Goal: Task Accomplishment & Management: Manage account settings

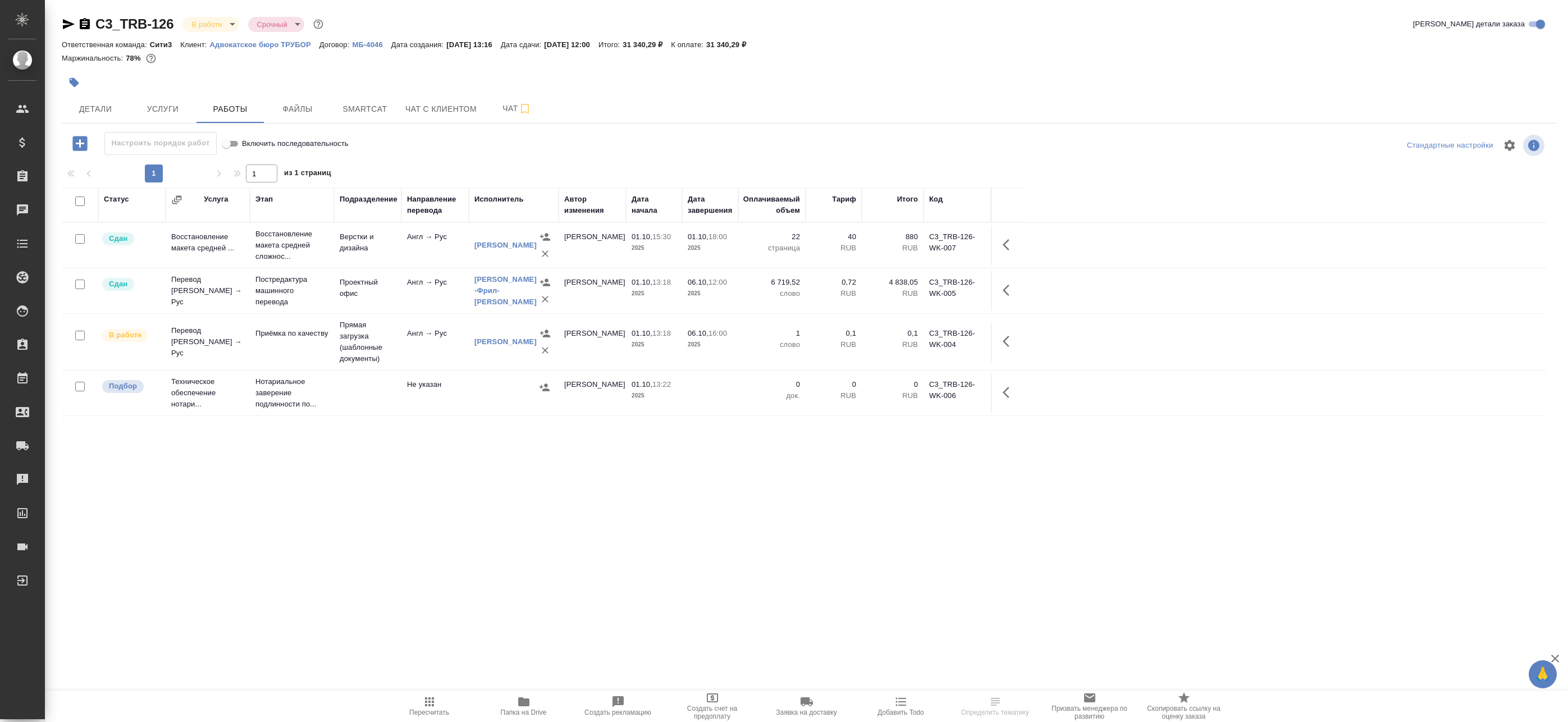
click at [314, 347] on td "Приёмка по качеству" at bounding box center [291, 342] width 84 height 40
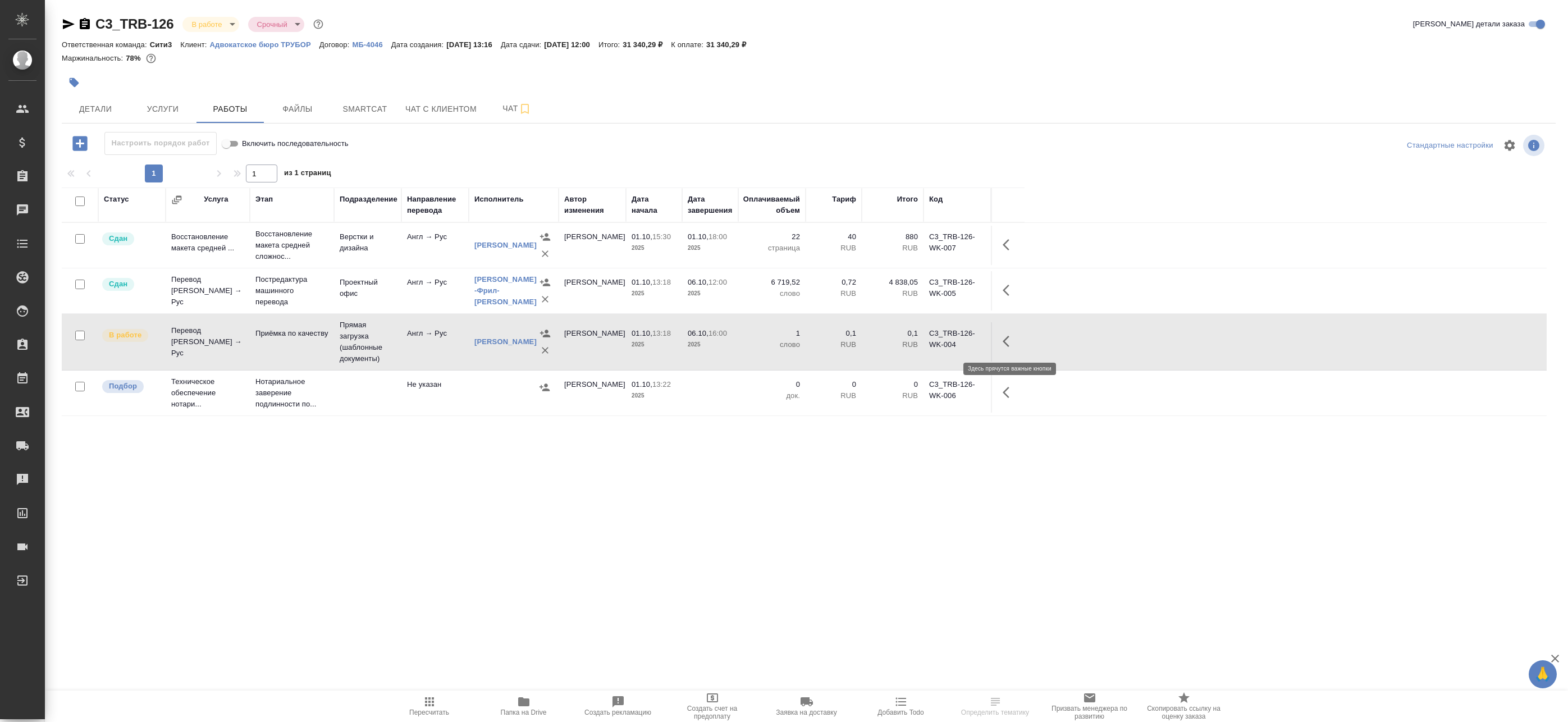
click at [1015, 343] on icon "button" at bounding box center [1009, 342] width 14 height 14
click at [932, 343] on icon "button" at bounding box center [927, 342] width 14 height 14
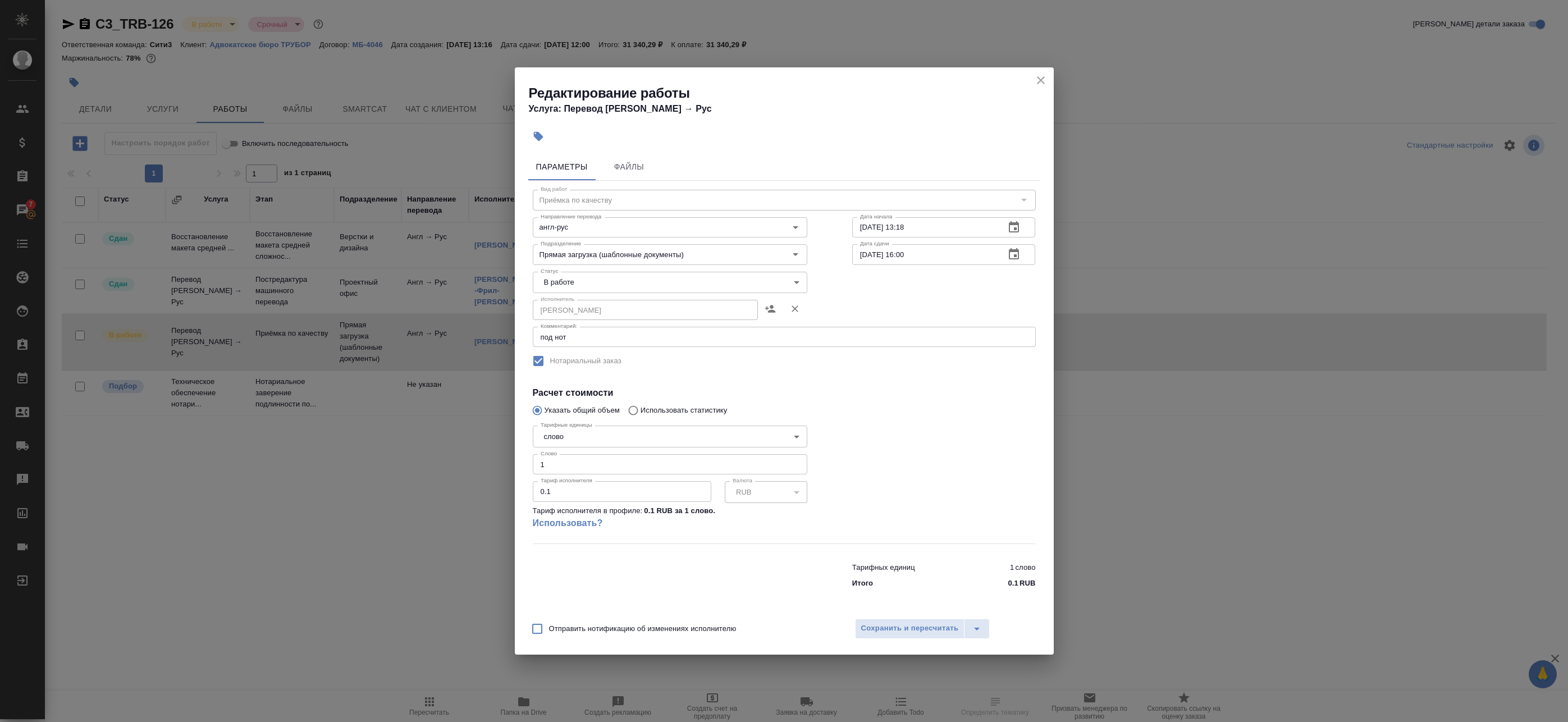
click at [1038, 77] on icon "close" at bounding box center [1041, 80] width 14 height 14
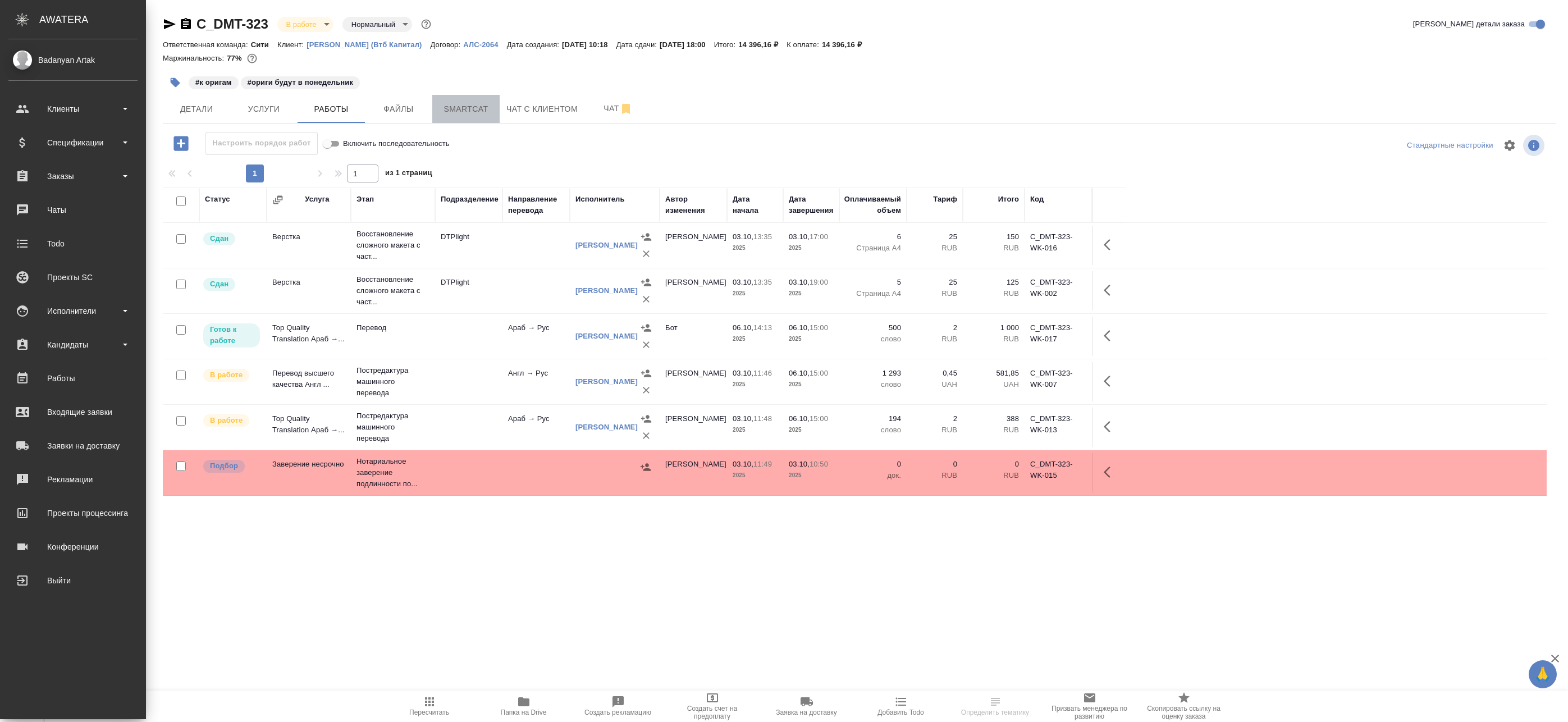
click at [456, 108] on span "Smartcat" at bounding box center [466, 109] width 54 height 14
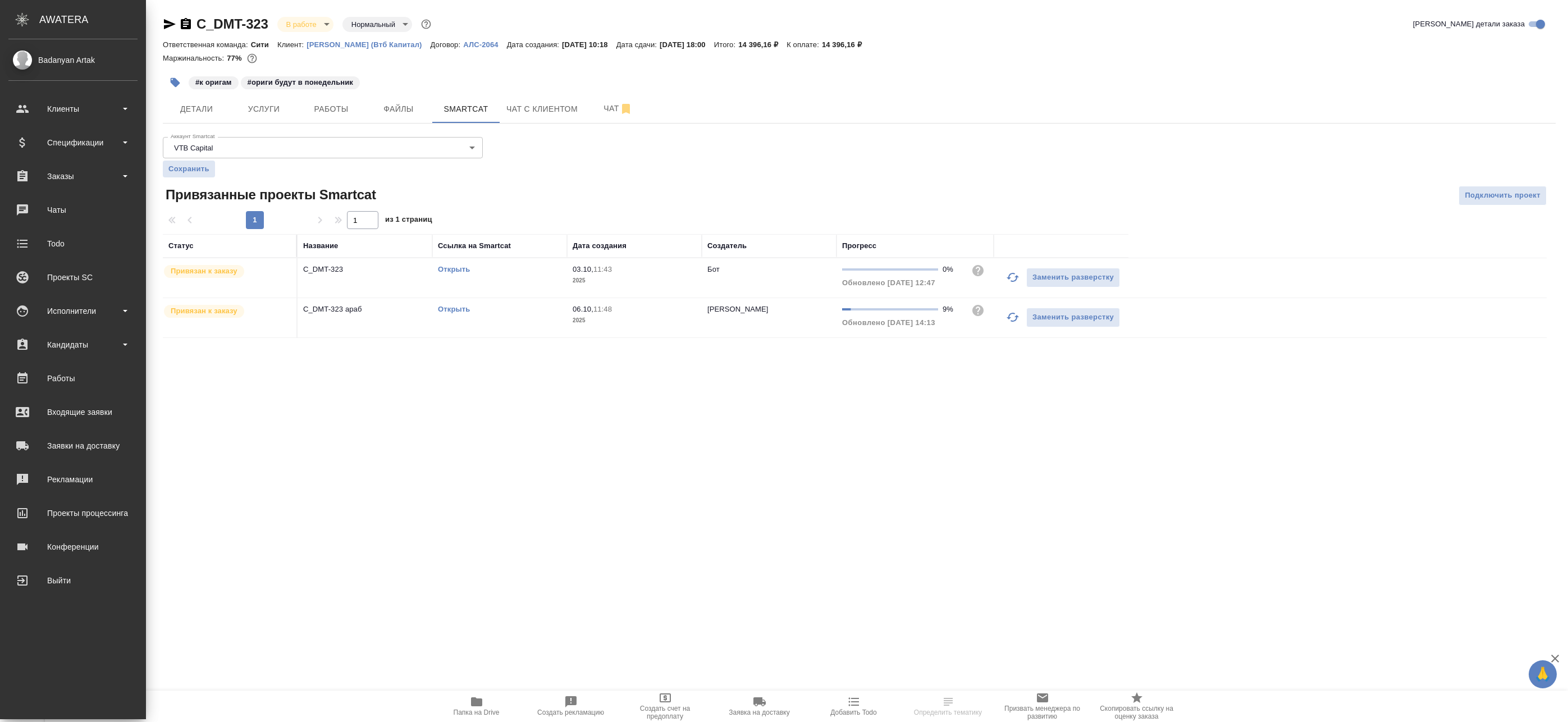
click at [1009, 314] on icon "button" at bounding box center [1012, 317] width 13 height 9
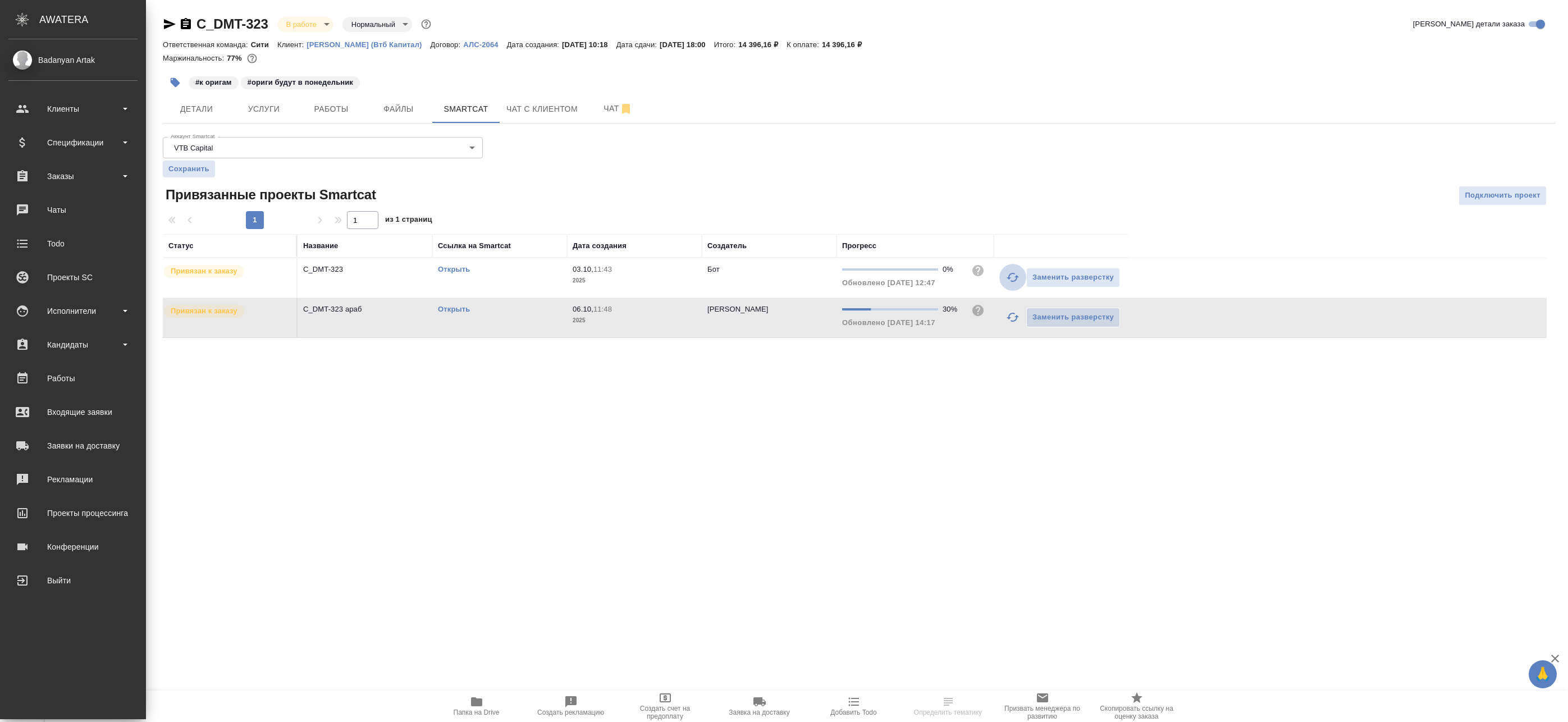
click at [1012, 280] on icon "button" at bounding box center [1013, 278] width 14 height 14
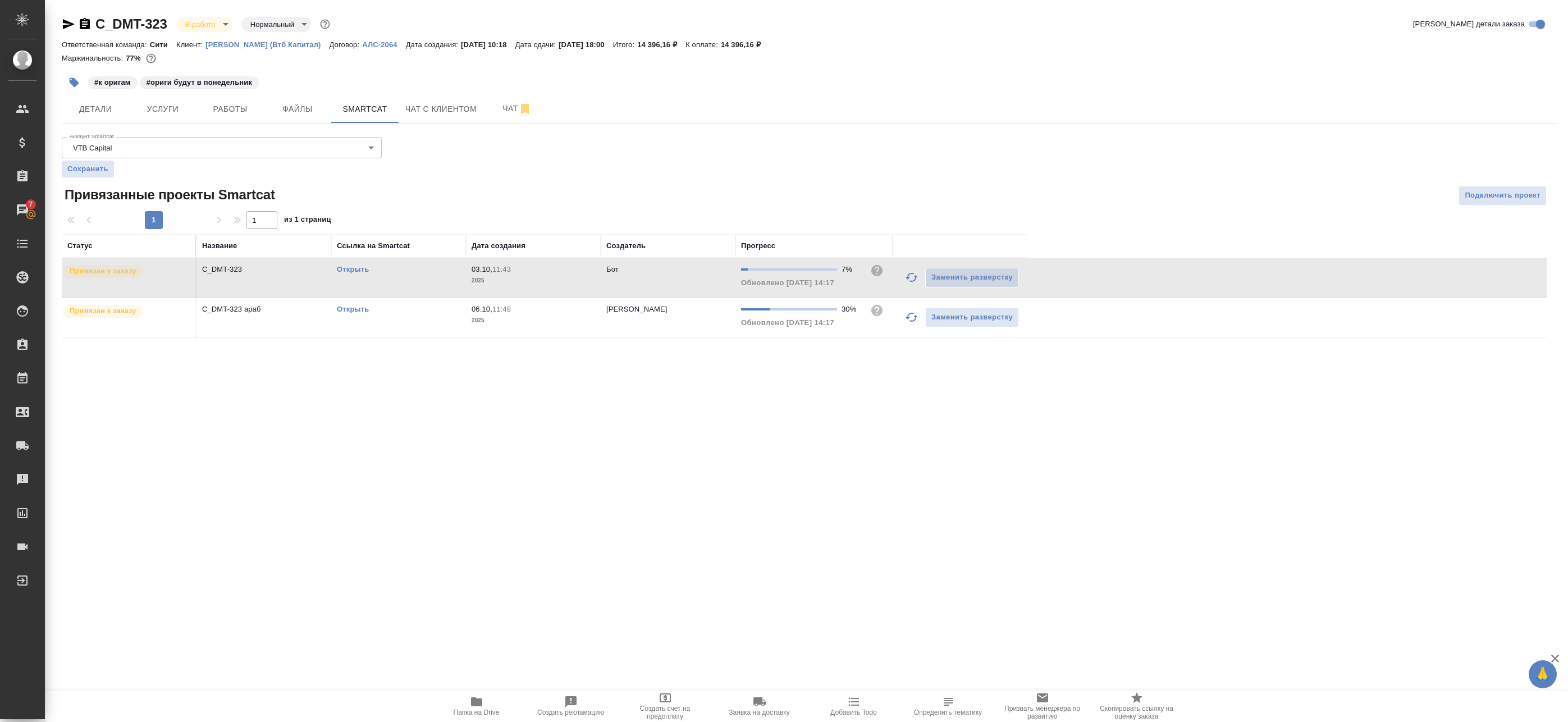
click at [914, 280] on icon "button" at bounding box center [911, 278] width 14 height 14
click at [908, 319] on icon "button" at bounding box center [911, 317] width 14 height 14
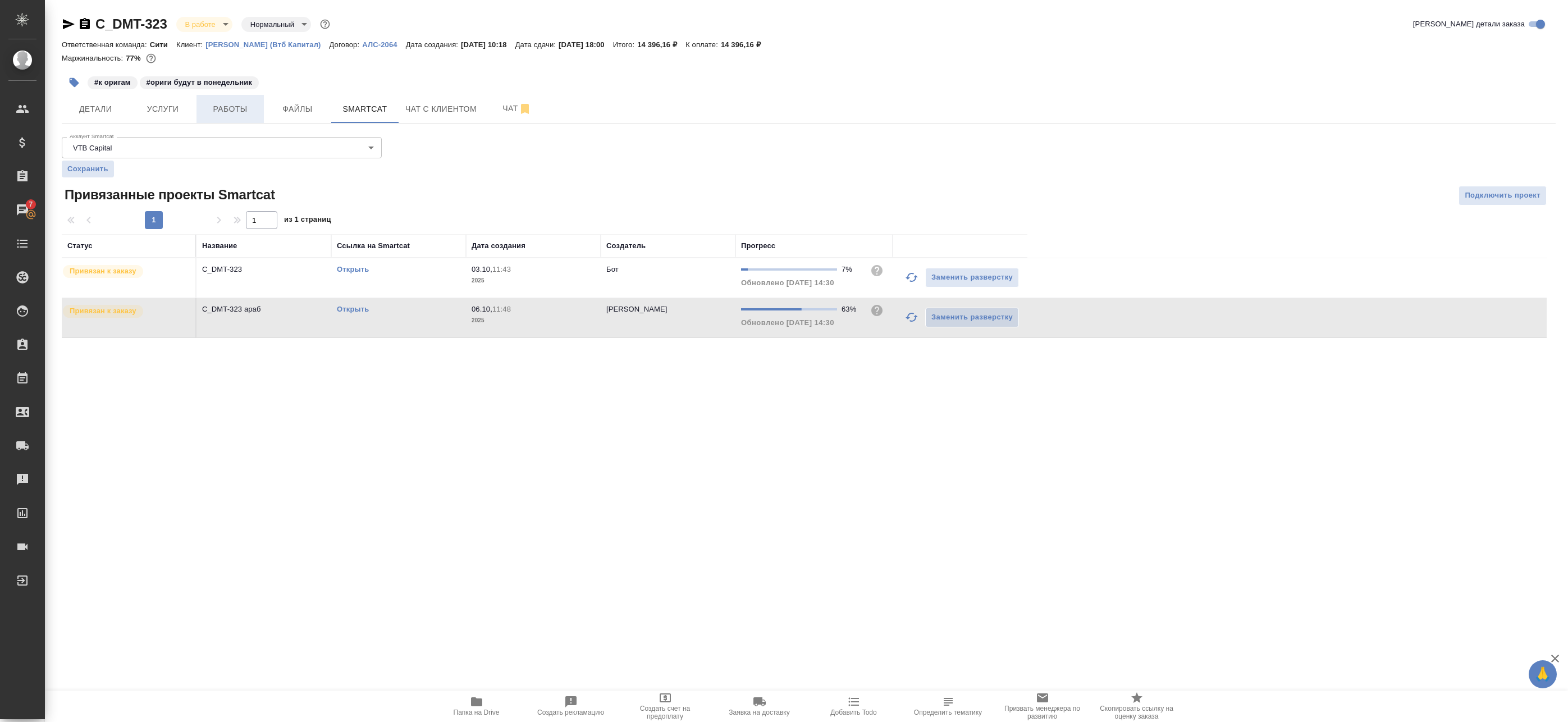
click at [236, 116] on span "Работы" at bounding box center [230, 109] width 54 height 14
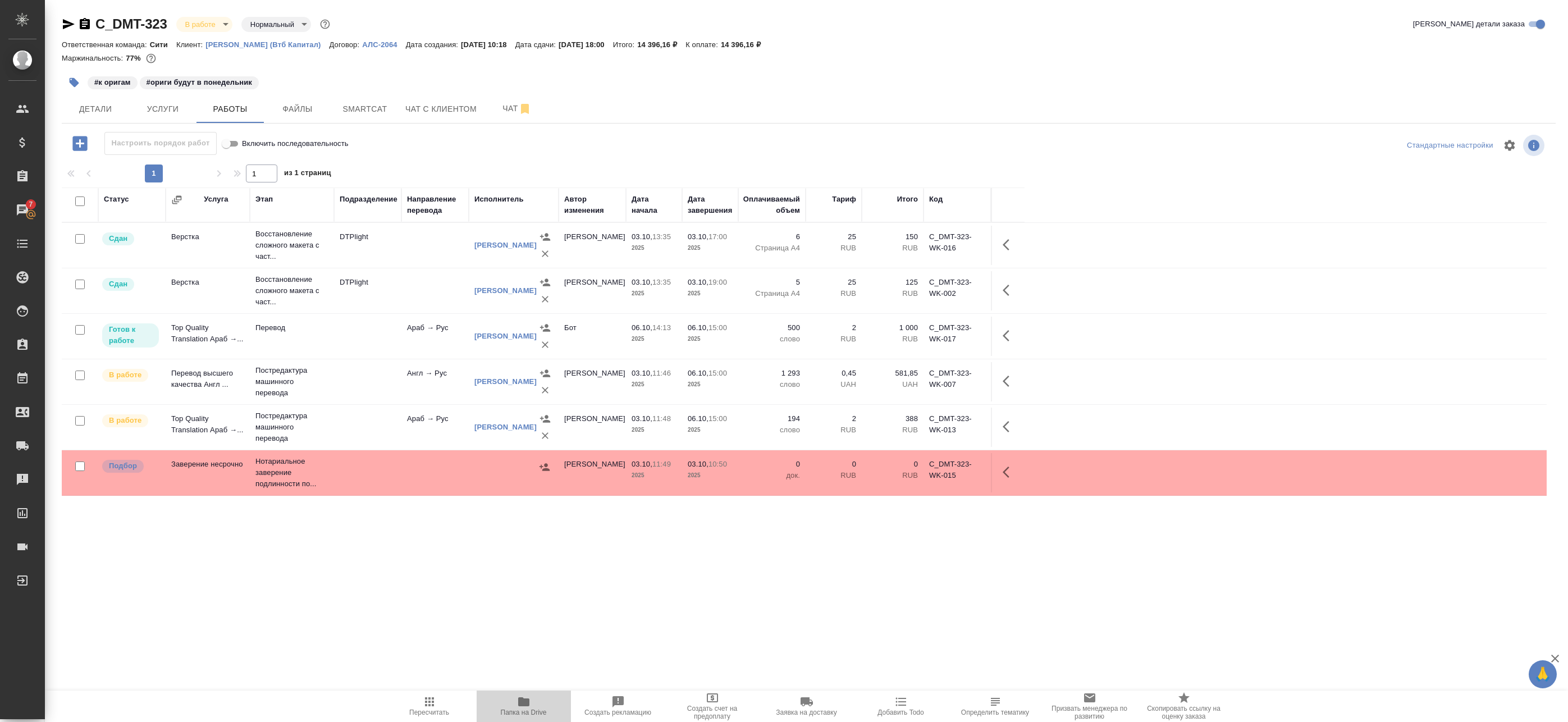
click at [518, 710] on span "Папка на Drive" at bounding box center [523, 712] width 46 height 8
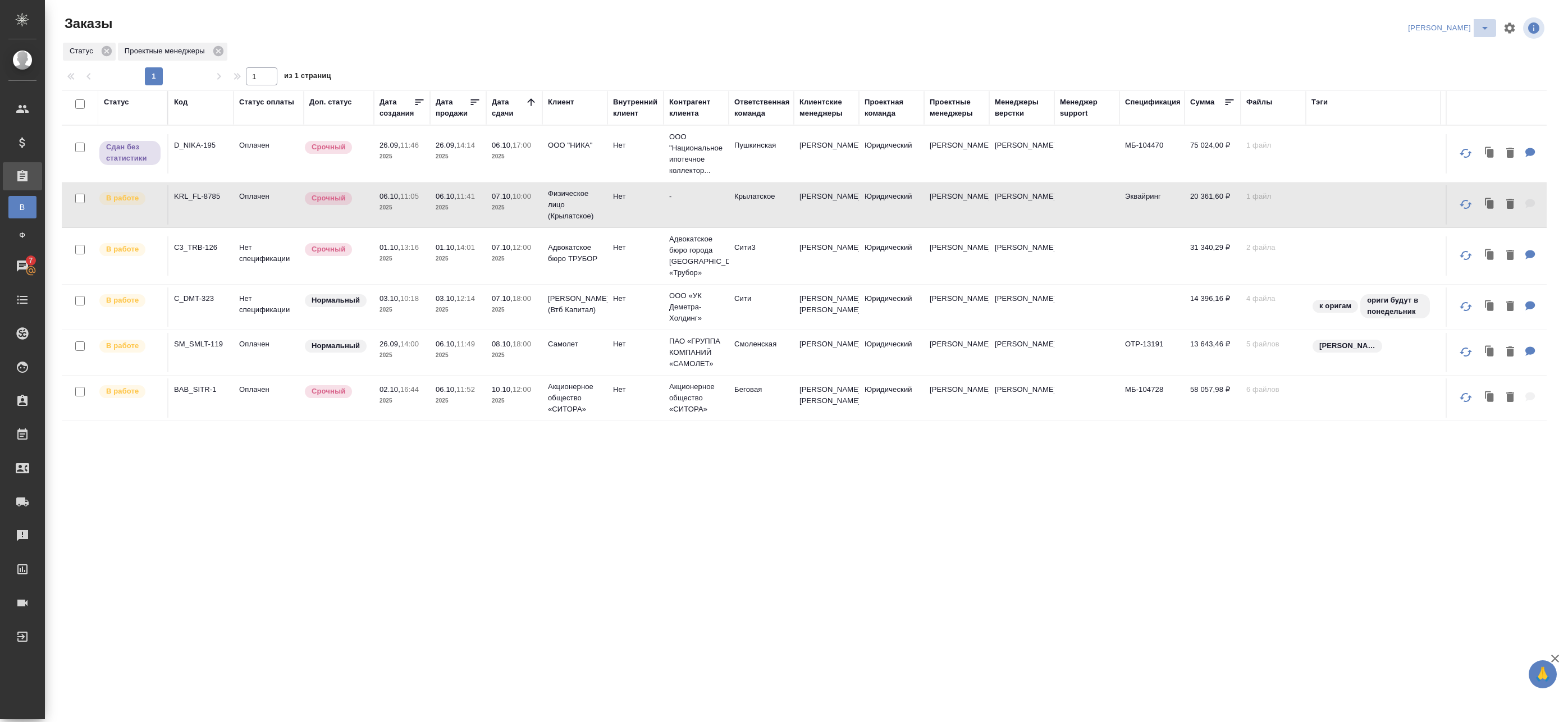
click at [1479, 29] on icon "split button" at bounding box center [1485, 29] width 14 height 14
click at [1458, 54] on li "leagal" at bounding box center [1463, 50] width 48 height 18
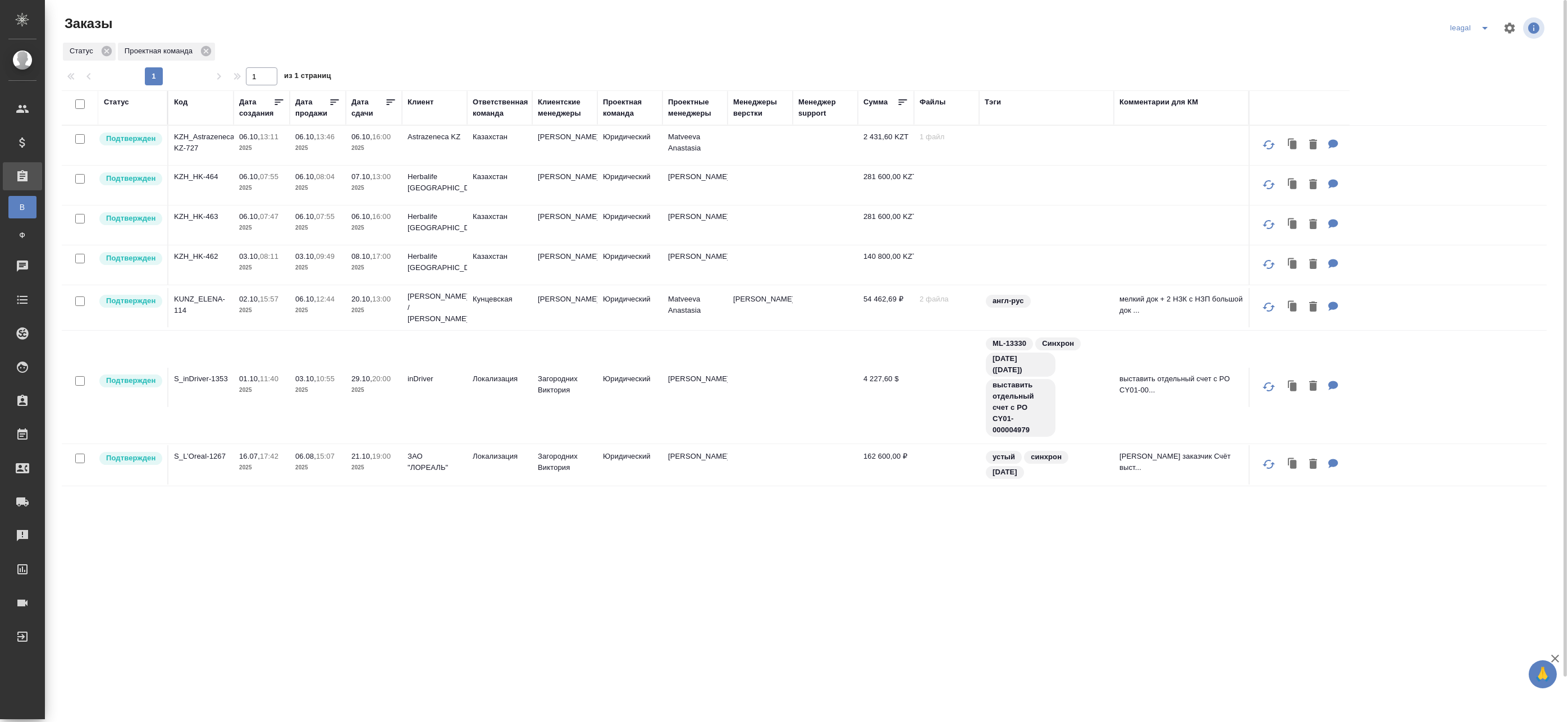
click at [742, 141] on td at bounding box center [760, 145] width 65 height 40
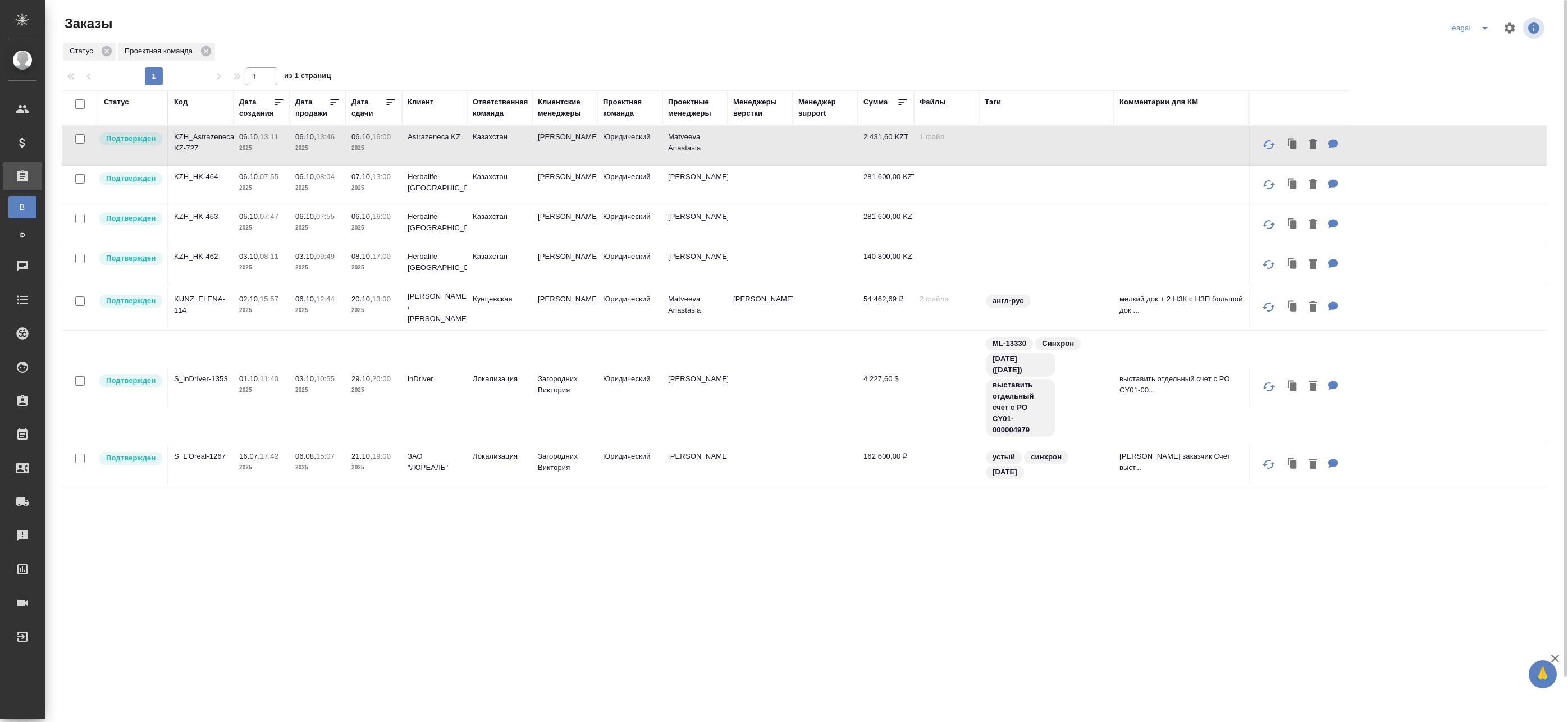
click at [730, 185] on td at bounding box center [760, 186] width 65 height 40
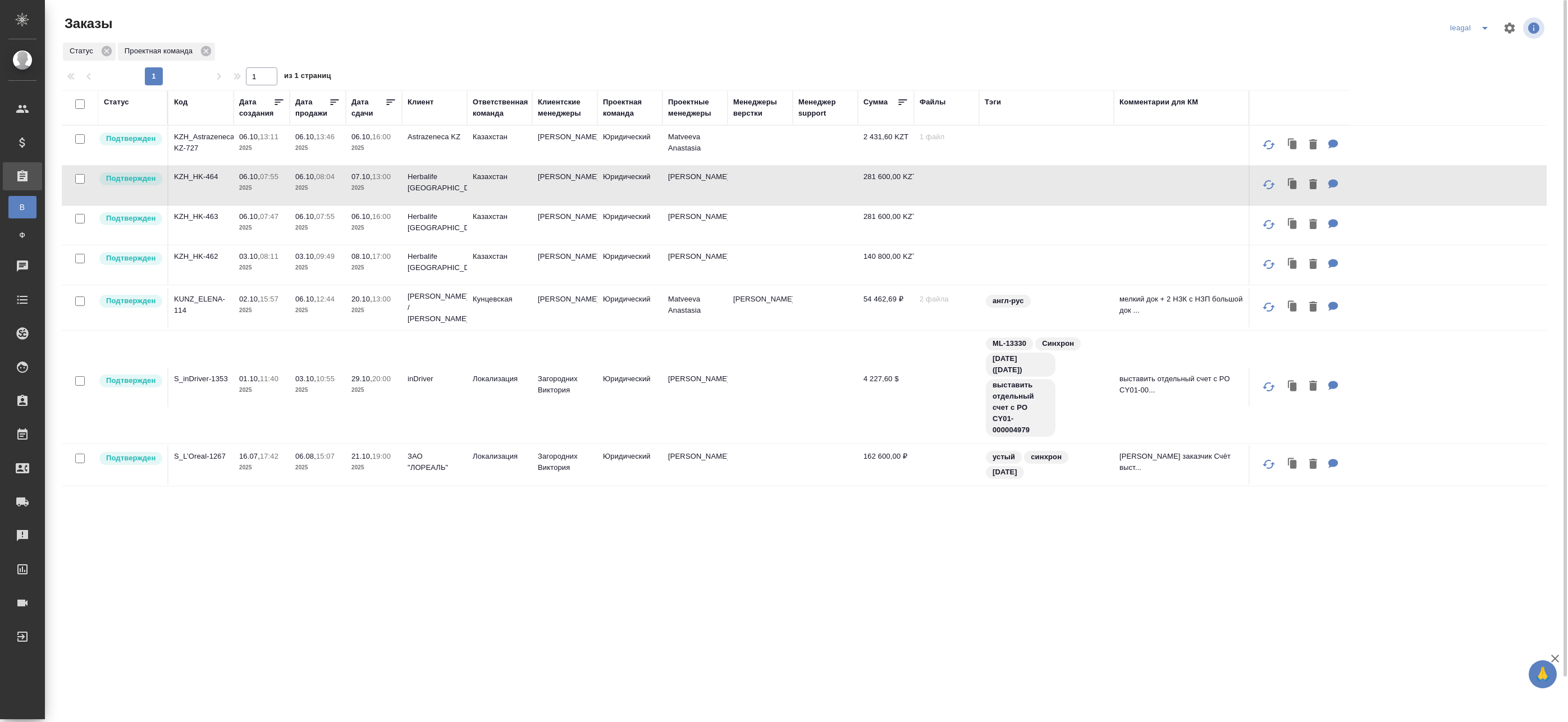
click at [727, 220] on td "Федотова Ирина" at bounding box center [695, 225] width 65 height 40
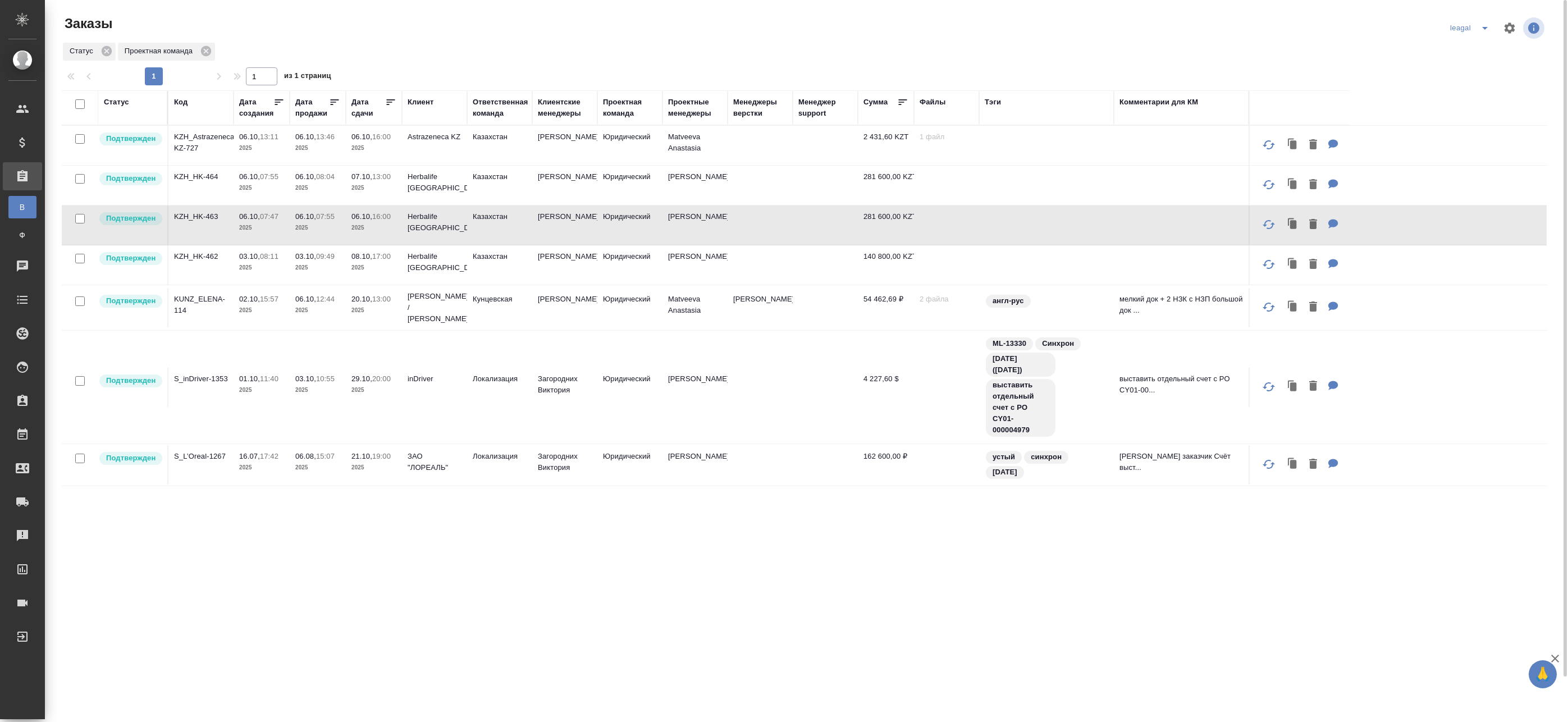
click at [725, 260] on td "Федотова Ирина" at bounding box center [695, 265] width 65 height 40
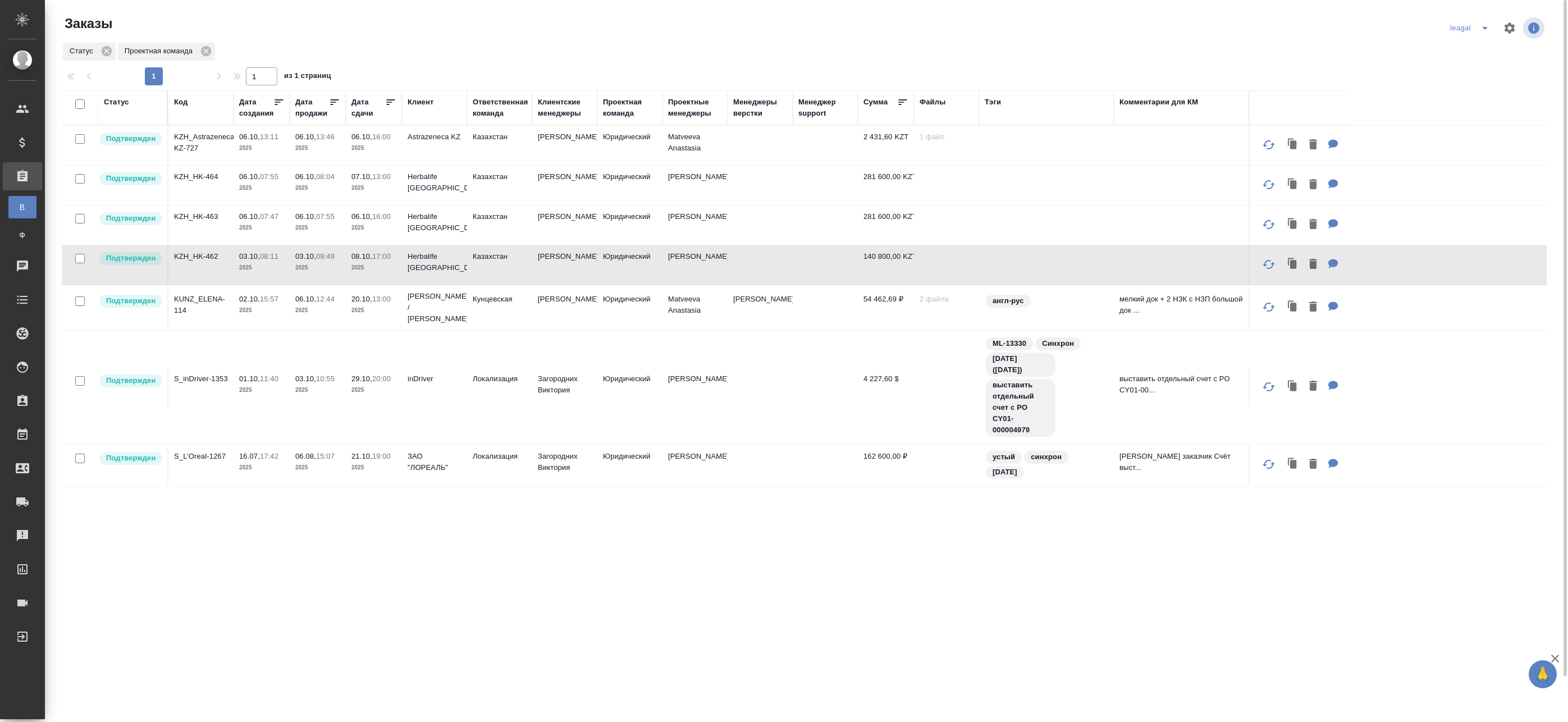
click at [717, 305] on td "Matveeva Anastasia" at bounding box center [695, 308] width 65 height 40
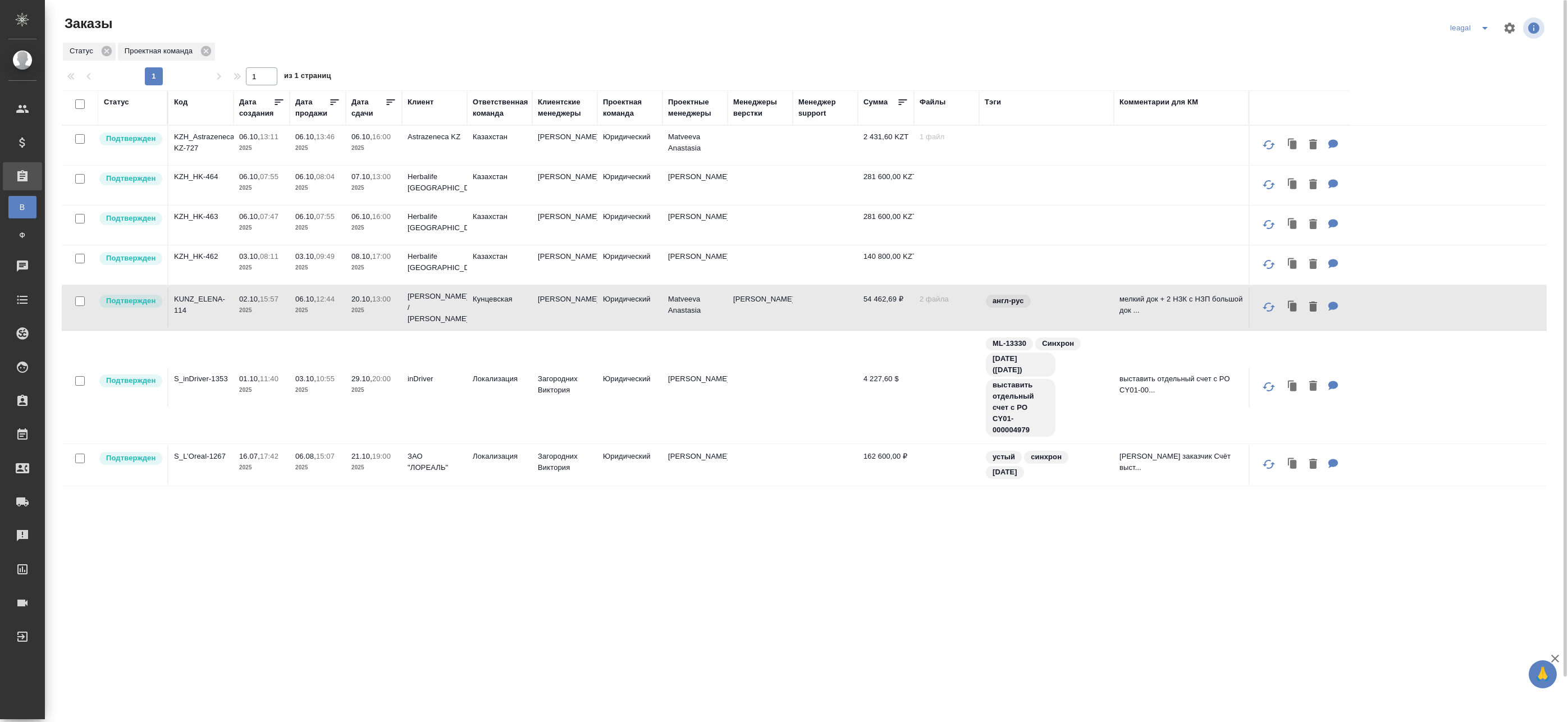
click at [718, 354] on tr "Подтвержден S_inDriver-1353 01.10, 11:40 2025 03.10, 10:55 2025 29.10, 20:00 20…" at bounding box center [805, 387] width 1485 height 114
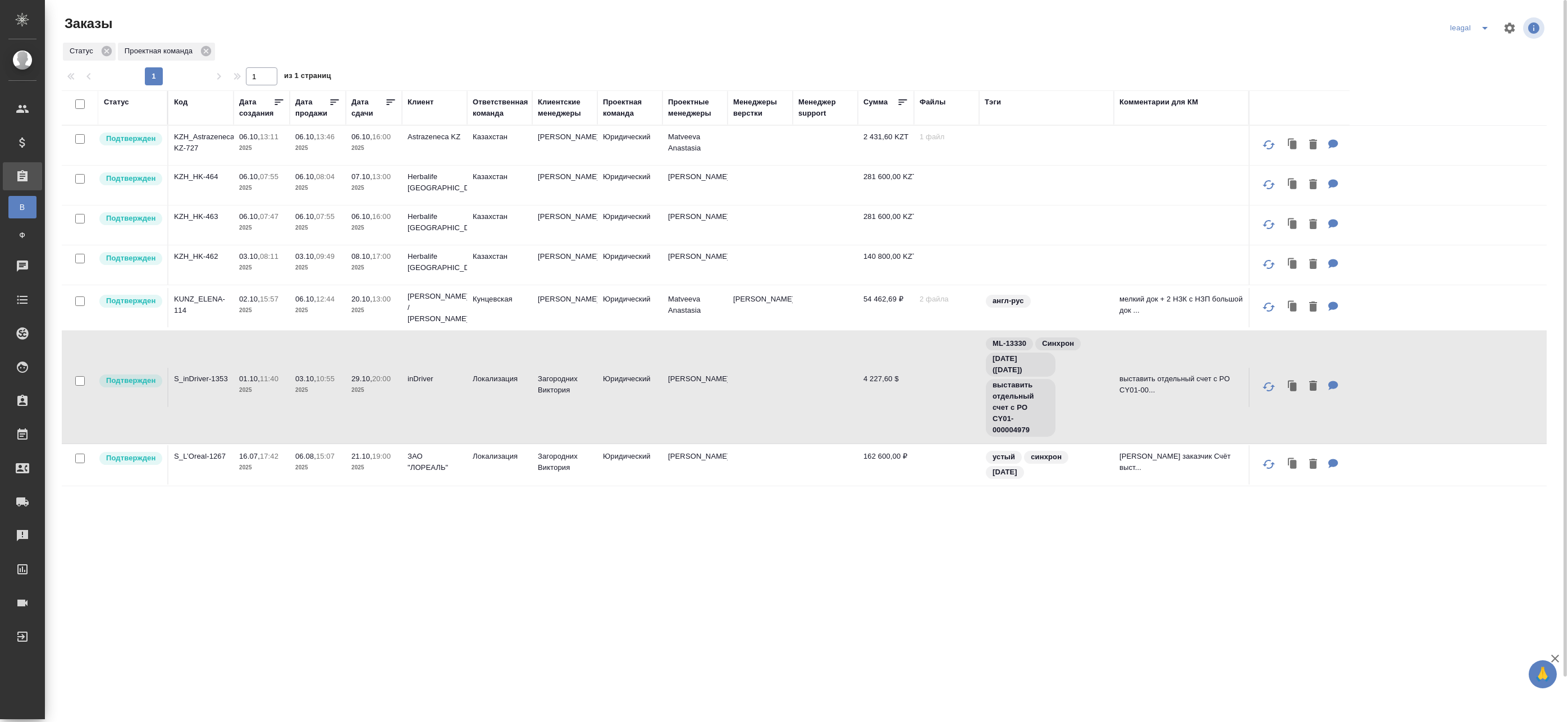
click at [747, 465] on td at bounding box center [760, 465] width 65 height 40
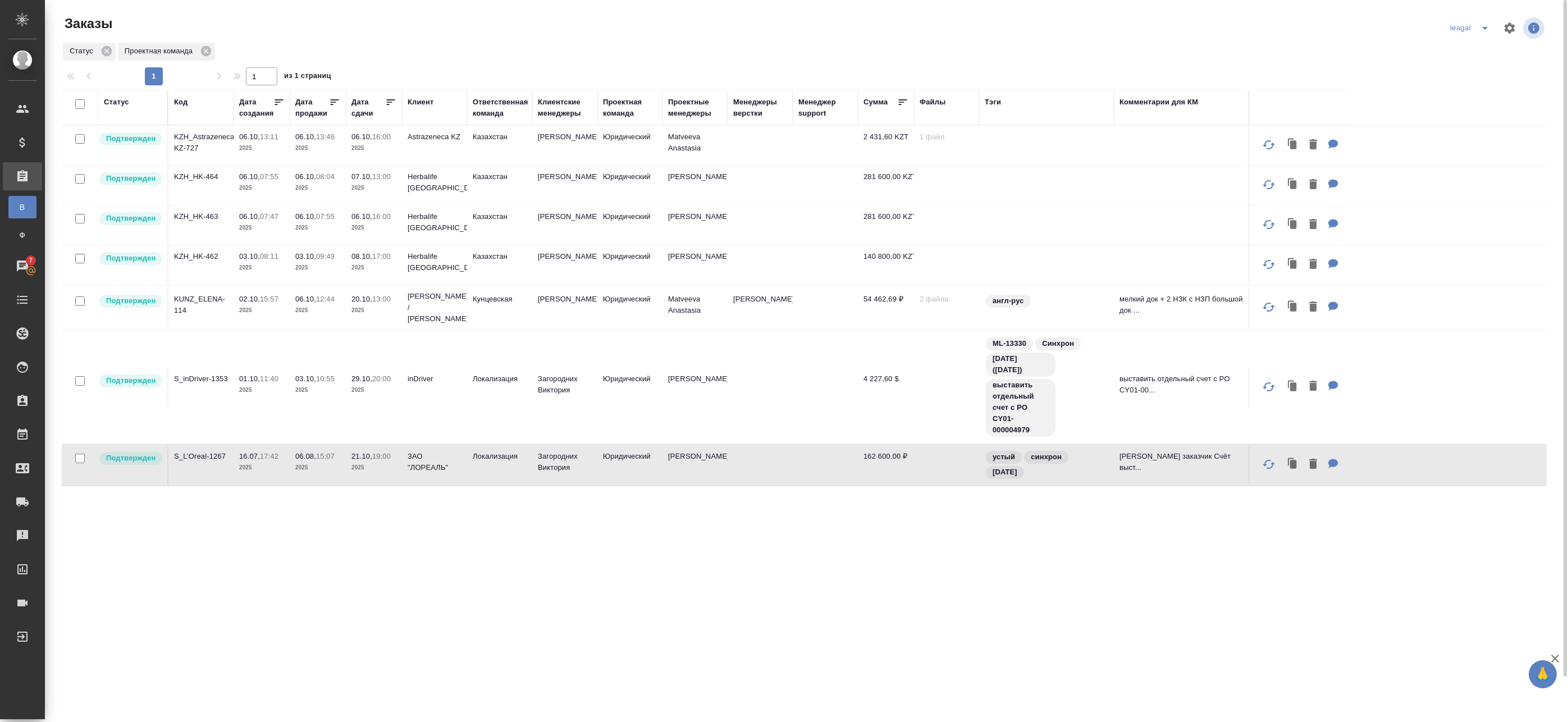
click at [523, 610] on div "Статус Код Дата создания Дата продажи Дата сдачи Клиент Ответственная команда К…" at bounding box center [805, 428] width 1485 height 674
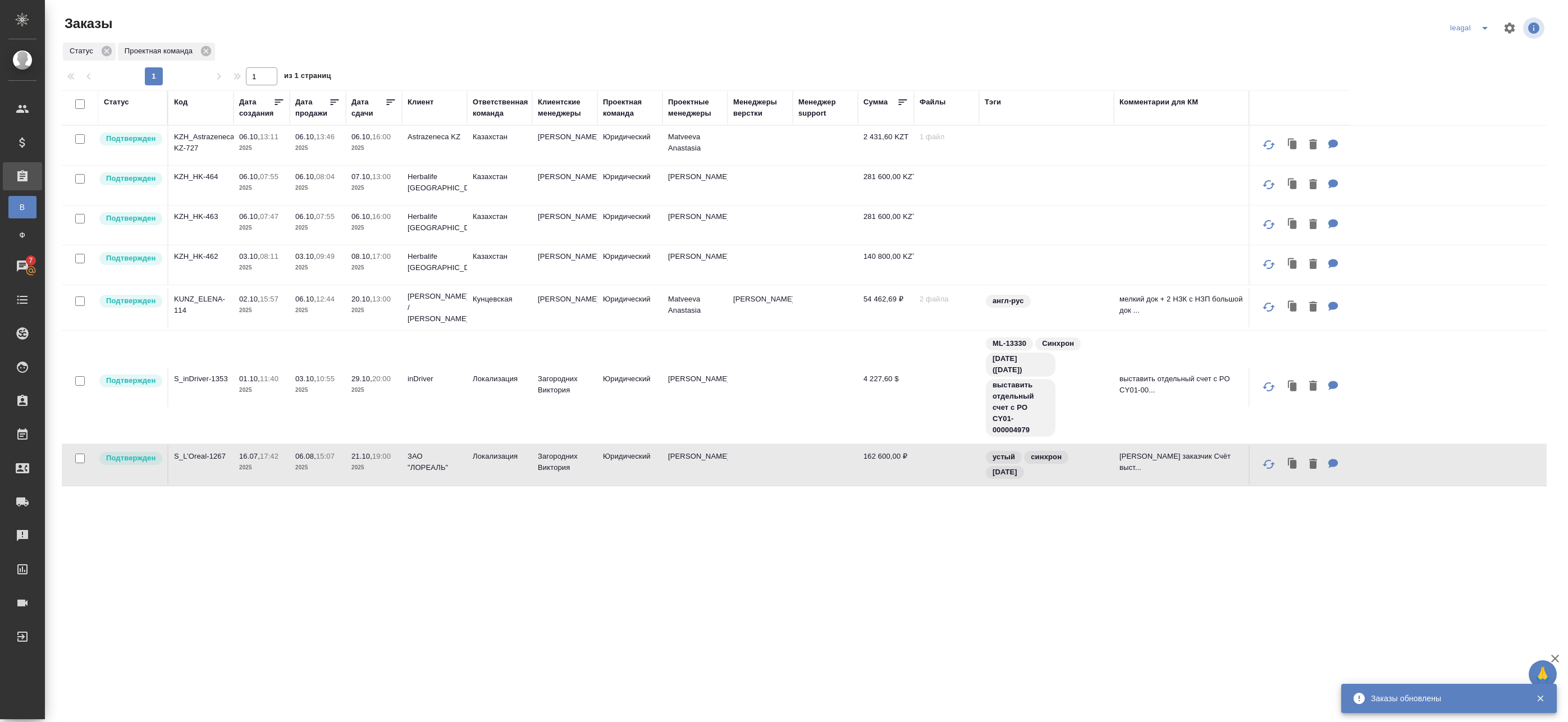
click at [1482, 27] on icon "split button" at bounding box center [1485, 28] width 6 height 3
click at [1453, 55] on li "Артак" at bounding box center [1477, 50] width 80 height 18
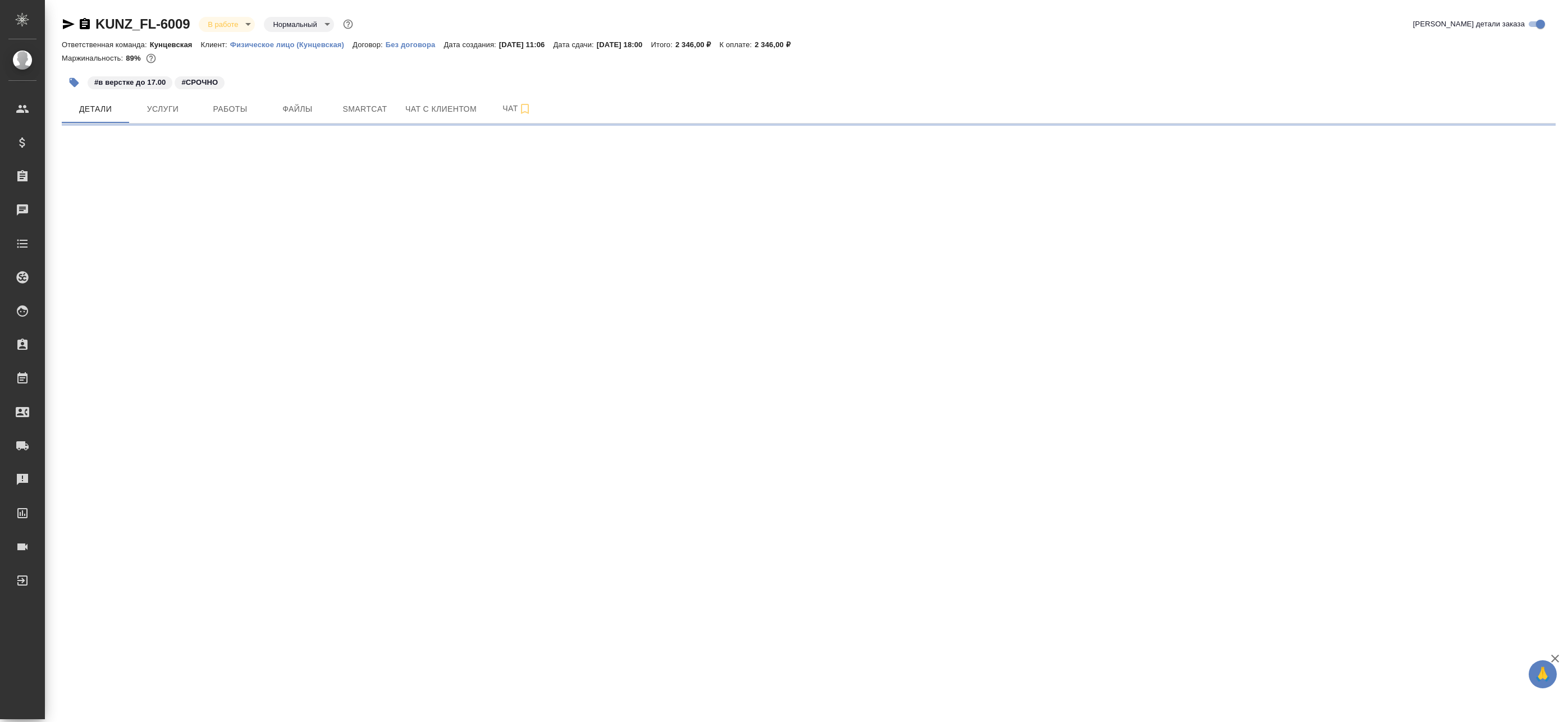
select select "RU"
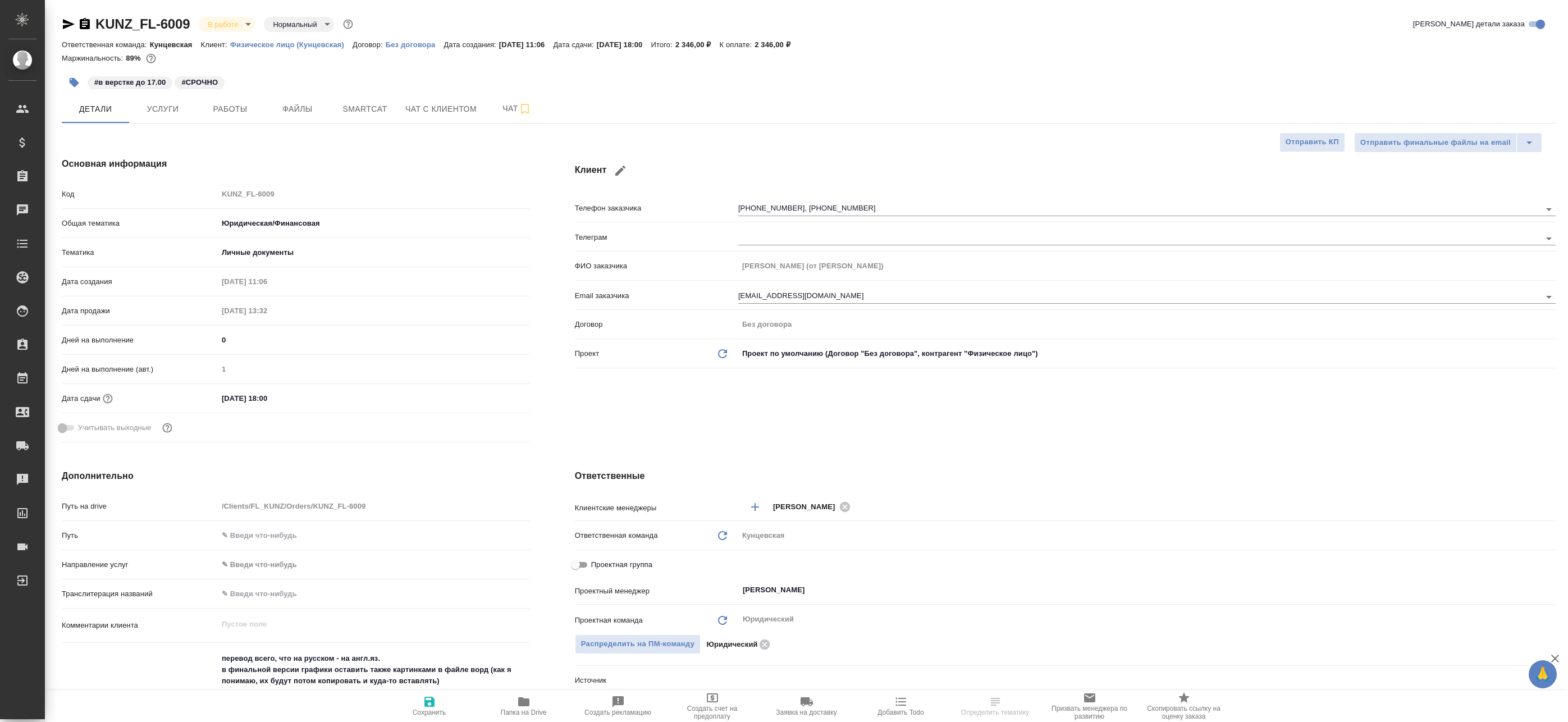
type textarea "x"
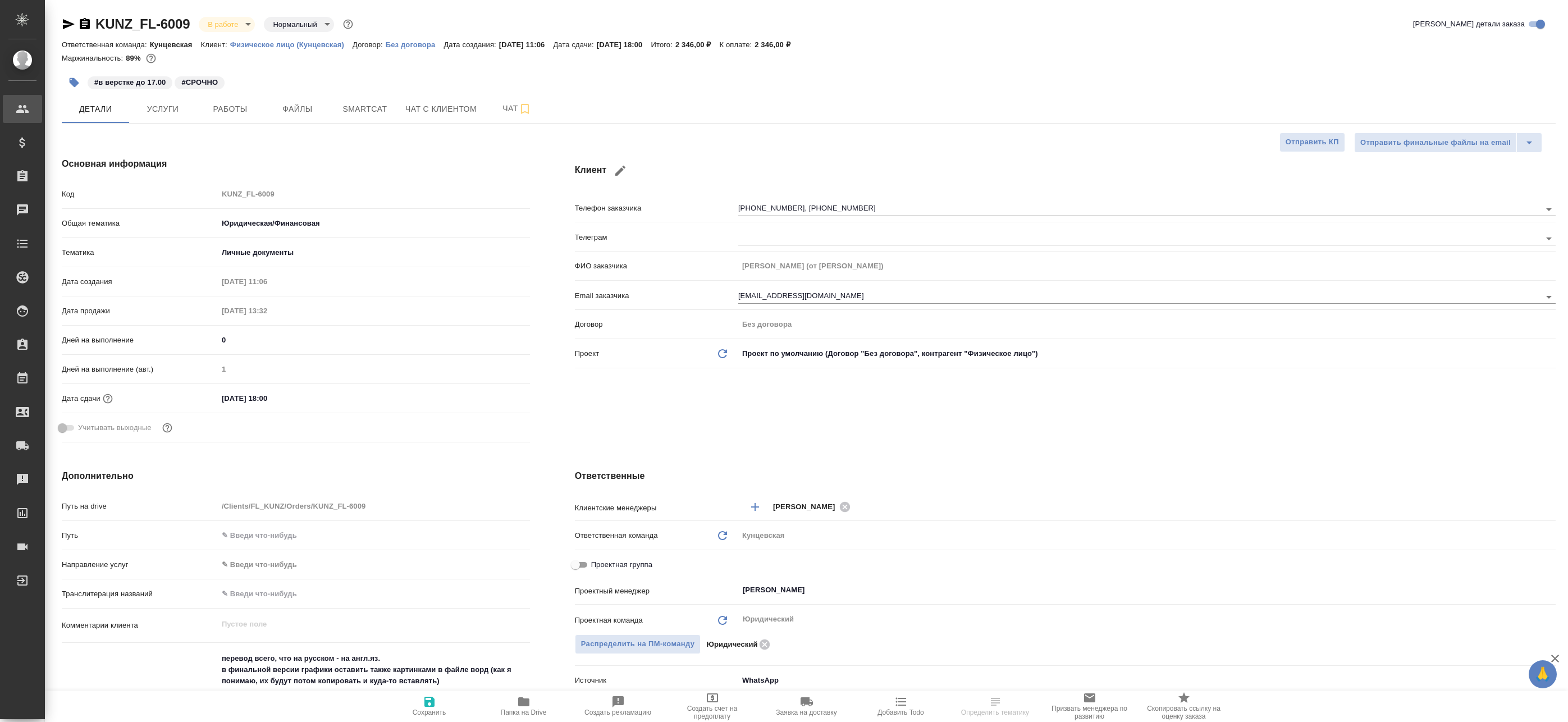
type textarea "x"
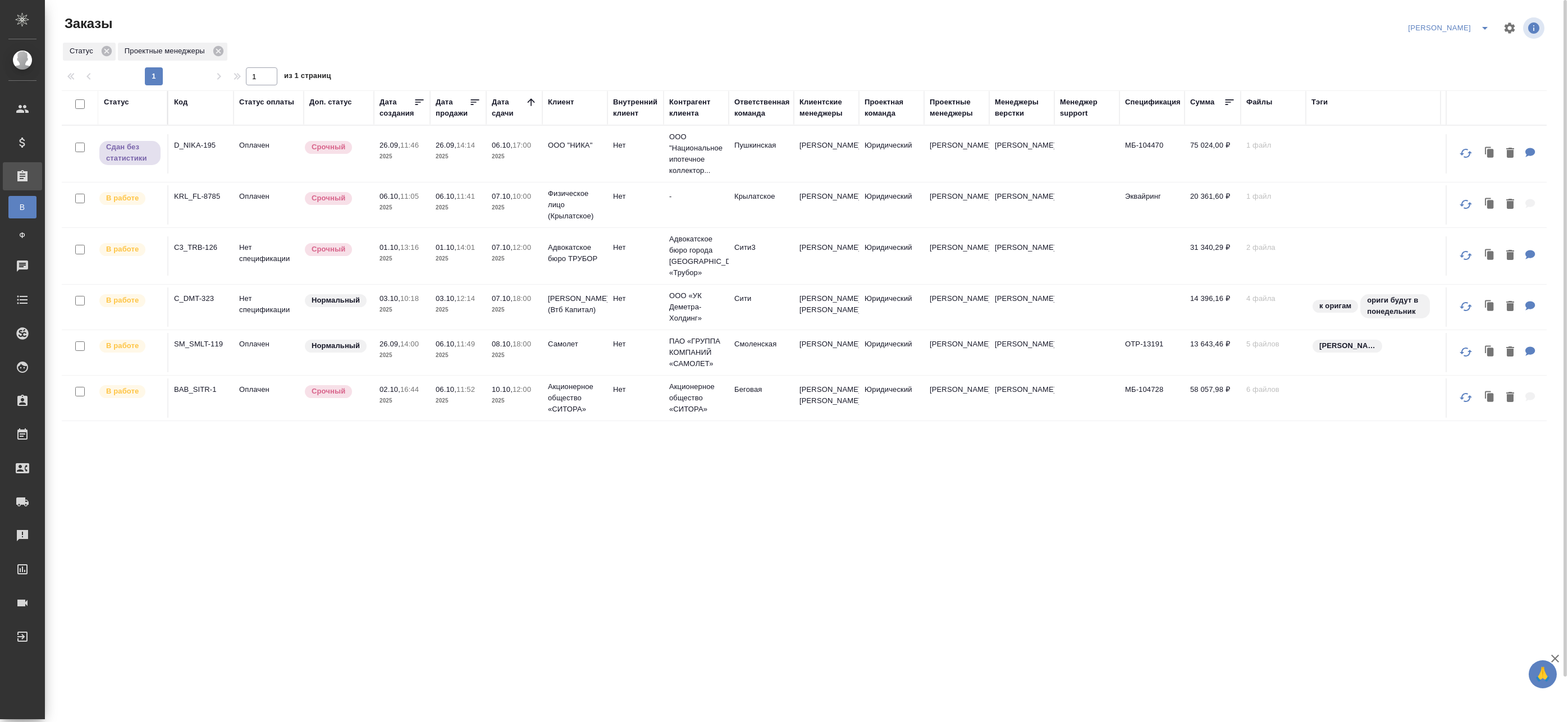
click at [422, 253] on span "01.10, 13:16" at bounding box center [401, 247] width 44 height 11
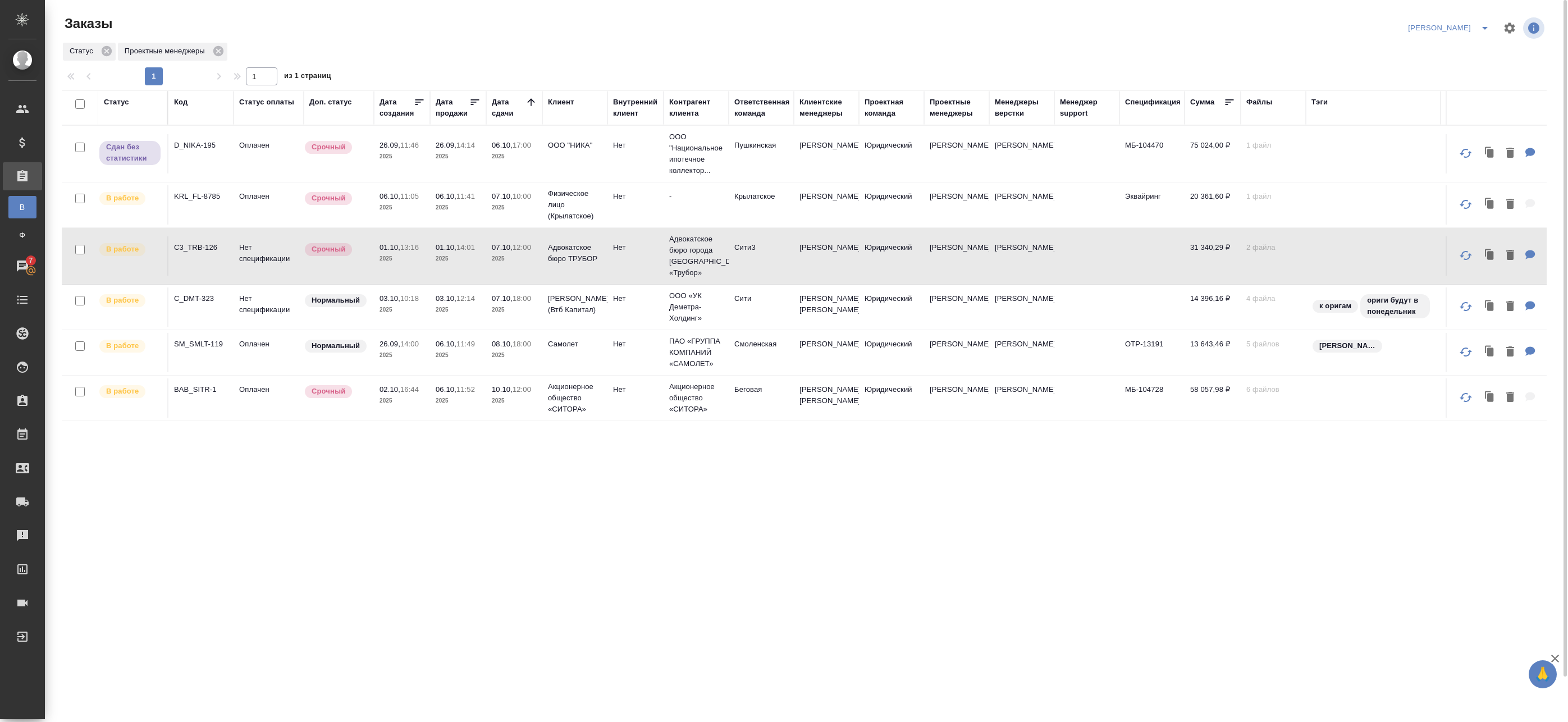
click at [422, 253] on span "01.10, 13:16" at bounding box center [401, 247] width 44 height 11
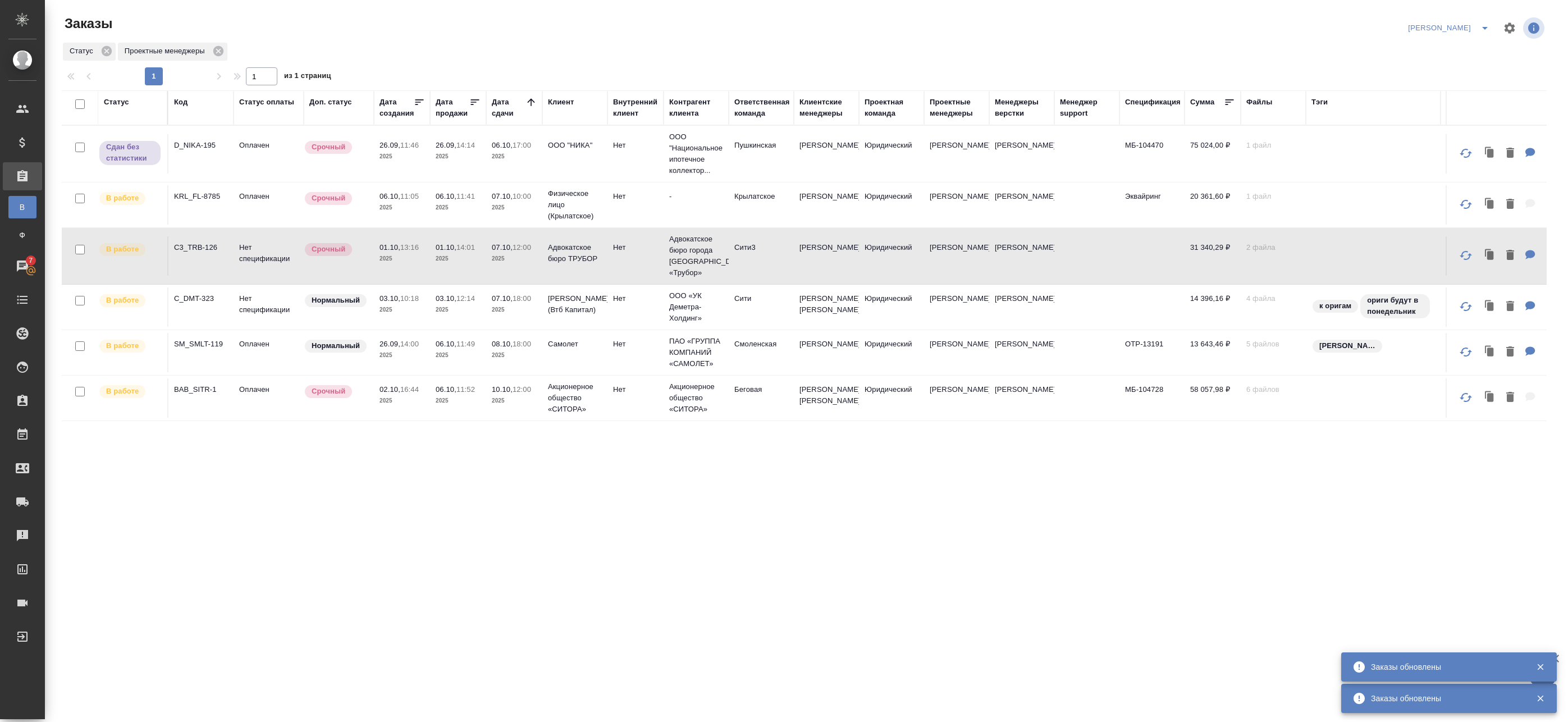
click at [293, 304] on td "Нет спецификации" at bounding box center [268, 307] width 70 height 40
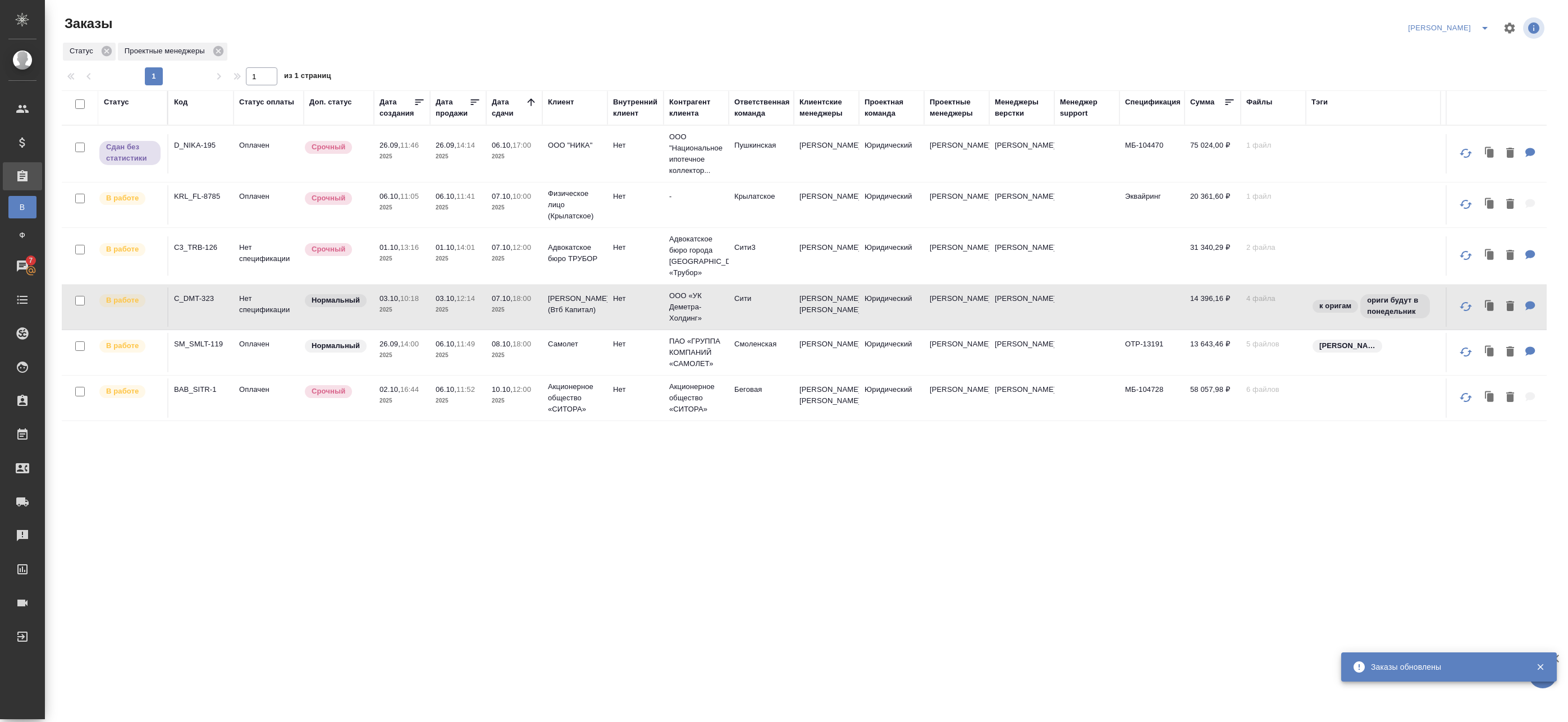
click at [425, 310] on td "03.10, 10:18 2025" at bounding box center [402, 307] width 56 height 40
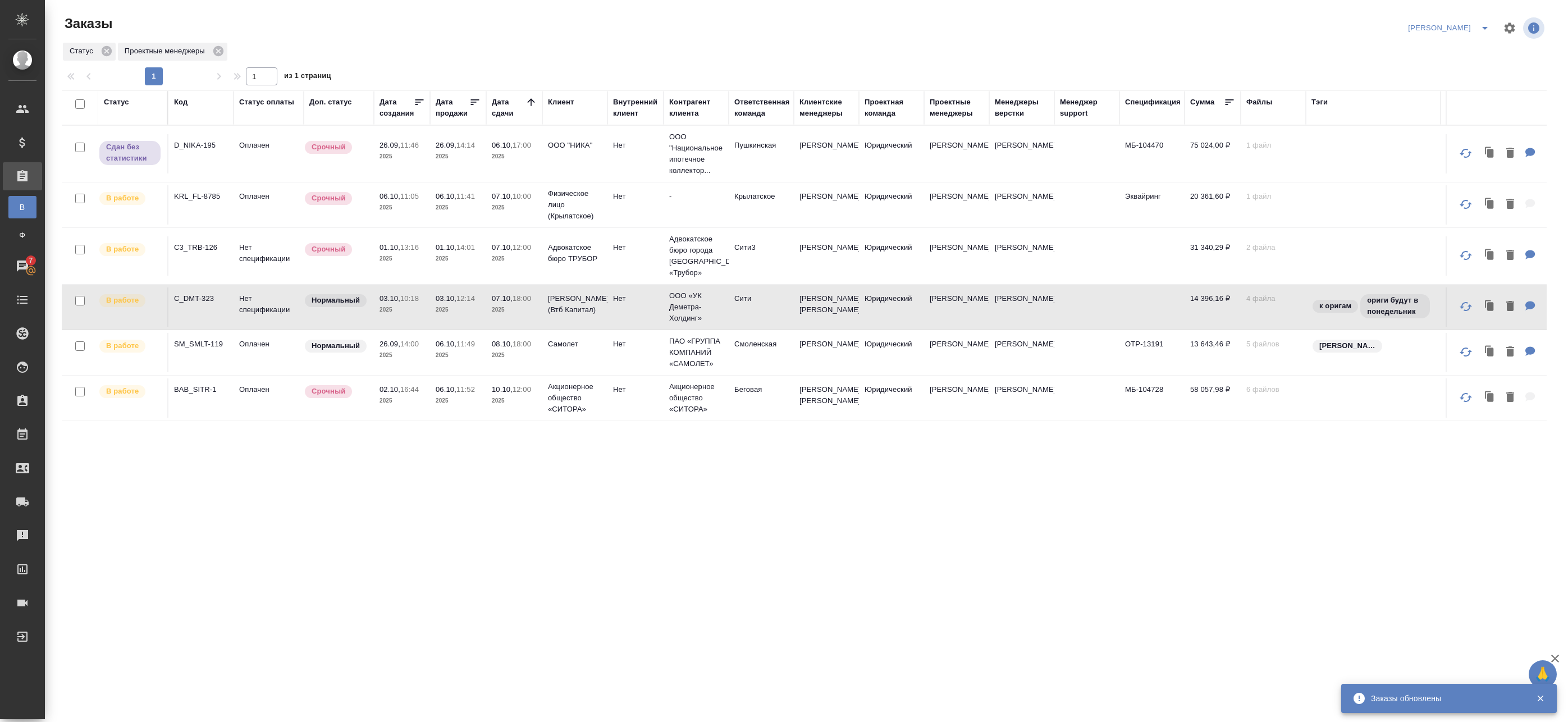
click at [425, 310] on td "03.10, 10:18 2025" at bounding box center [402, 307] width 56 height 40
click at [1476, 30] on span "split button" at bounding box center [1484, 29] width 17 height 14
click at [1462, 52] on li "leagal" at bounding box center [1463, 50] width 48 height 18
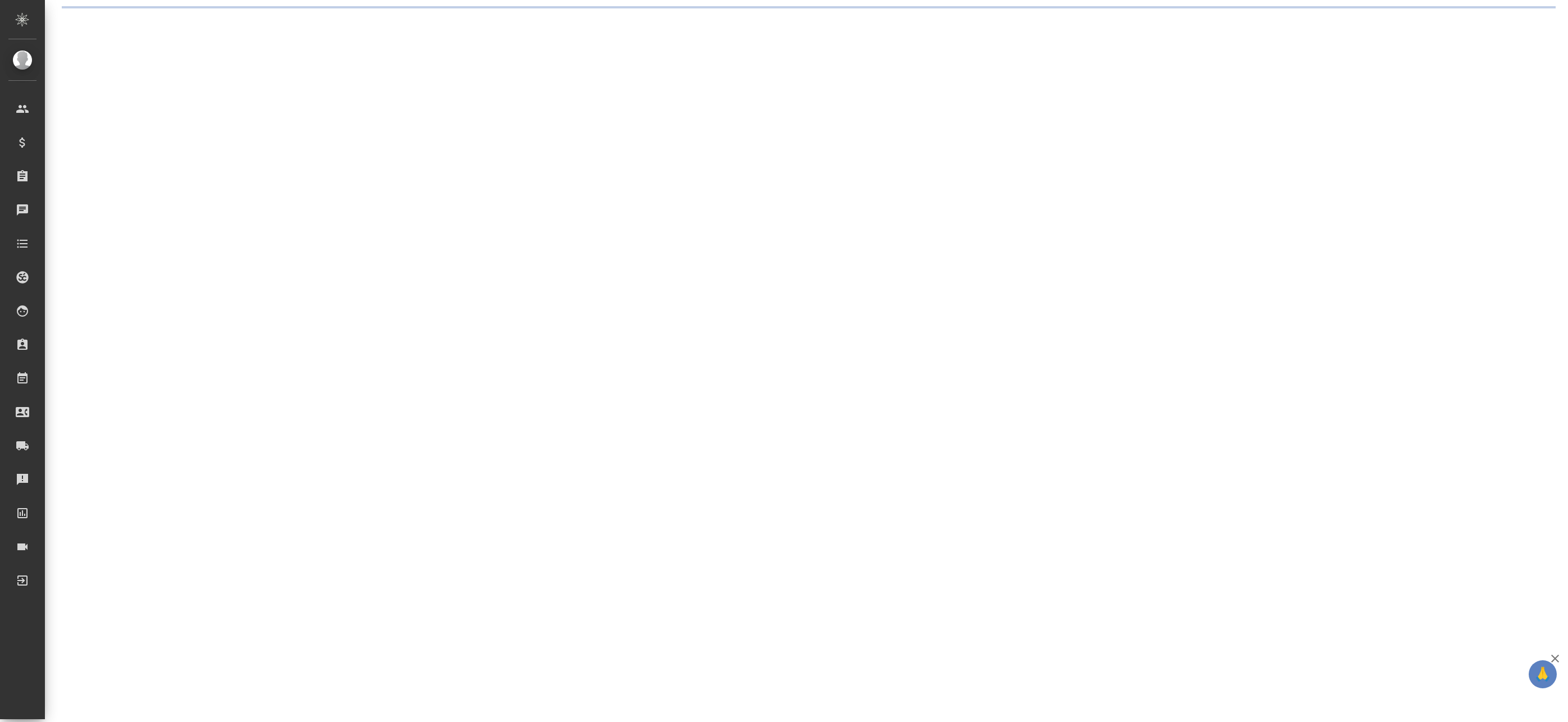
select select "RU"
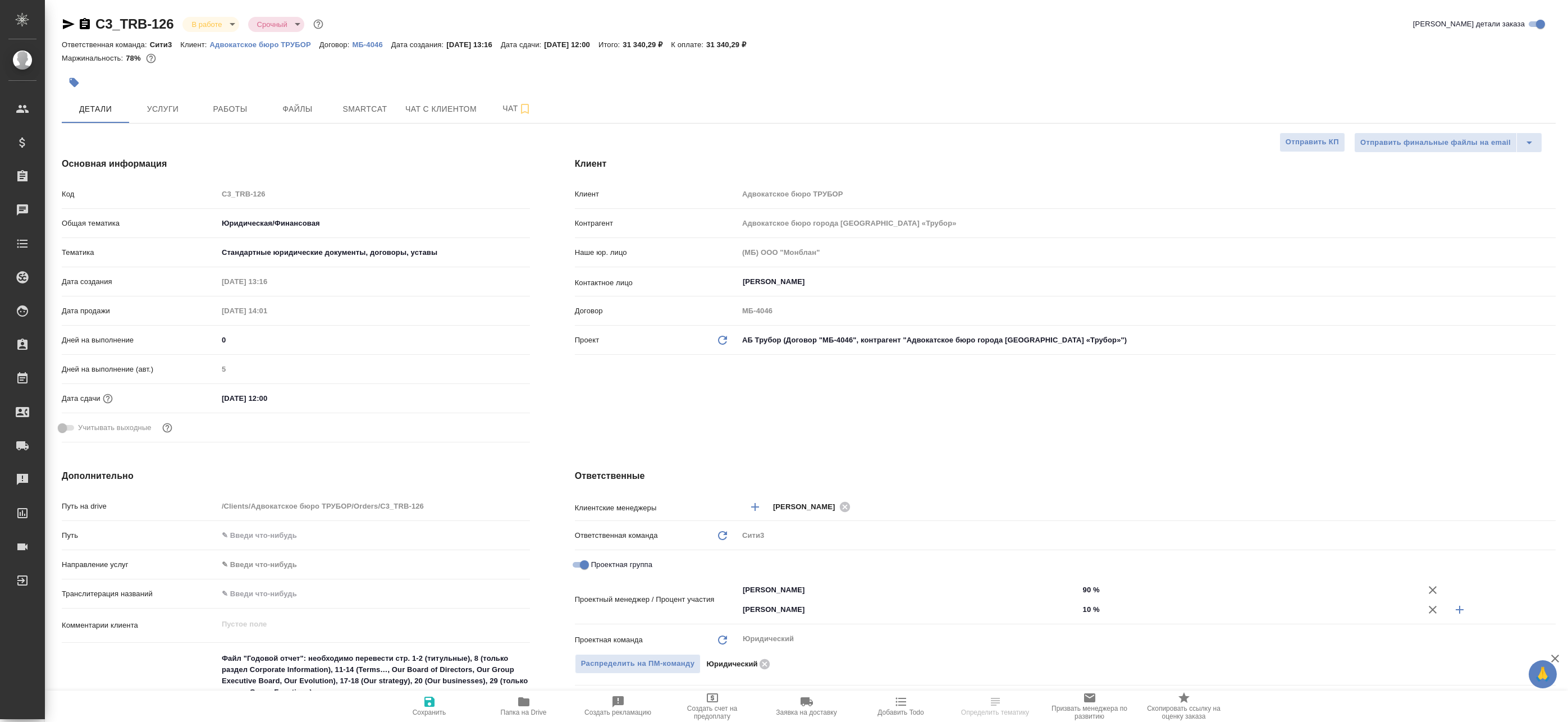
type textarea "x"
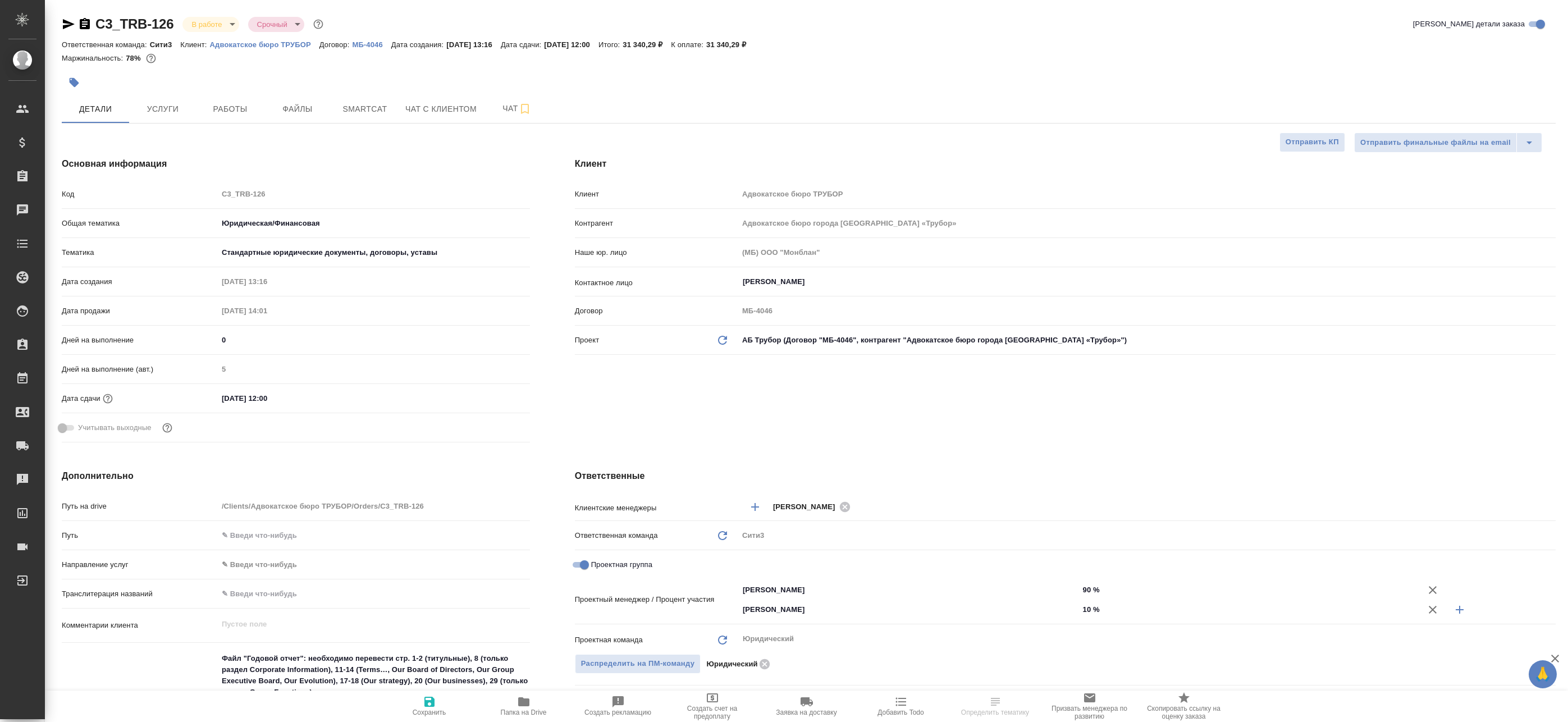
type textarea "x"
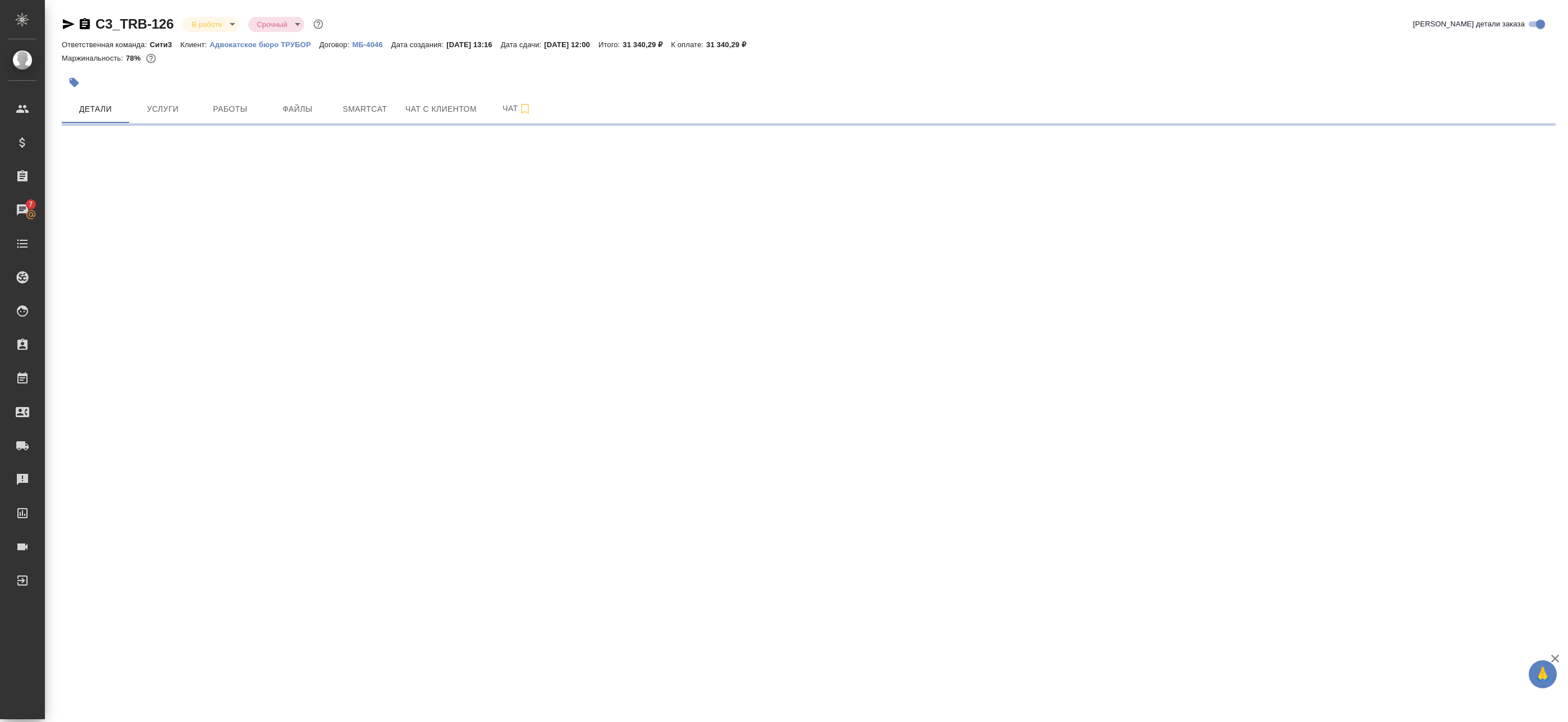
select select "RU"
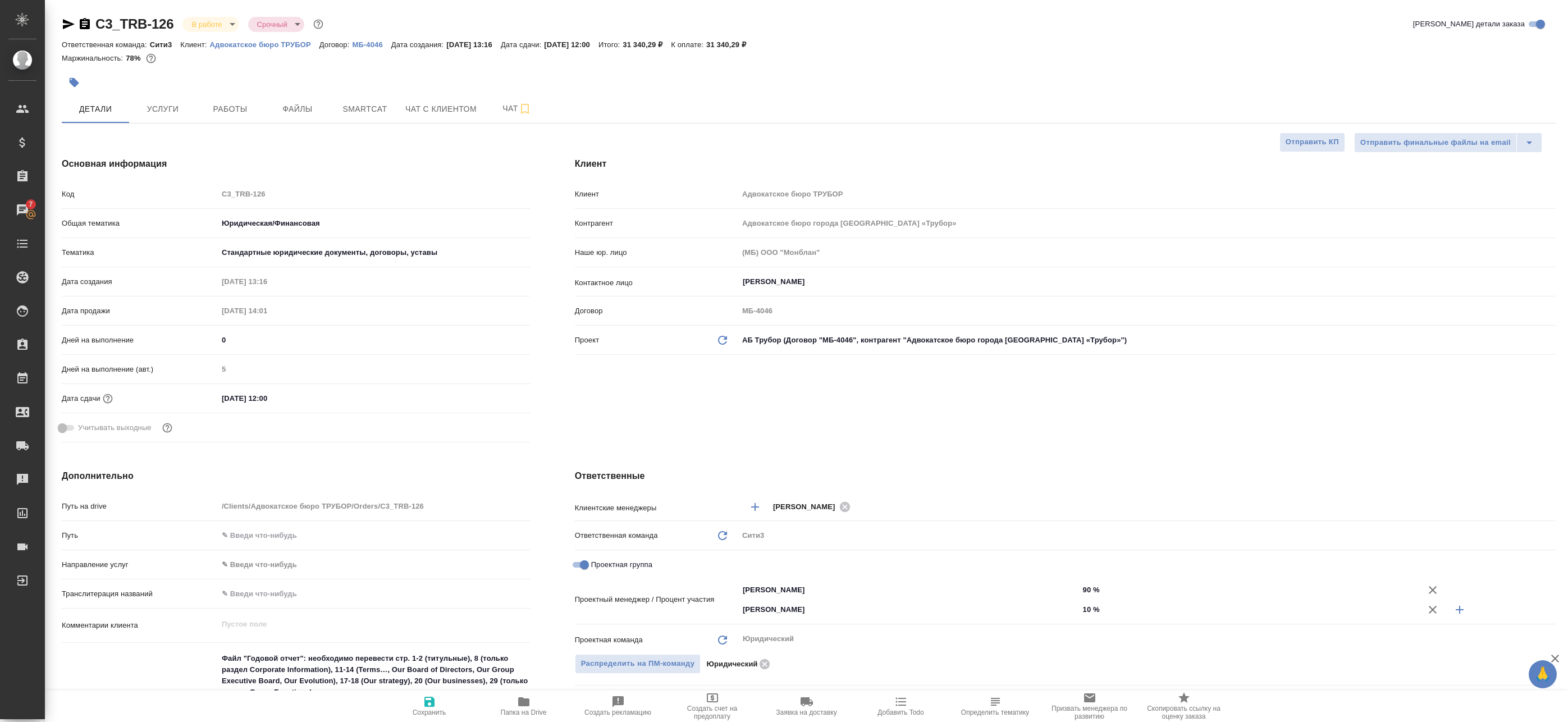
type textarea "x"
click at [240, 118] on button "Работы" at bounding box center [230, 109] width 67 height 28
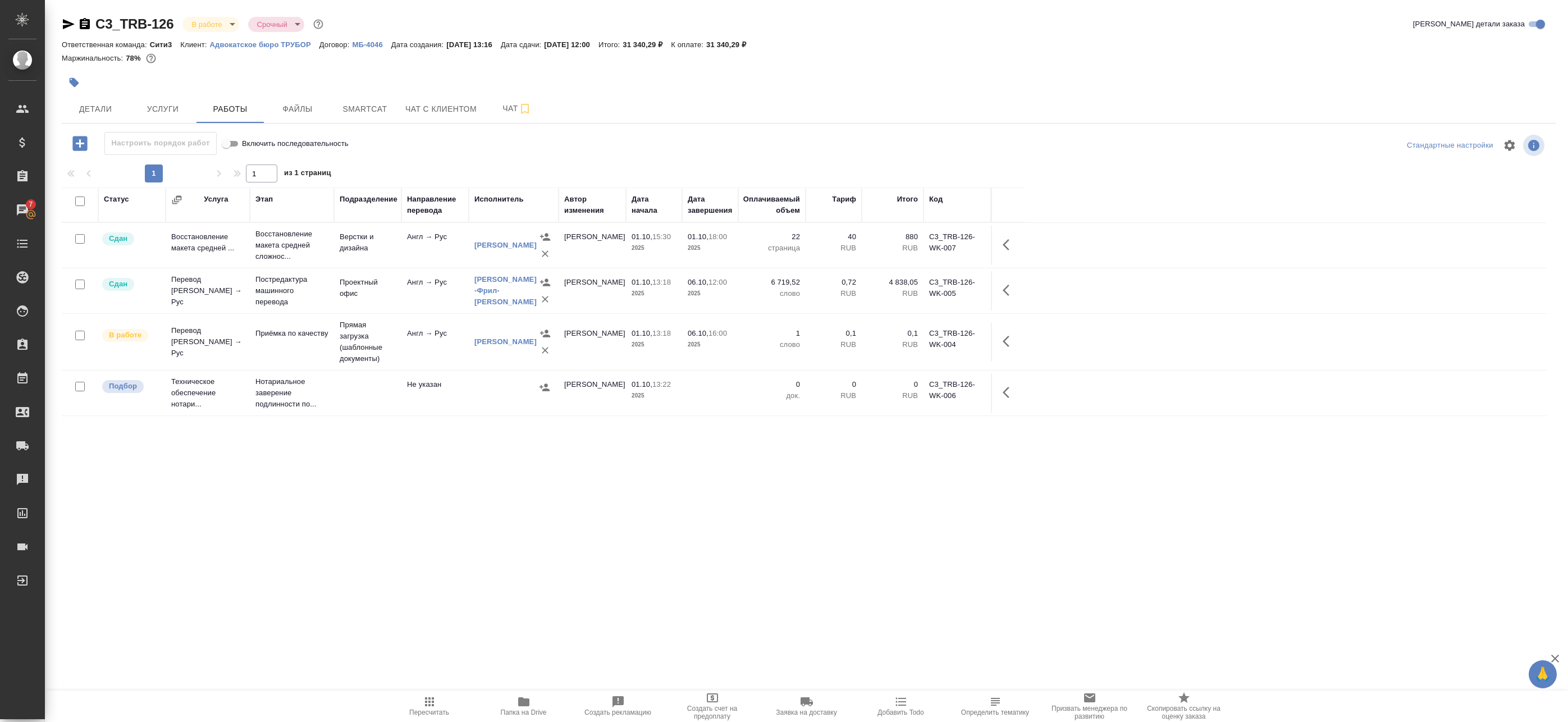
click at [997, 343] on button "button" at bounding box center [1008, 341] width 27 height 27
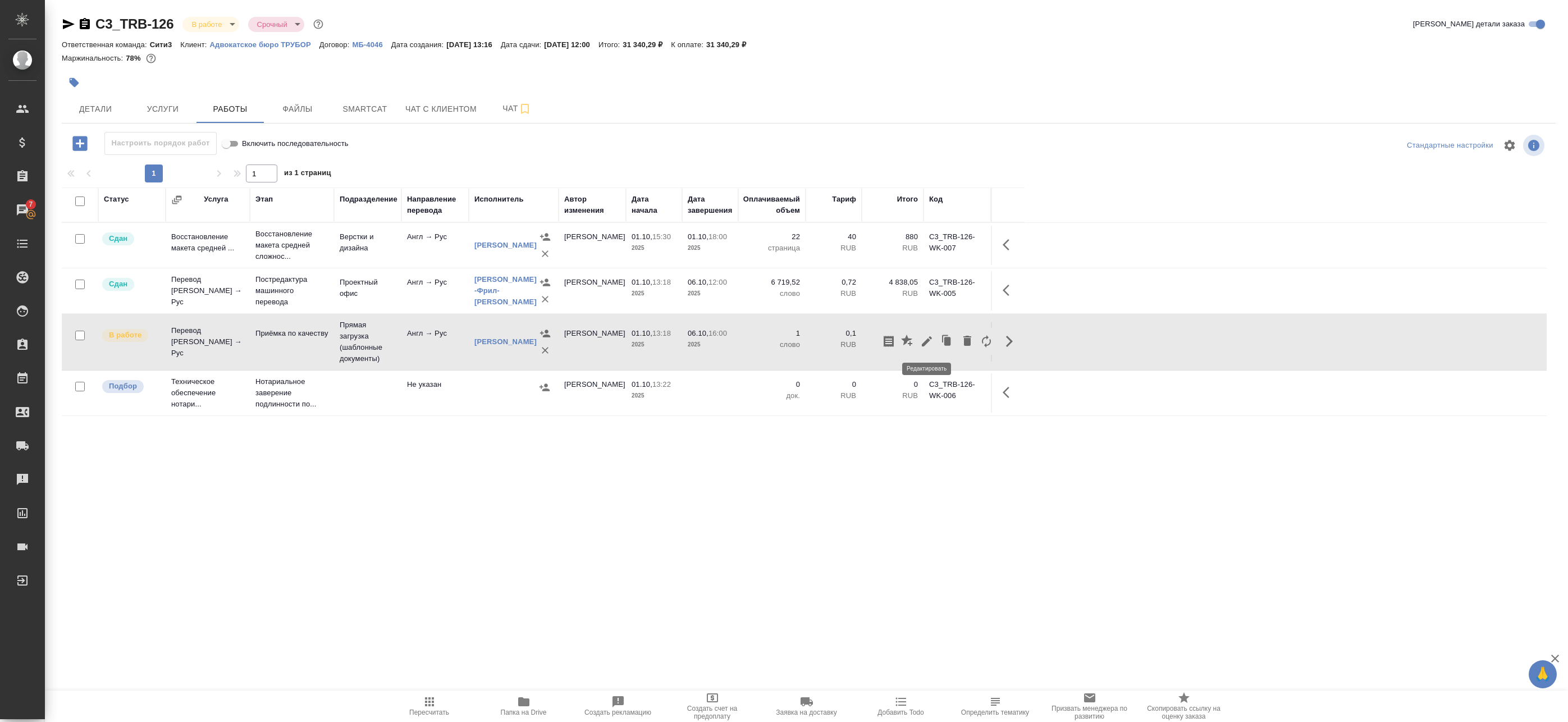
click at [926, 343] on icon "button" at bounding box center [926, 342] width 10 height 10
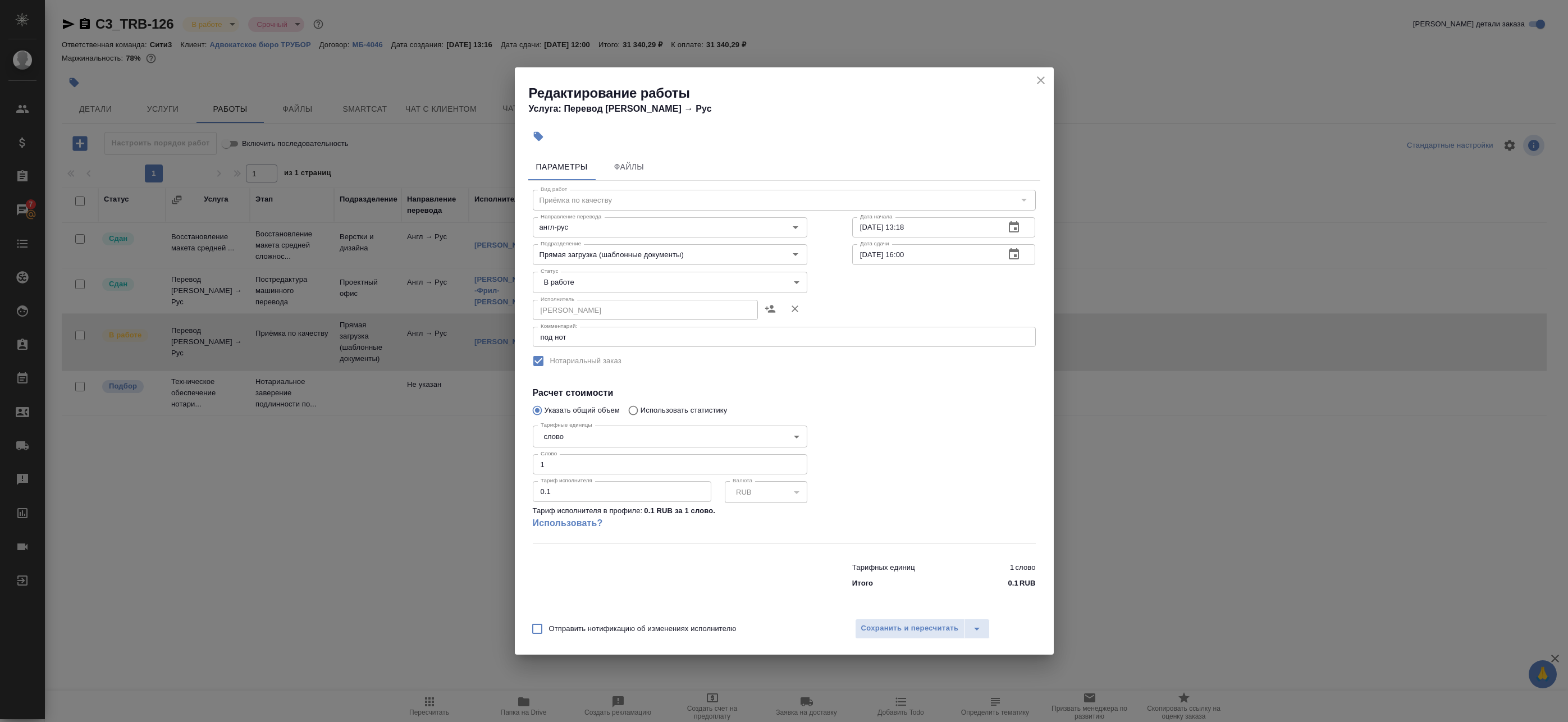
click at [1043, 81] on icon "close" at bounding box center [1041, 80] width 14 height 14
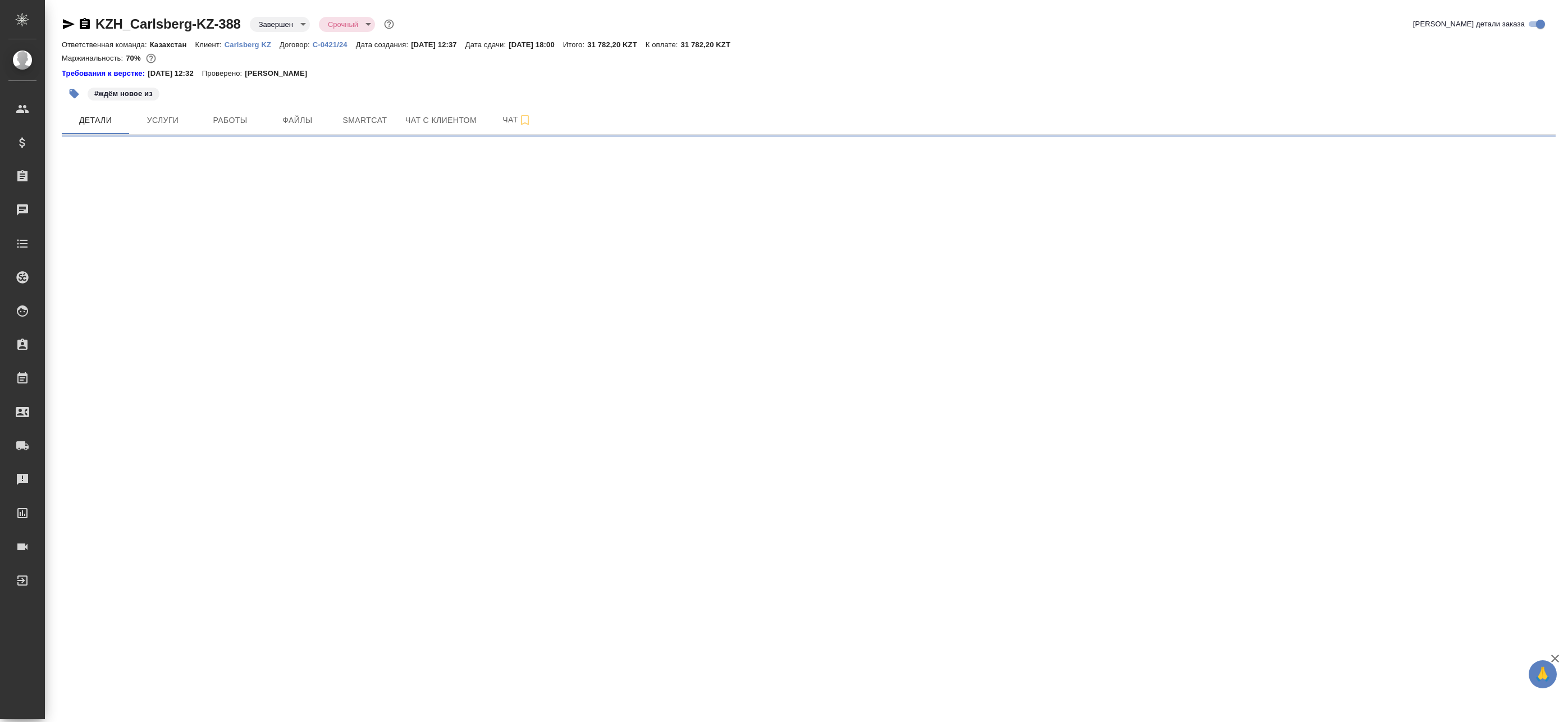
select select "RU"
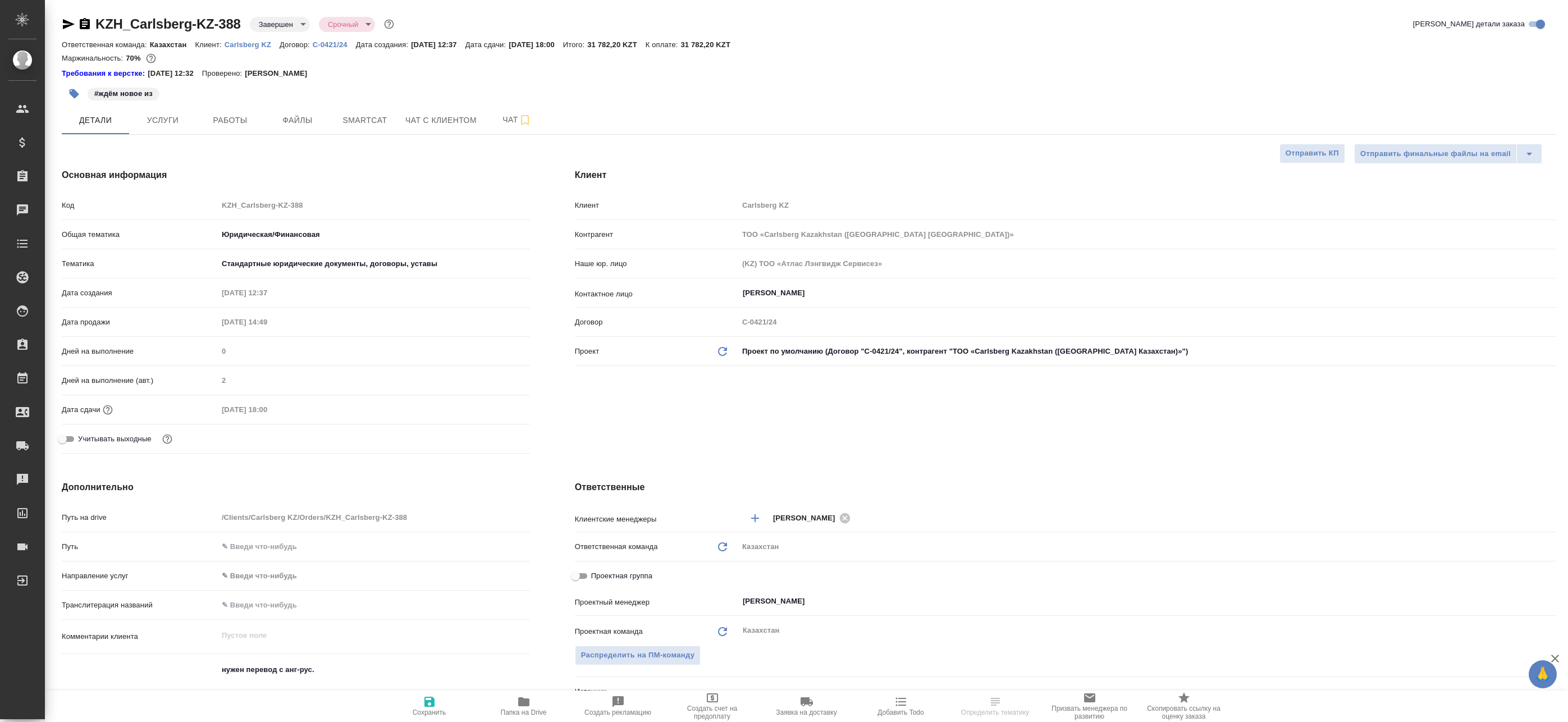
type textarea "x"
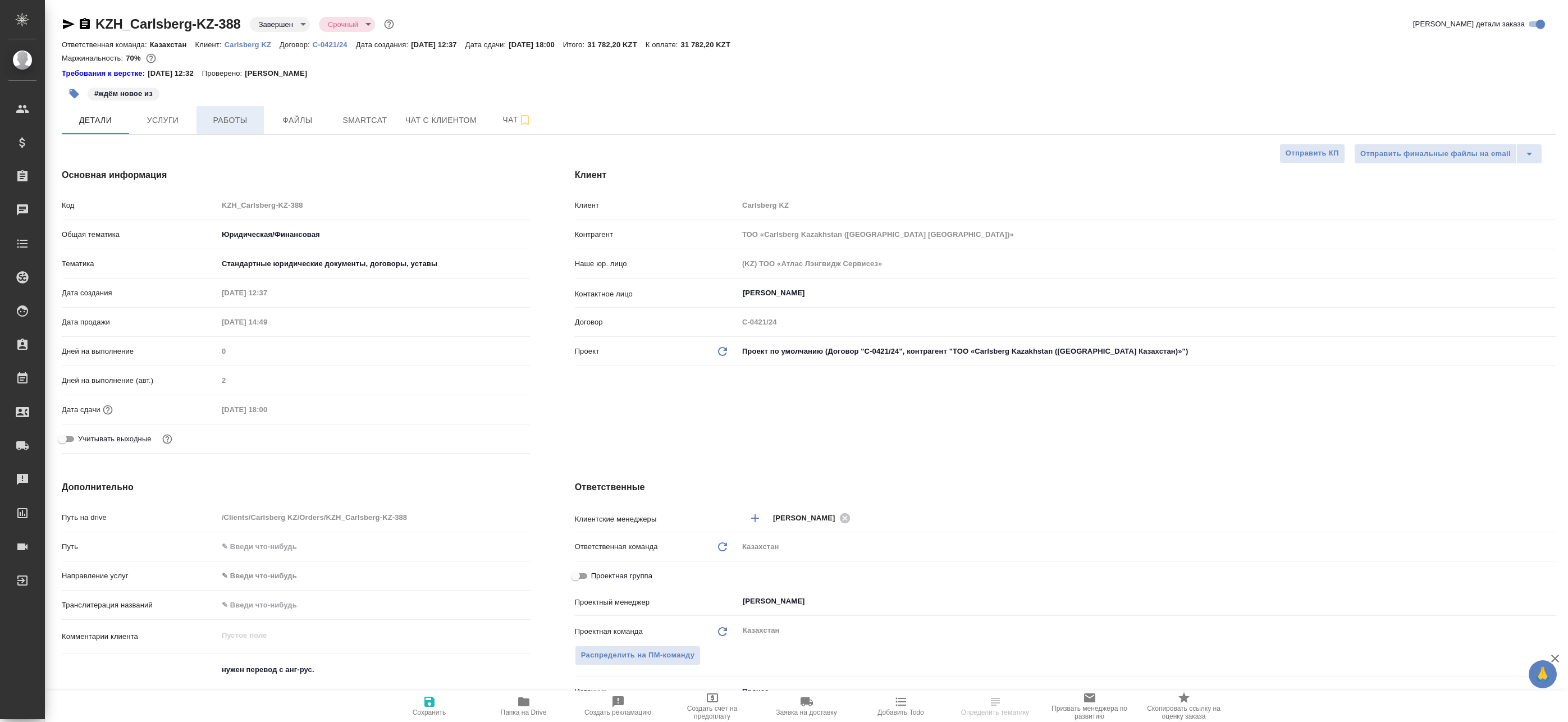
type textarea "x"
click at [207, 128] on button "Работы" at bounding box center [230, 120] width 67 height 28
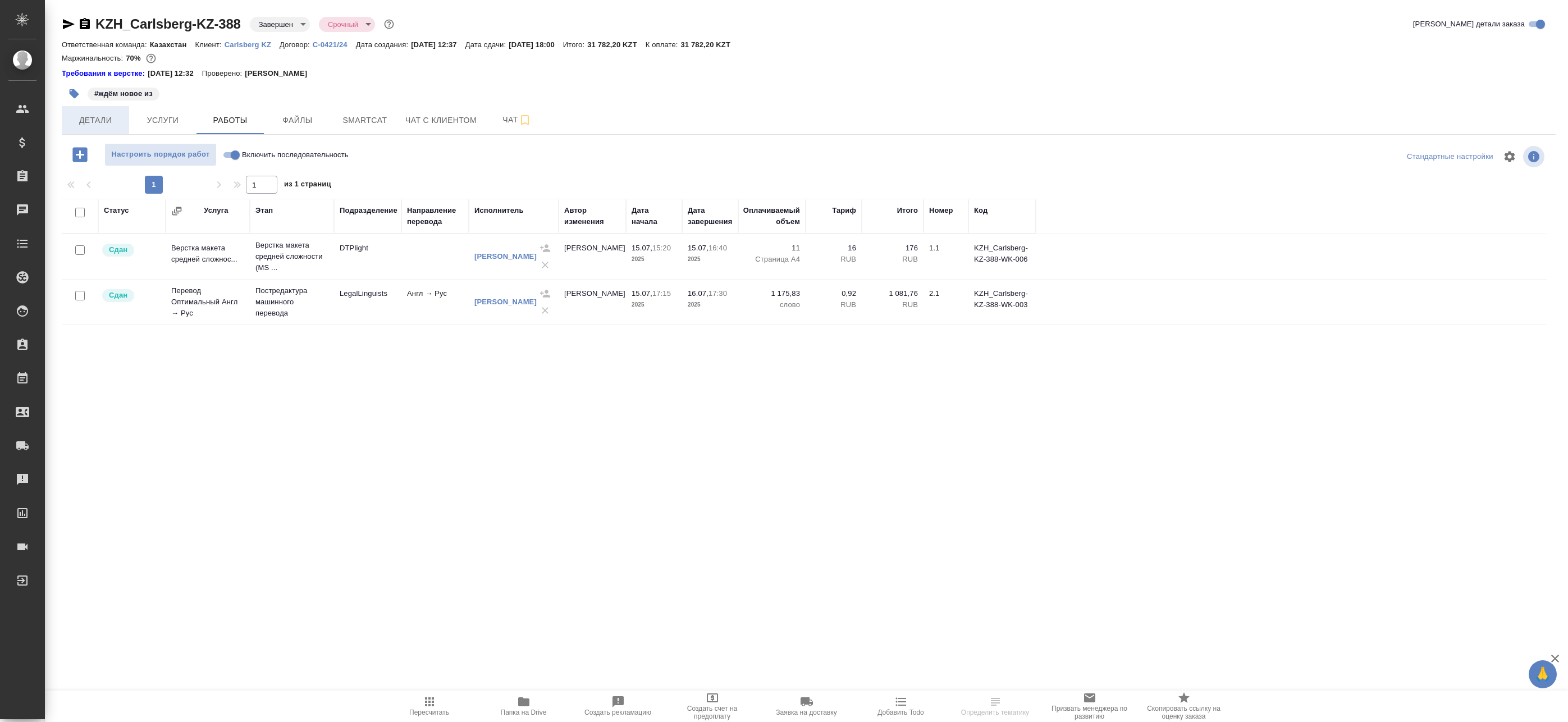
click at [108, 117] on span "Детали" at bounding box center [95, 120] width 54 height 14
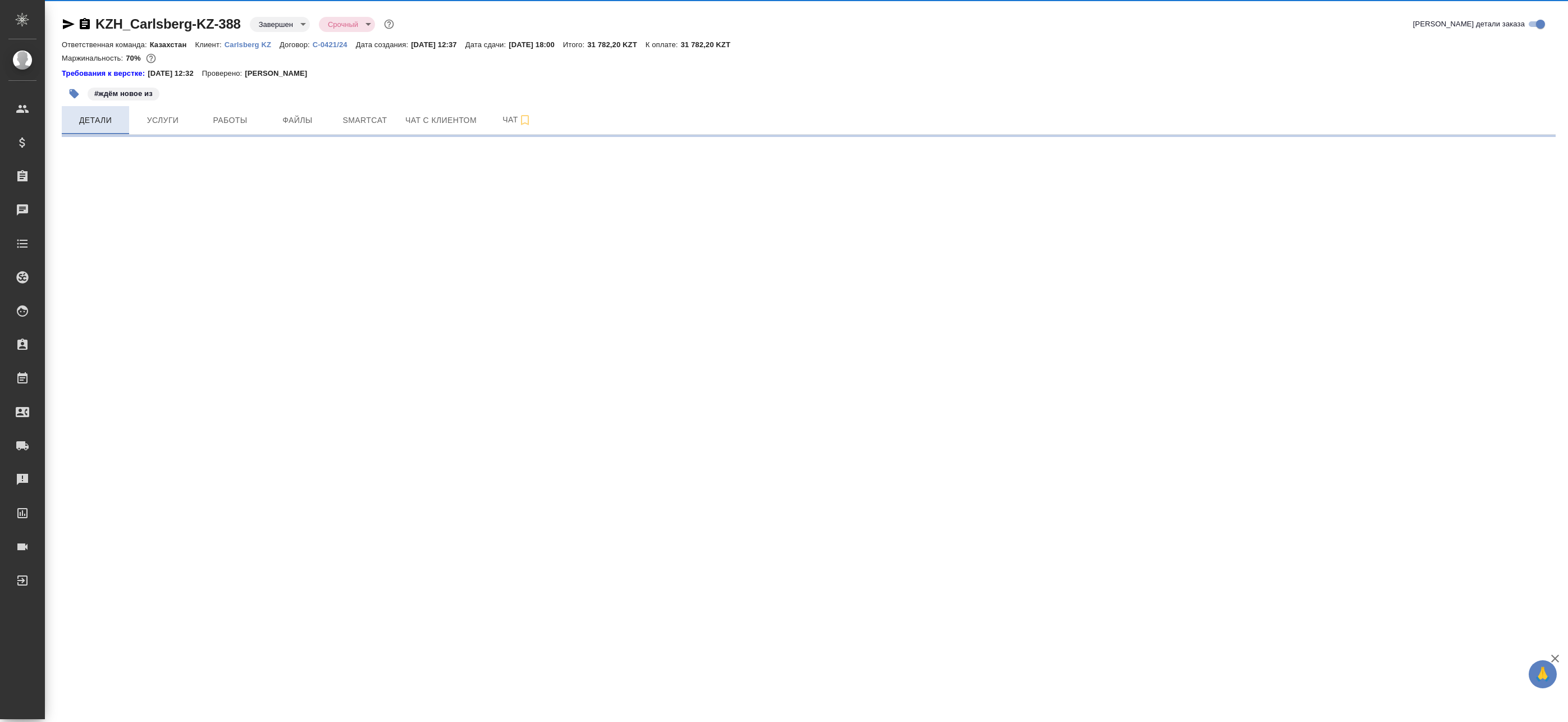
select select "RU"
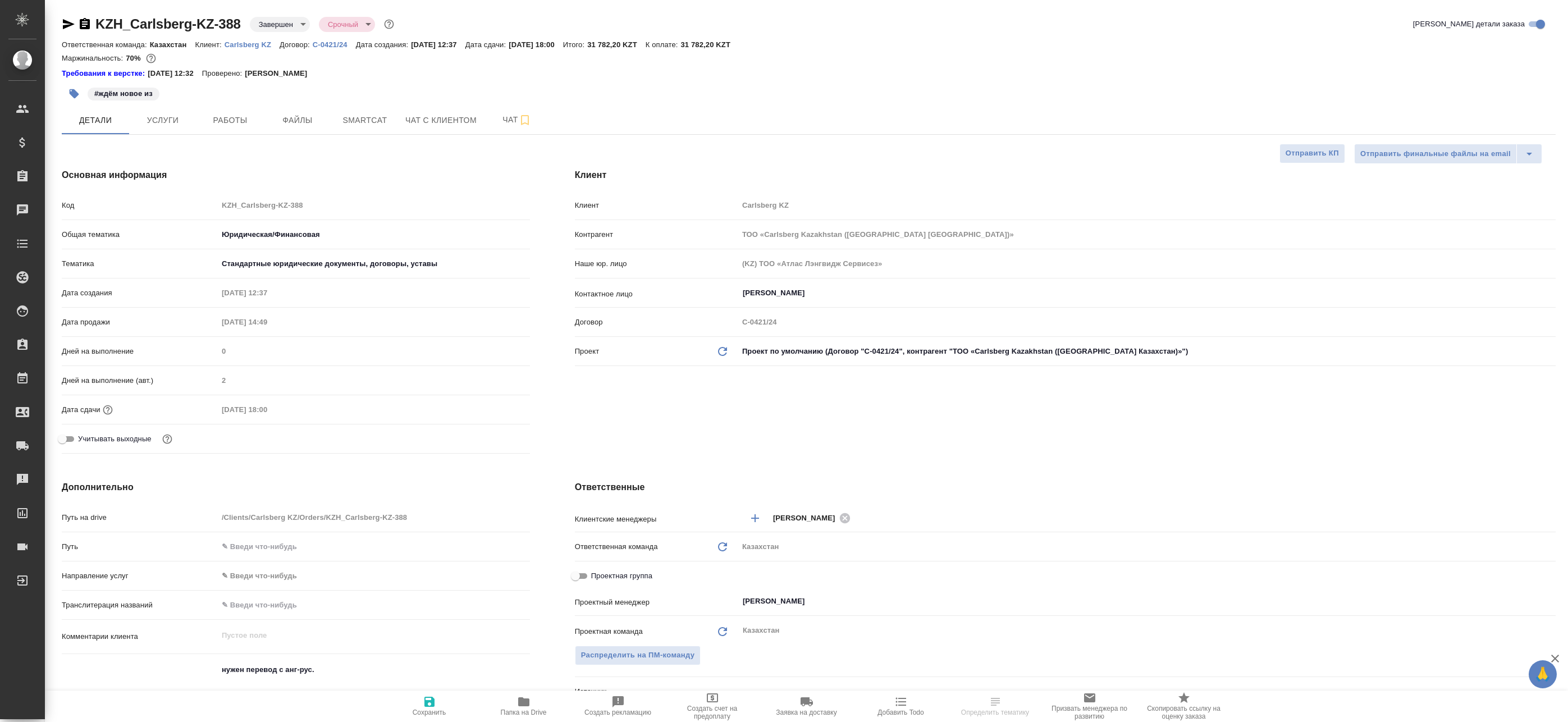
type textarea "x"
click at [236, 115] on span "Работы" at bounding box center [230, 120] width 54 height 14
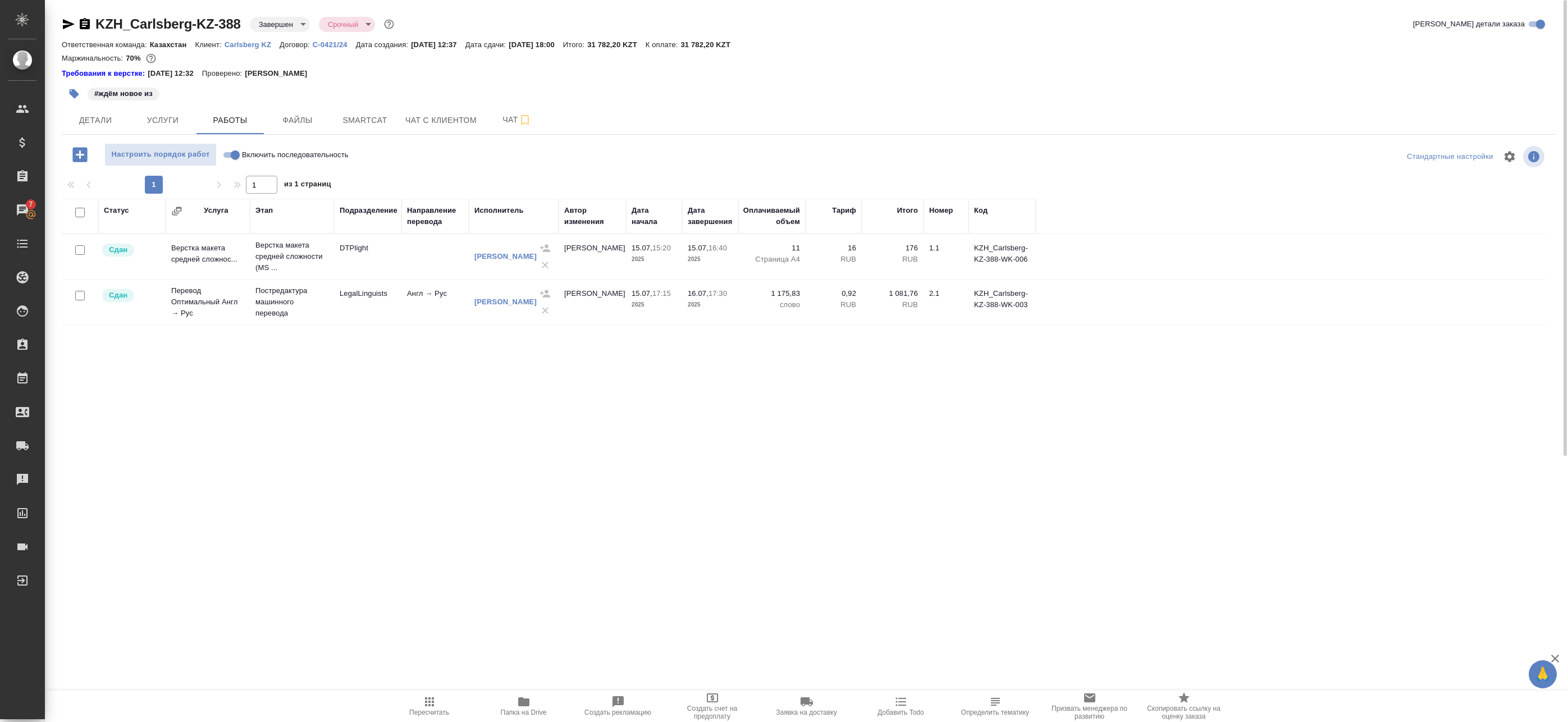
click at [521, 703] on icon "button" at bounding box center [523, 701] width 11 height 9
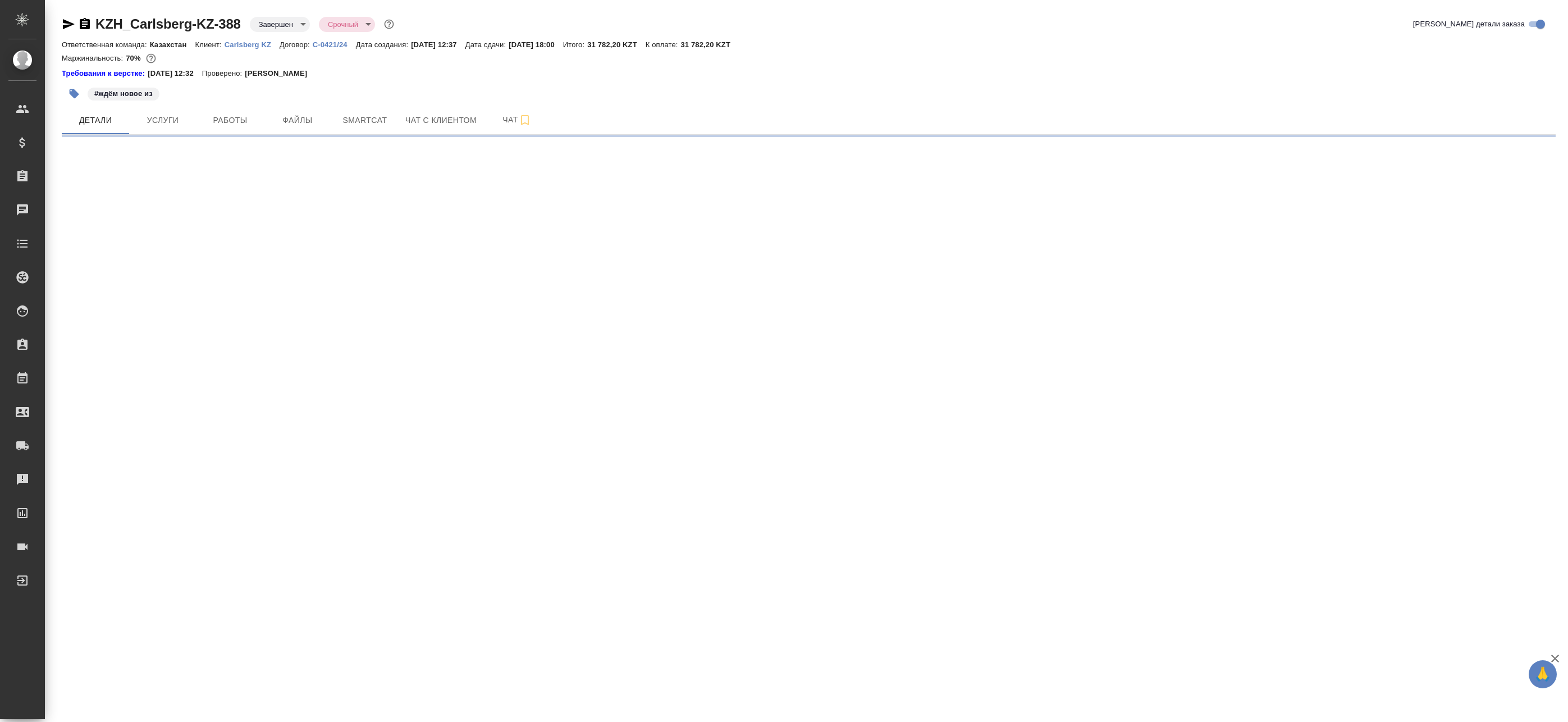
select select "RU"
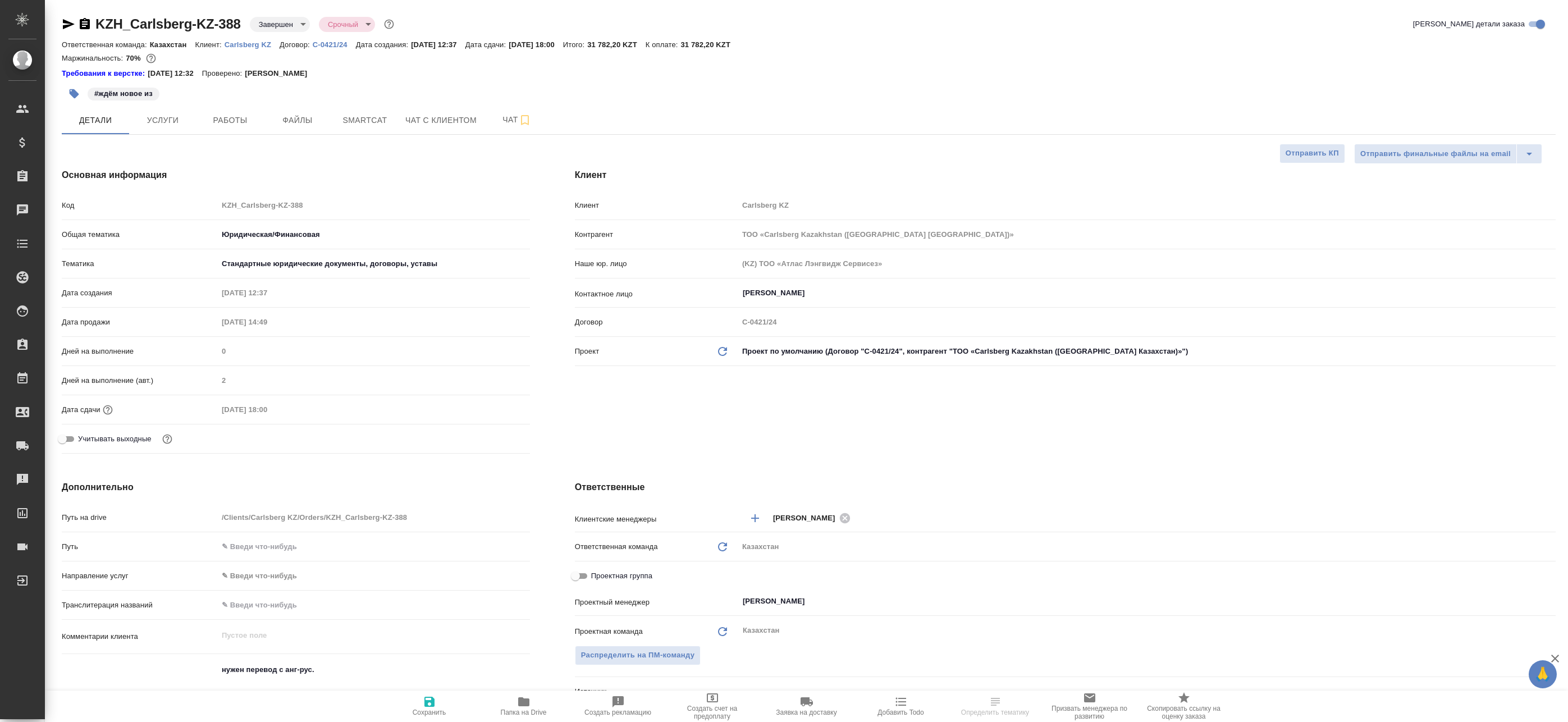
type textarea "x"
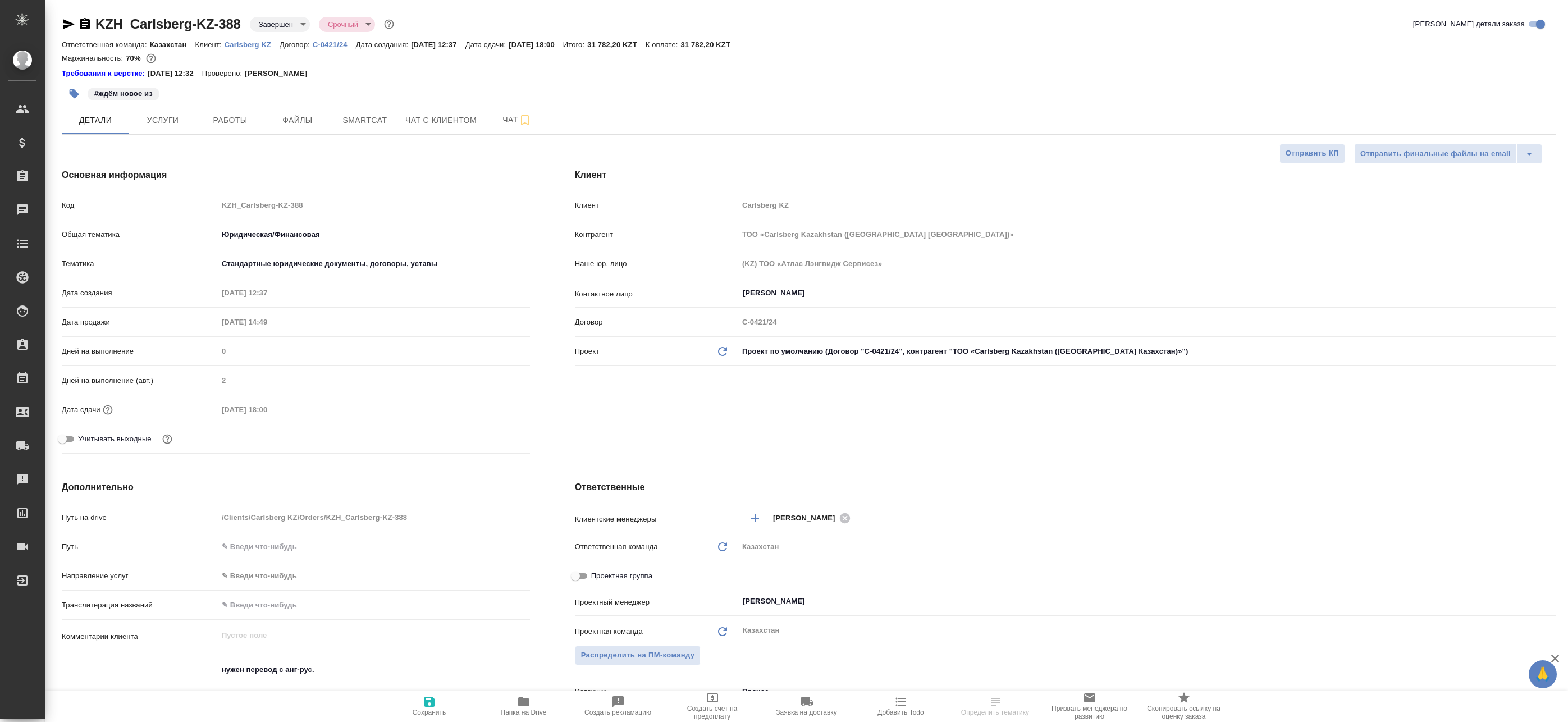
type textarea "x"
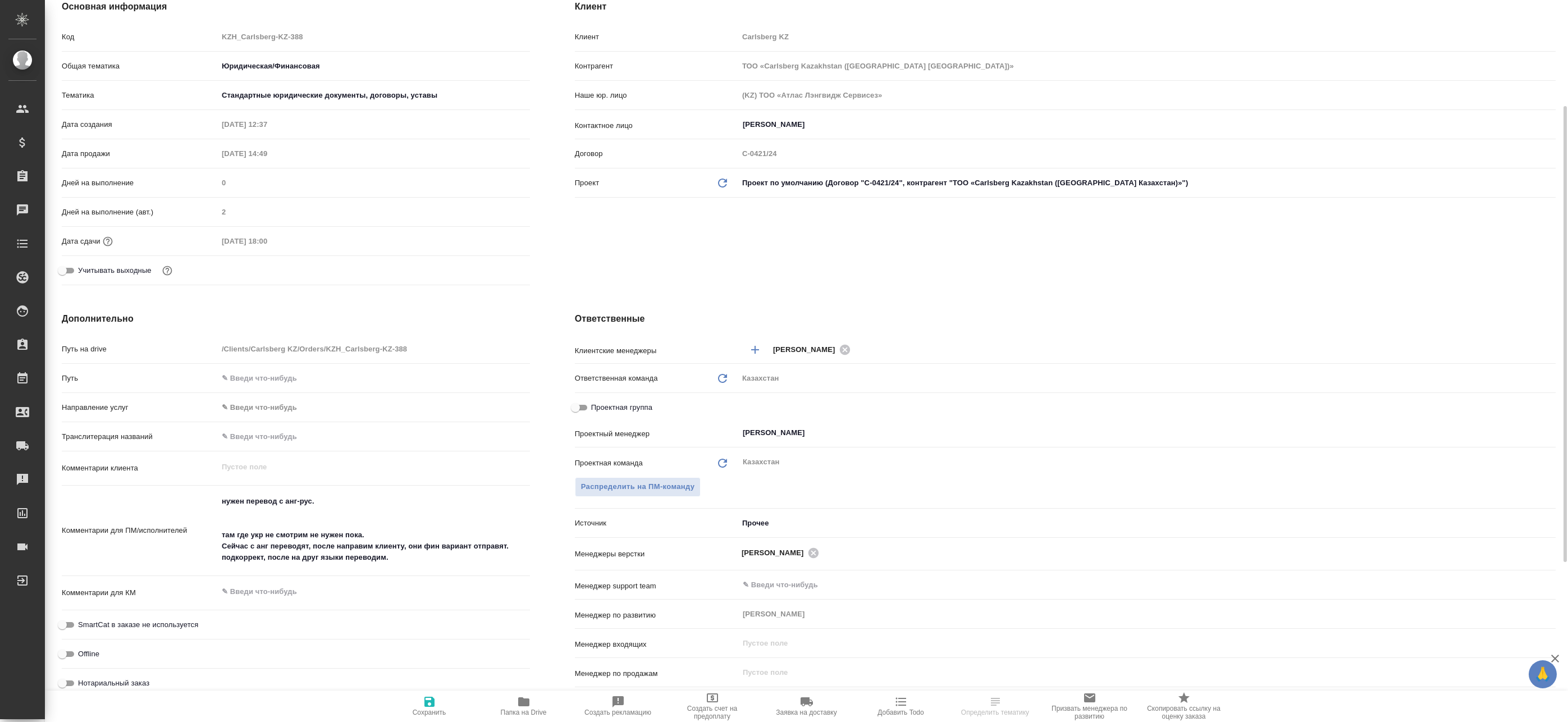
scroll to position [224, 0]
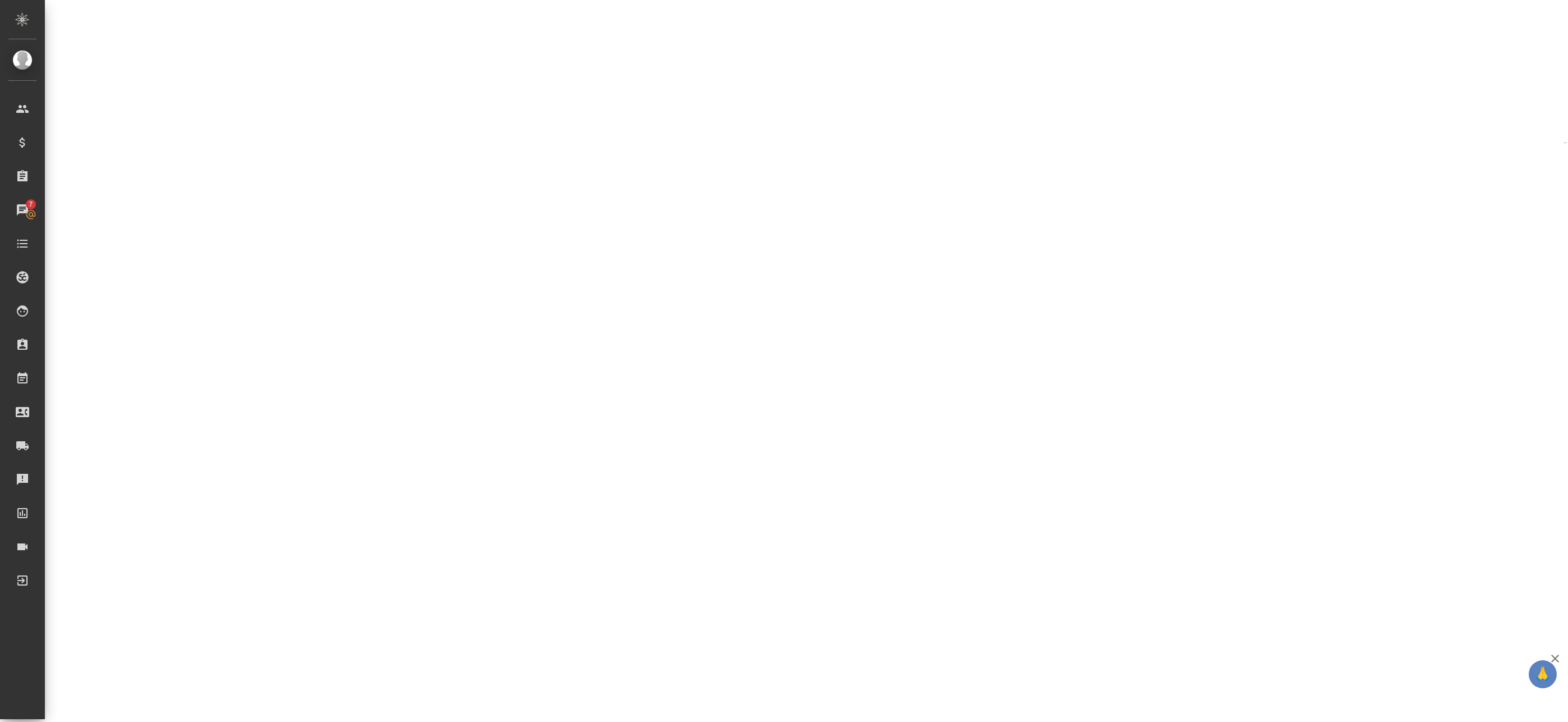
select select "RU"
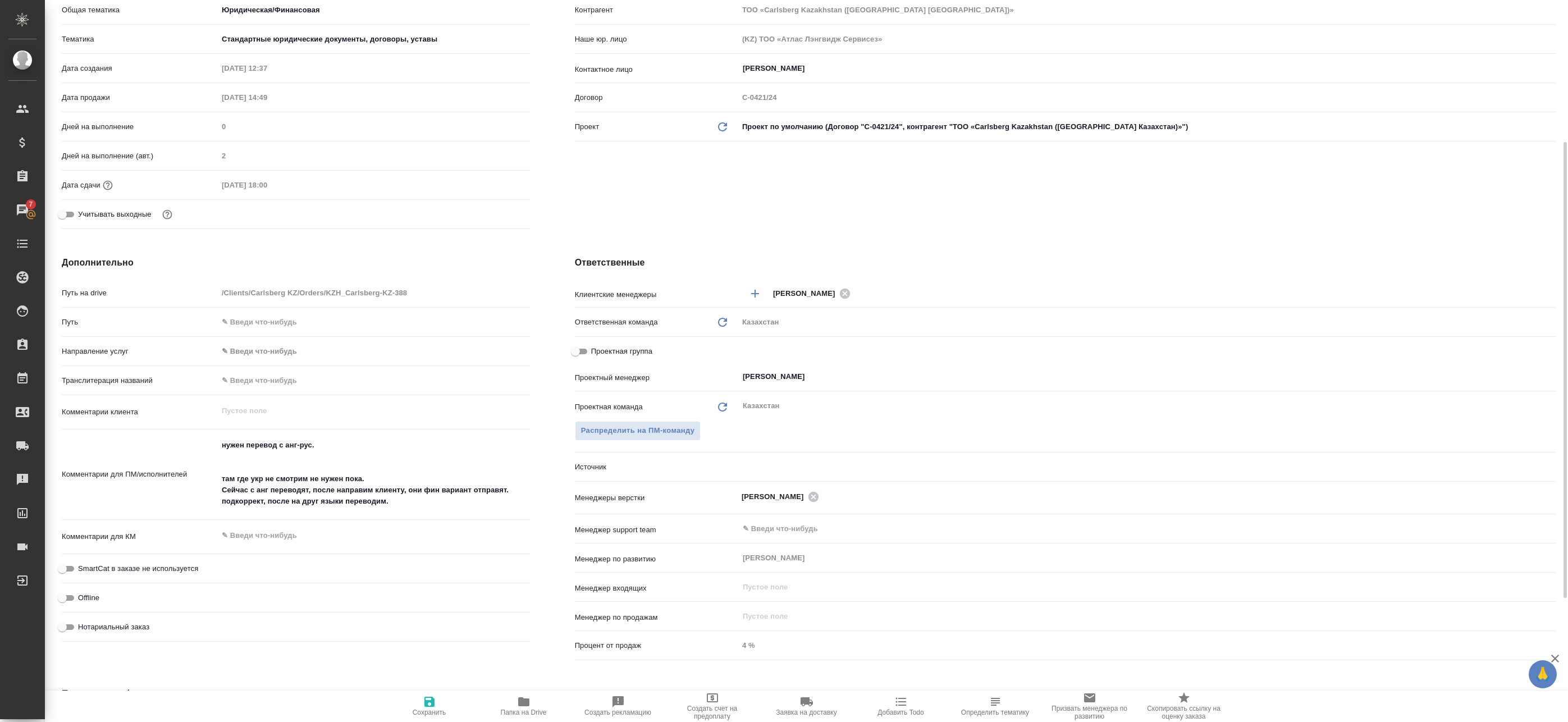
type textarea "x"
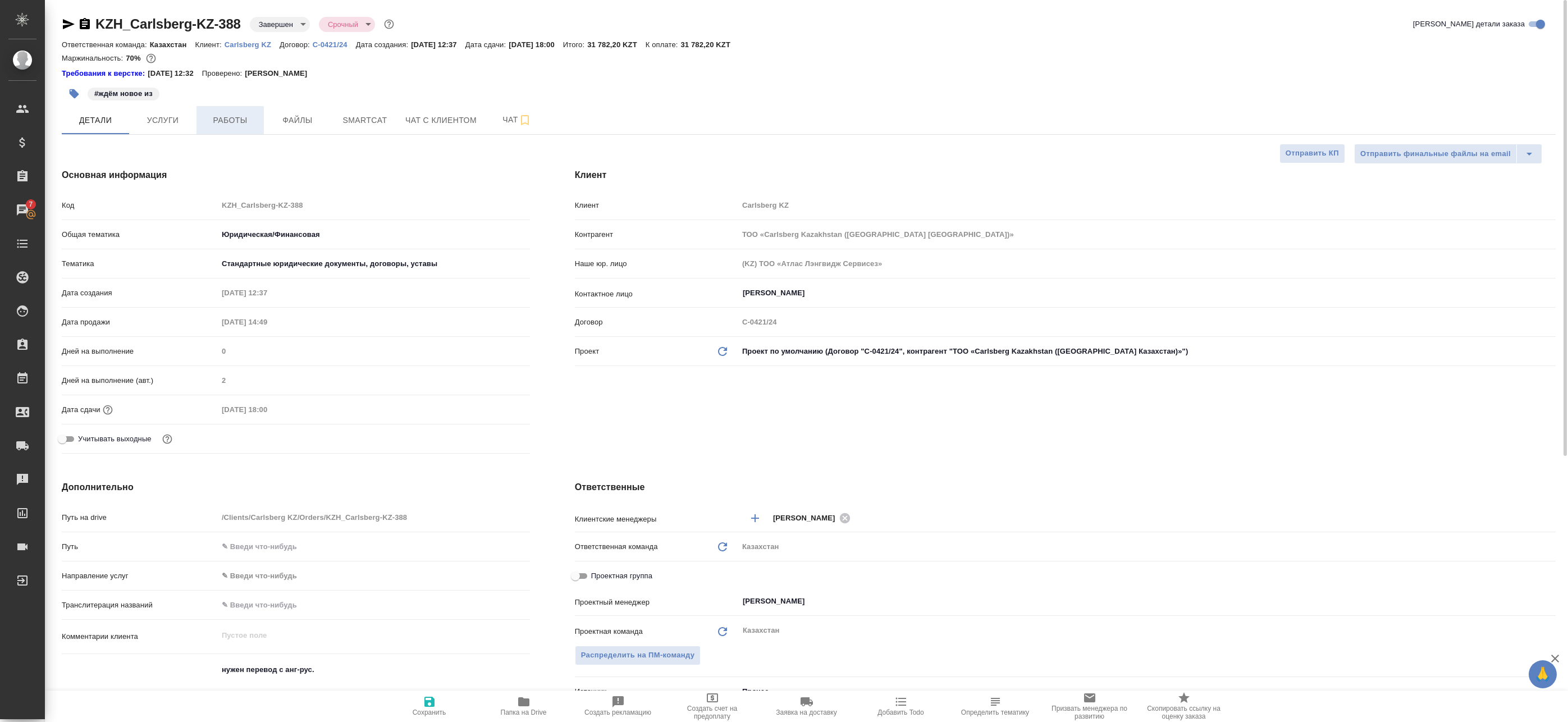
click at [245, 120] on span "Работы" at bounding box center [230, 120] width 54 height 14
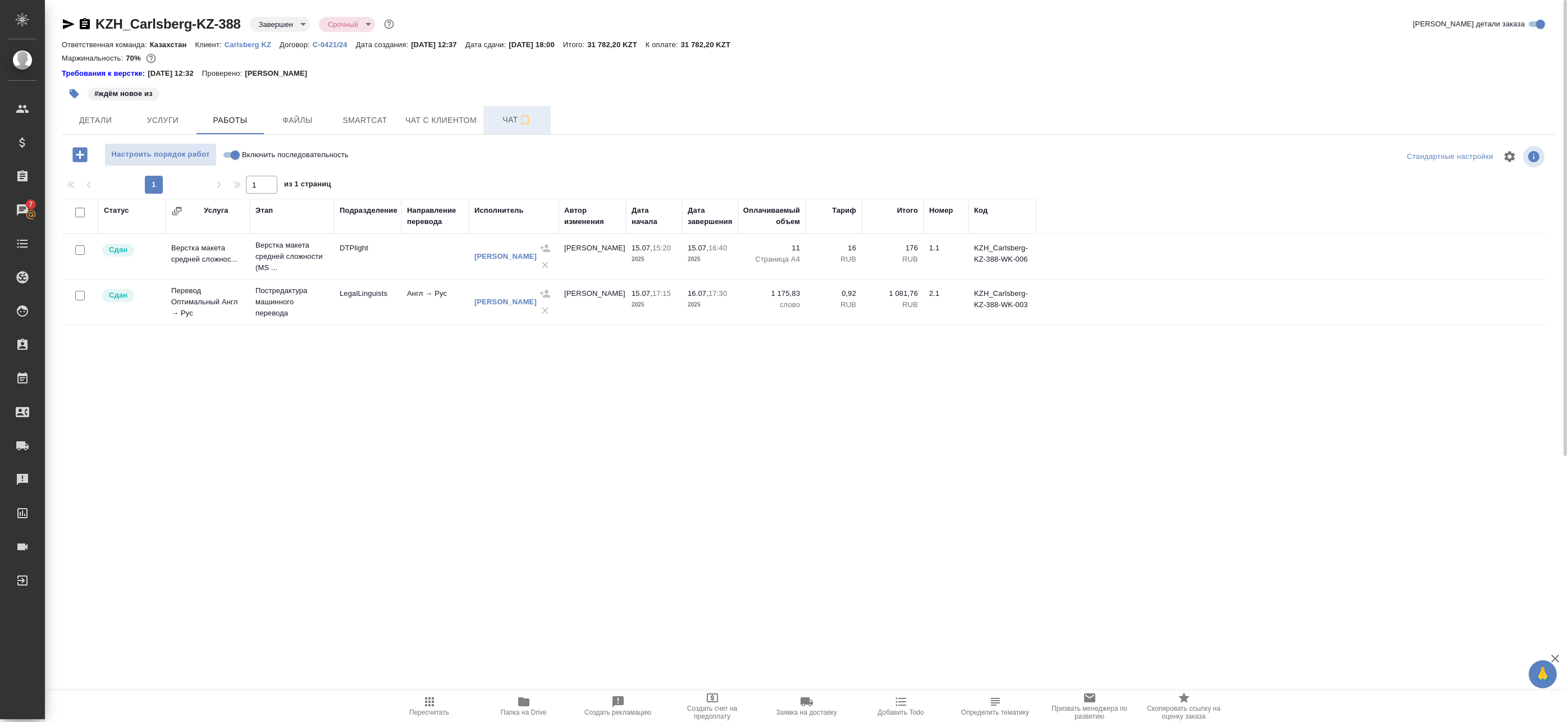
click at [500, 129] on button "Чат" at bounding box center [516, 120] width 67 height 28
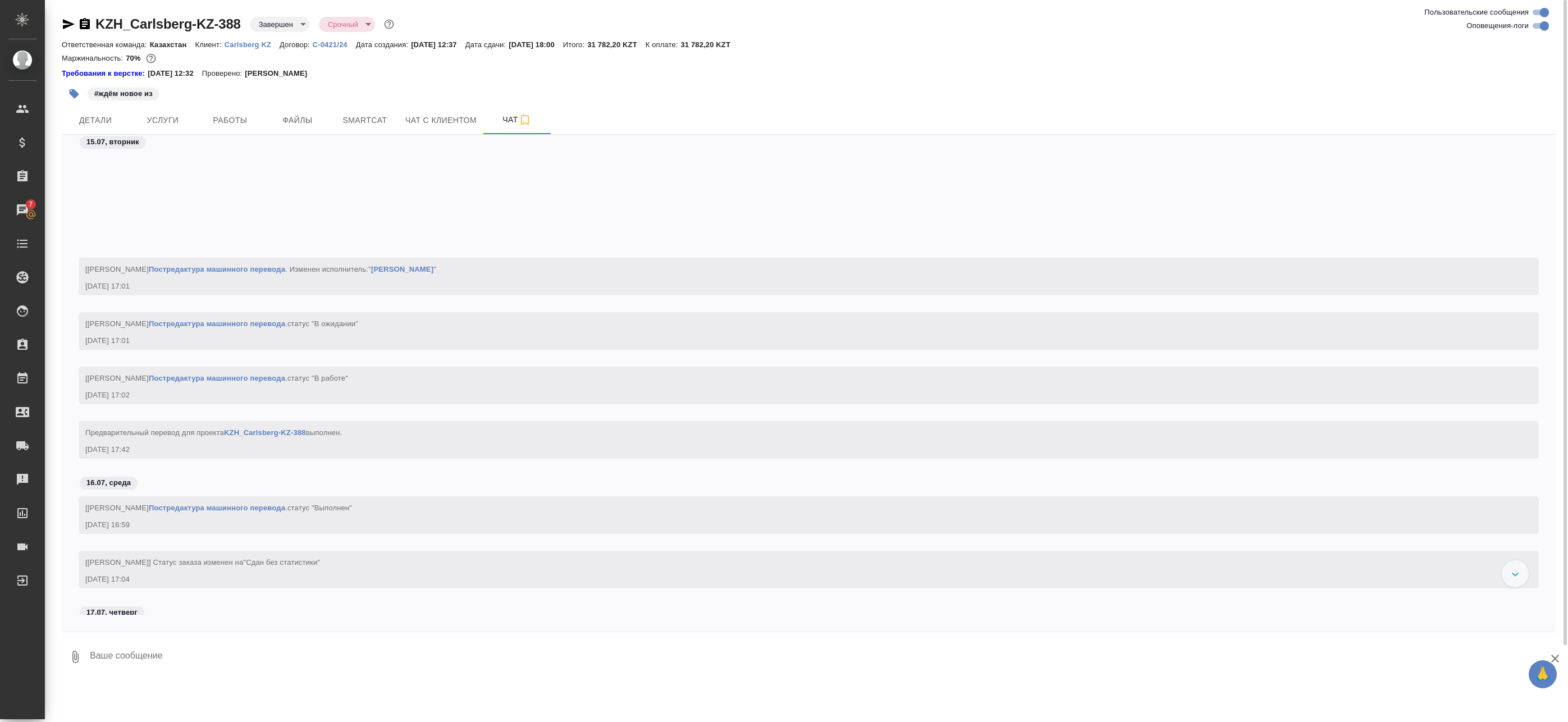
scroll to position [1571, 0]
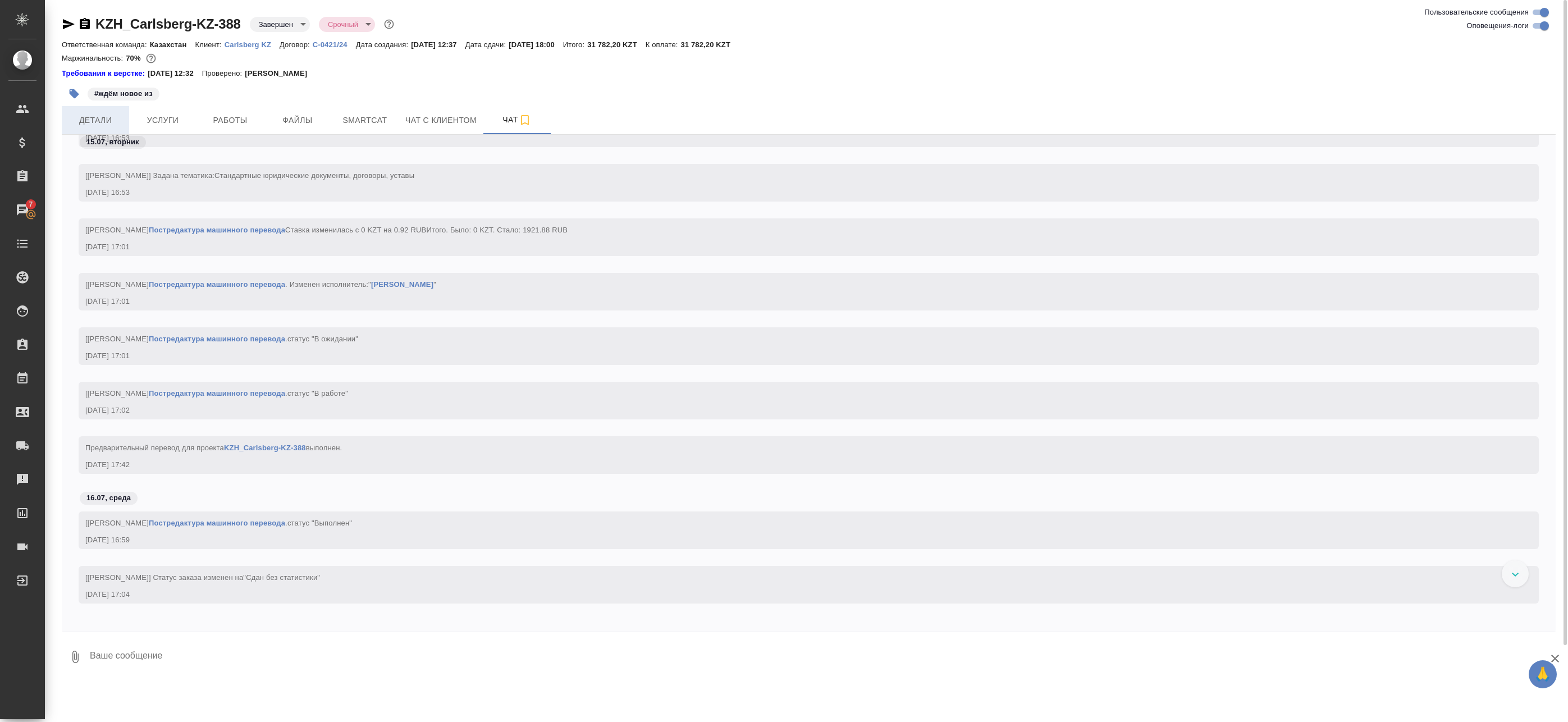
click at [97, 106] on button "Детали" at bounding box center [96, 120] width 67 height 28
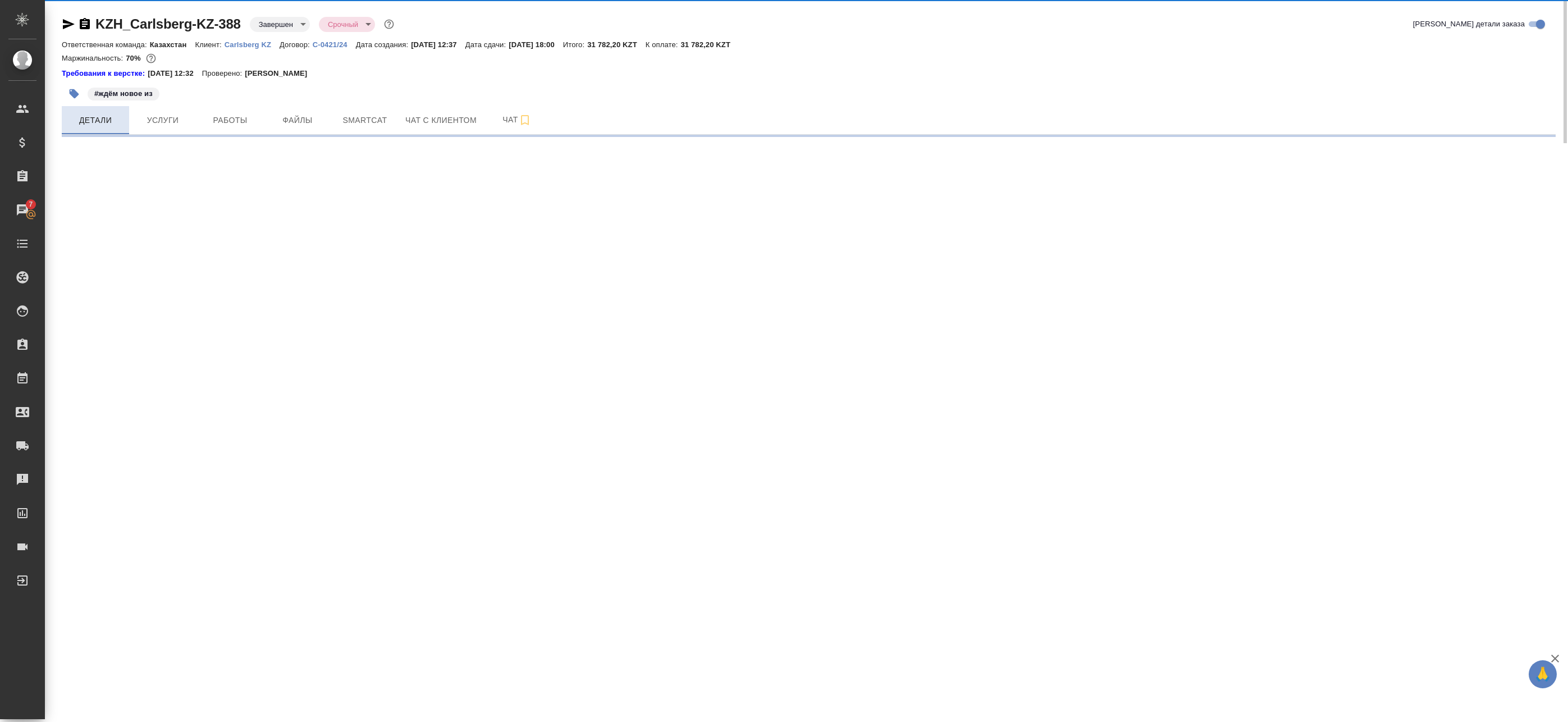
select select "RU"
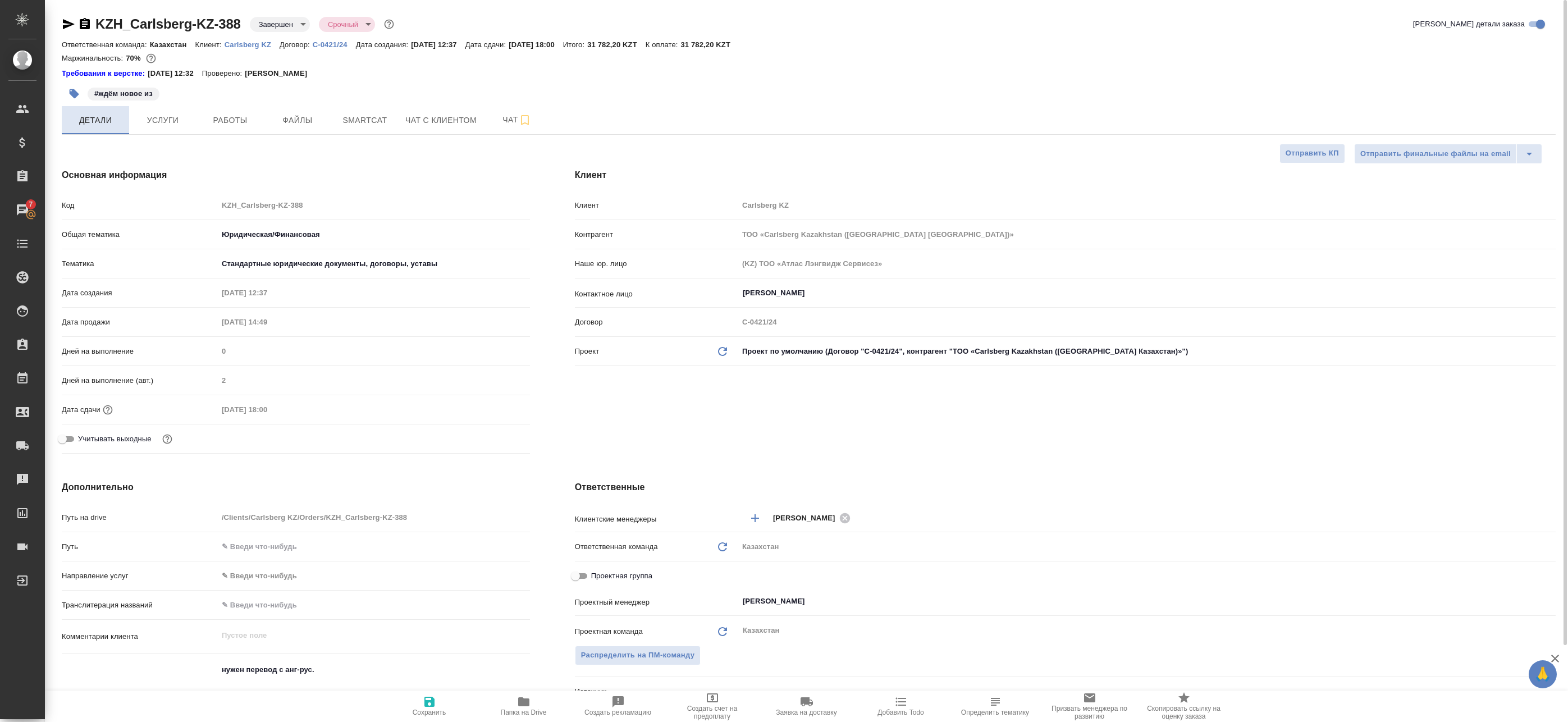
type textarea "x"
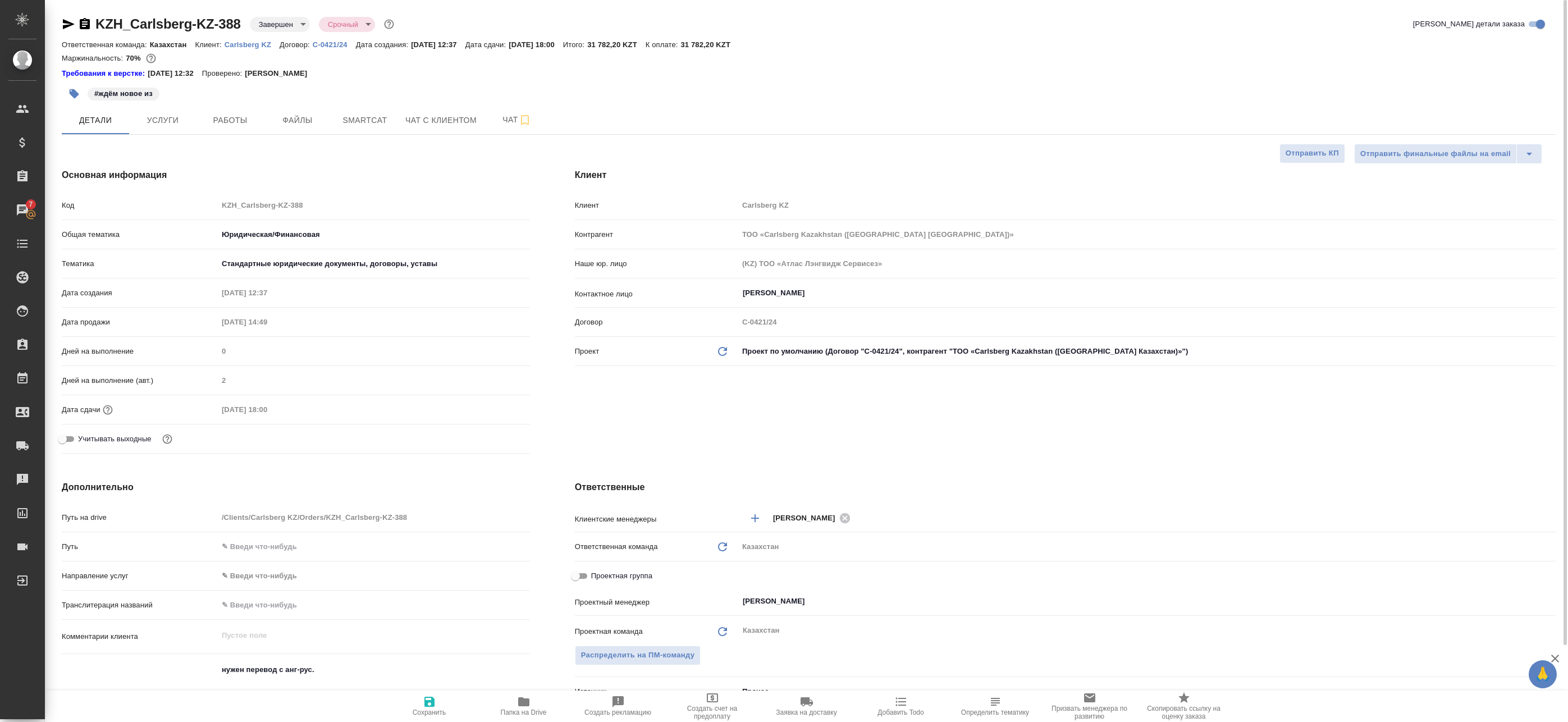
type textarea "x"
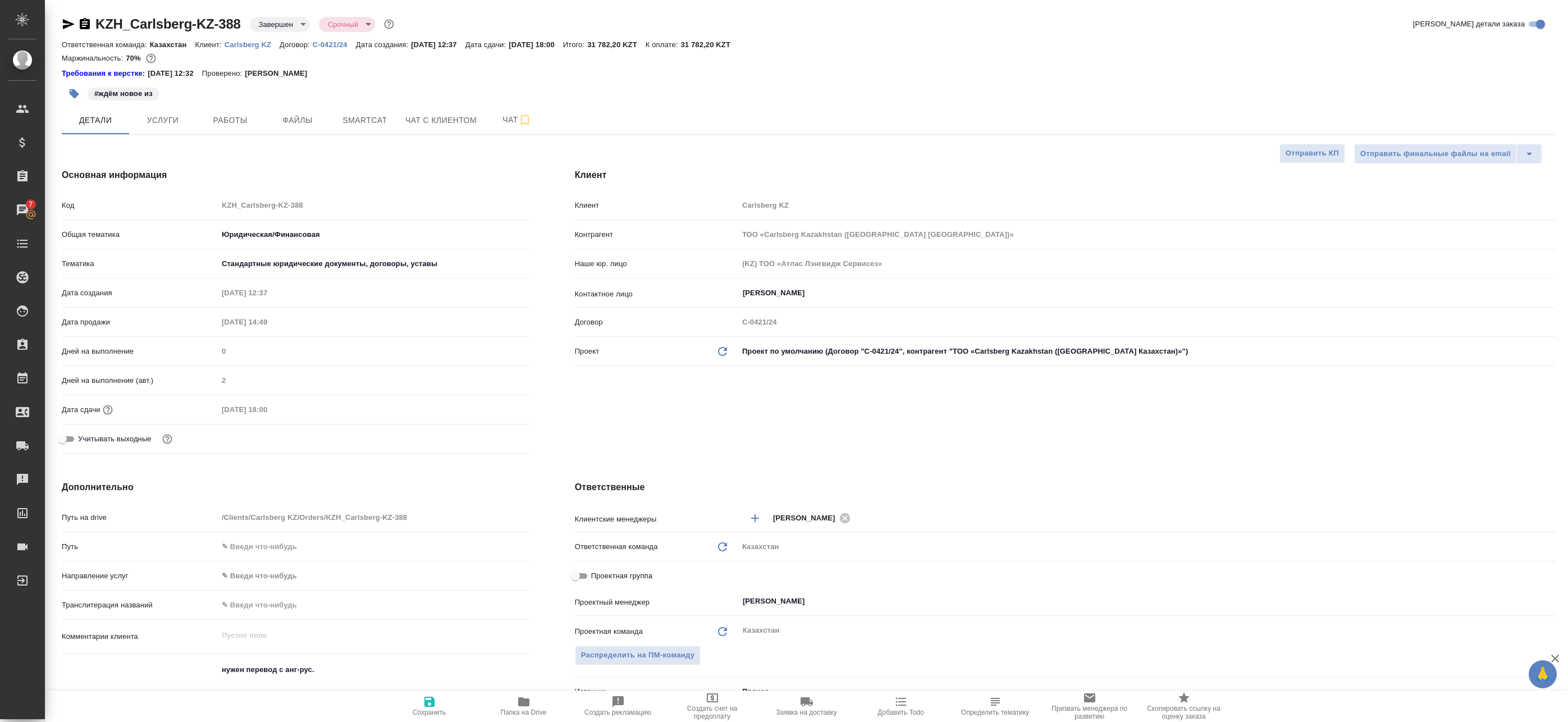
type textarea "x"
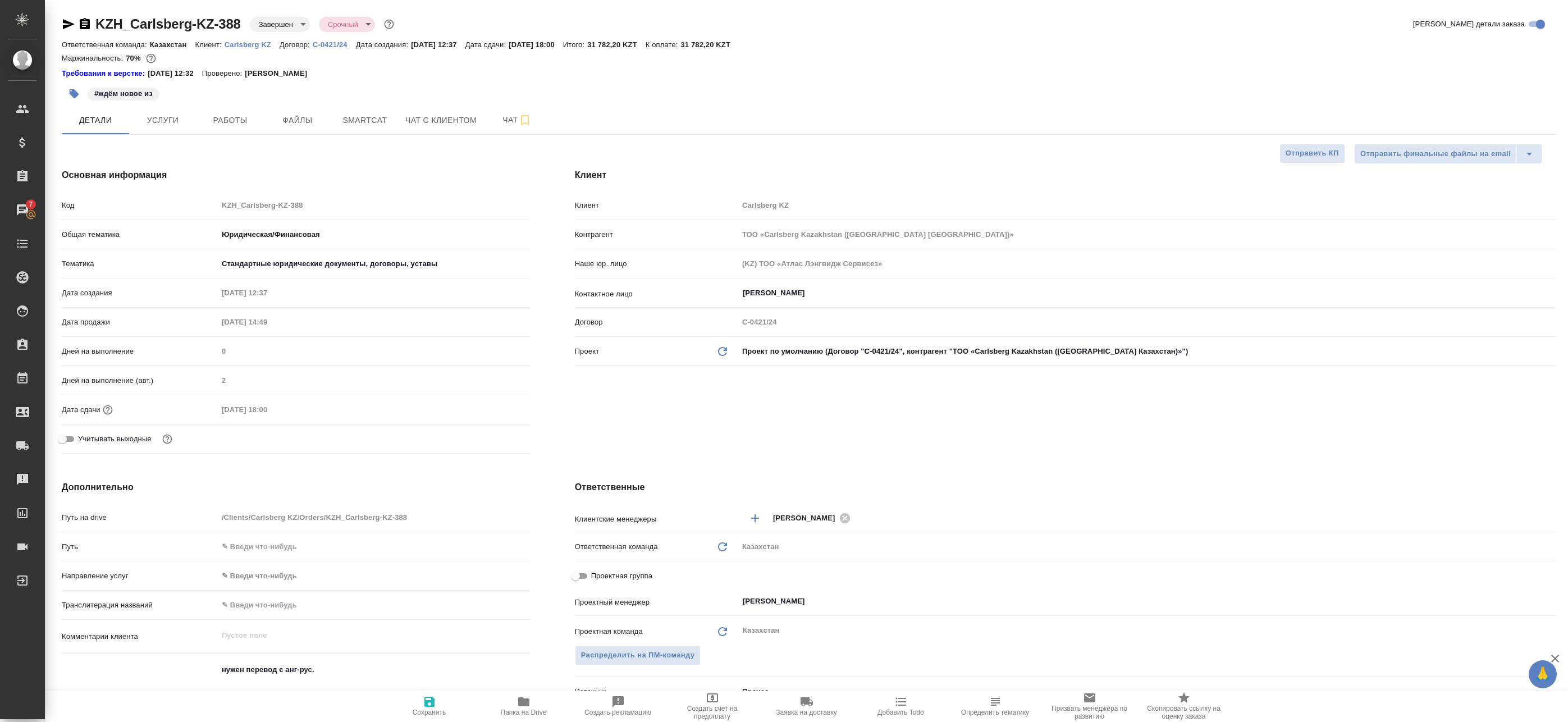
type textarea "x"
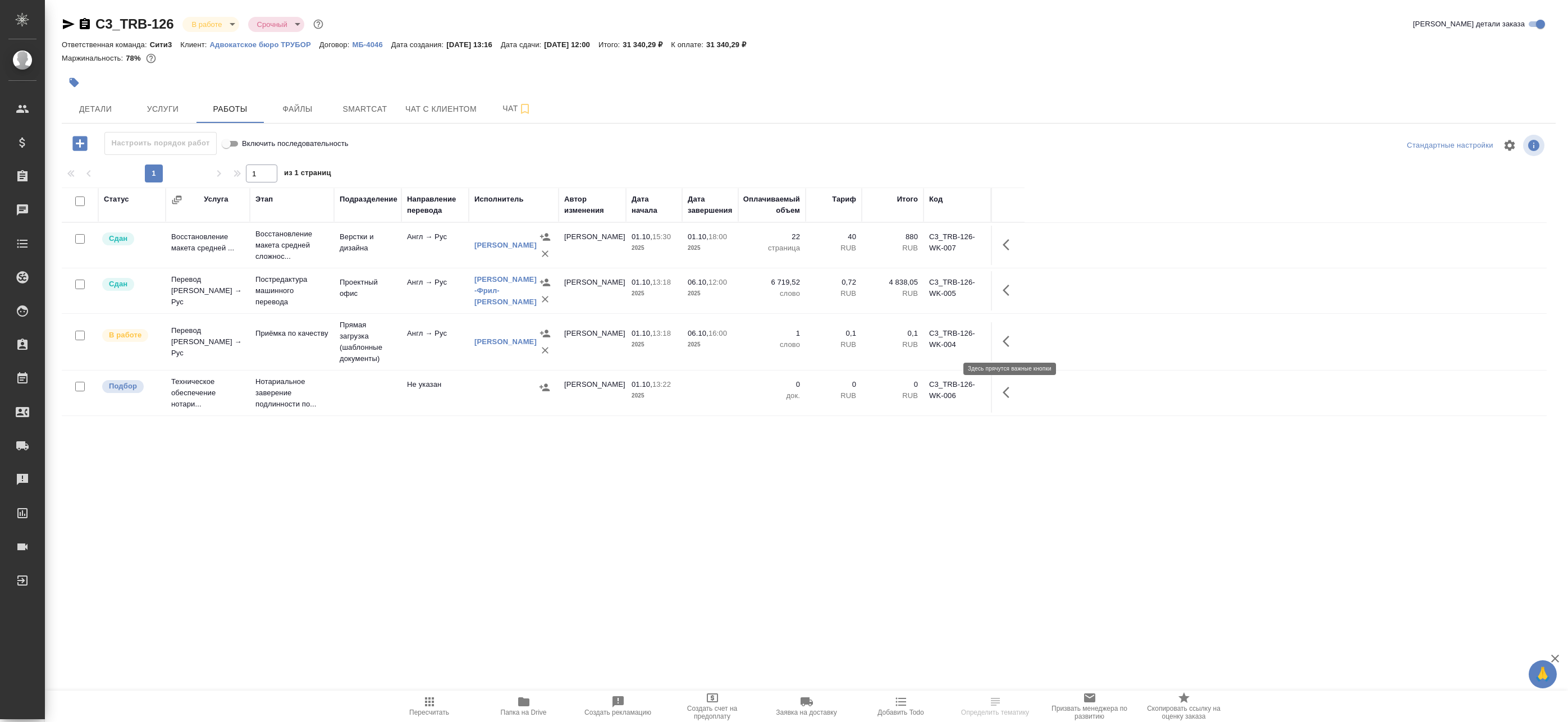
click at [1006, 342] on icon "button" at bounding box center [1009, 342] width 14 height 14
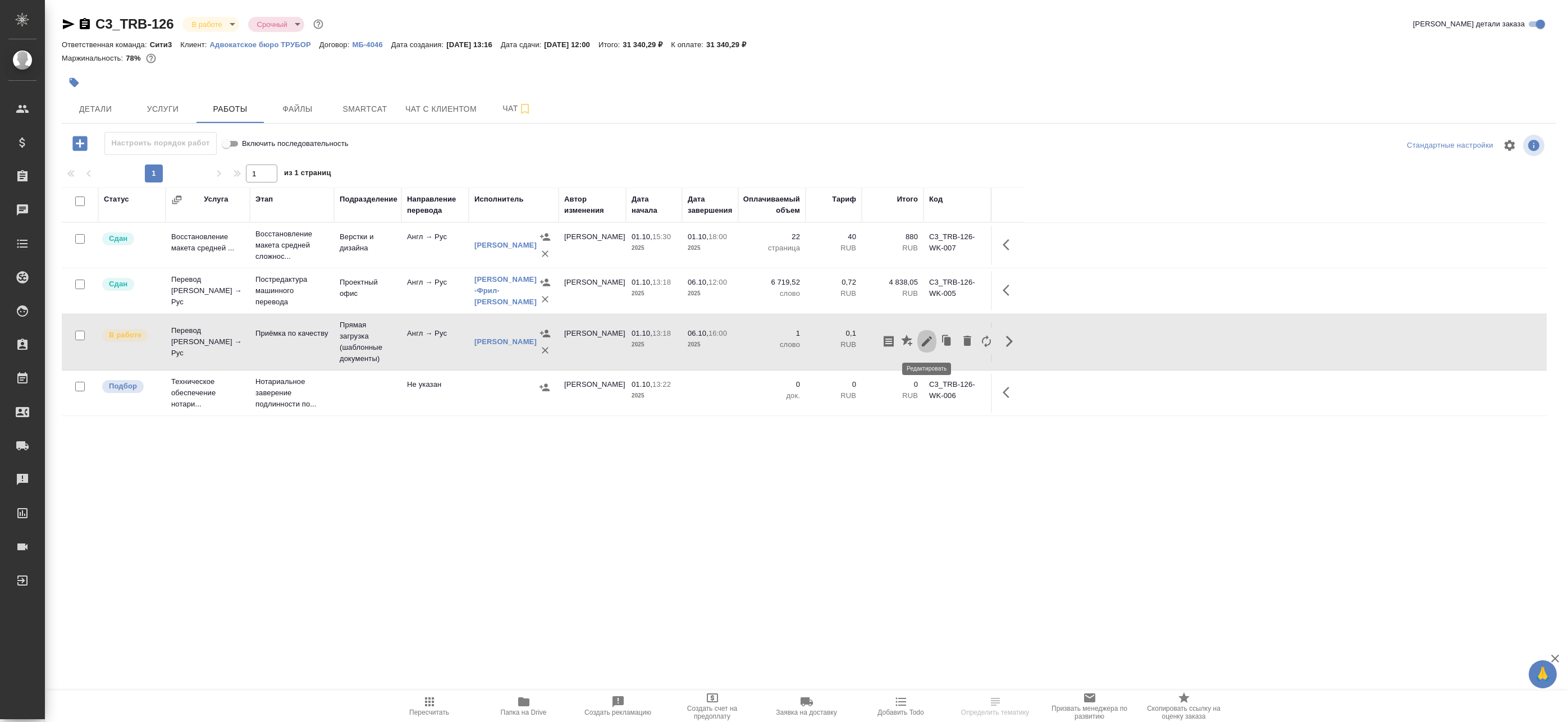
click at [932, 341] on icon "button" at bounding box center [927, 342] width 14 height 14
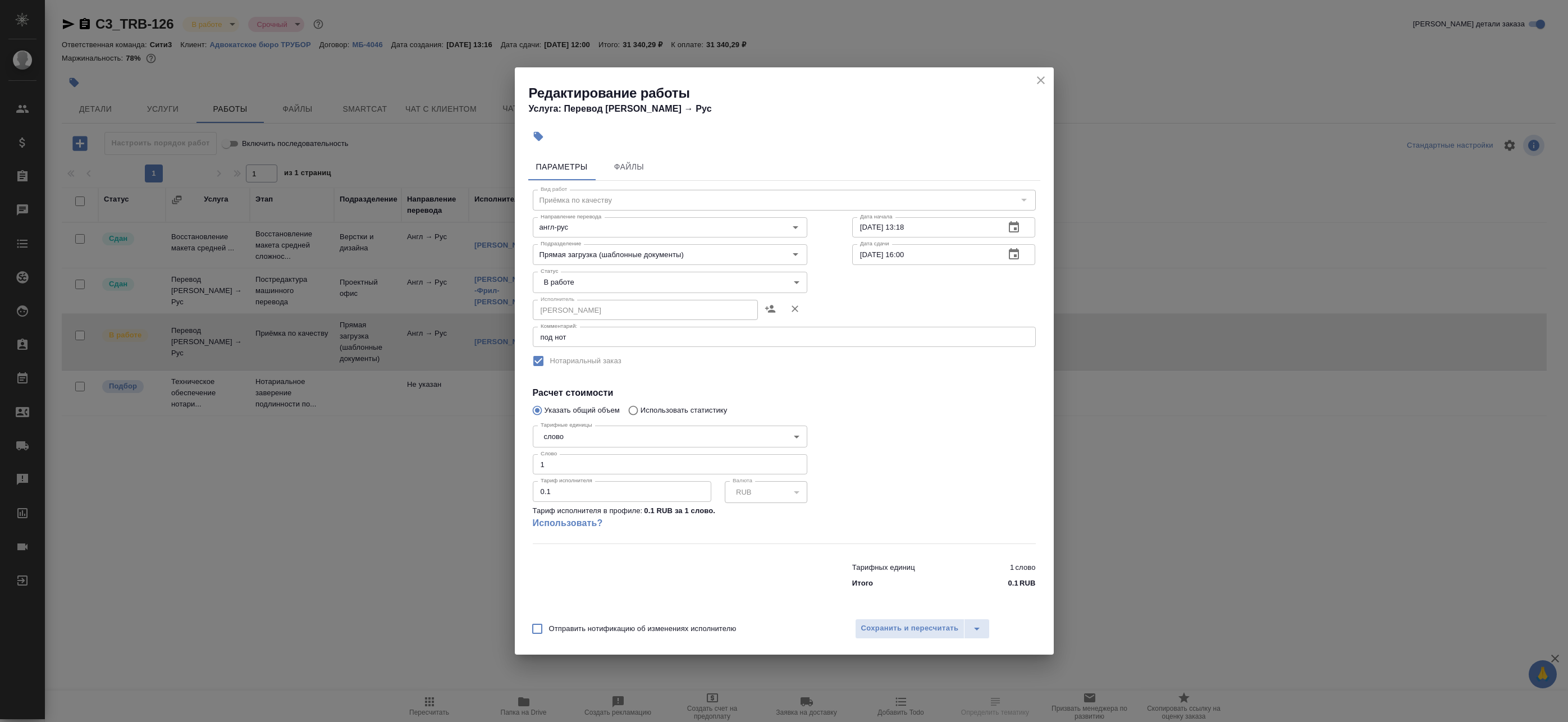
click at [1042, 74] on icon "close" at bounding box center [1041, 80] width 14 height 14
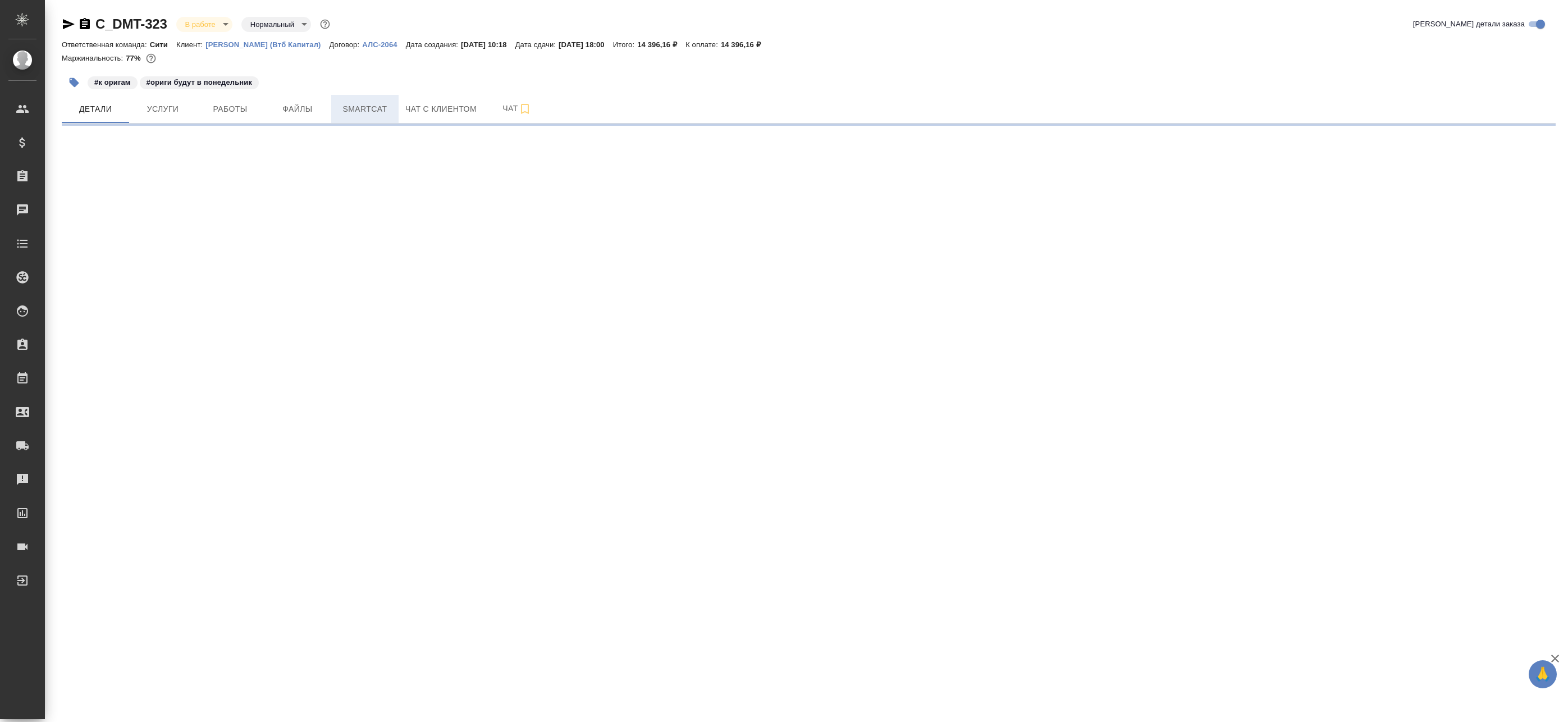
select select "RU"
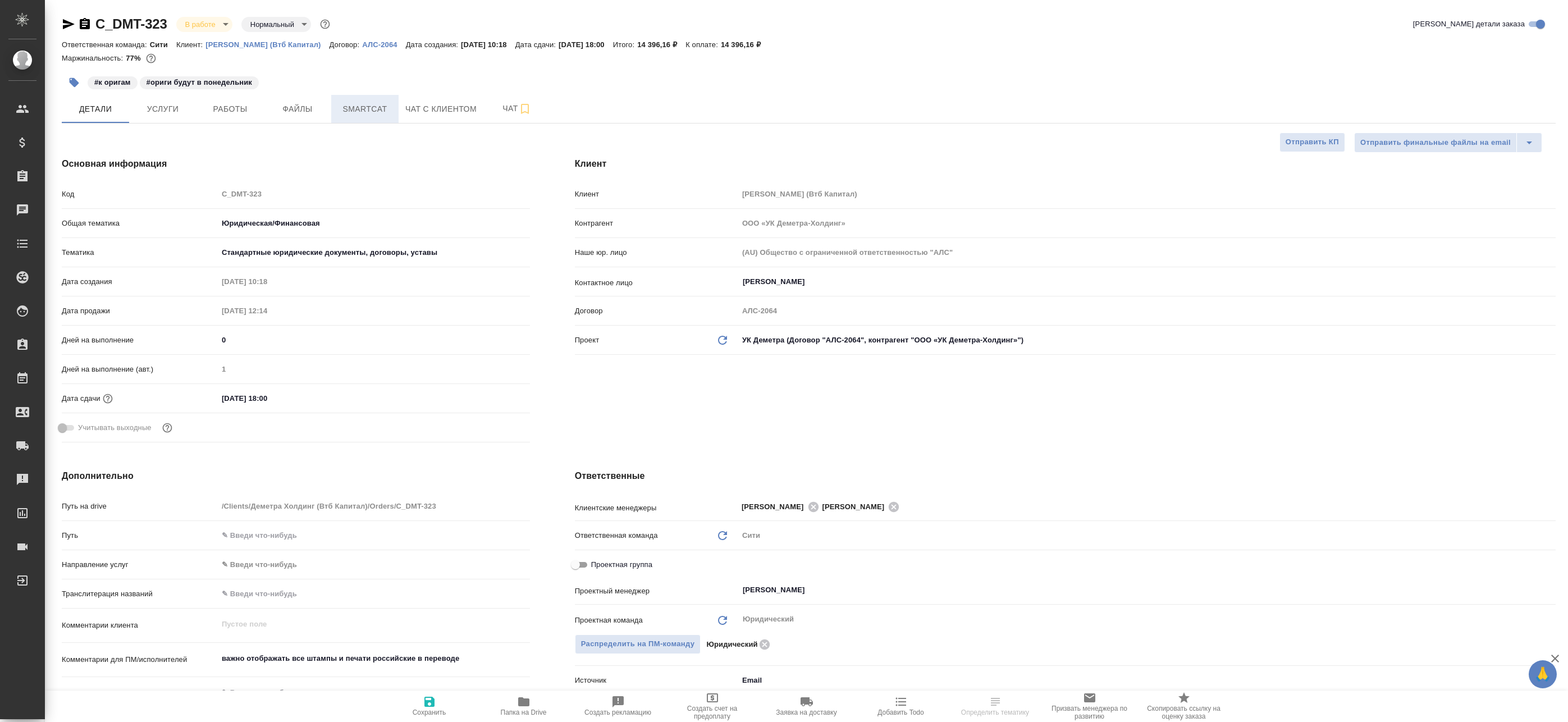
type textarea "x"
click at [377, 116] on span "Smartcat" at bounding box center [364, 109] width 54 height 14
type textarea "x"
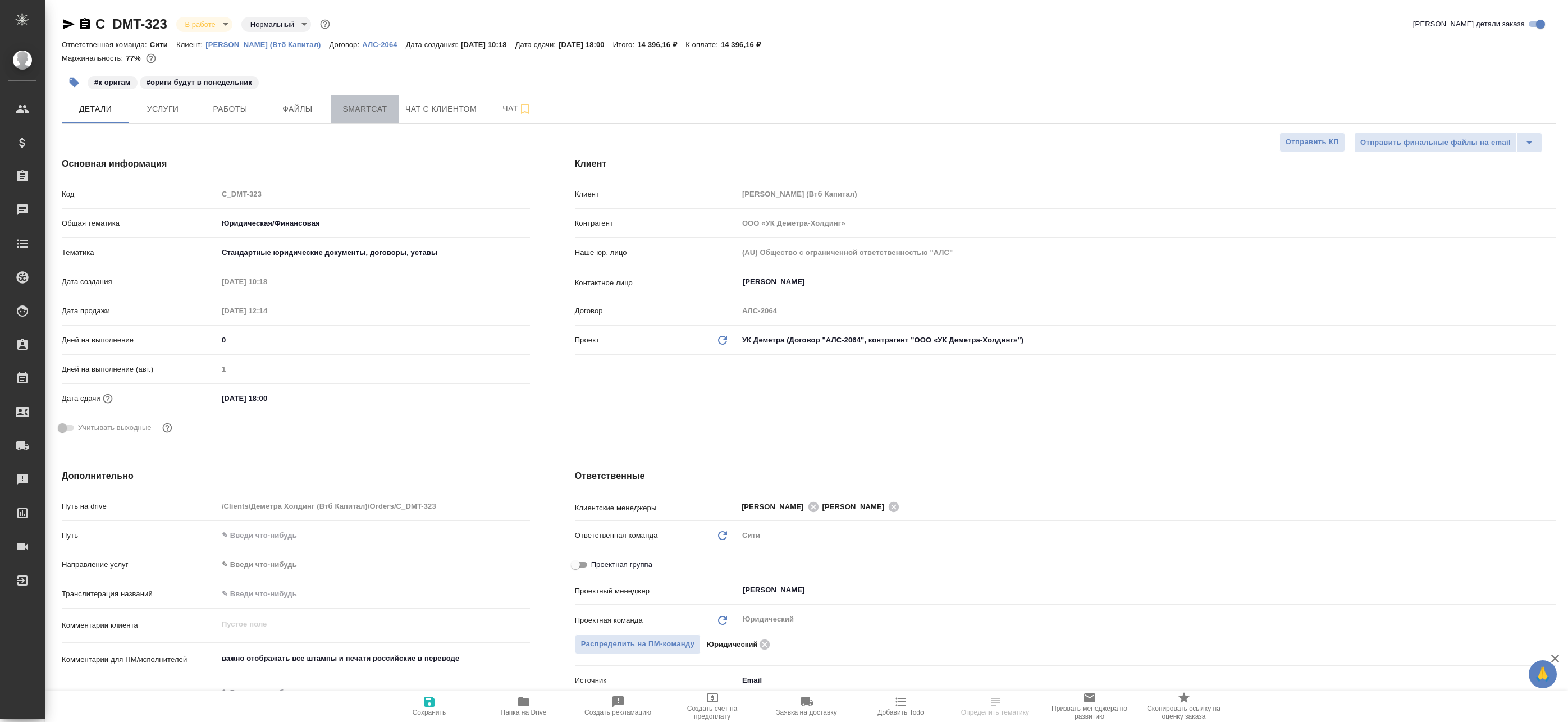
type textarea "x"
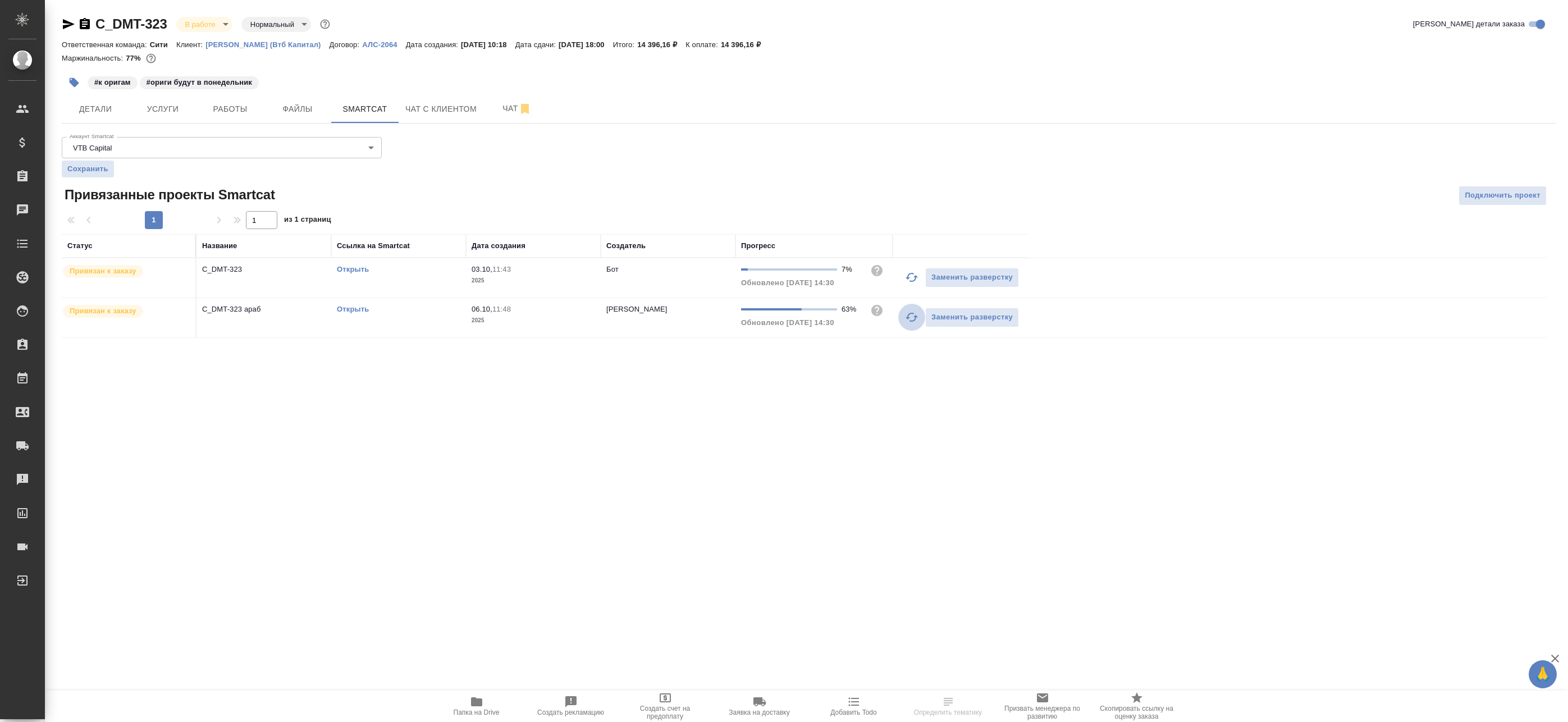
click at [909, 315] on icon "button" at bounding box center [911, 317] width 14 height 14
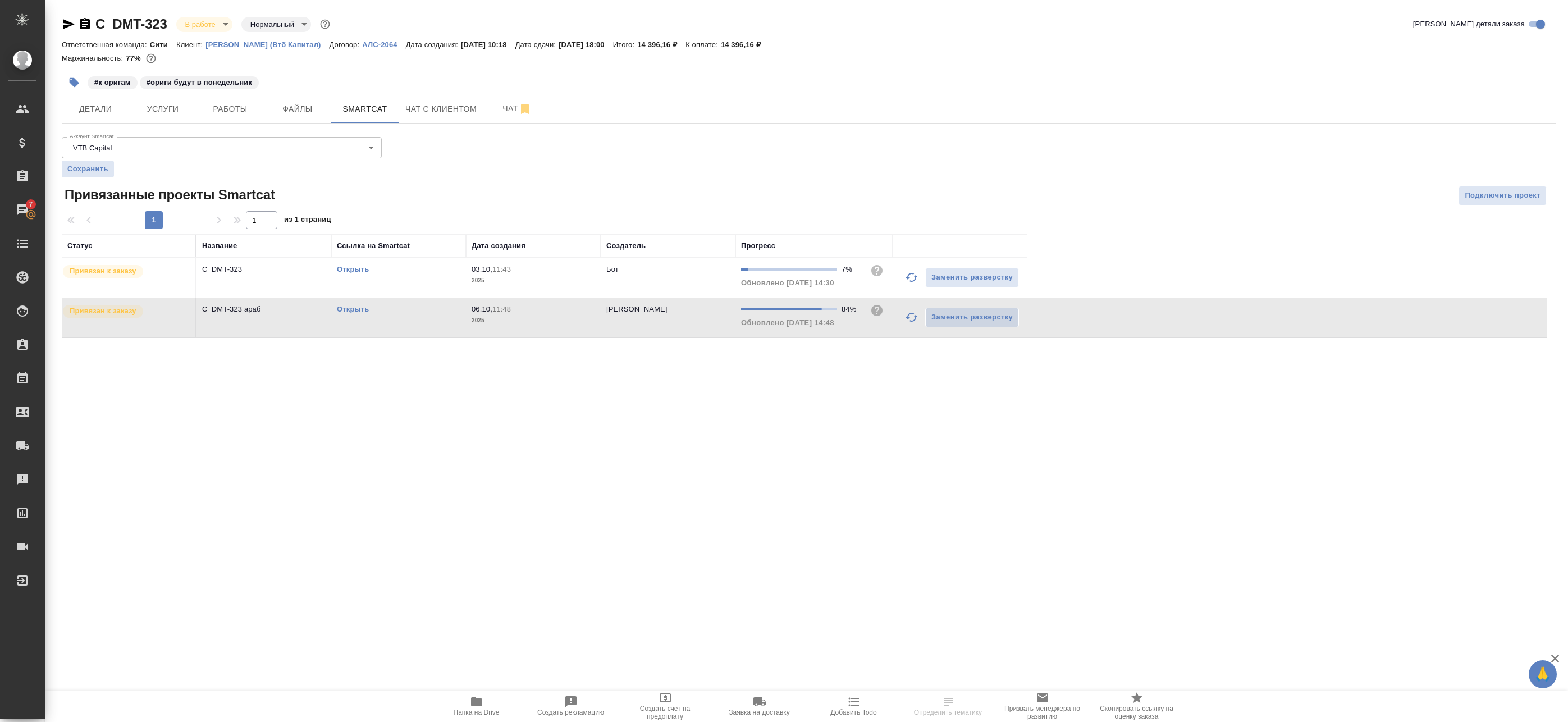
click at [903, 281] on button "button" at bounding box center [911, 277] width 27 height 27
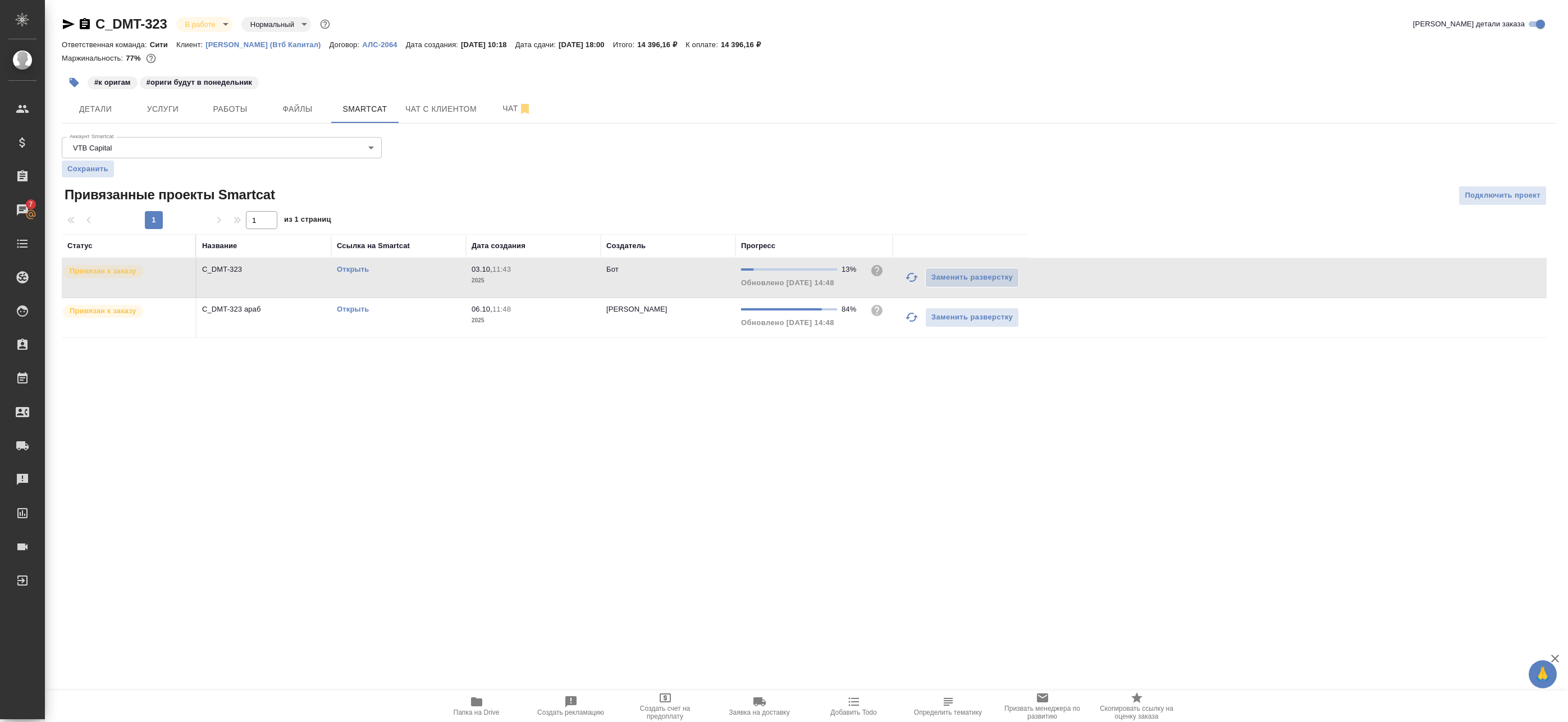
click at [738, 441] on div ".cls-1 fill:#fff; AWATERA Badanyan Artak Клиенты Спецификации Заказы 7 Чаты Tod…" at bounding box center [784, 361] width 1568 height 722
click at [917, 318] on icon "button" at bounding box center [911, 317] width 14 height 14
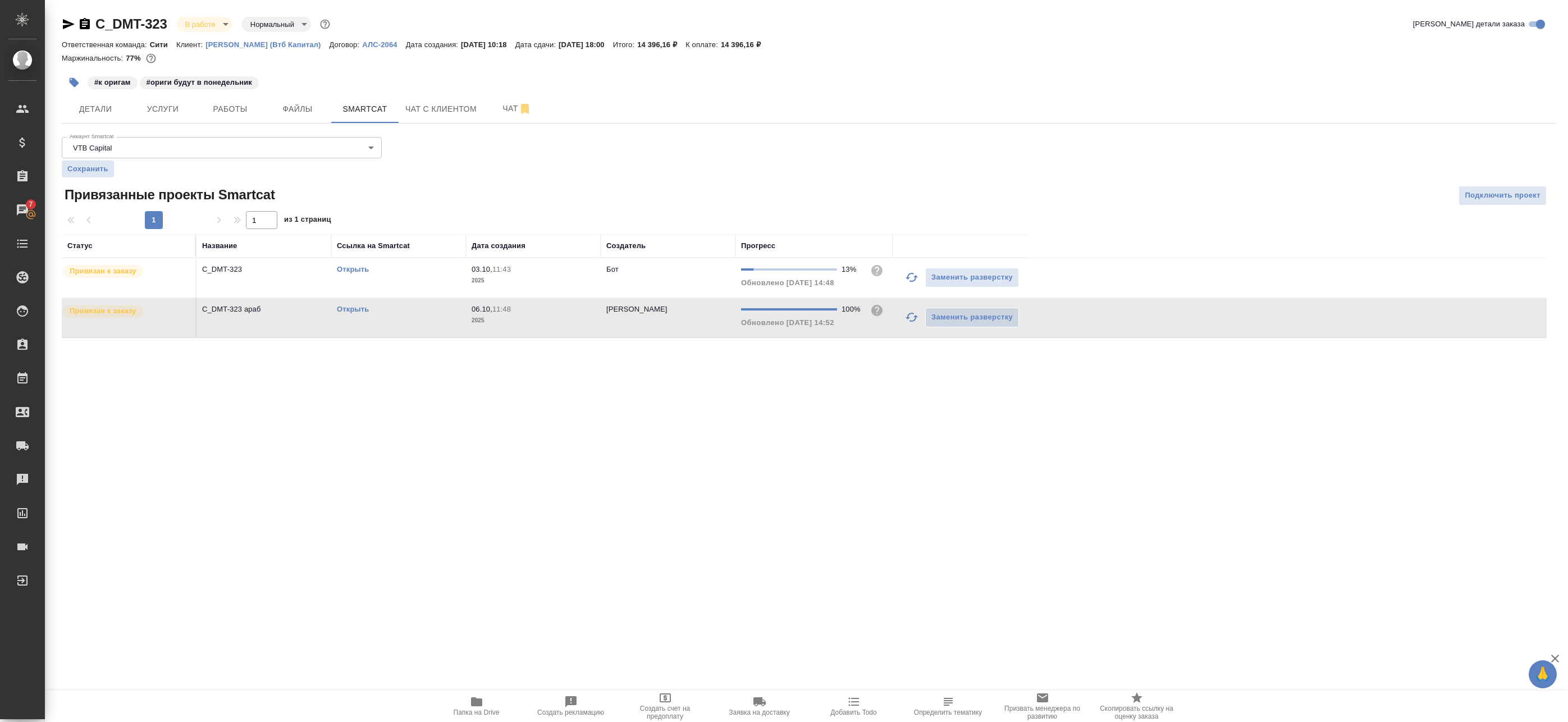
click at [363, 304] on div "Открыть" at bounding box center [398, 309] width 123 height 11
click at [362, 308] on link "Открыть" at bounding box center [353, 309] width 32 height 9
click at [482, 705] on icon "button" at bounding box center [476, 701] width 11 height 9
click at [481, 707] on icon "button" at bounding box center [477, 702] width 14 height 14
click at [905, 279] on icon "button" at bounding box center [911, 278] width 14 height 14
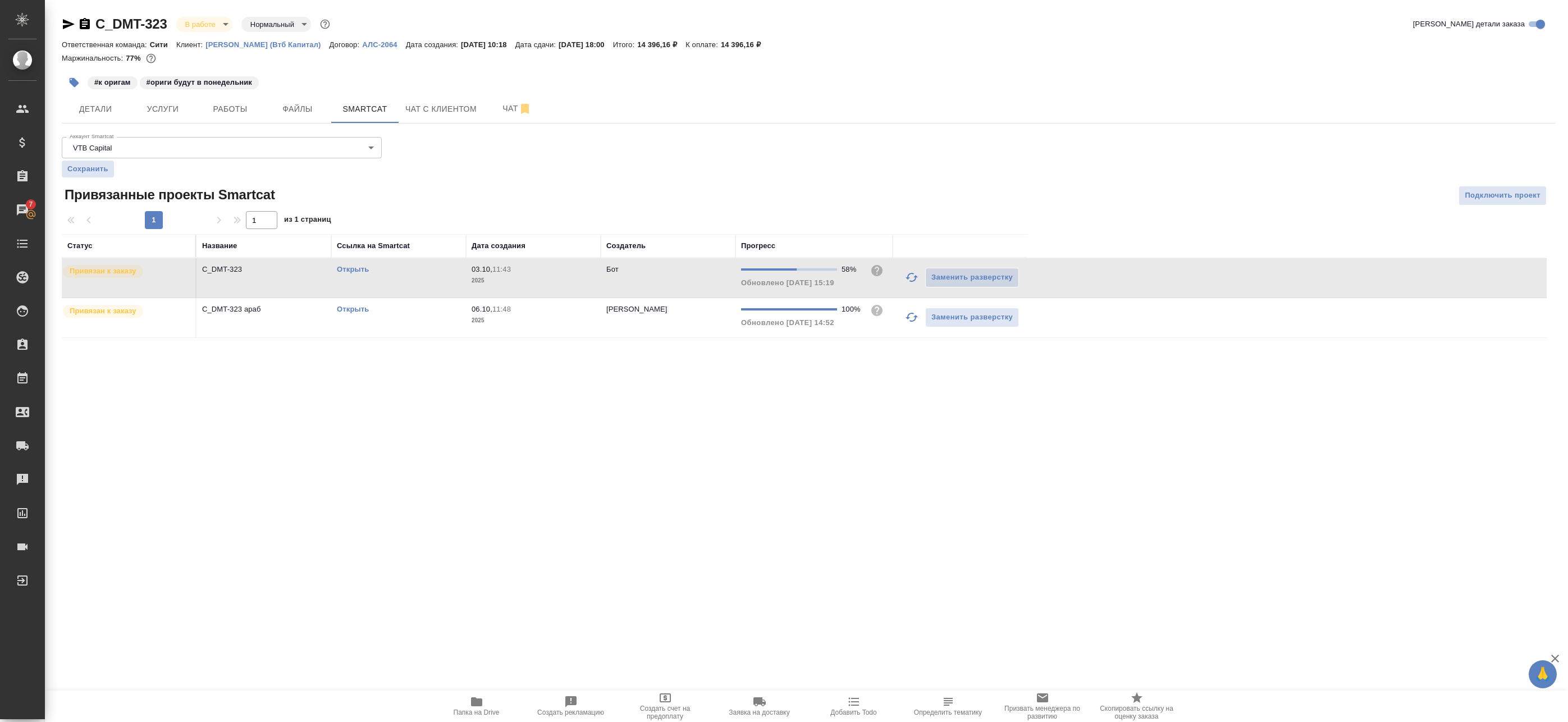
click at [911, 277] on icon "button" at bounding box center [911, 278] width 14 height 14
click at [914, 278] on icon "button" at bounding box center [911, 278] width 14 height 14
click at [77, 110] on span "Детали" at bounding box center [95, 109] width 54 height 14
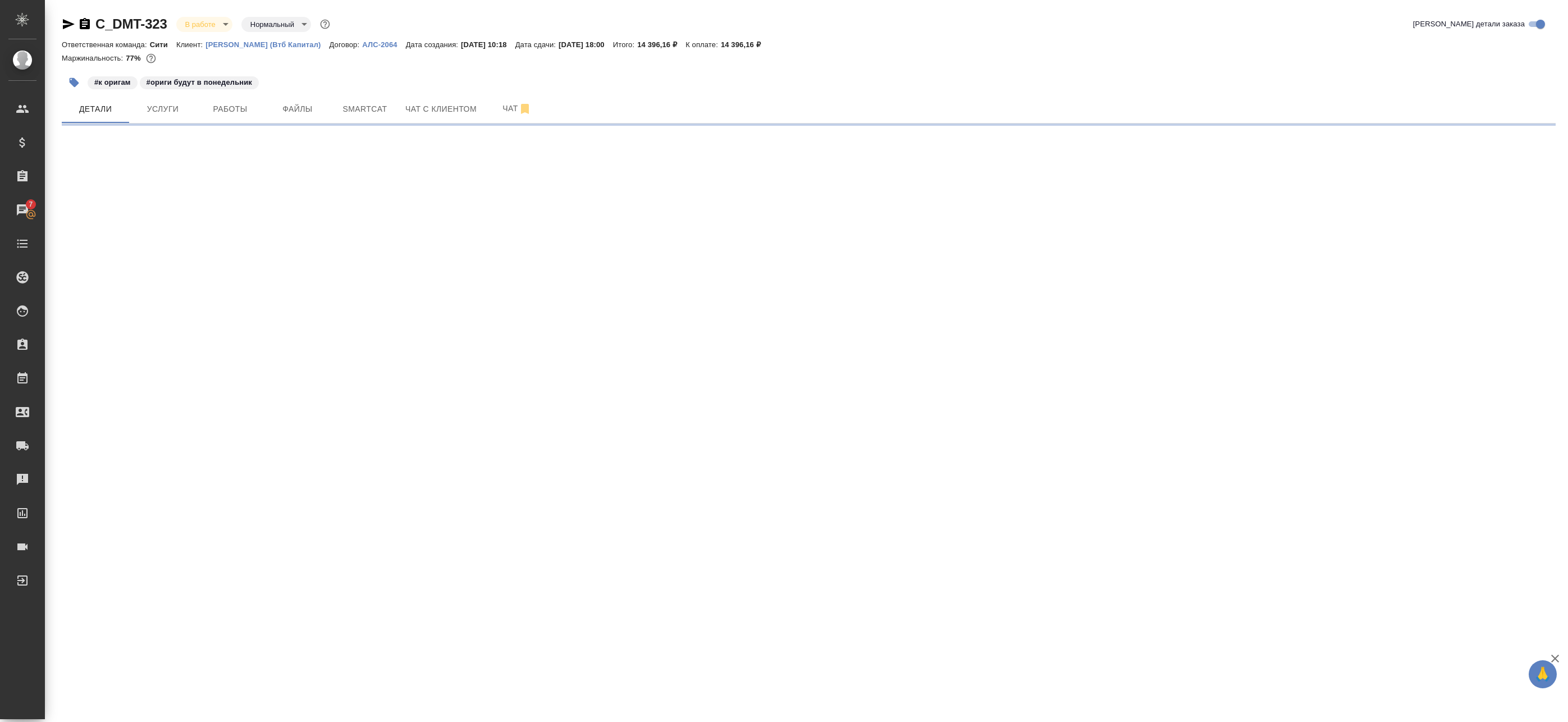
select select "RU"
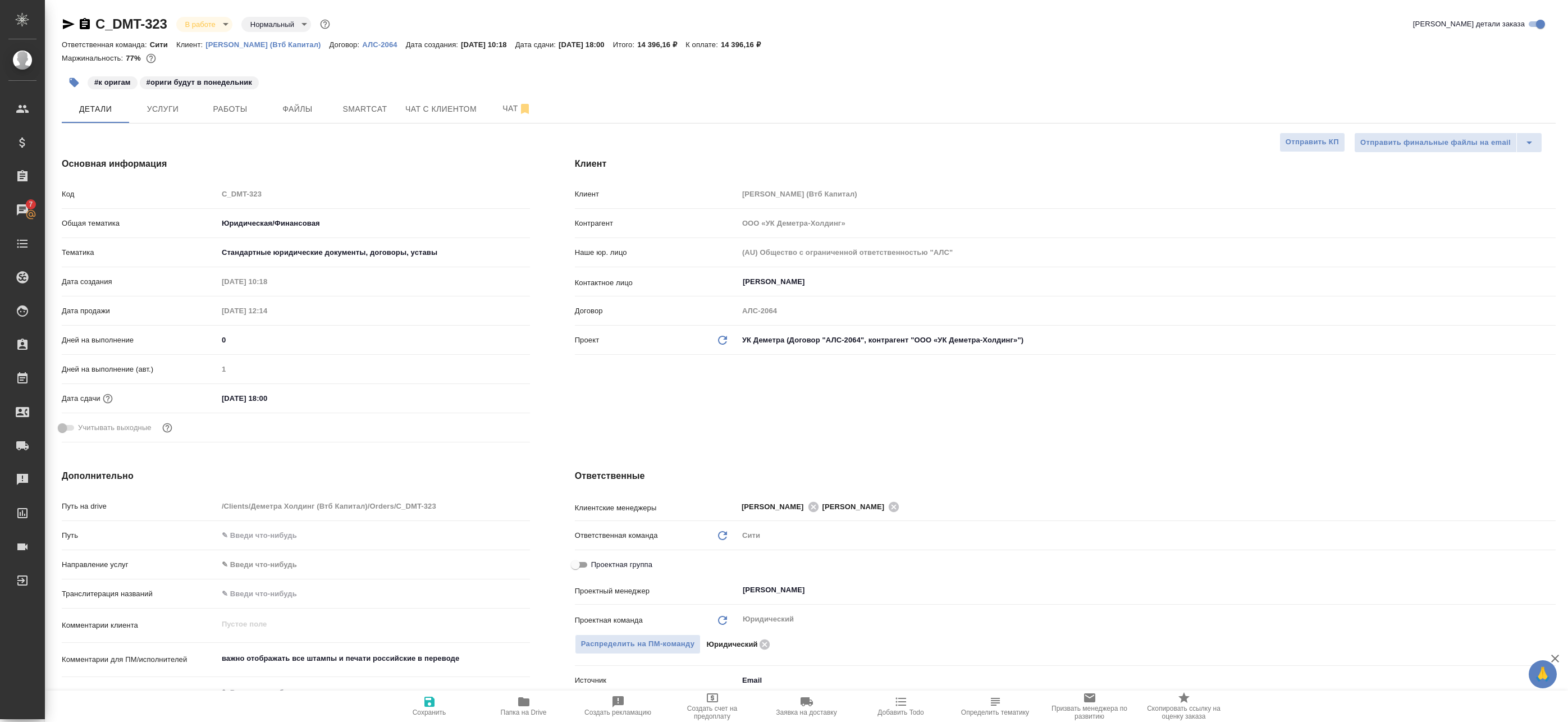
type textarea "x"
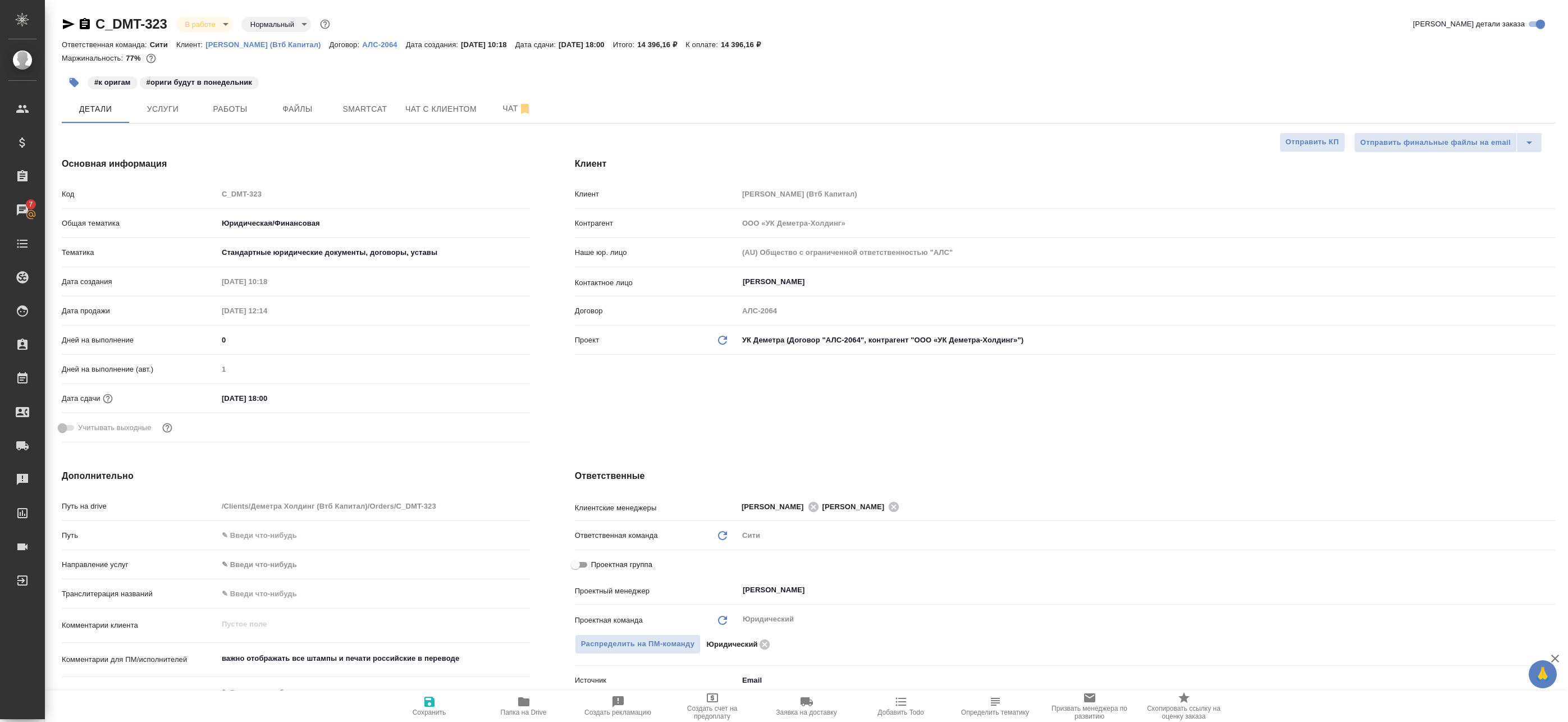
type textarea "x"
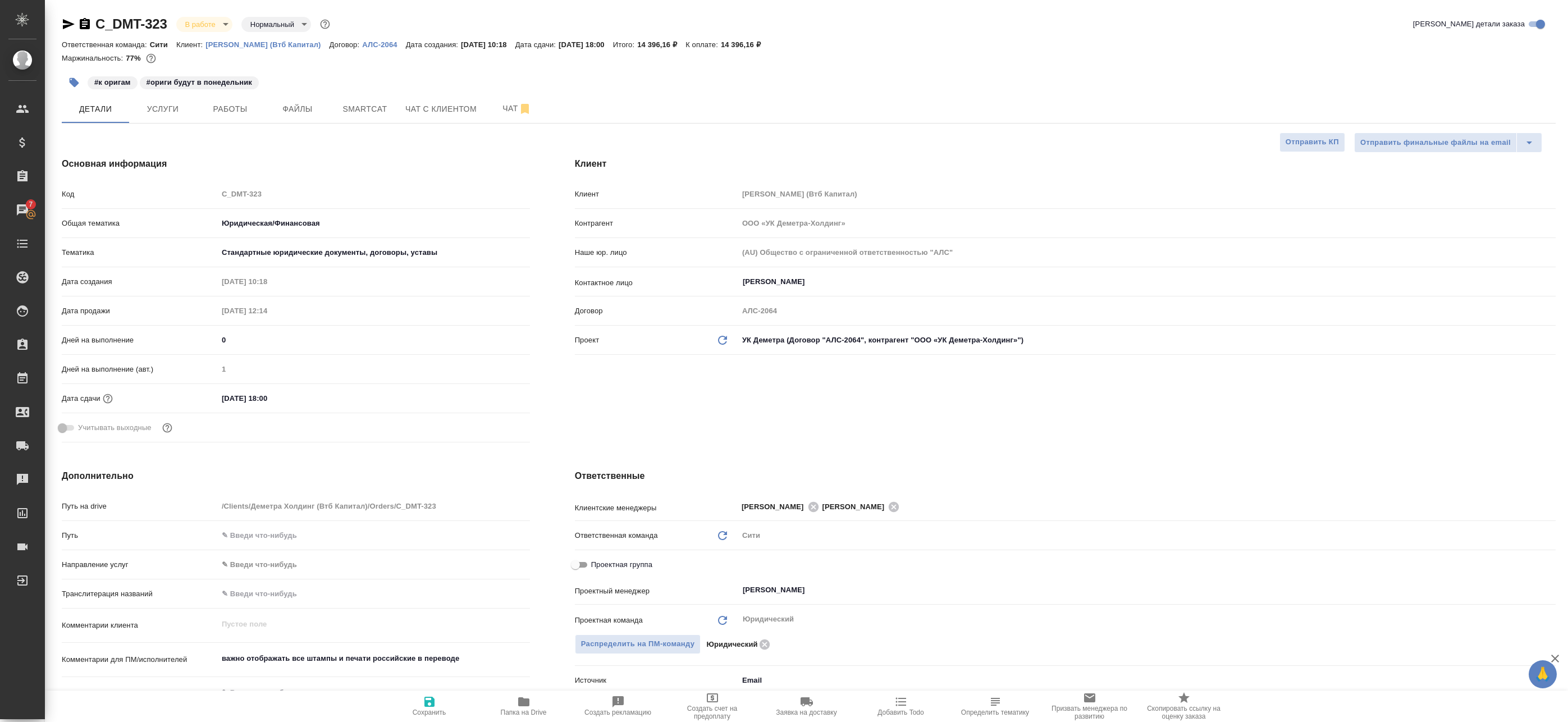
type textarea "x"
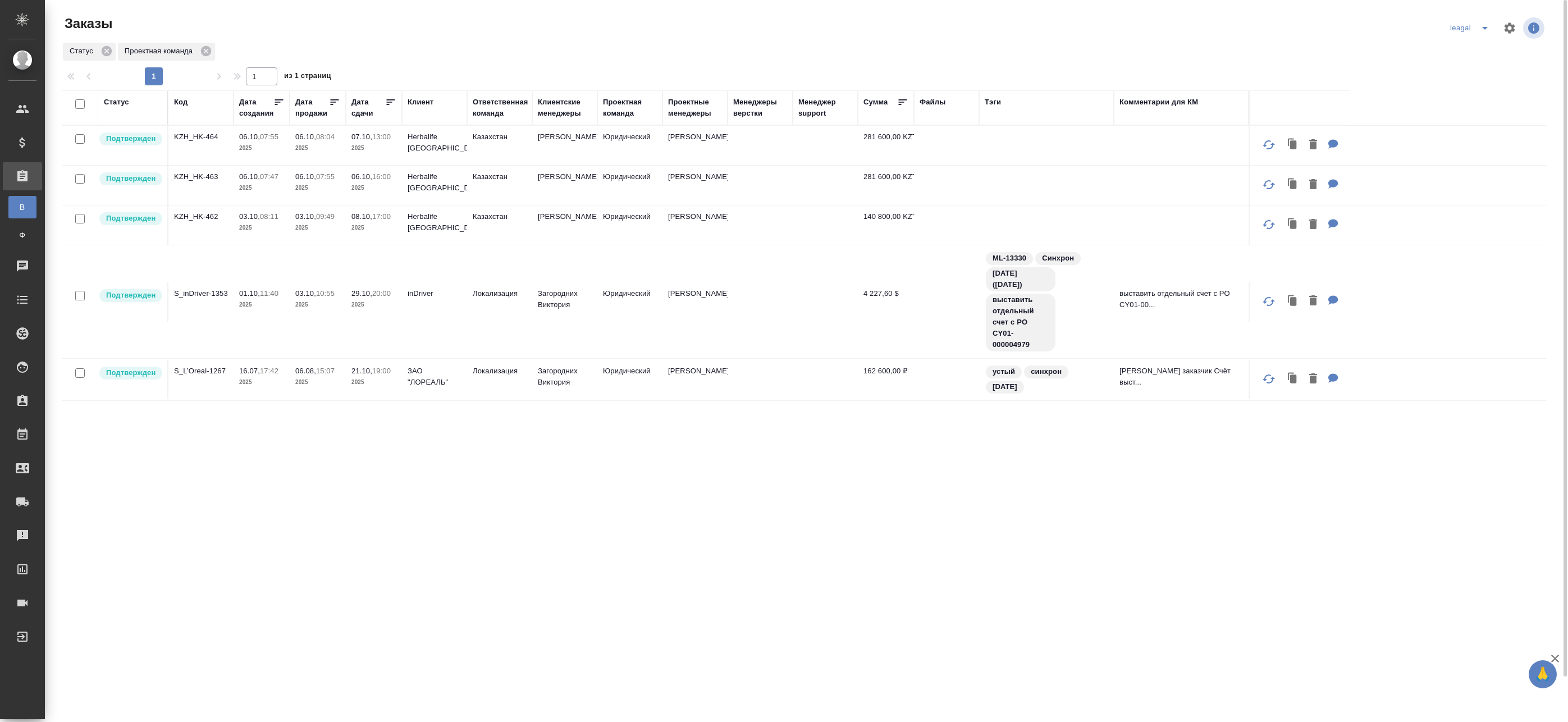
click at [1486, 30] on icon "split button" at bounding box center [1485, 29] width 14 height 14
click at [1464, 47] on li "[PERSON_NAME]" at bounding box center [1486, 50] width 80 height 18
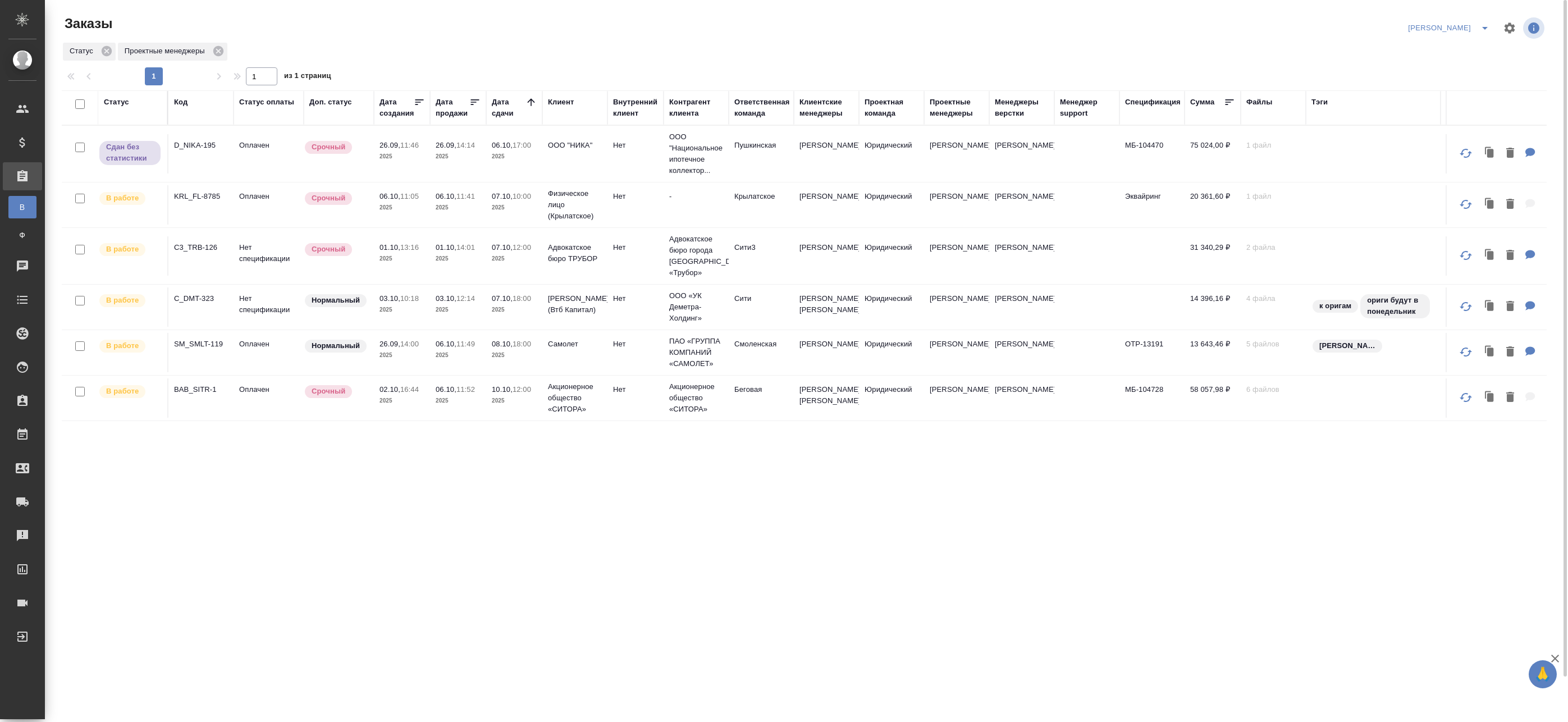
click at [530, 105] on icon at bounding box center [530, 102] width 11 height 11
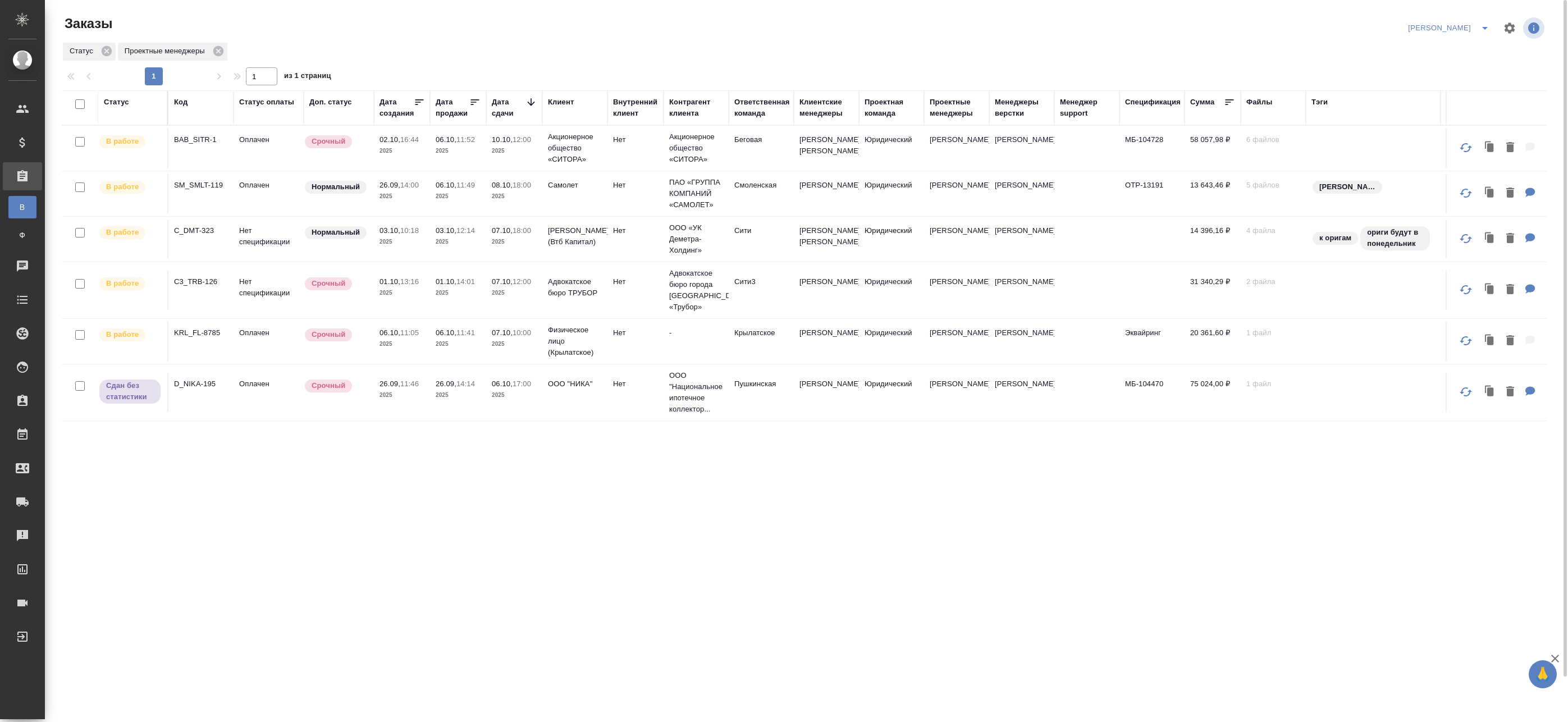
click at [531, 105] on icon at bounding box center [530, 101] width 7 height 7
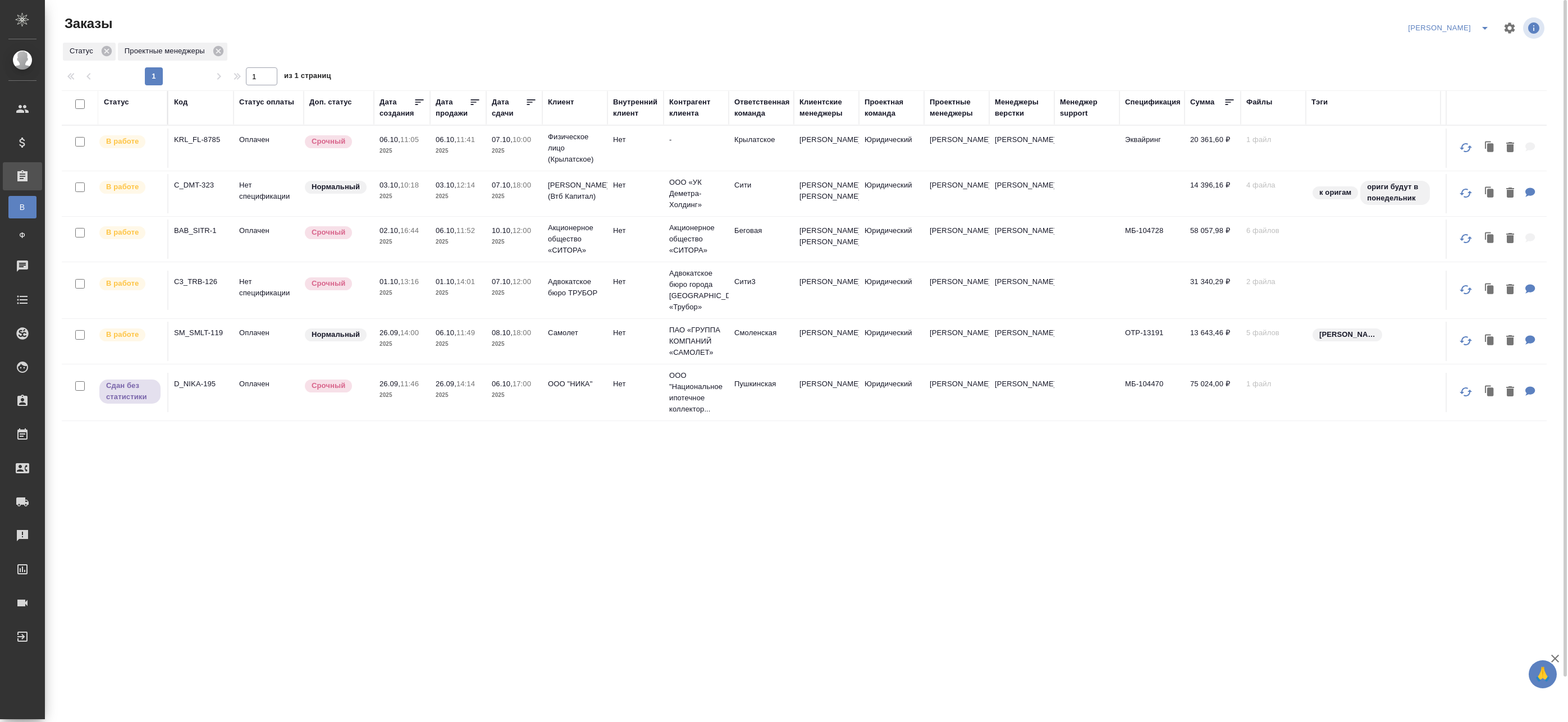
click at [518, 192] on p "2025" at bounding box center [513, 196] width 44 height 11
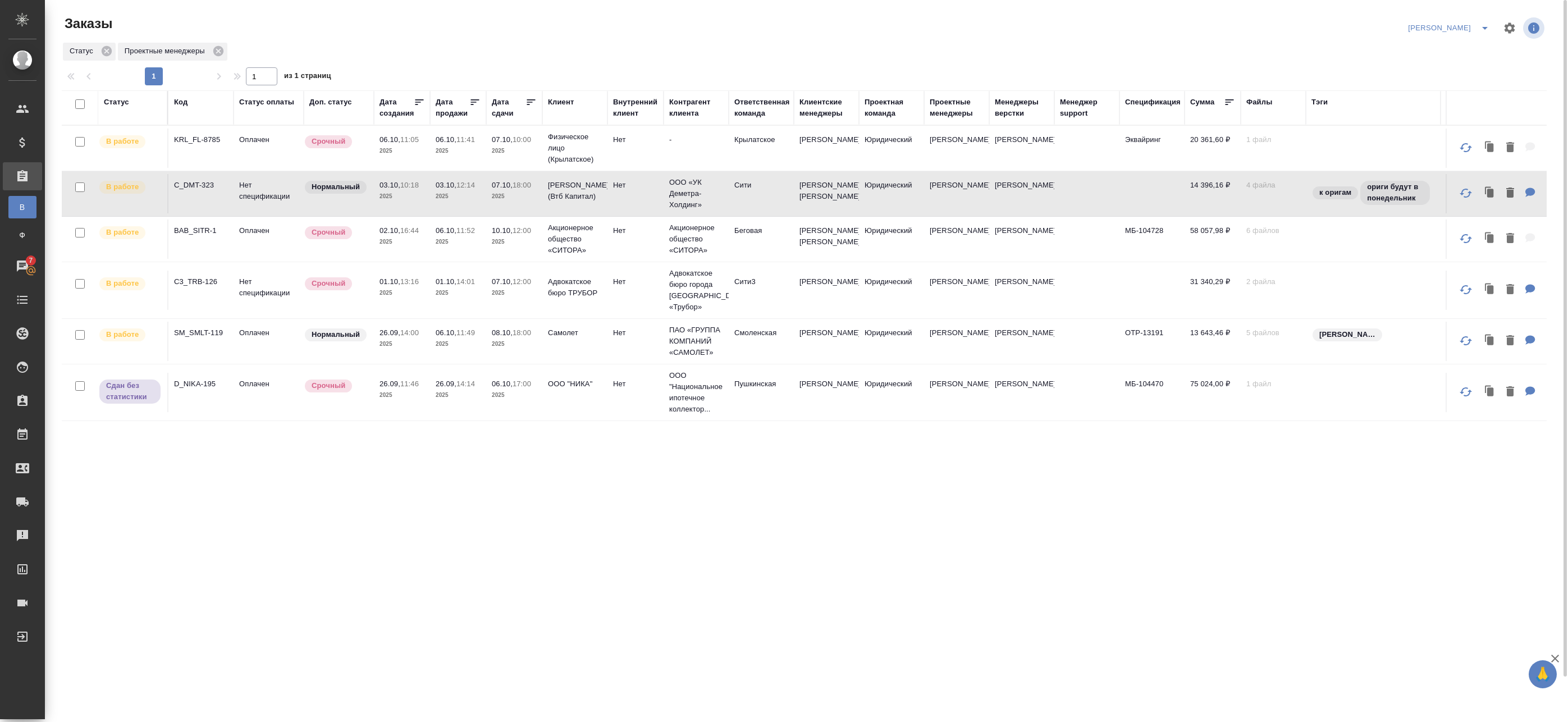
click at [519, 236] on span "10.10, 12:00" at bounding box center [513, 230] width 44 height 11
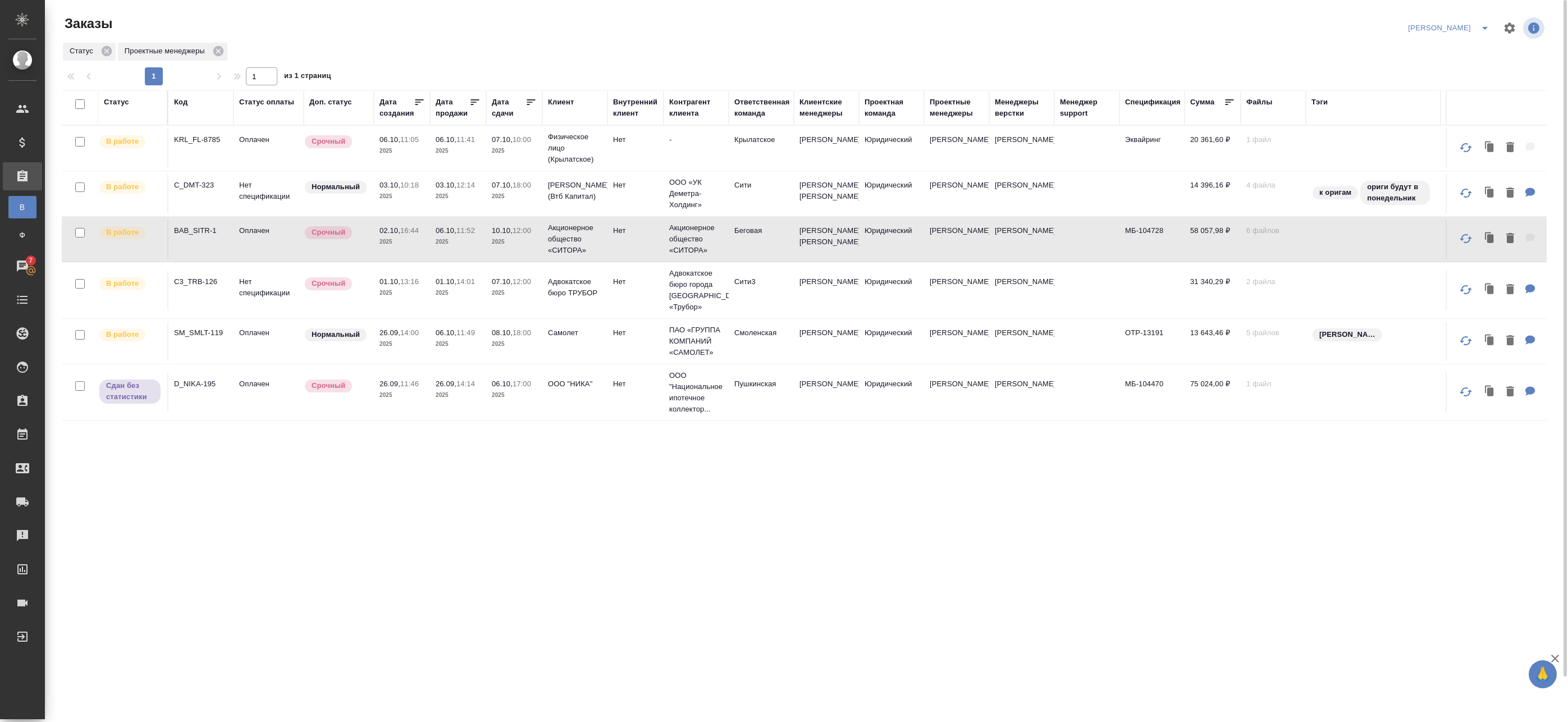
click at [533, 287] on span "07.10, 12:00" at bounding box center [513, 281] width 44 height 11
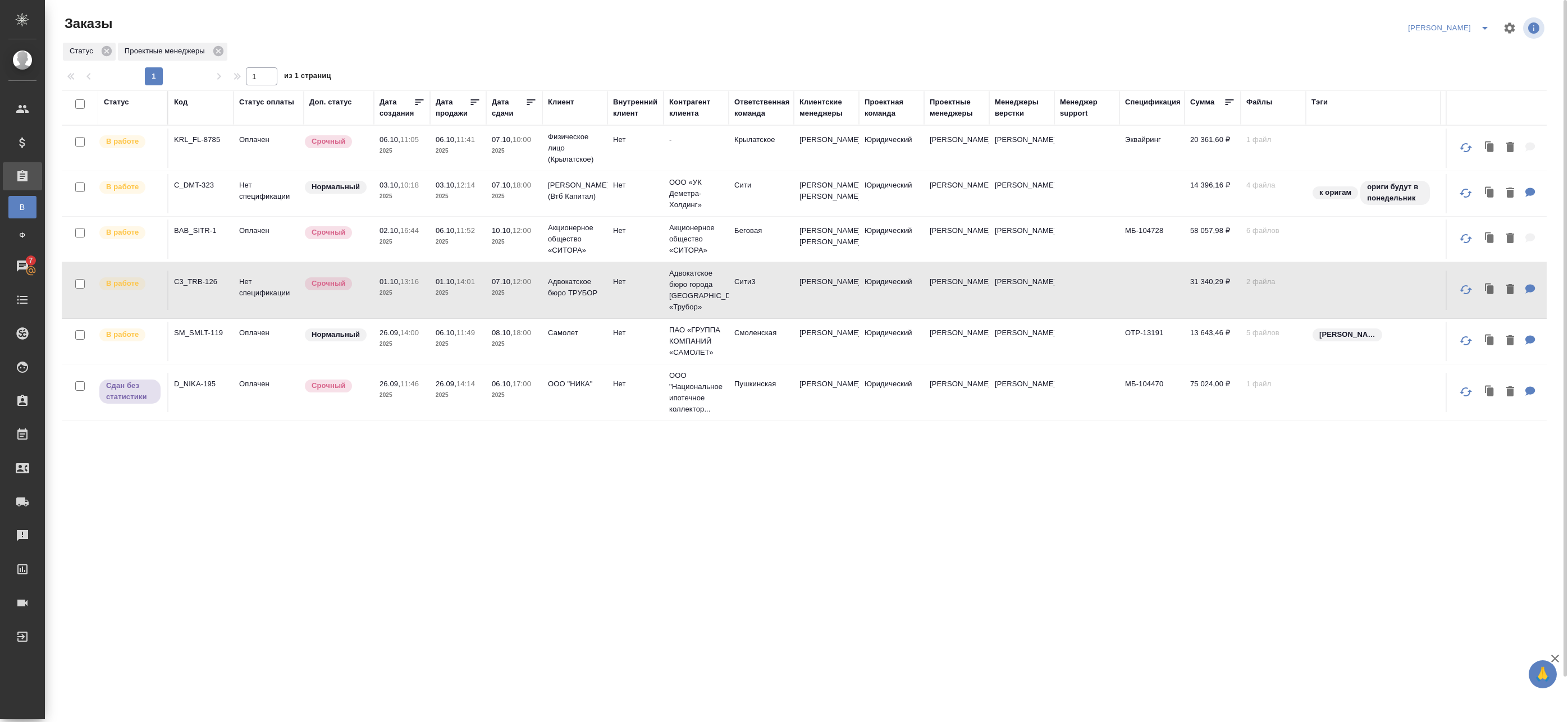
click at [531, 385] on td "06.10, 17:00 2025" at bounding box center [513, 392] width 56 height 40
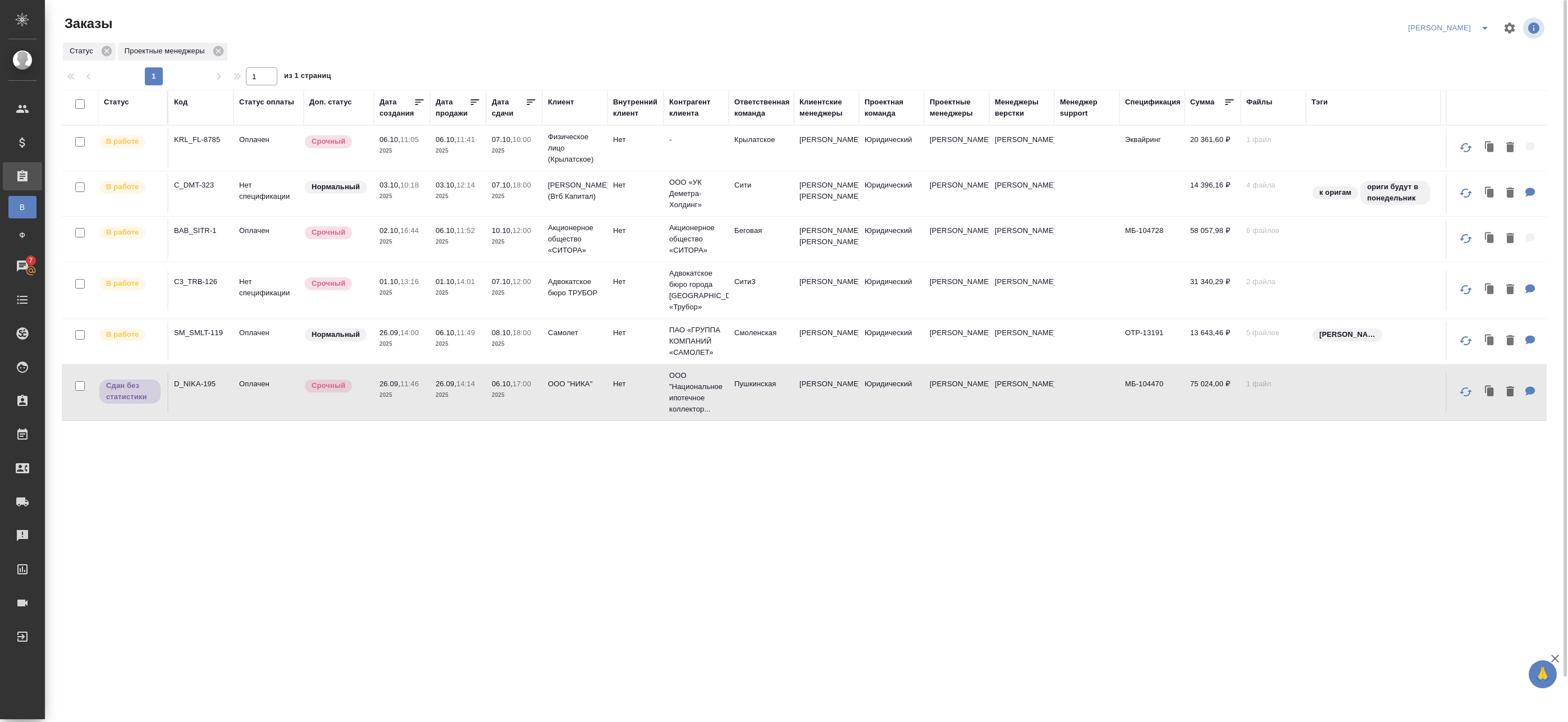
click at [543, 361] on td "Самолет" at bounding box center [575, 342] width 65 height 40
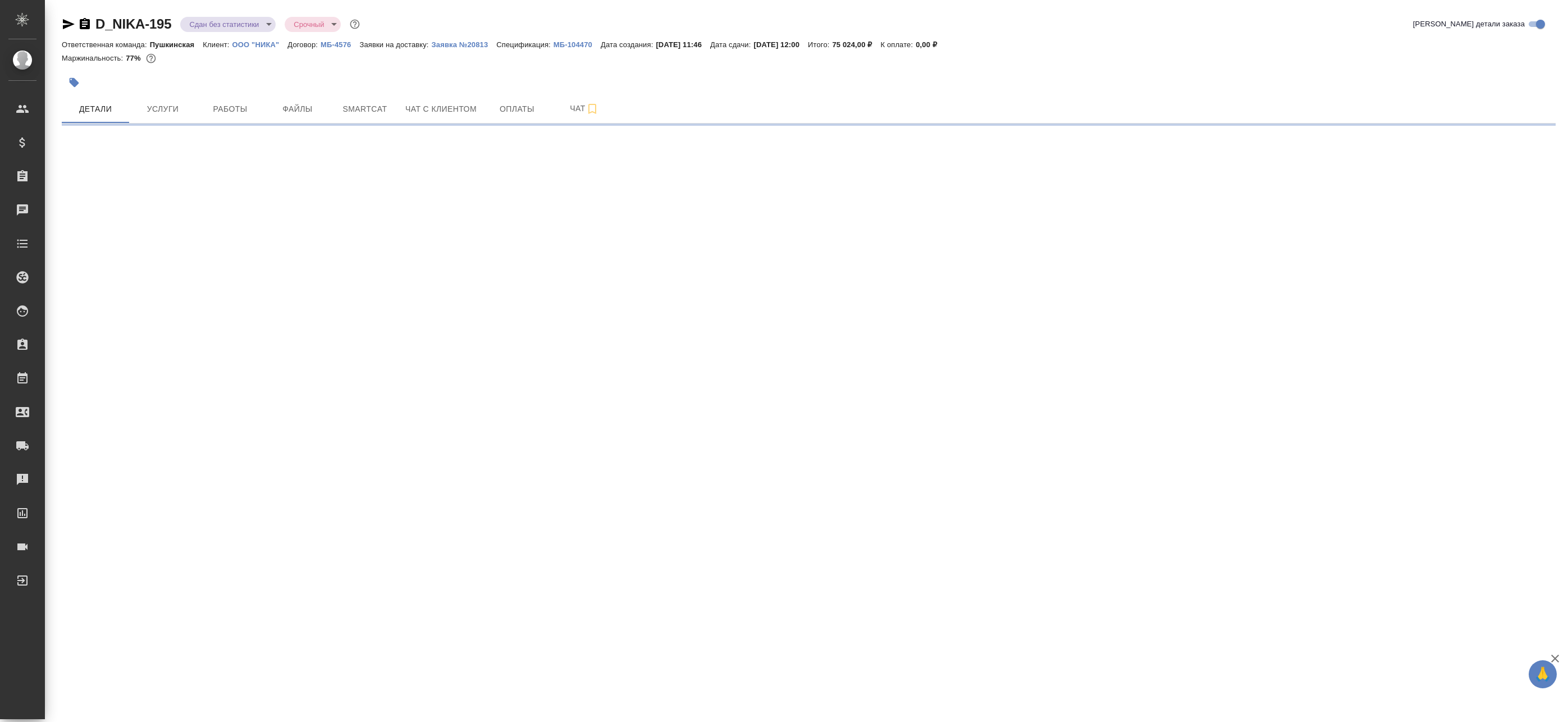
select select "RU"
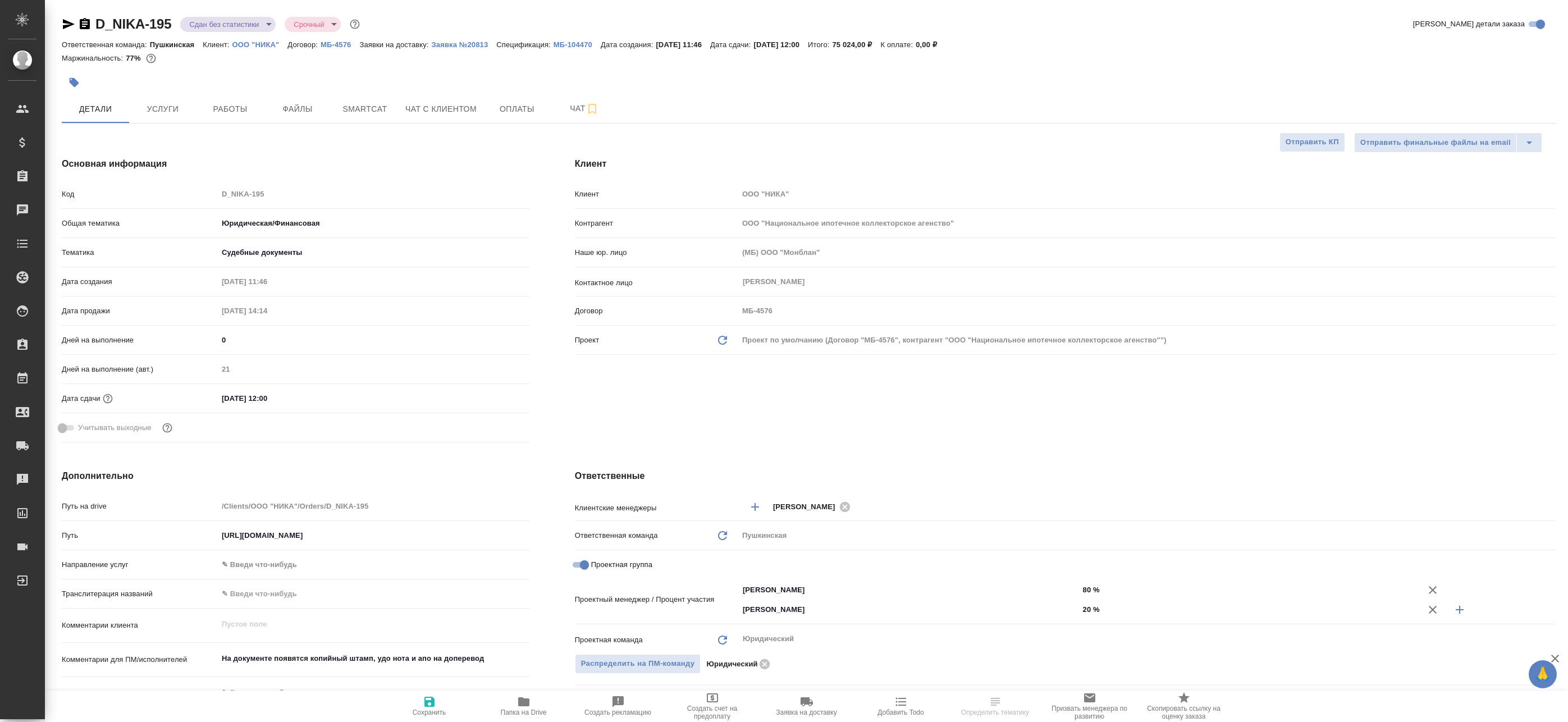
type textarea "x"
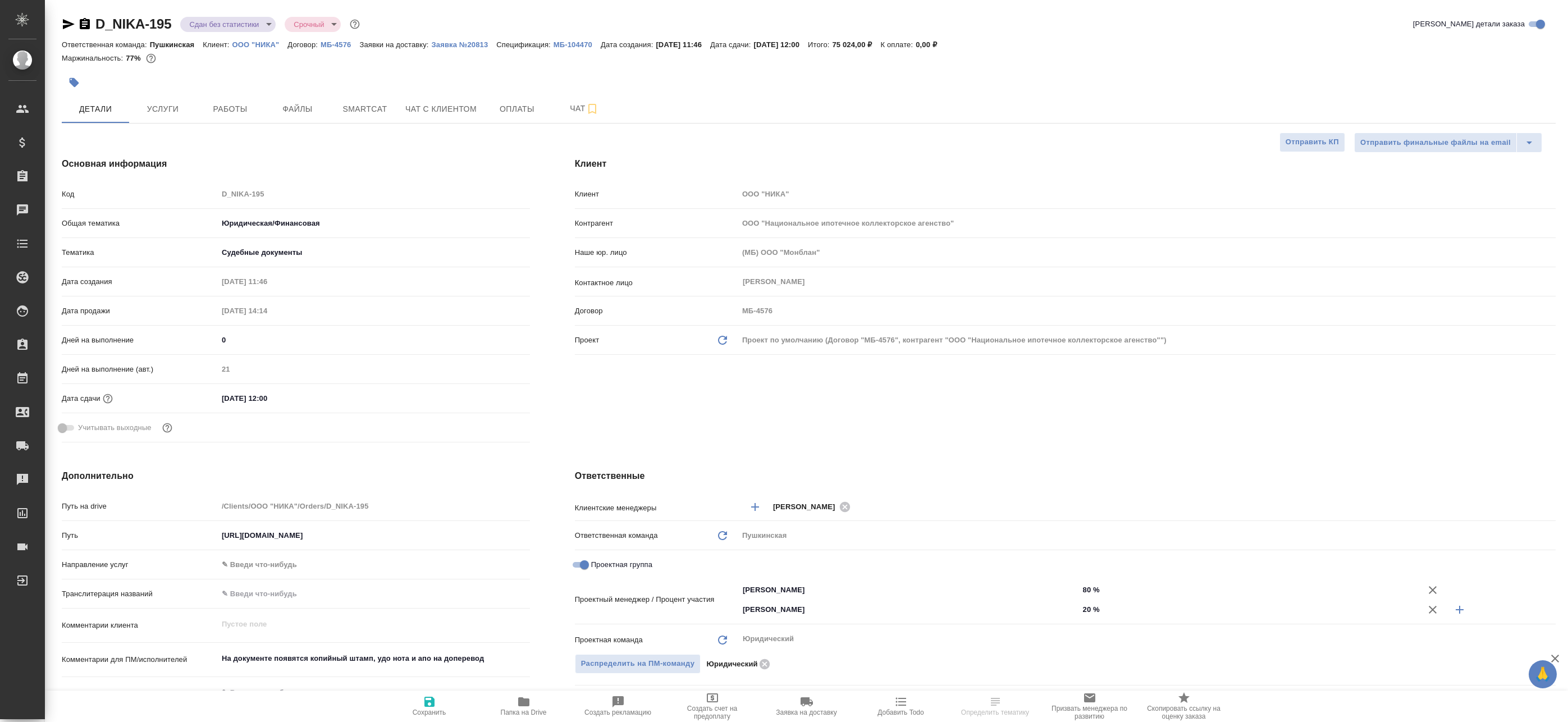
type textarea "x"
click at [261, 112] on button "Работы" at bounding box center [230, 109] width 67 height 28
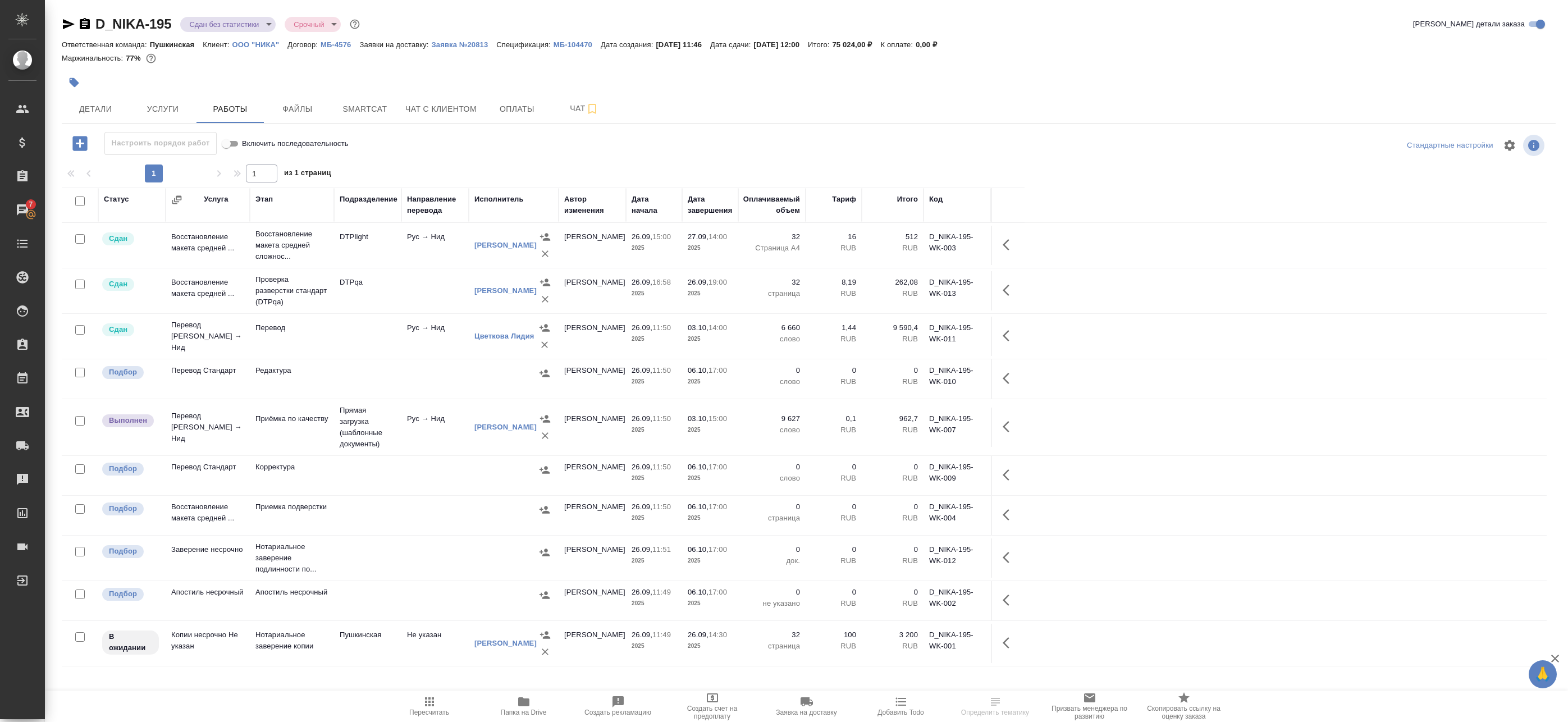
click at [431, 375] on td at bounding box center [434, 379] width 67 height 40
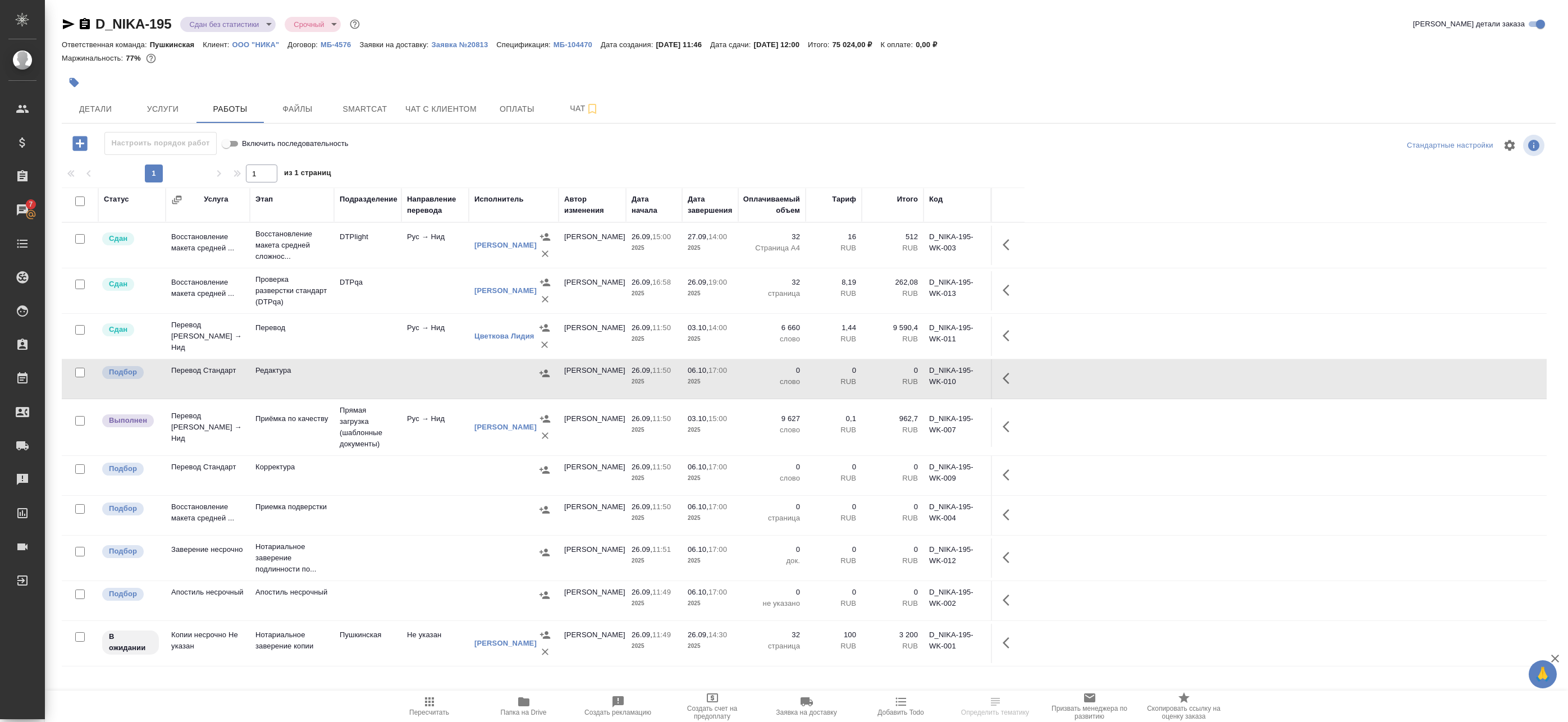
click at [425, 346] on td "Рус → Нид" at bounding box center [434, 337] width 67 height 40
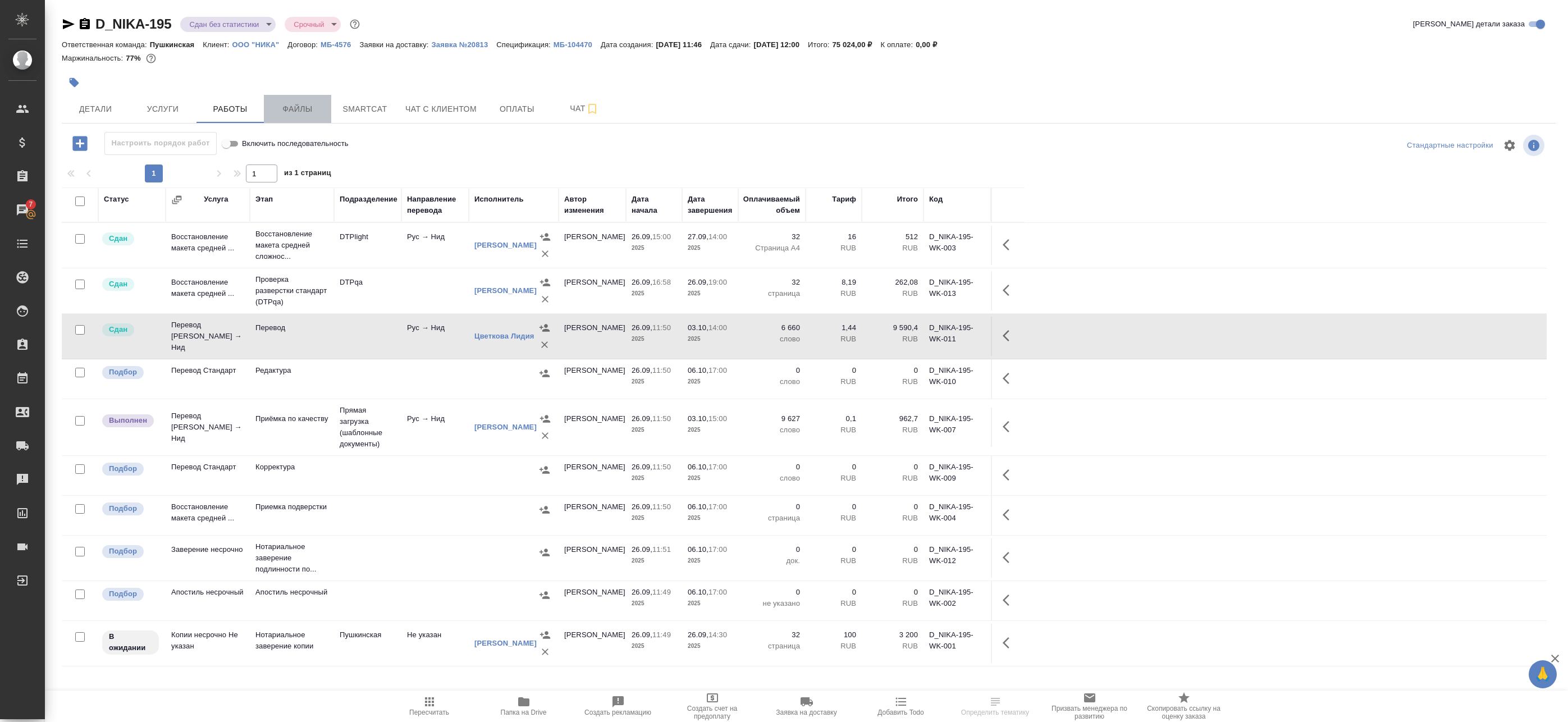
click at [302, 108] on span "Файлы" at bounding box center [297, 109] width 54 height 14
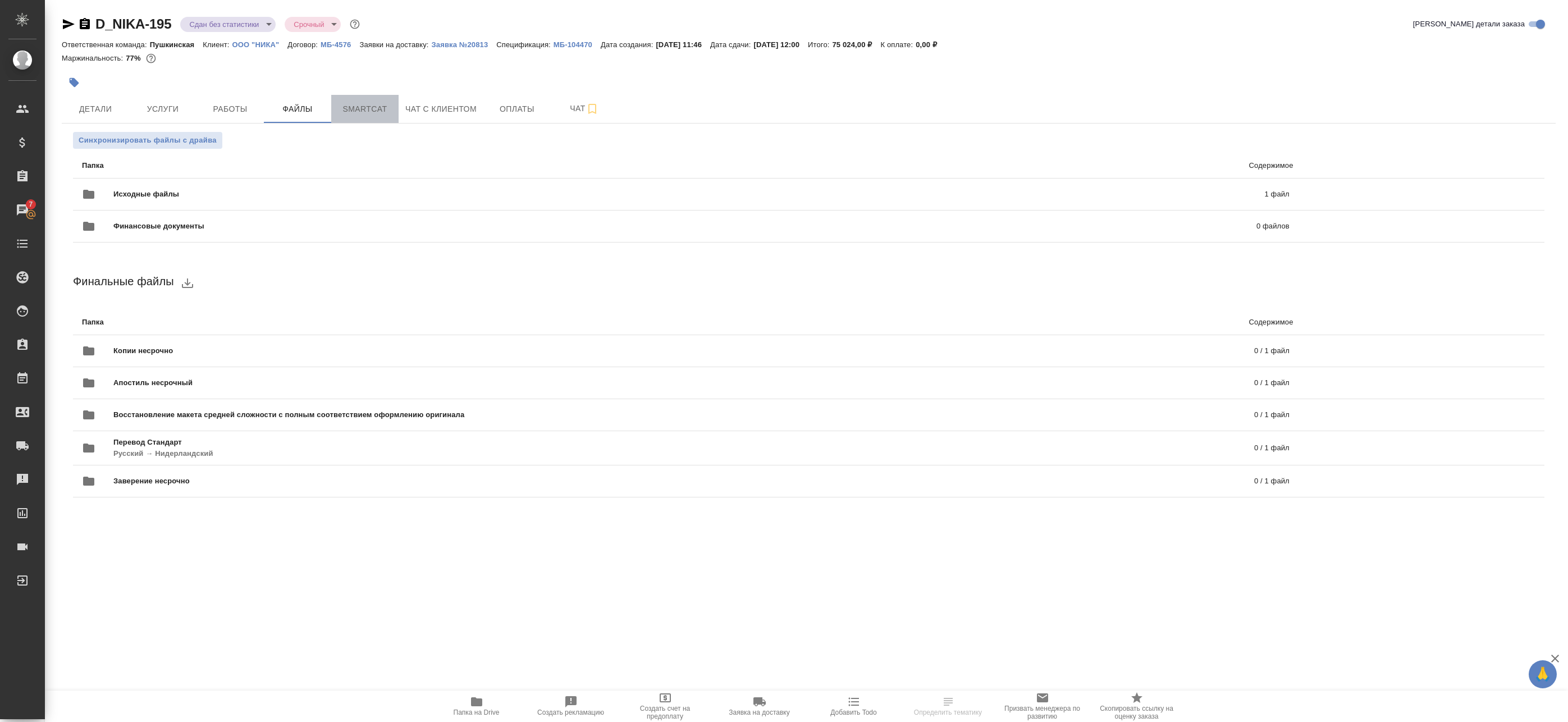
click at [361, 114] on span "Smartcat" at bounding box center [364, 109] width 54 height 14
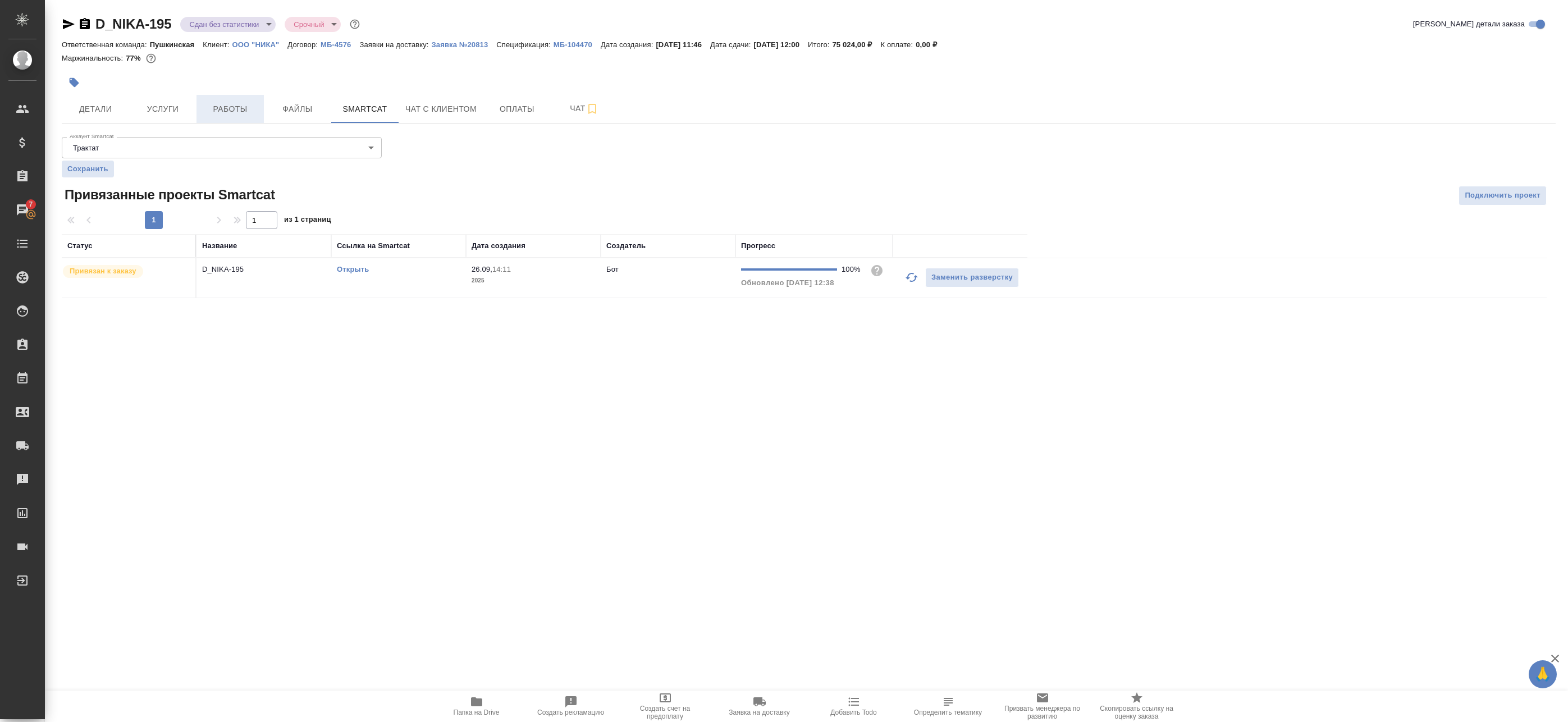
click at [203, 106] on span "Работы" at bounding box center [230, 109] width 54 height 14
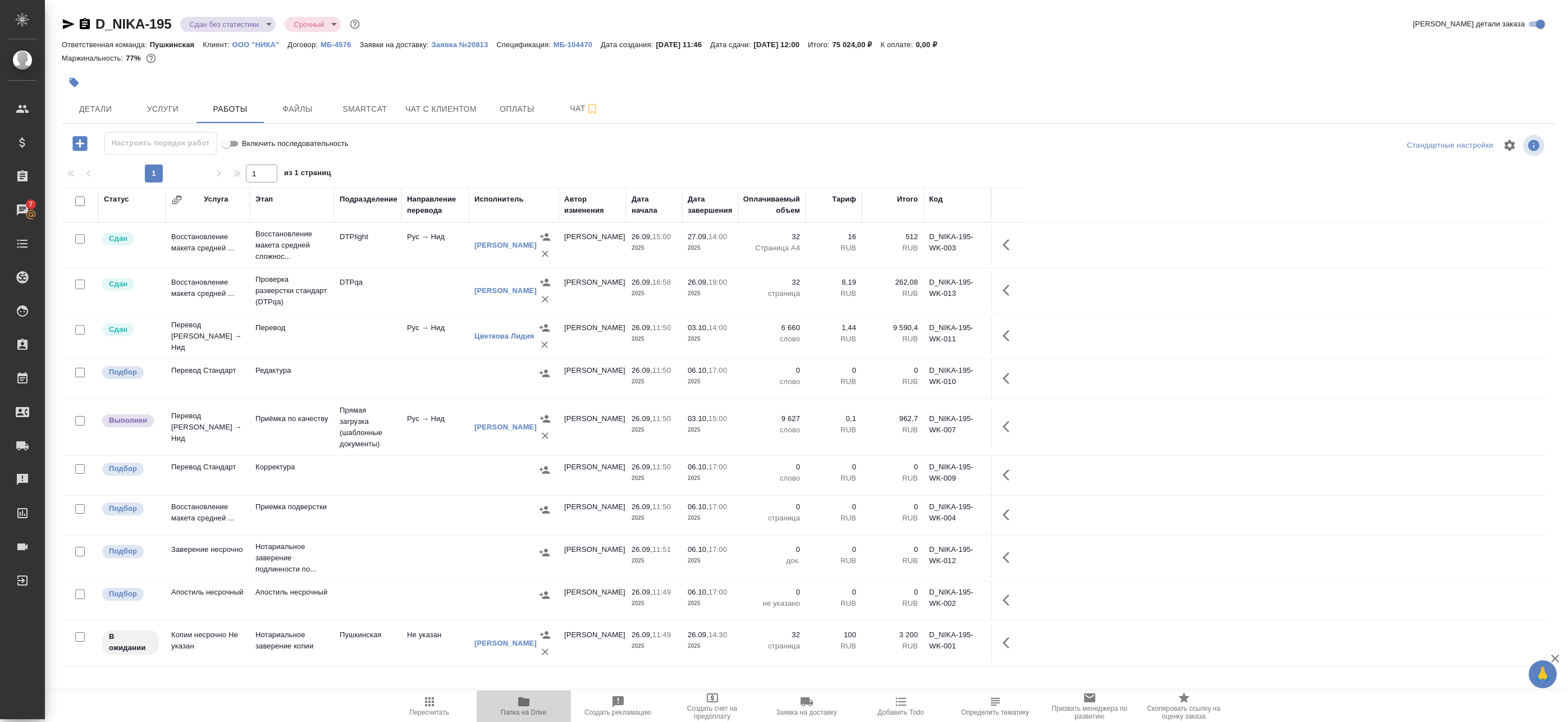
click at [524, 710] on span "Папка на Drive" at bounding box center [523, 712] width 46 height 8
click at [365, 281] on td "DTPqa" at bounding box center [367, 291] width 67 height 40
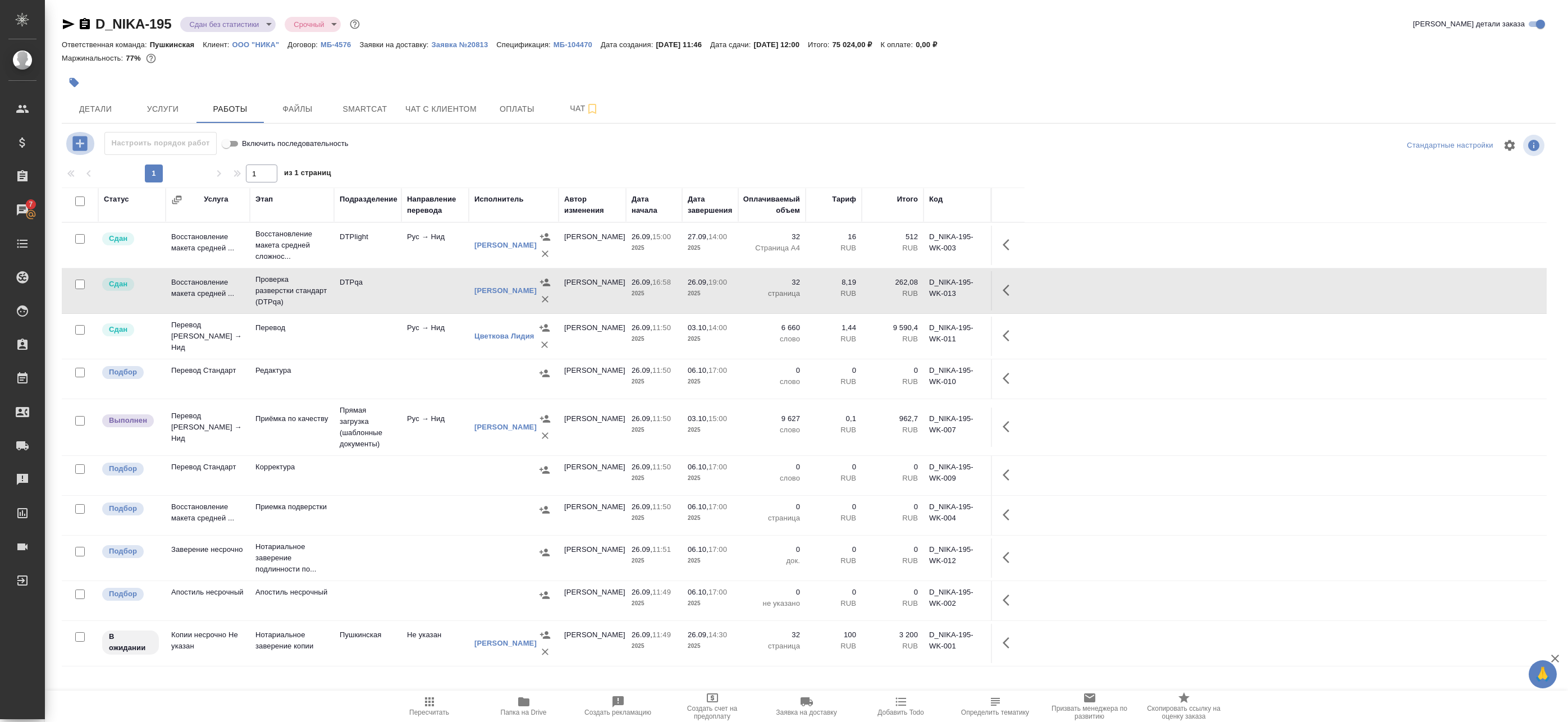
click at [83, 142] on icon "button" at bounding box center [79, 143] width 15 height 15
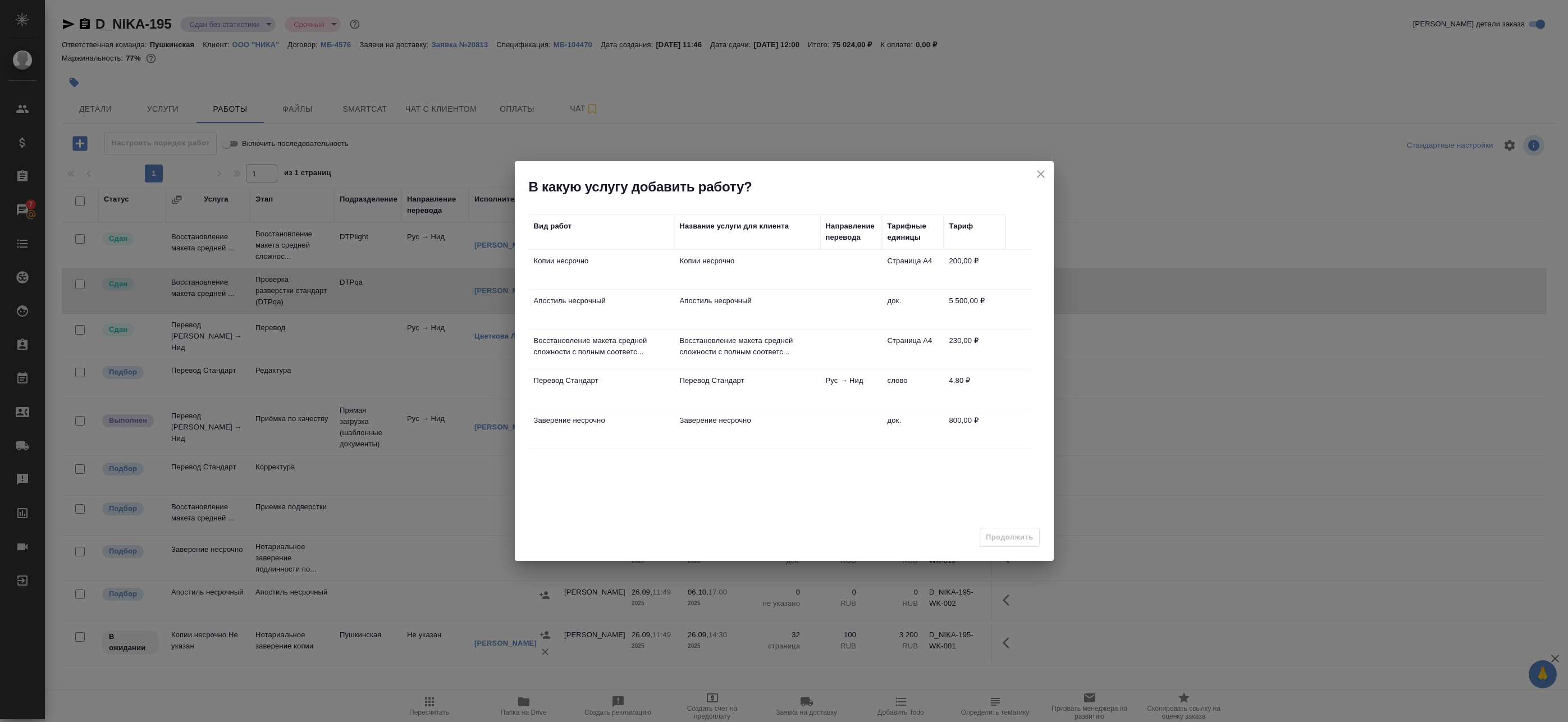
click at [740, 272] on td "Копии несрочно" at bounding box center [747, 270] width 146 height 40
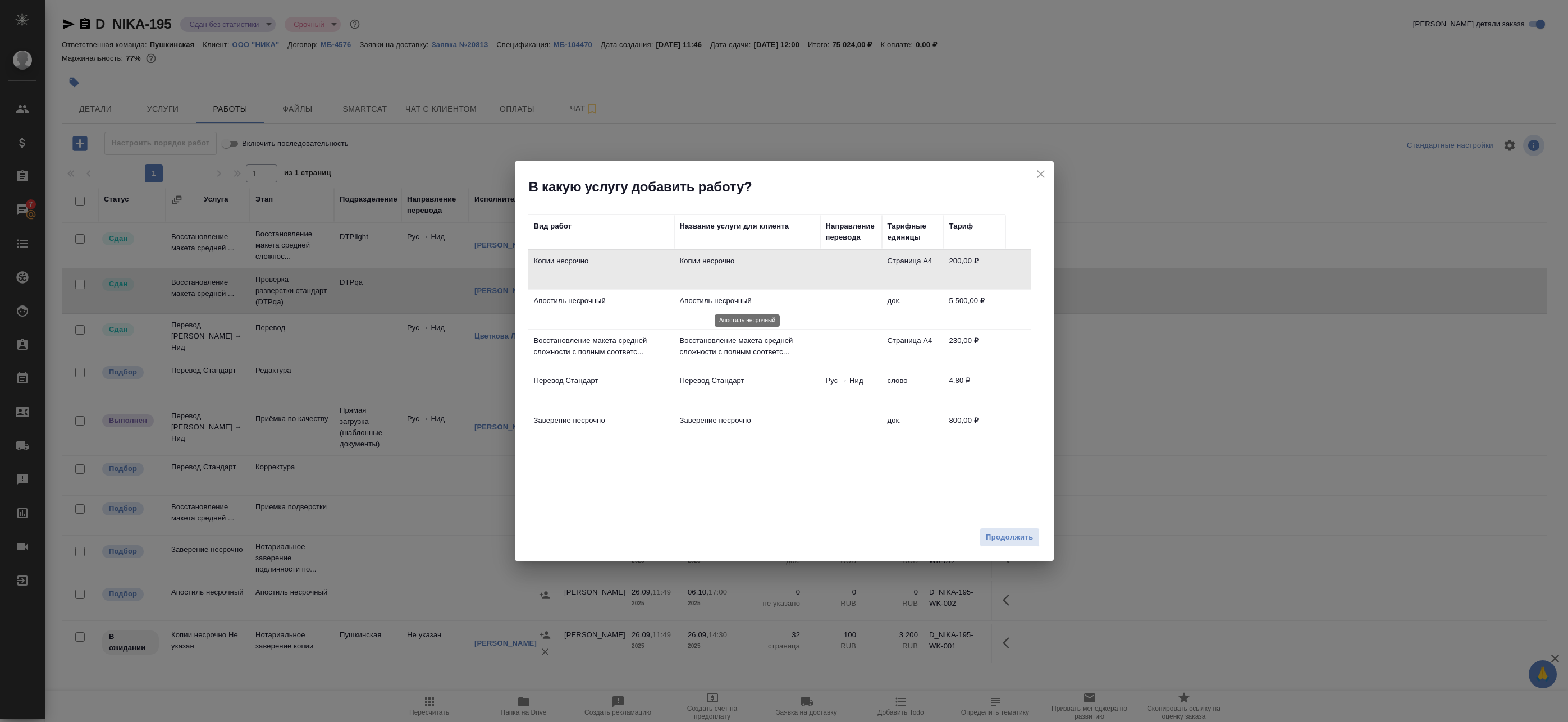
click at [726, 304] on p "Апостиль несрочный" at bounding box center [746, 300] width 134 height 11
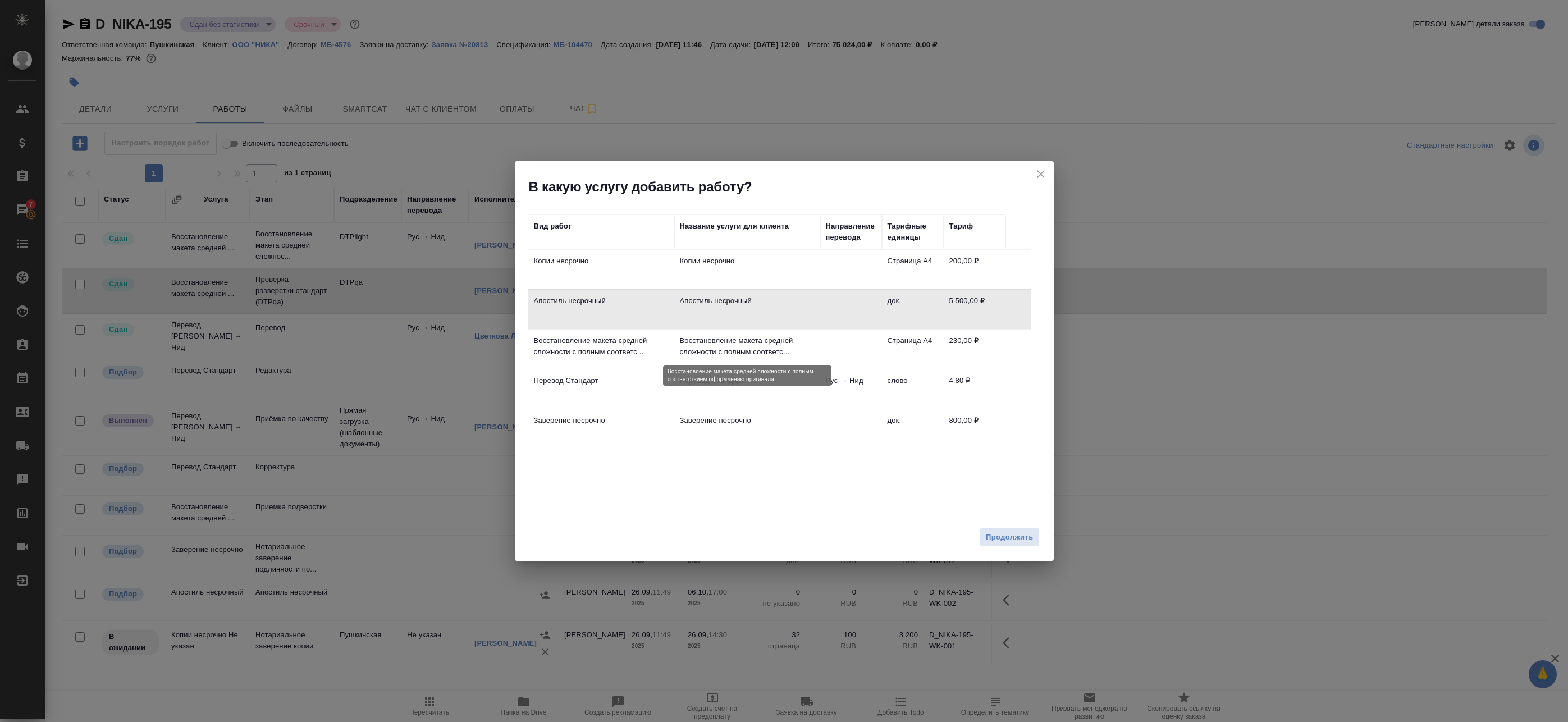
click at [725, 343] on p "Восстановление макета средней сложности с полным соответс..." at bounding box center [746, 346] width 134 height 23
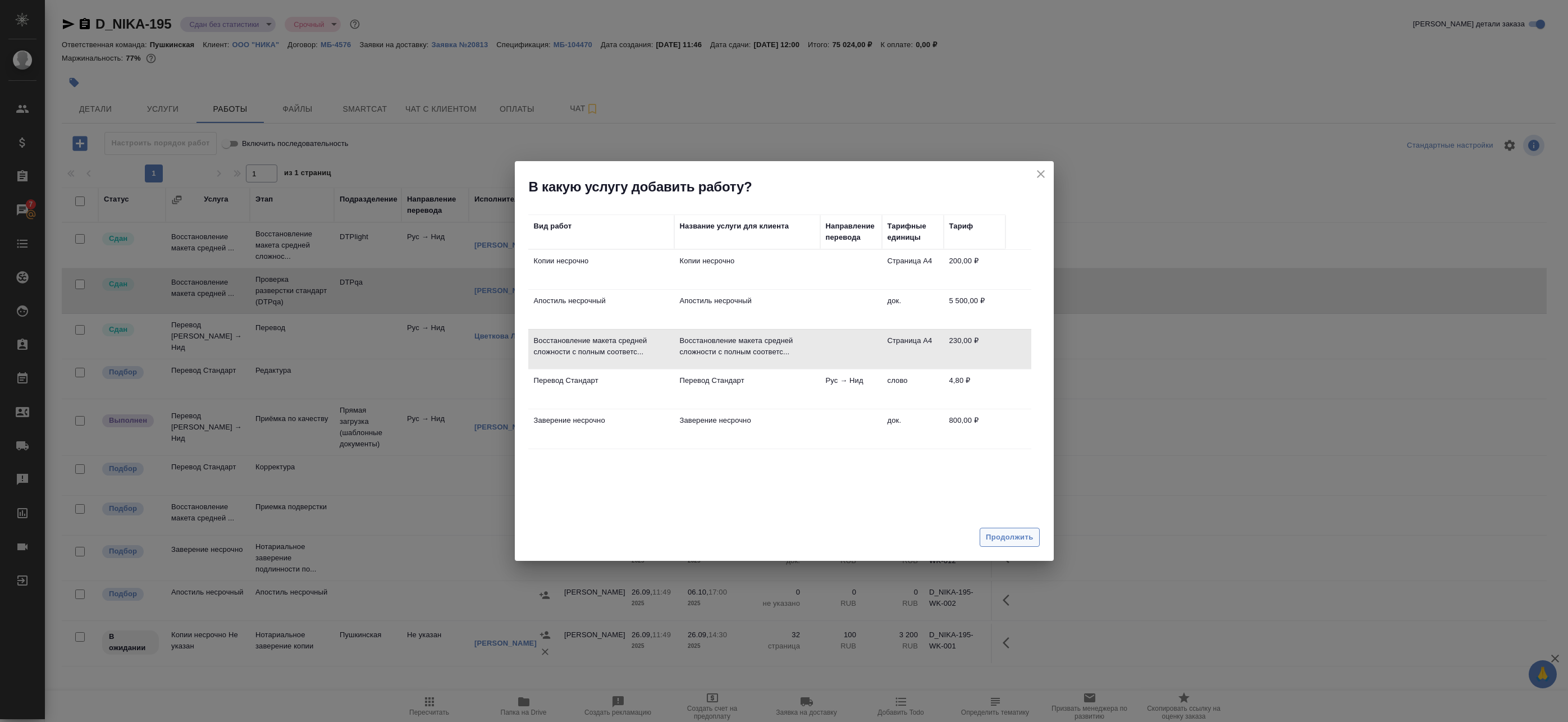
click at [1013, 532] on span "Продолжить" at bounding box center [1009, 537] width 47 height 13
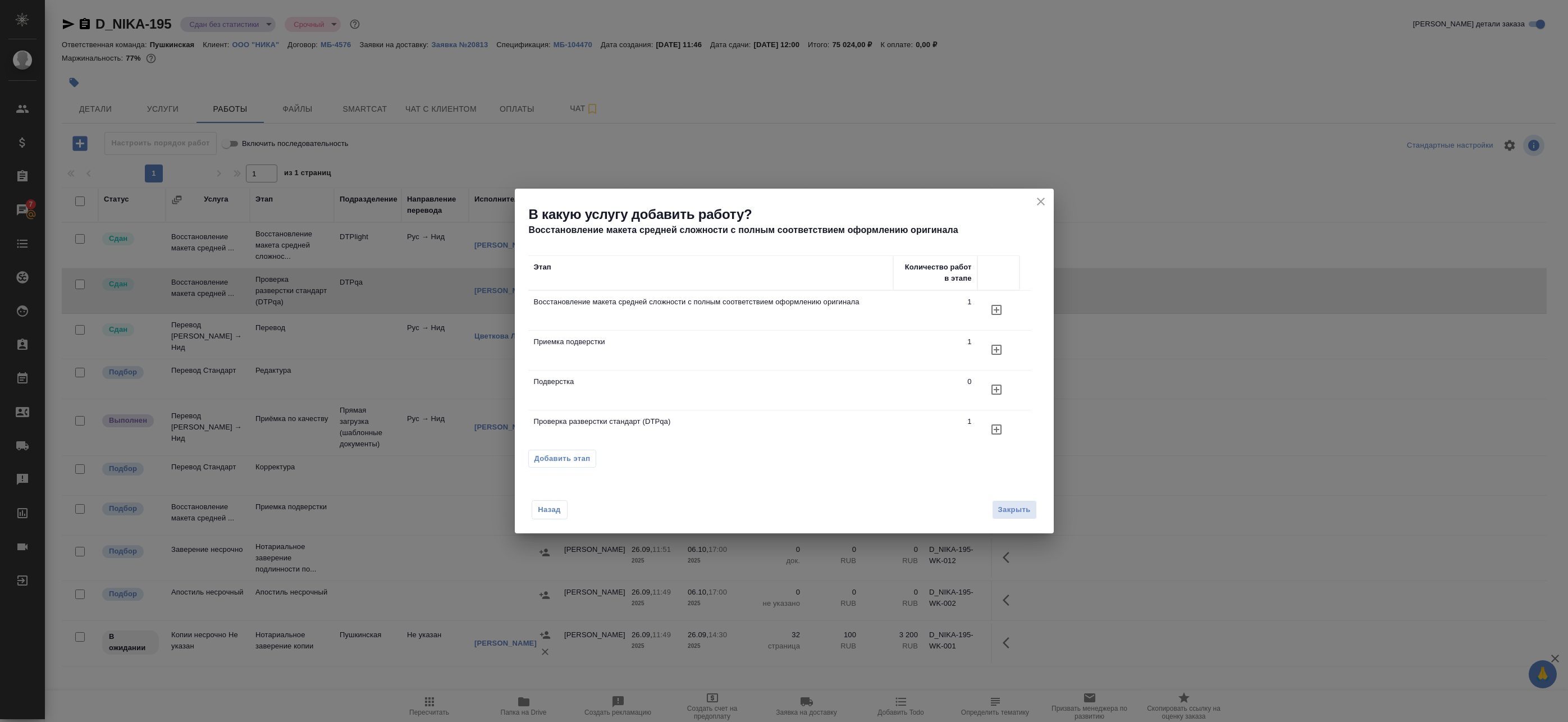
click at [883, 352] on td "Приемка подверстки" at bounding box center [710, 351] width 364 height 40
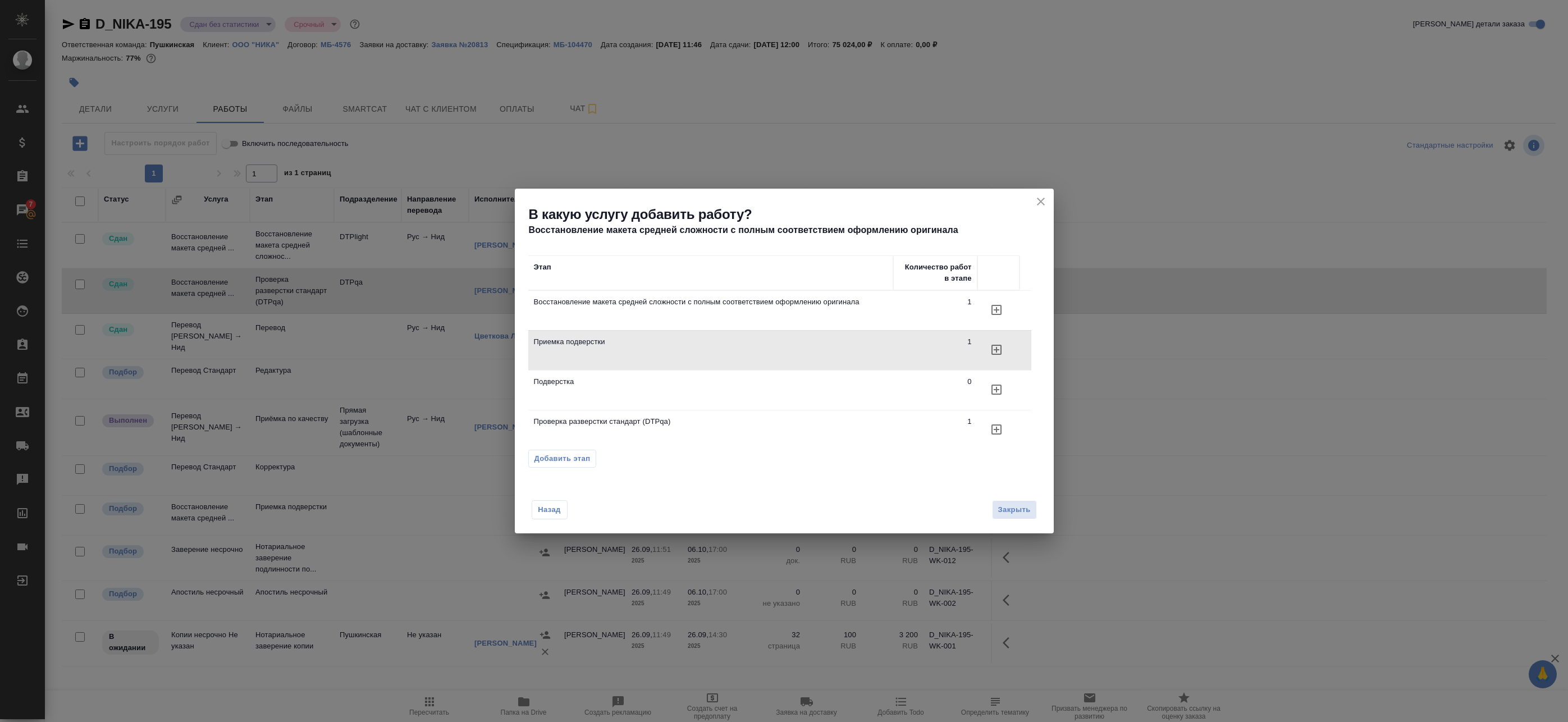
click at [931, 314] on td "1" at bounding box center [934, 310] width 84 height 40
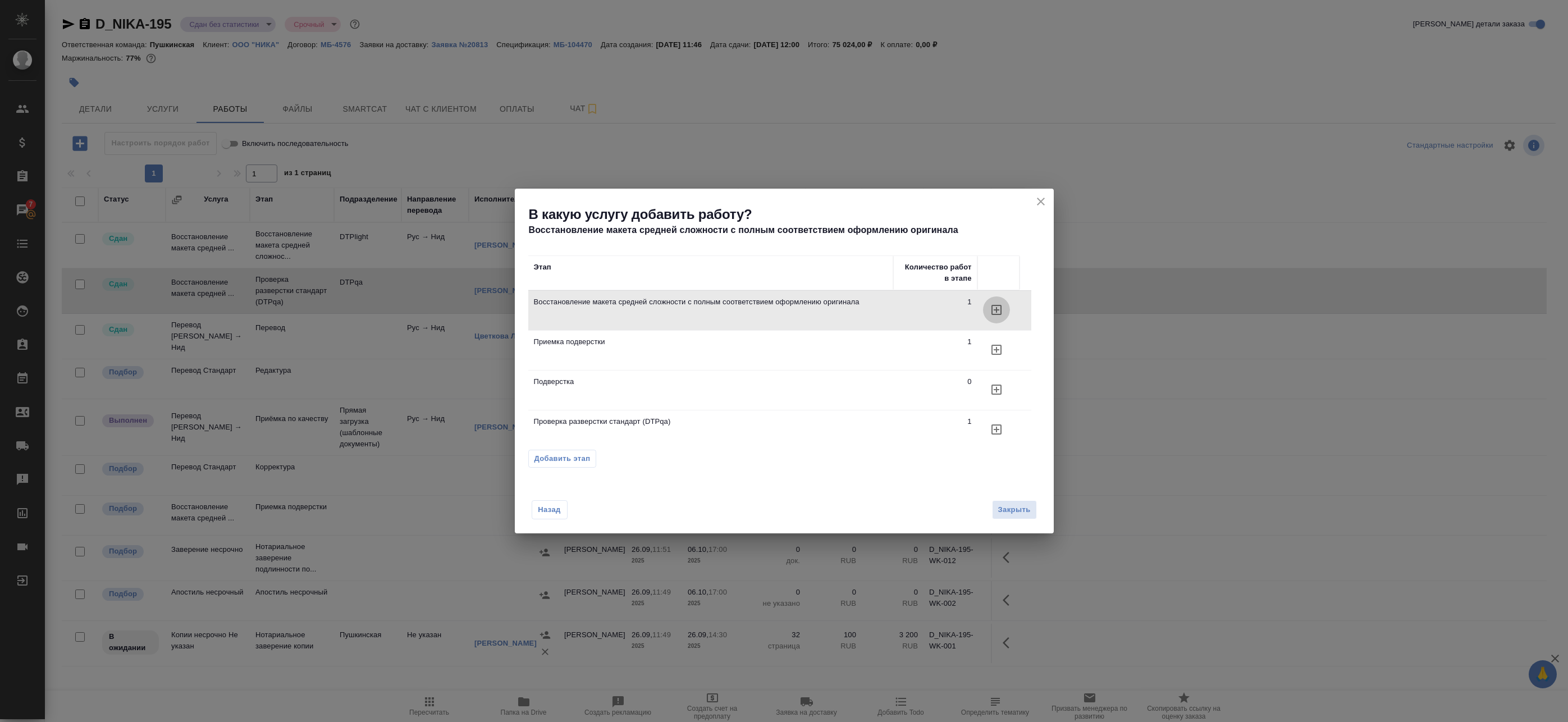
click at [1001, 307] on icon "button" at bounding box center [996, 310] width 10 height 10
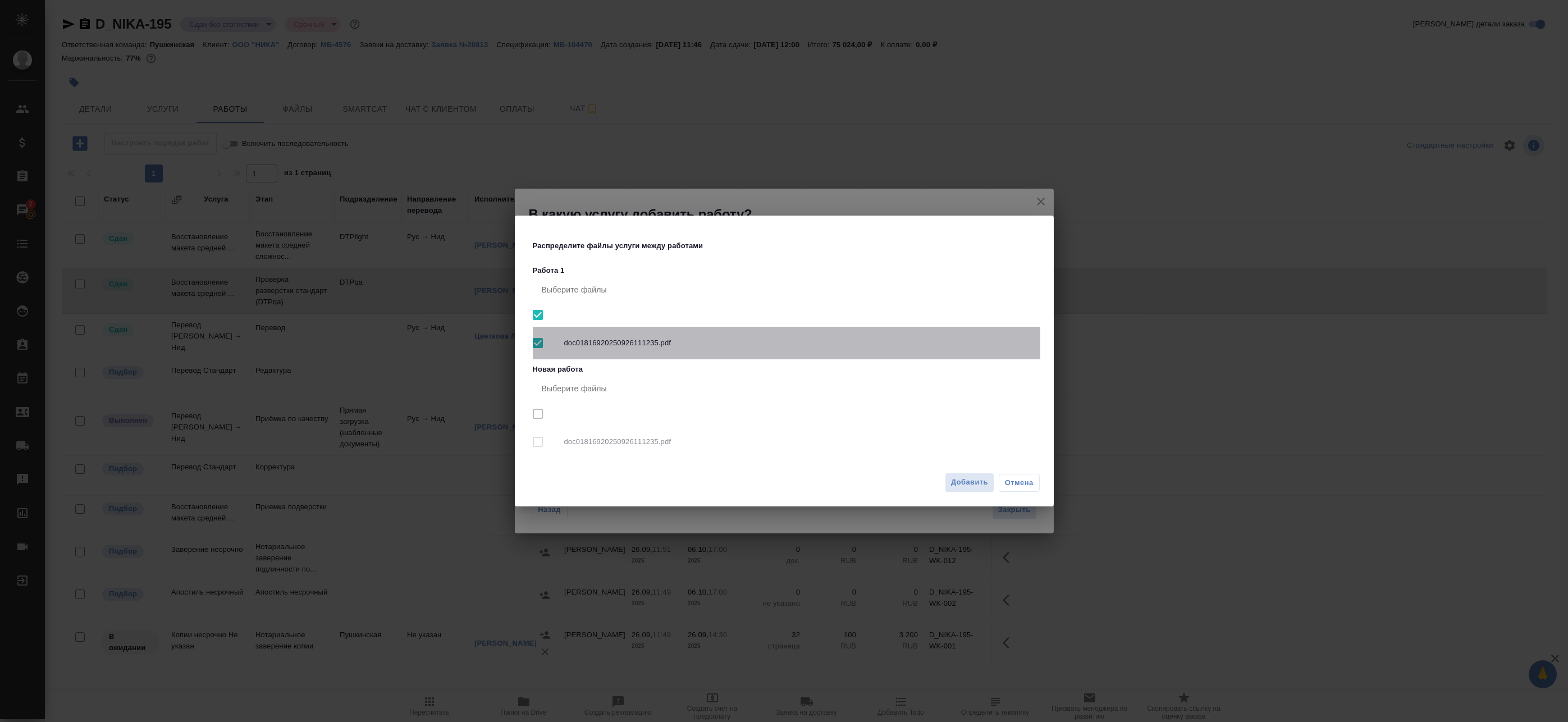
click at [651, 348] on span "doc01816920250926111235.pdf" at bounding box center [797, 343] width 467 height 11
checkbox input "false"
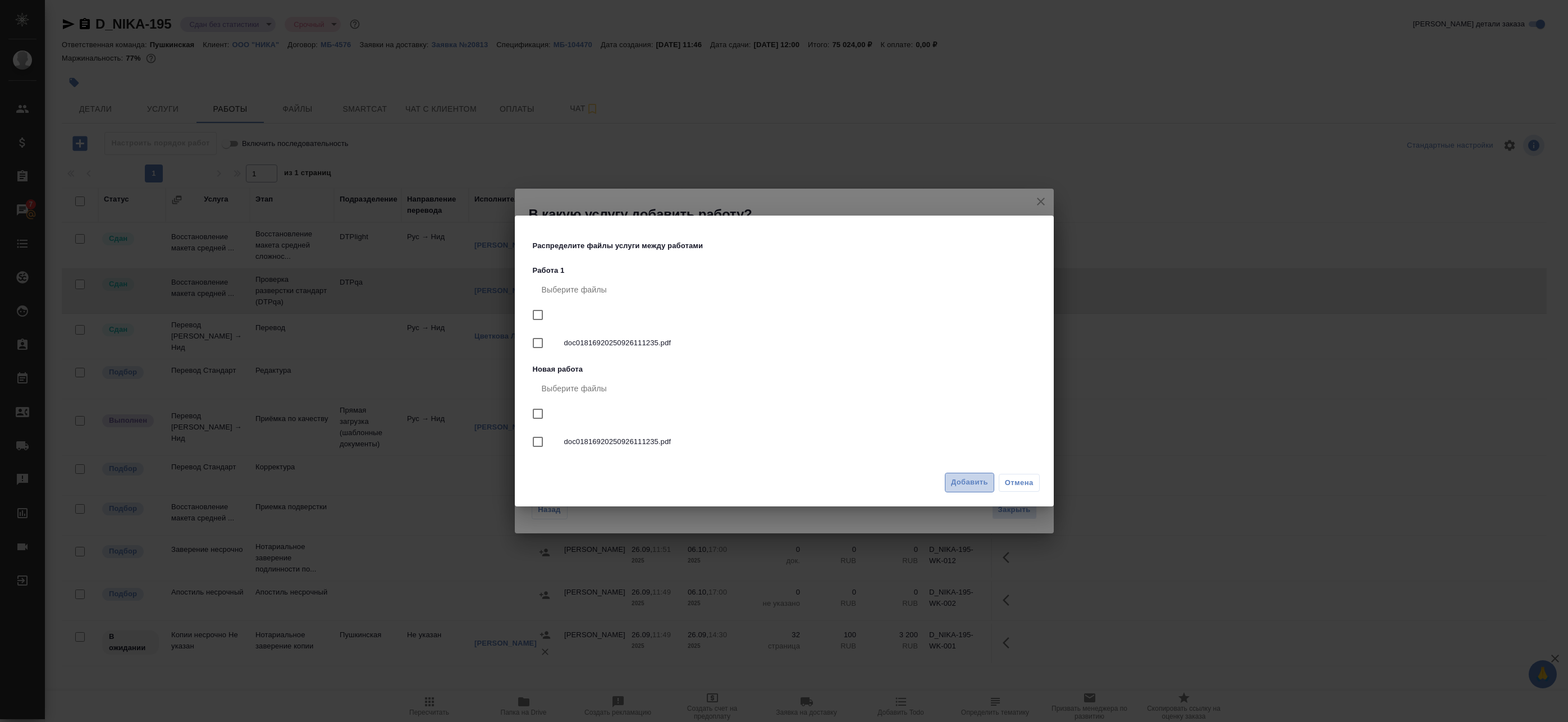
click at [985, 483] on span "Добавить" at bounding box center [970, 482] width 38 height 13
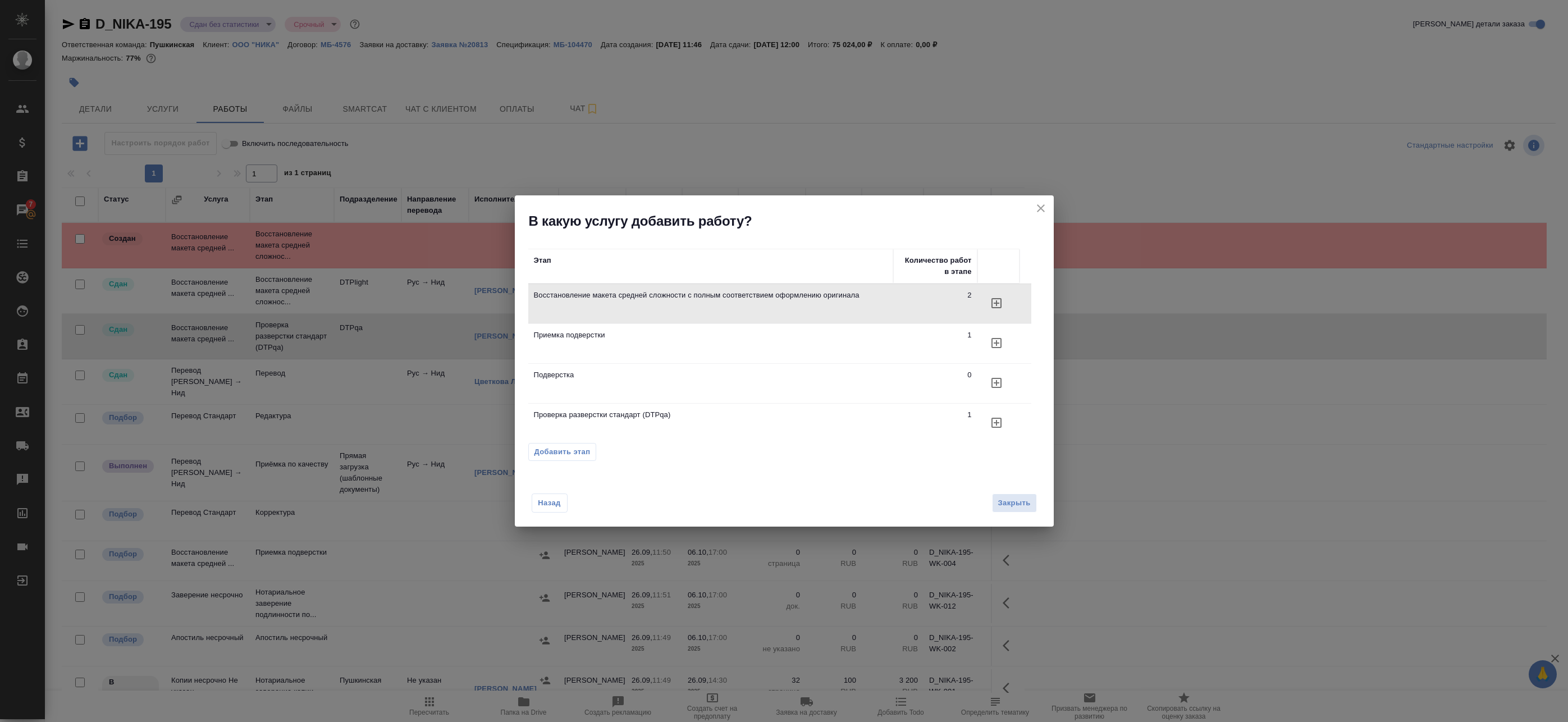
click at [1040, 211] on icon "close" at bounding box center [1041, 208] width 14 height 14
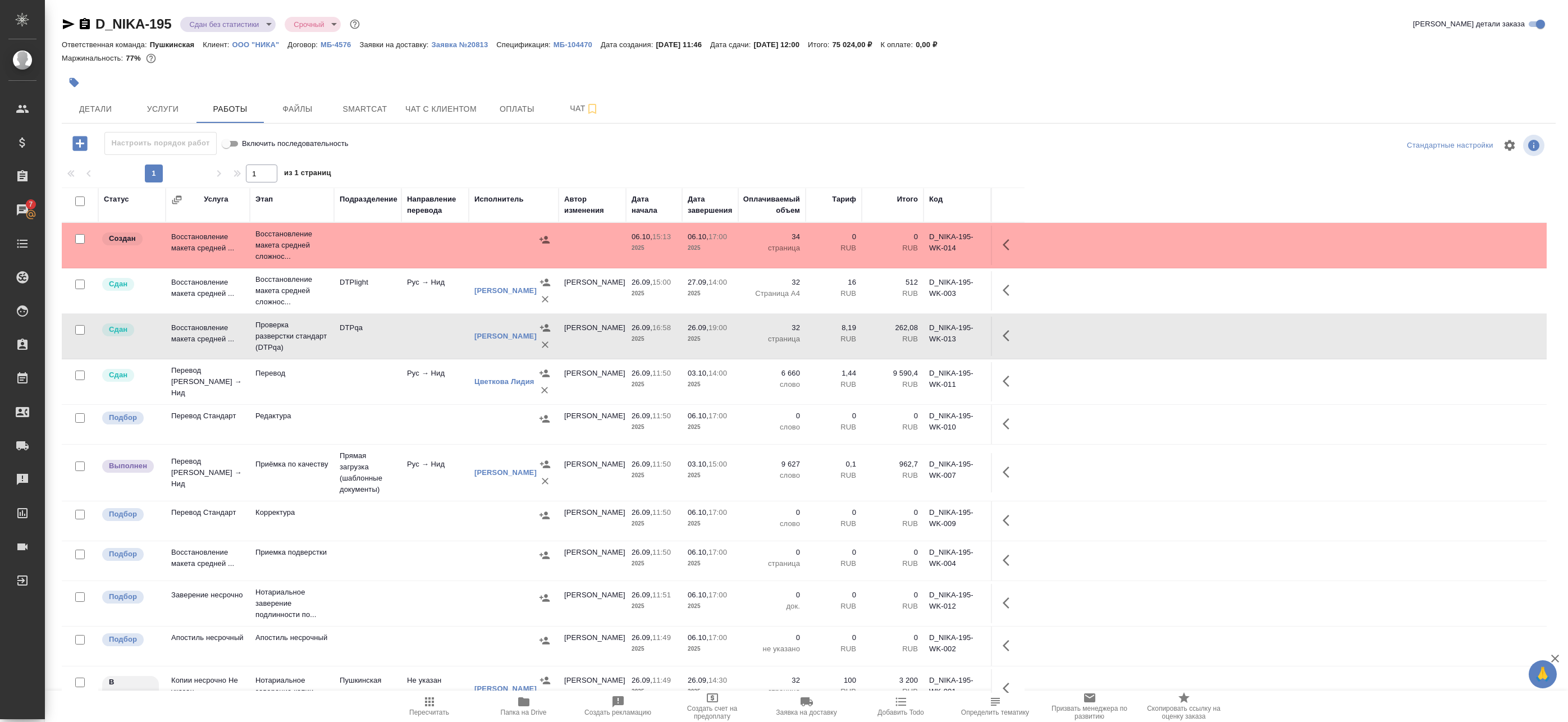
click at [425, 251] on td at bounding box center [434, 246] width 67 height 40
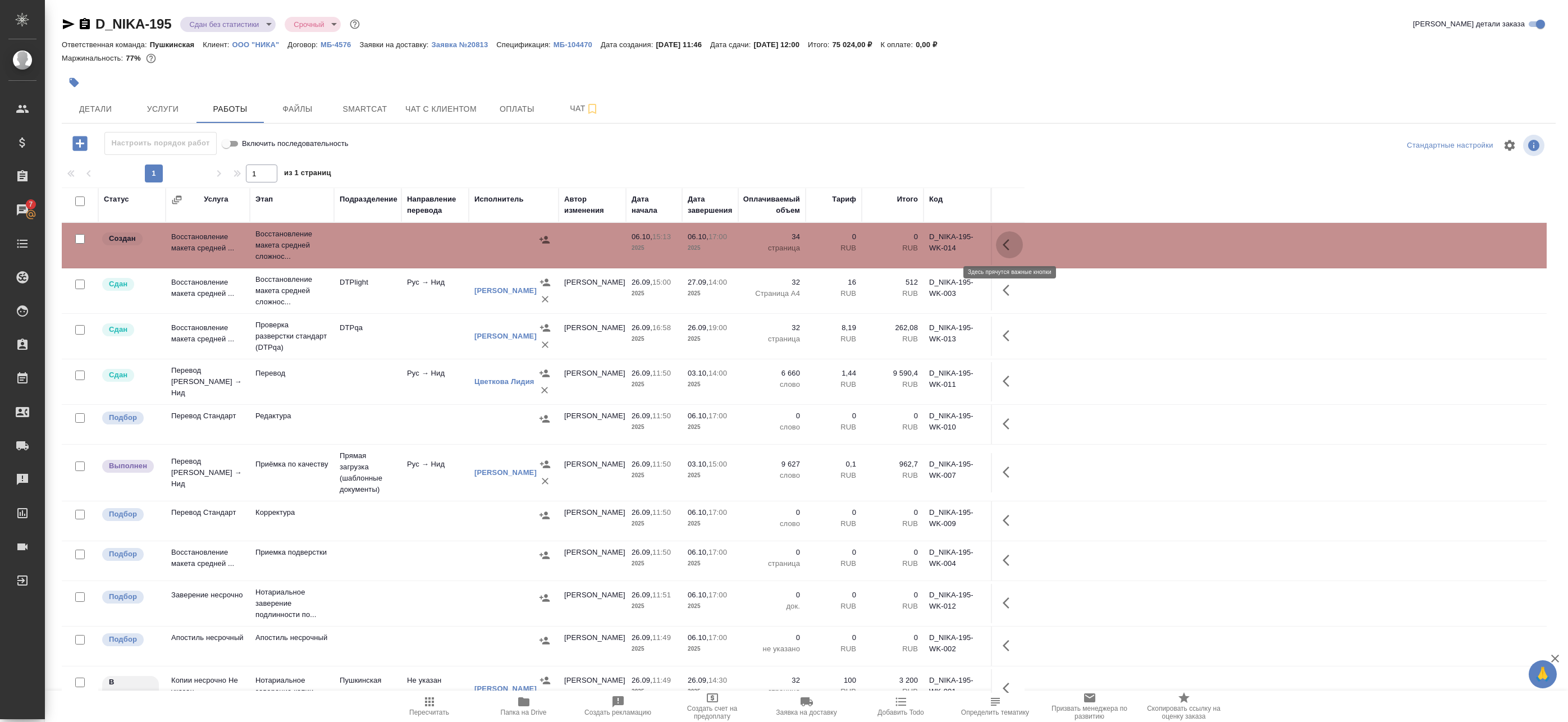
click at [1014, 242] on icon "button" at bounding box center [1009, 245] width 14 height 14
click at [930, 241] on icon "button" at bounding box center [926, 245] width 10 height 10
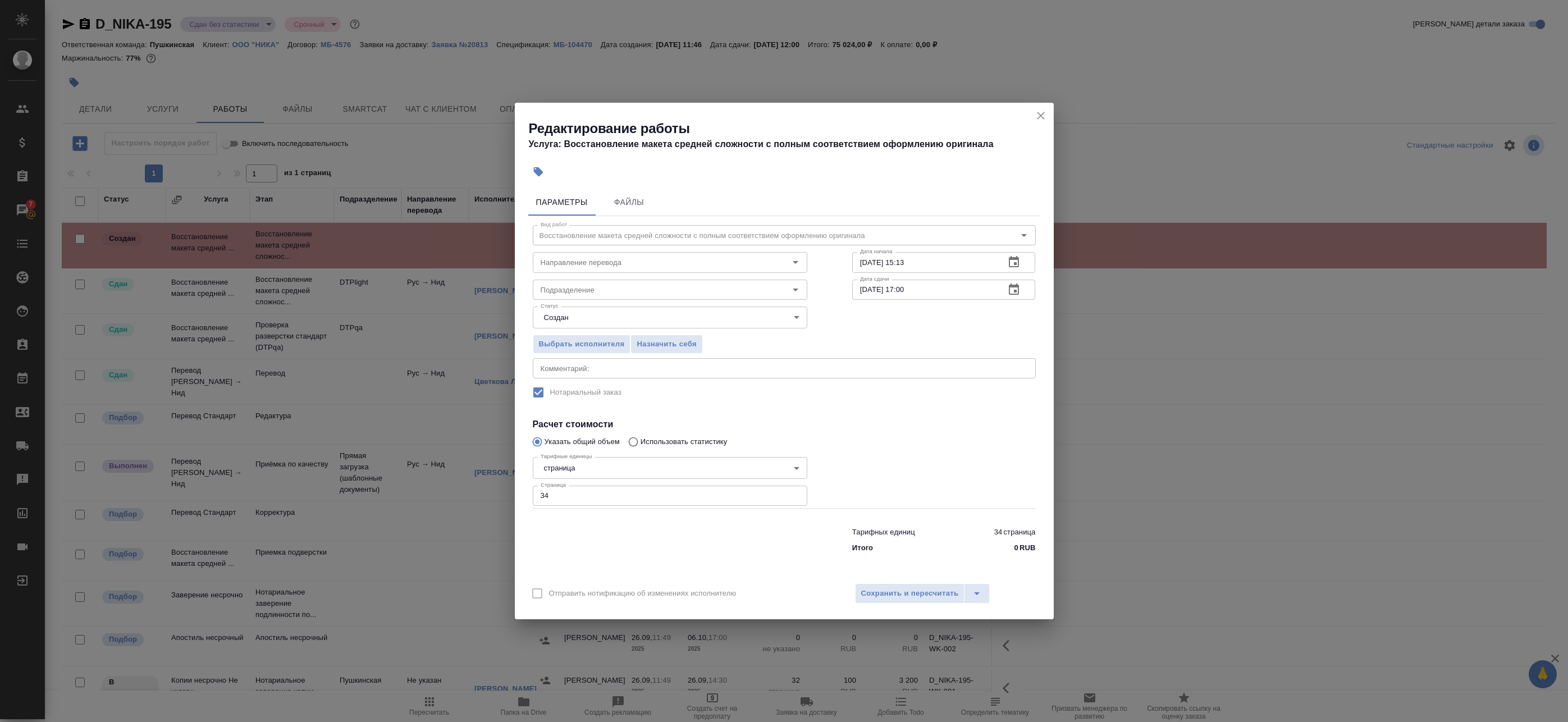
click at [1019, 291] on icon "button" at bounding box center [1014, 289] width 14 height 14
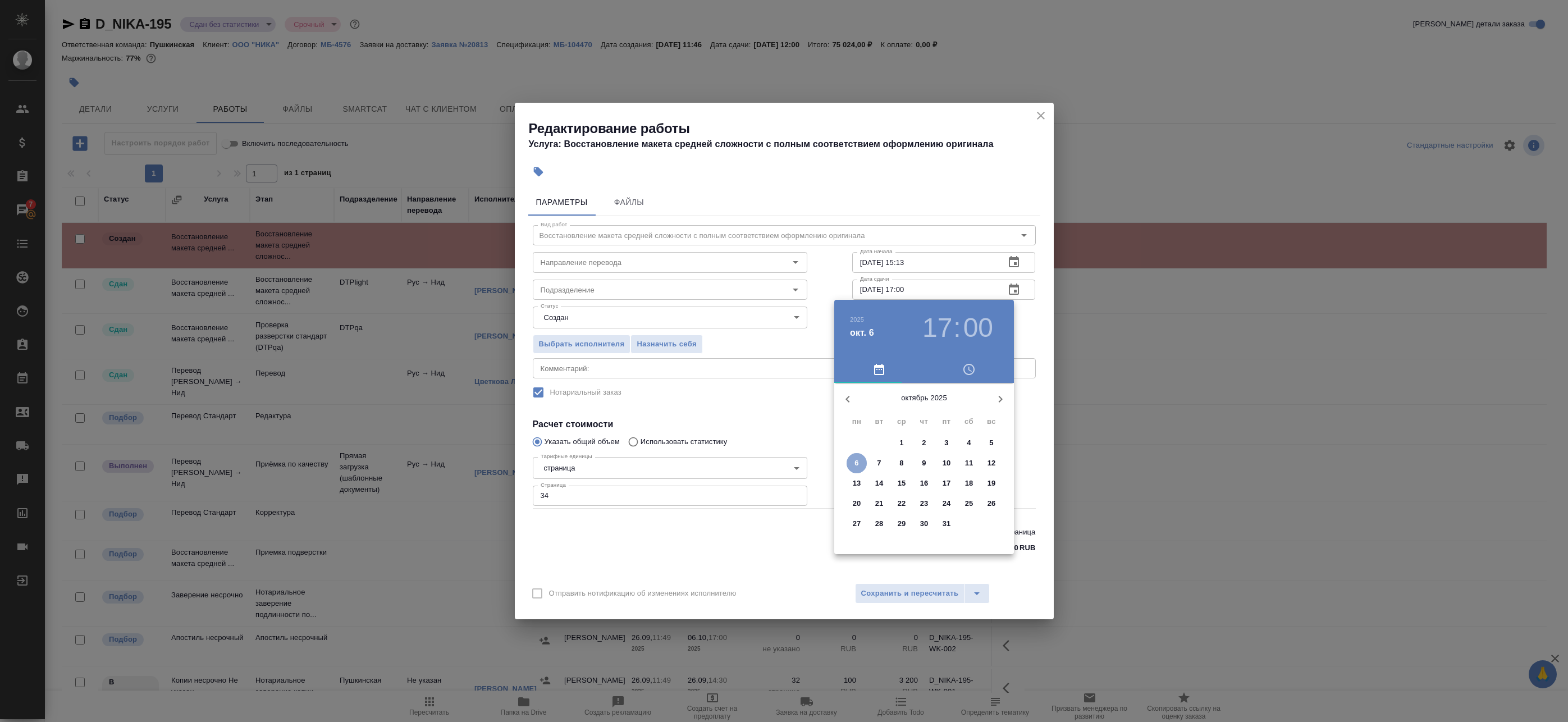
click at [859, 463] on span "6" at bounding box center [856, 462] width 20 height 11
click at [944, 508] on div at bounding box center [924, 471] width 146 height 146
click at [924, 407] on div at bounding box center [924, 471] width 146 height 146
click at [1029, 321] on div at bounding box center [784, 361] width 1568 height 722
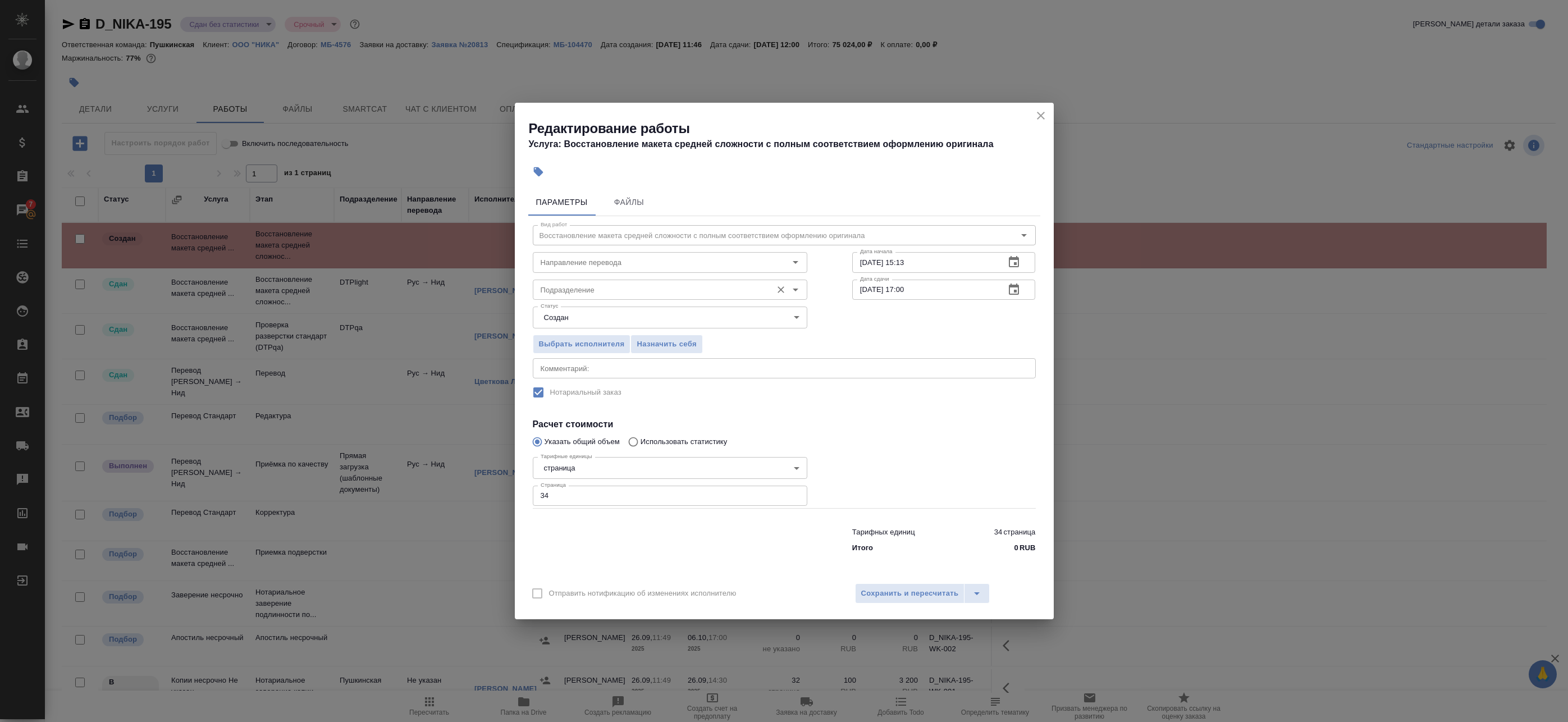
click at [630, 281] on div "Подразделение" at bounding box center [669, 289] width 274 height 20
click at [599, 310] on p "Верстки и дизайна" at bounding box center [573, 314] width 64 height 11
type input "Верстки и дизайна"
click at [573, 362] on div "x Комментарий:" at bounding box center [783, 368] width 503 height 20
type textarea "Под нот"
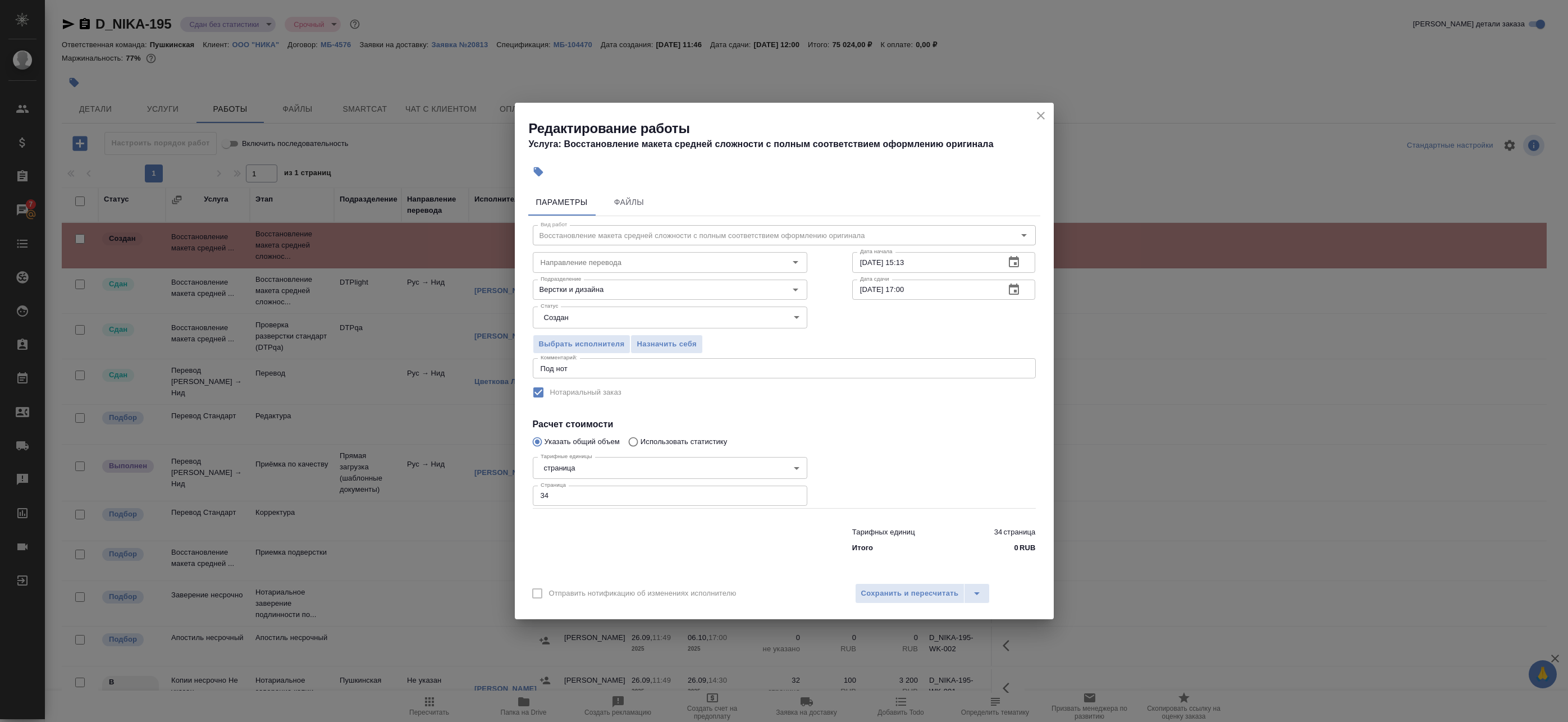
drag, startPoint x: 556, startPoint y: 489, endPoint x: 476, endPoint y: 492, distance: 80.1
click at [482, 491] on div "Редактирование работы Услуга: Восстановление макета средней сложности с полным …" at bounding box center [784, 361] width 1568 height 722
type input "4"
click at [582, 369] on textarea "Под нот" at bounding box center [783, 368] width 487 height 9
click at [908, 592] on span "Сохранить и пересчитать" at bounding box center [909, 594] width 98 height 13
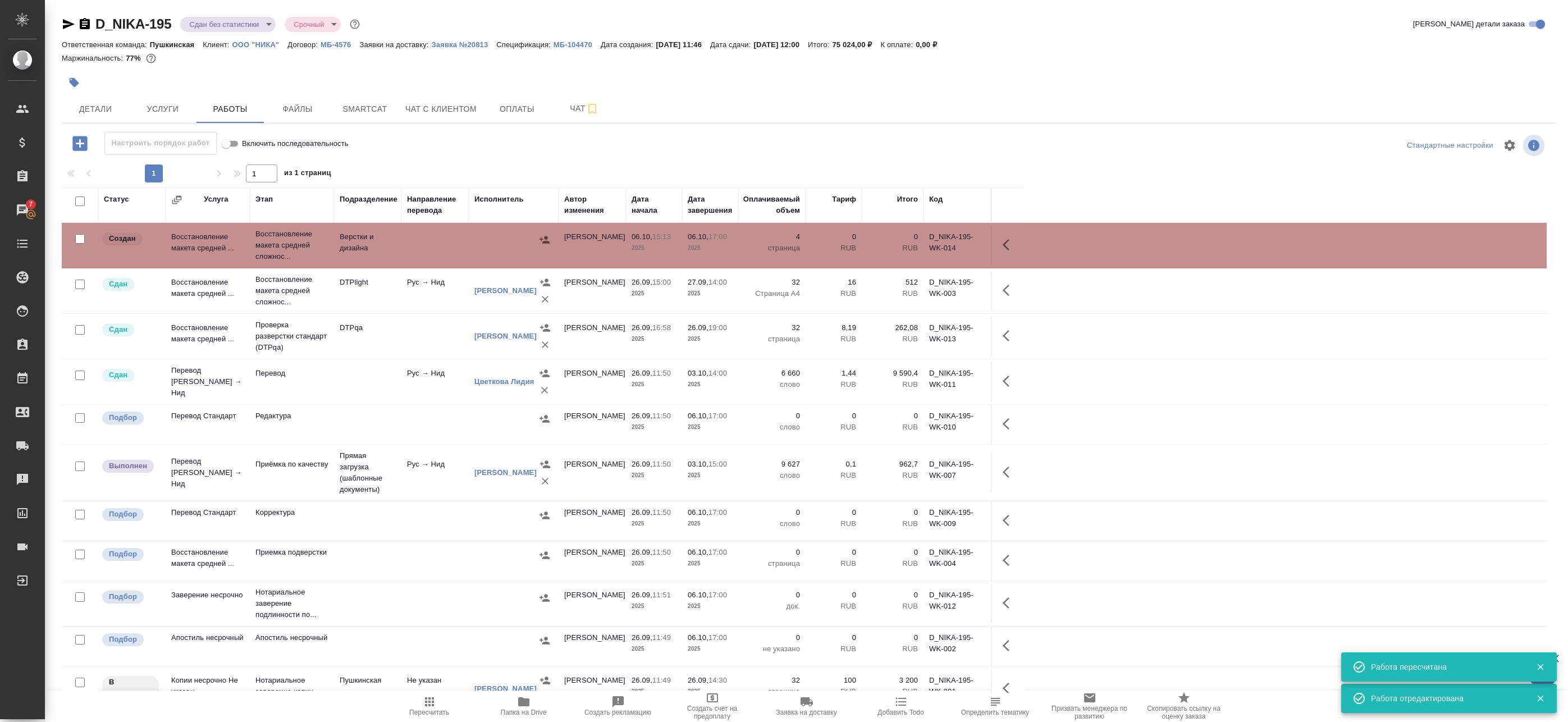
click at [493, 244] on div at bounding box center [513, 239] width 79 height 17
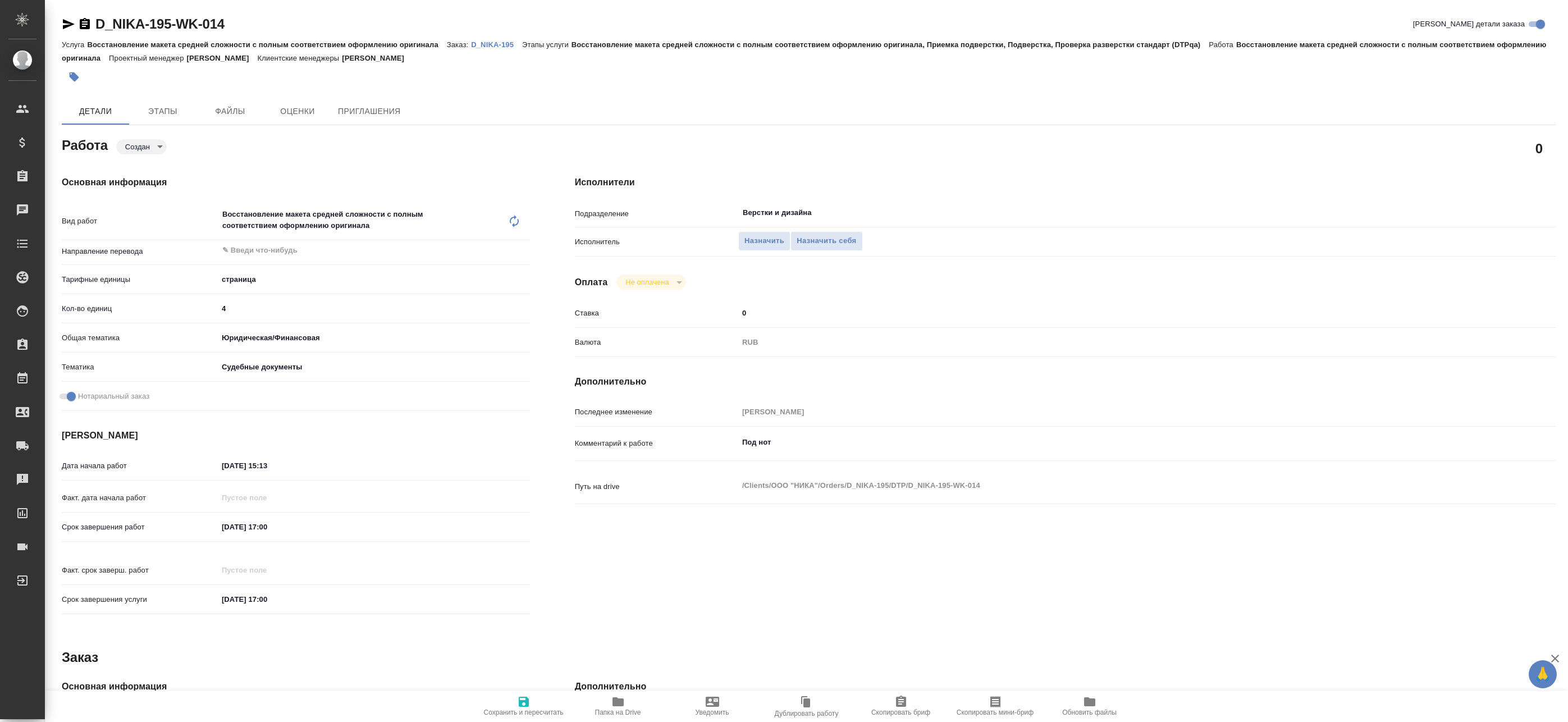
type textarea "x"
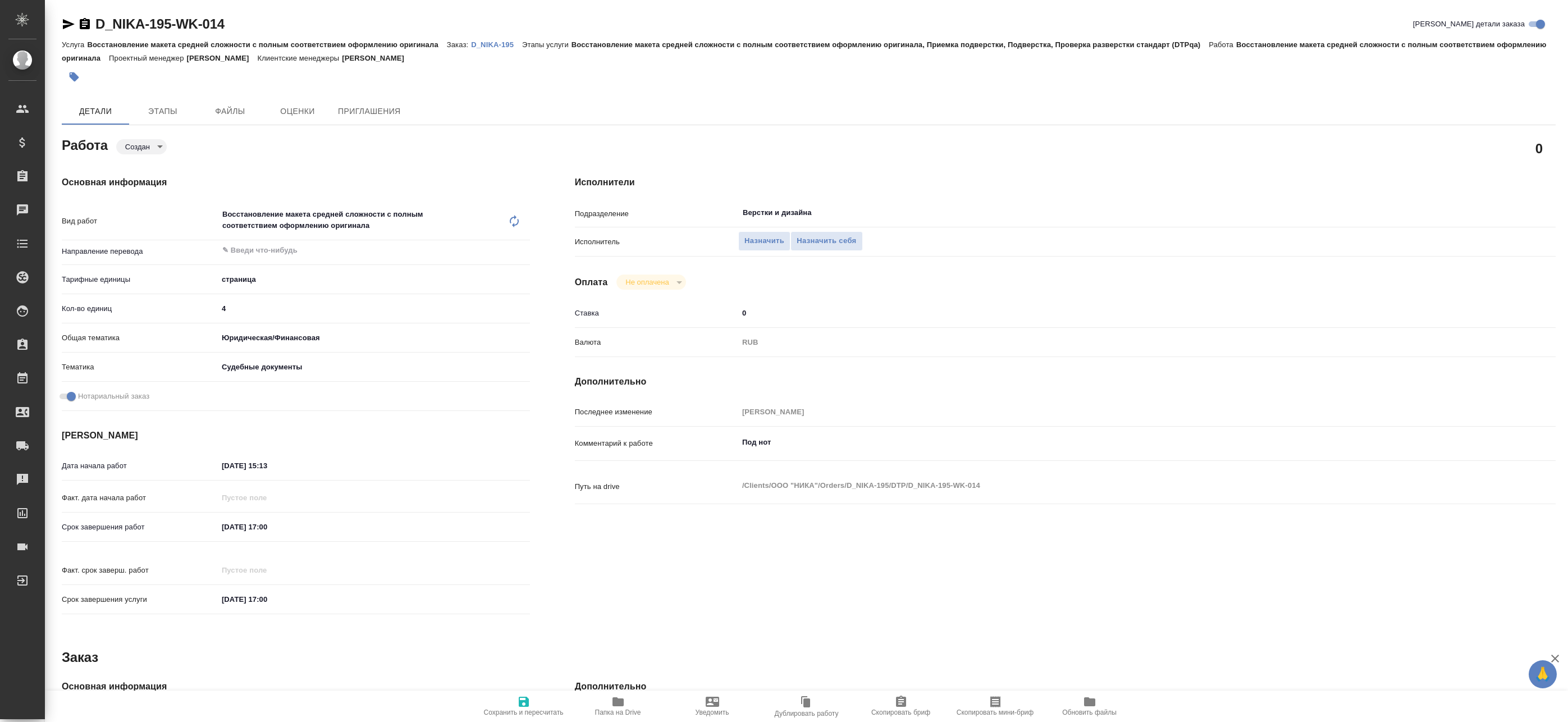
type textarea "x"
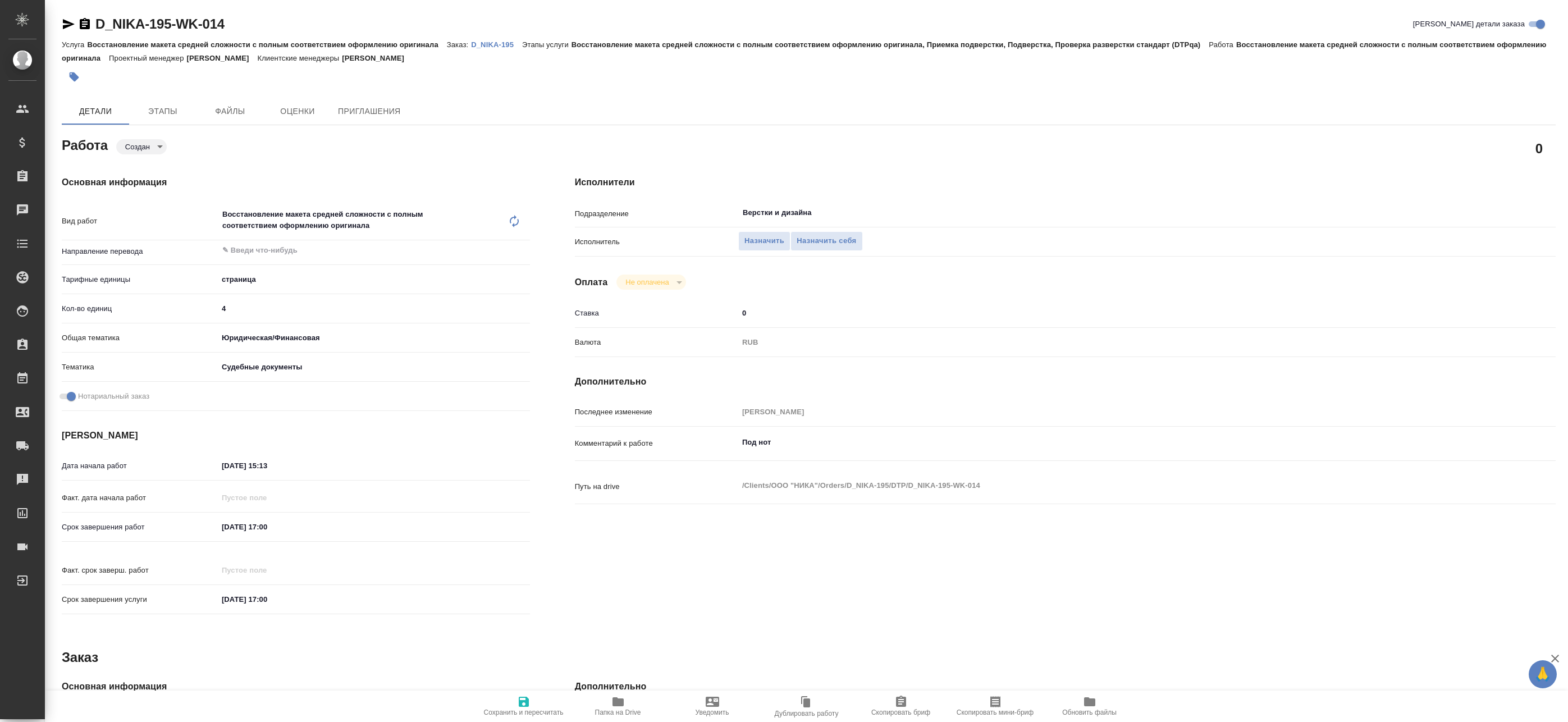
type textarea "x"
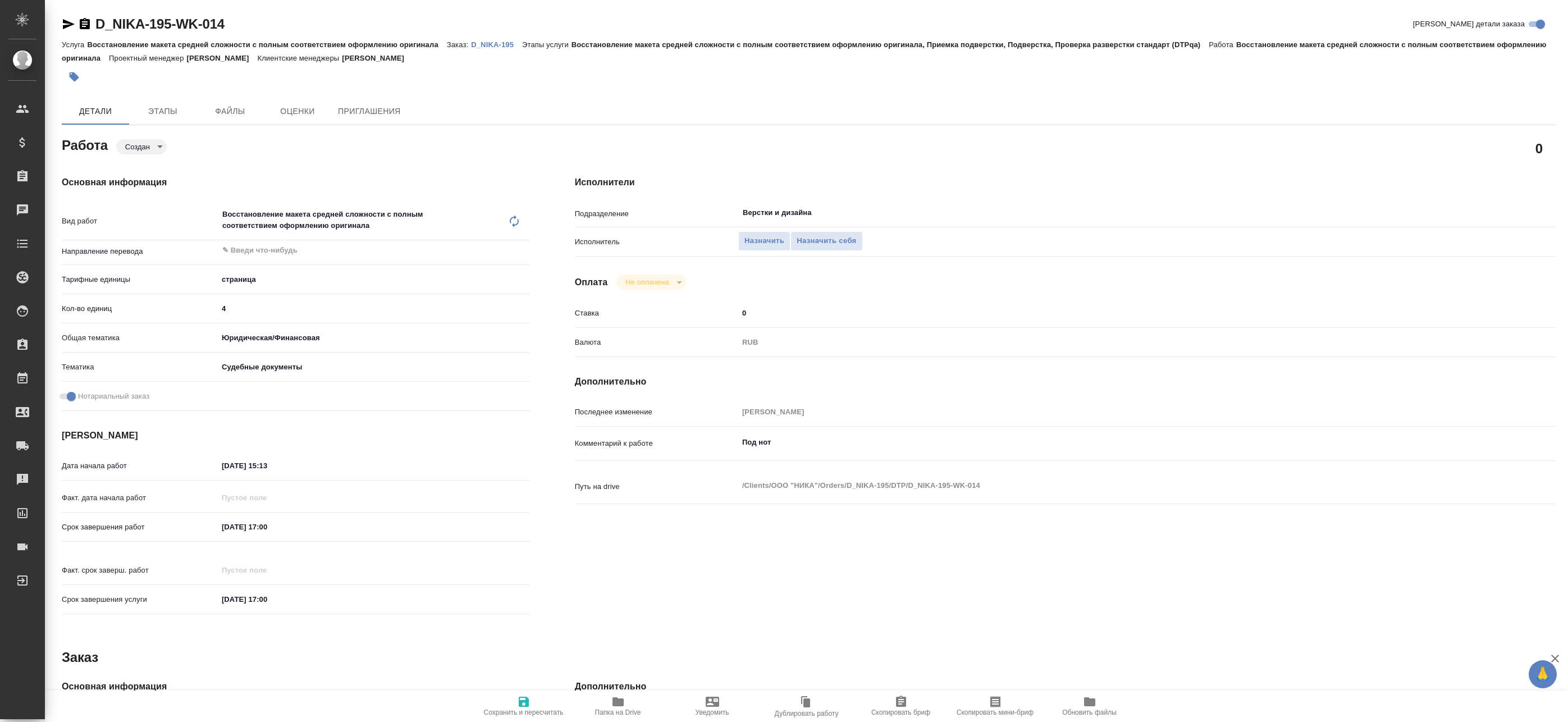
type textarea "x"
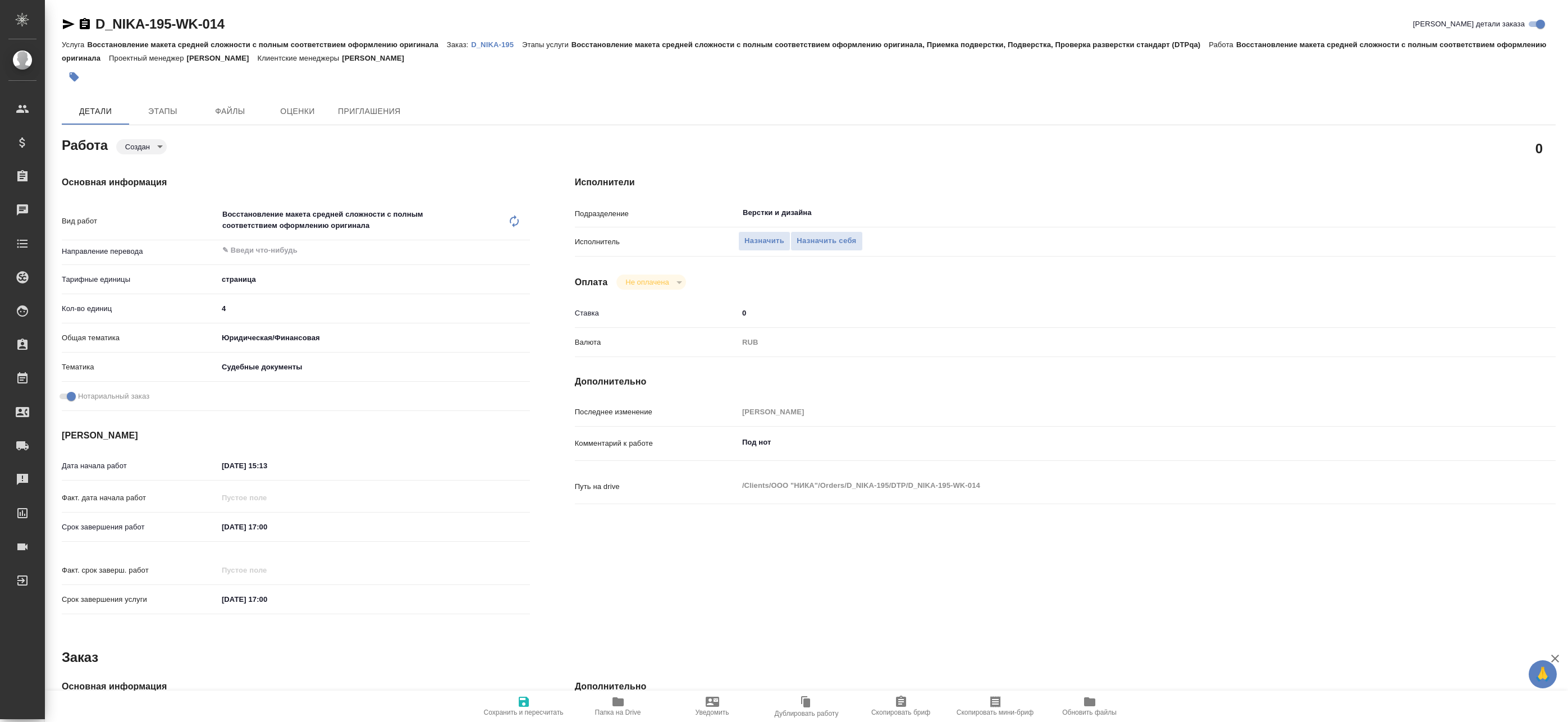
click at [635, 713] on span "Папка на Drive" at bounding box center [618, 712] width 46 height 8
type textarea "x"
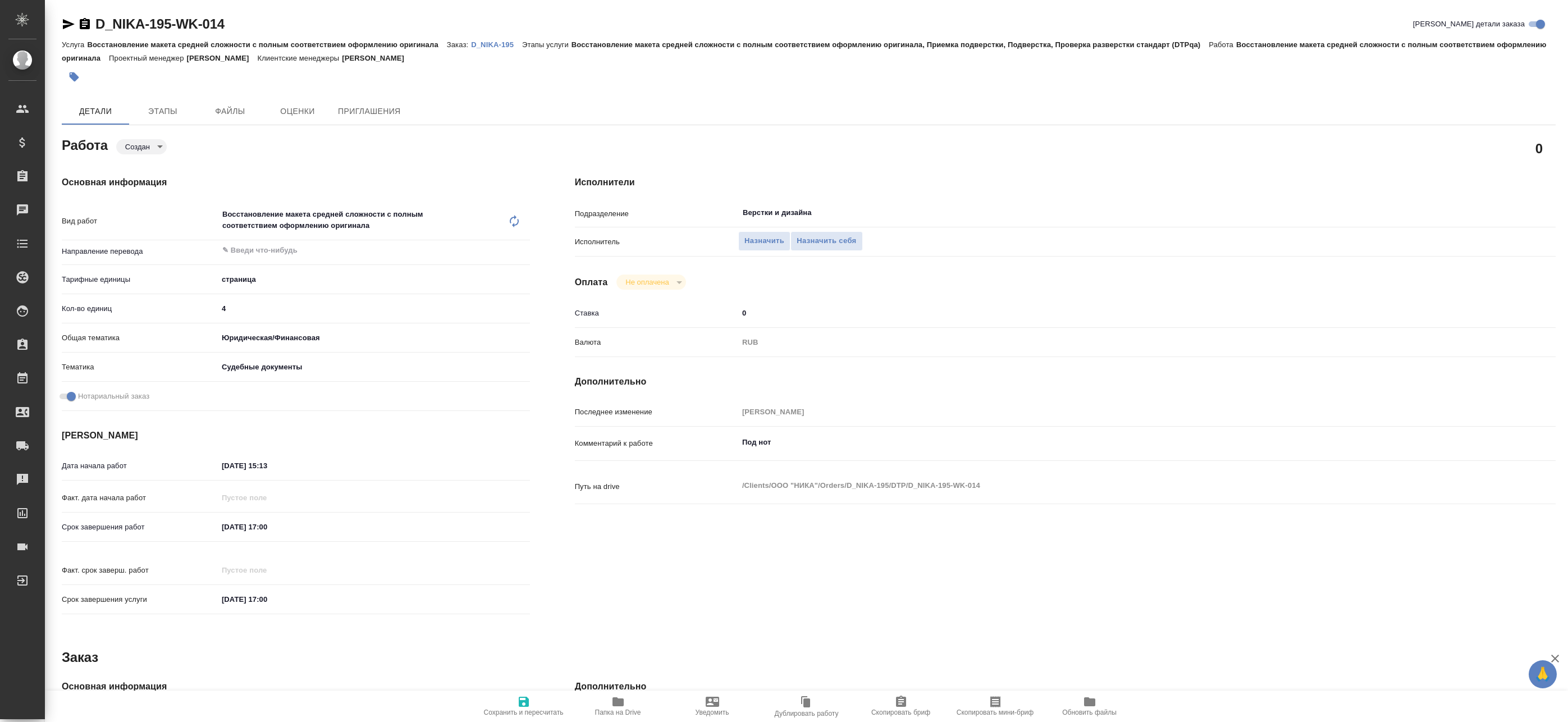
type textarea "x"
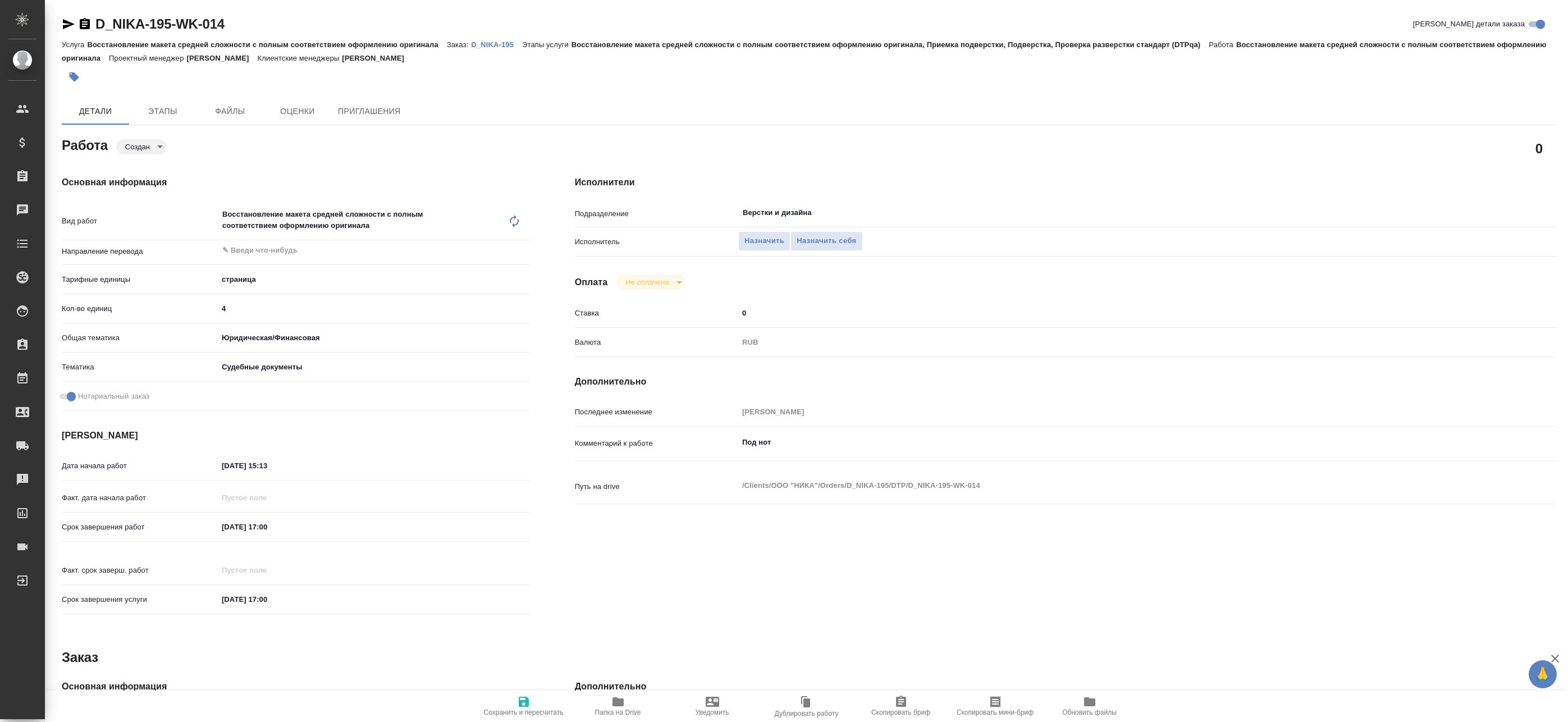
type textarea "x"
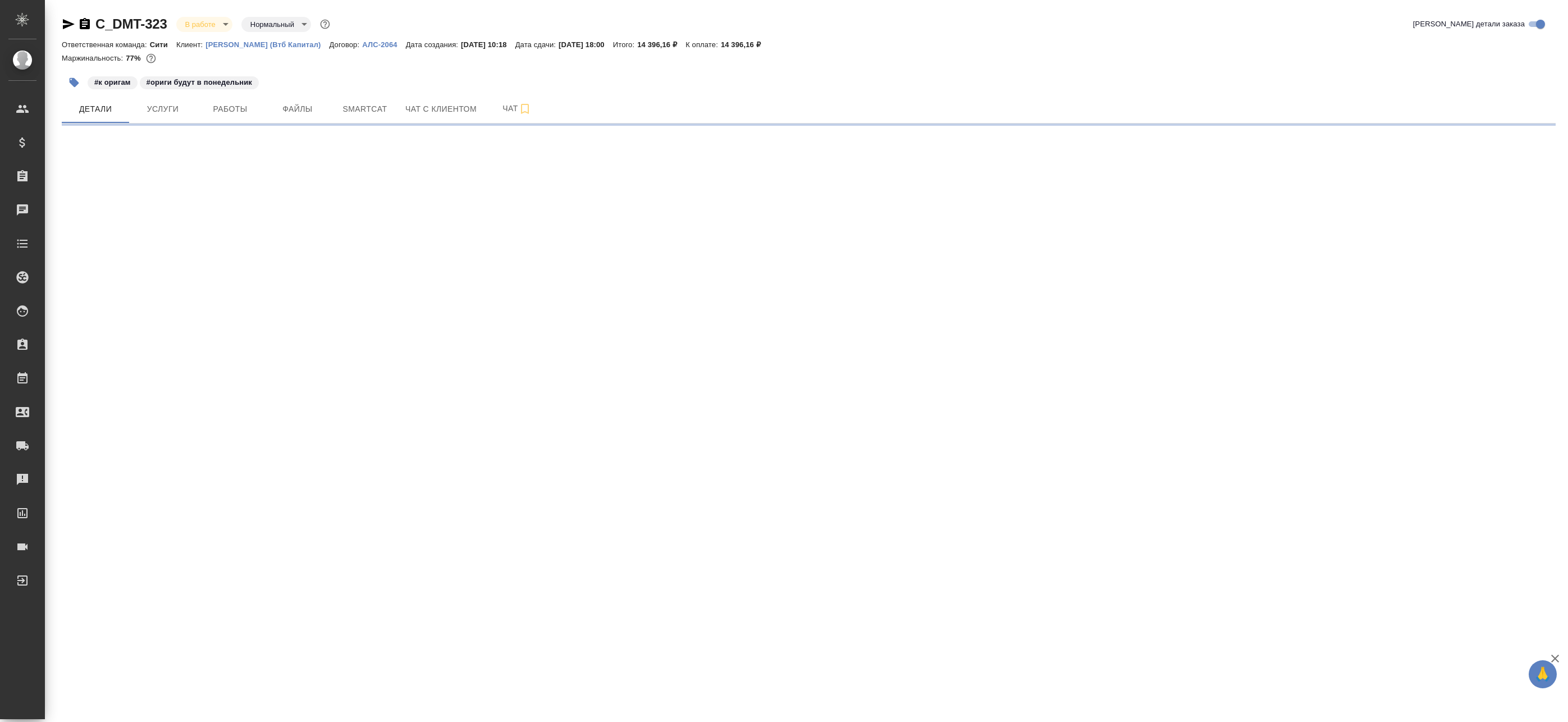
select select "RU"
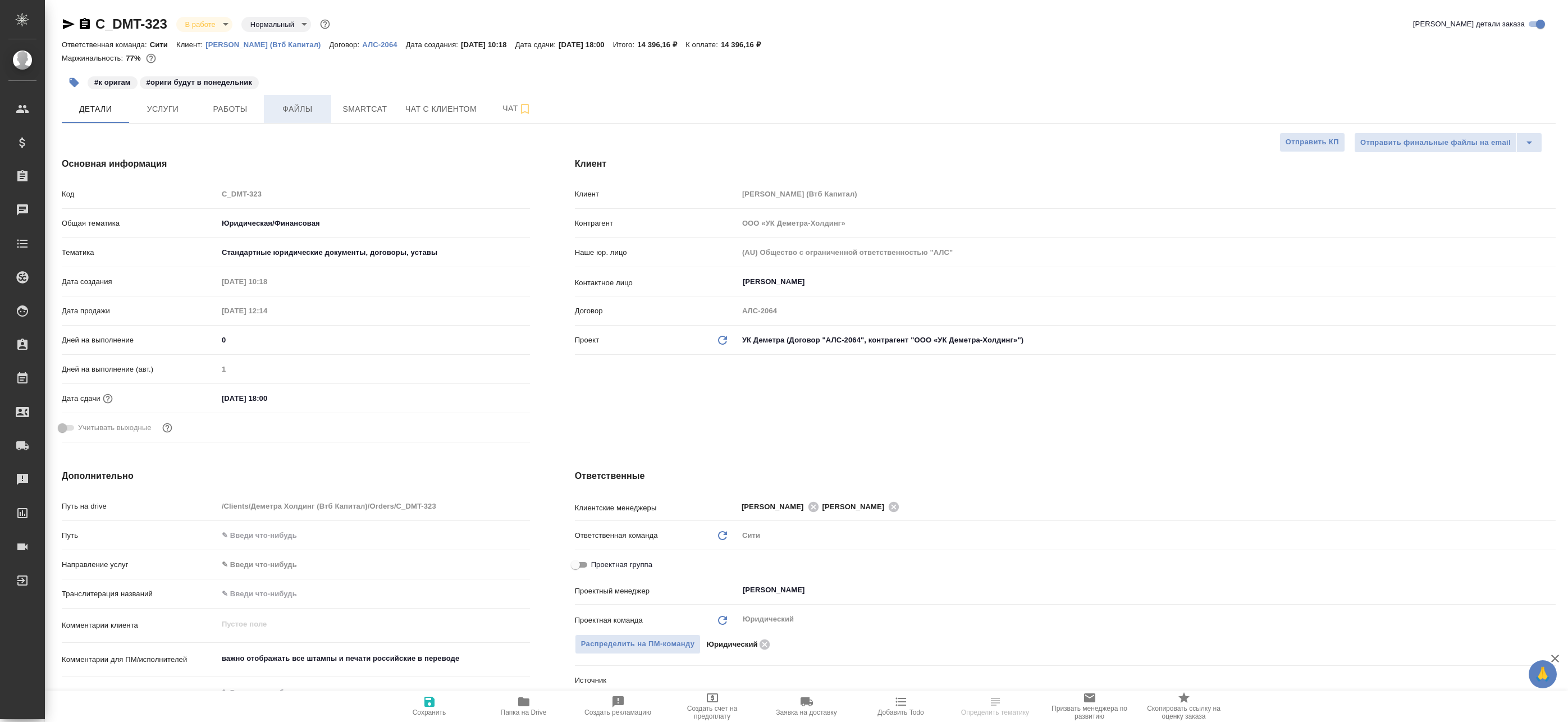
type textarea "x"
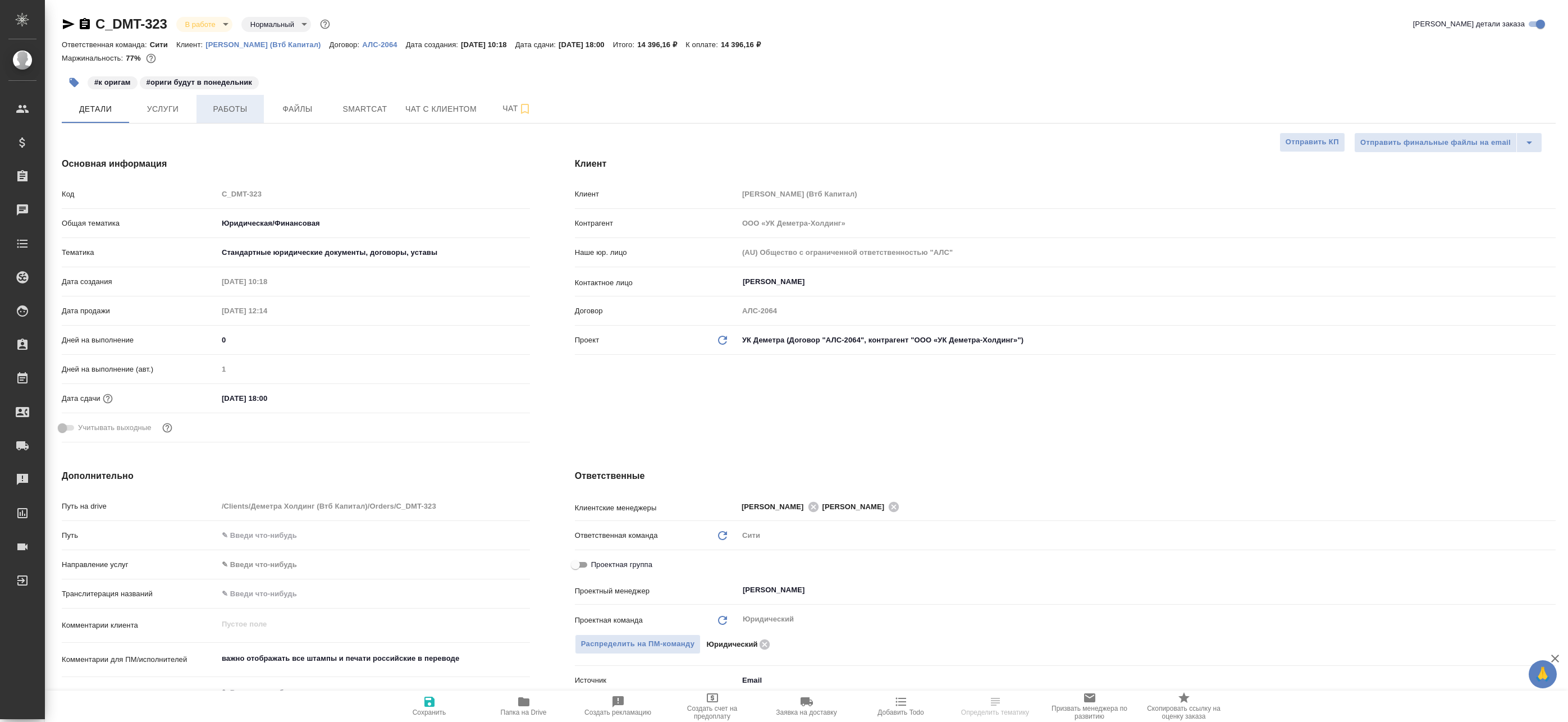
type textarea "x"
click at [241, 111] on span "Работы" at bounding box center [230, 109] width 54 height 14
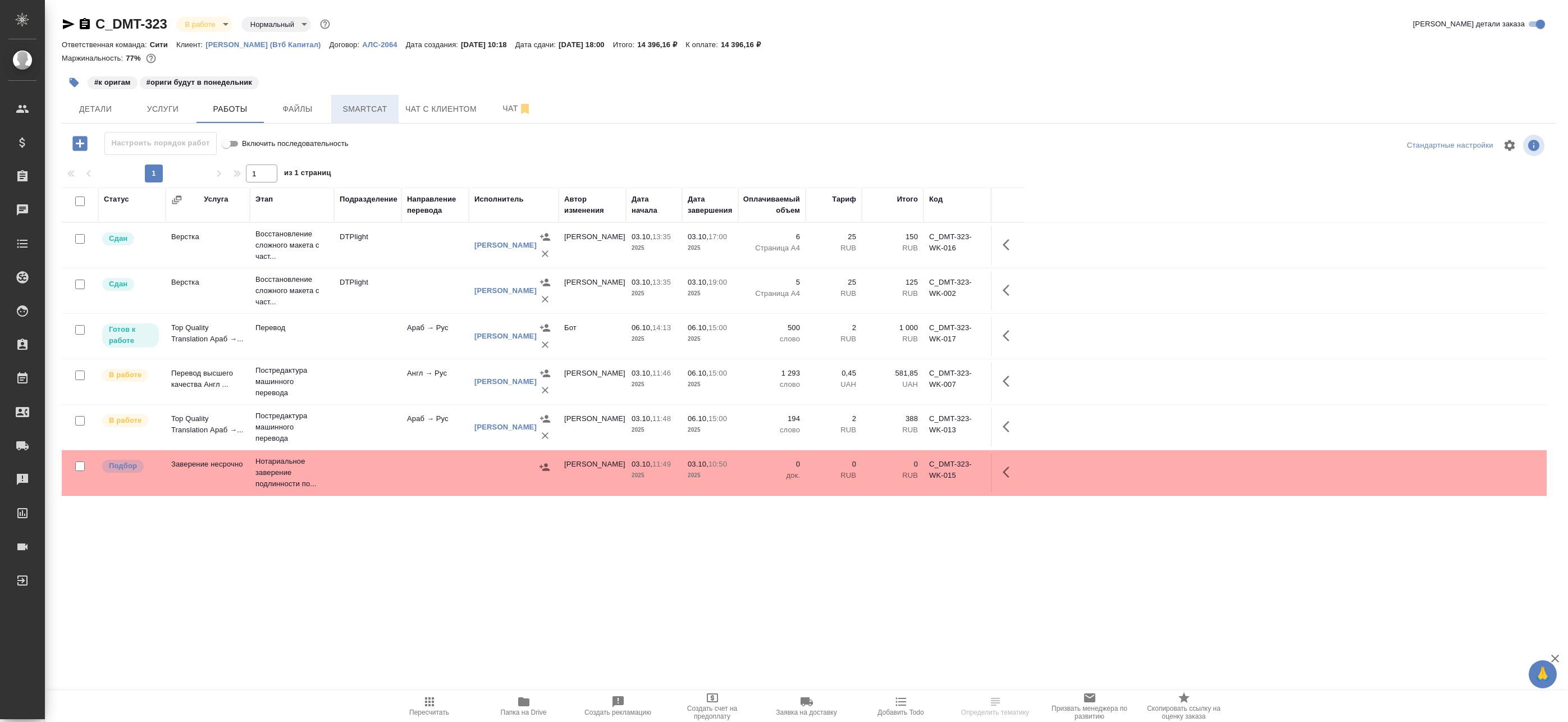
click at [368, 111] on span "Smartcat" at bounding box center [364, 109] width 54 height 14
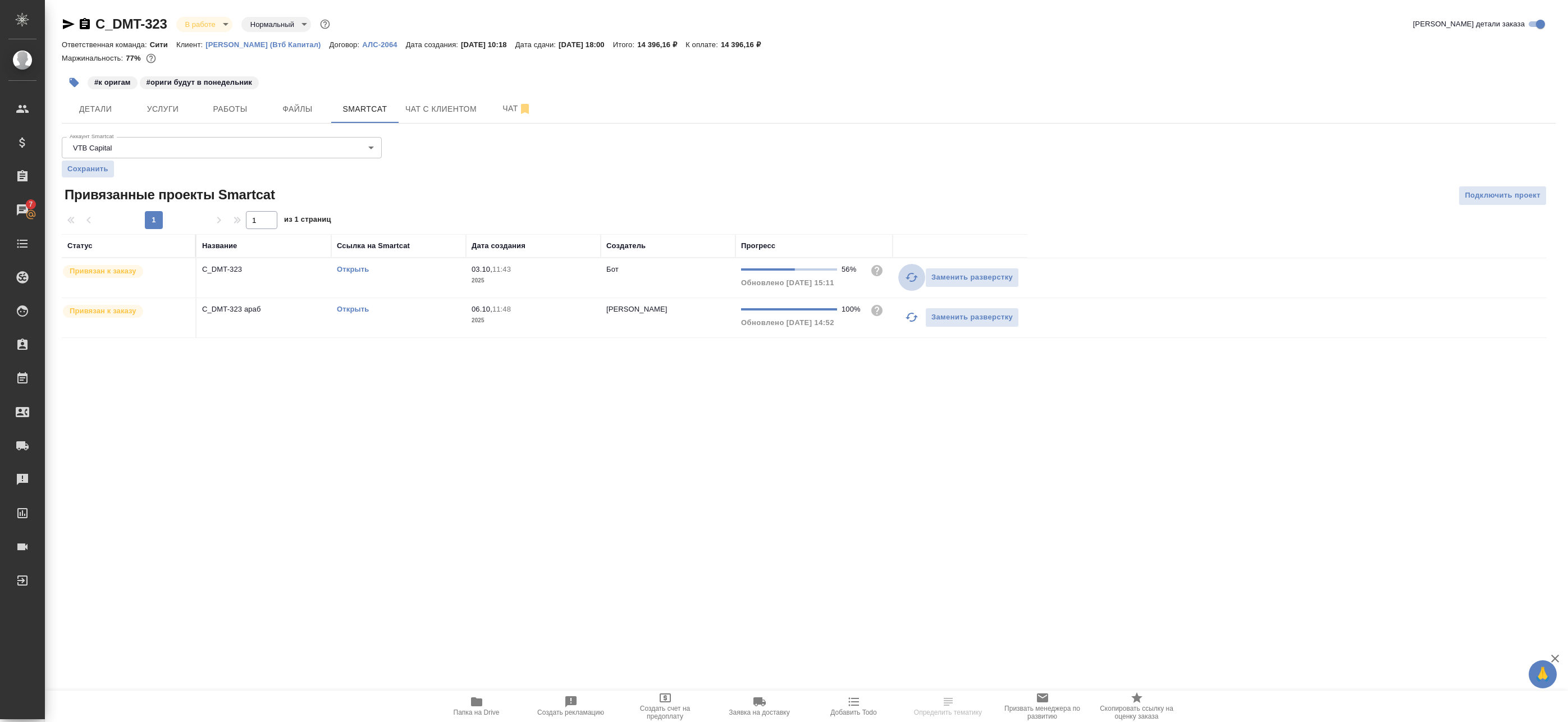
click at [913, 279] on icon "button" at bounding box center [911, 278] width 14 height 14
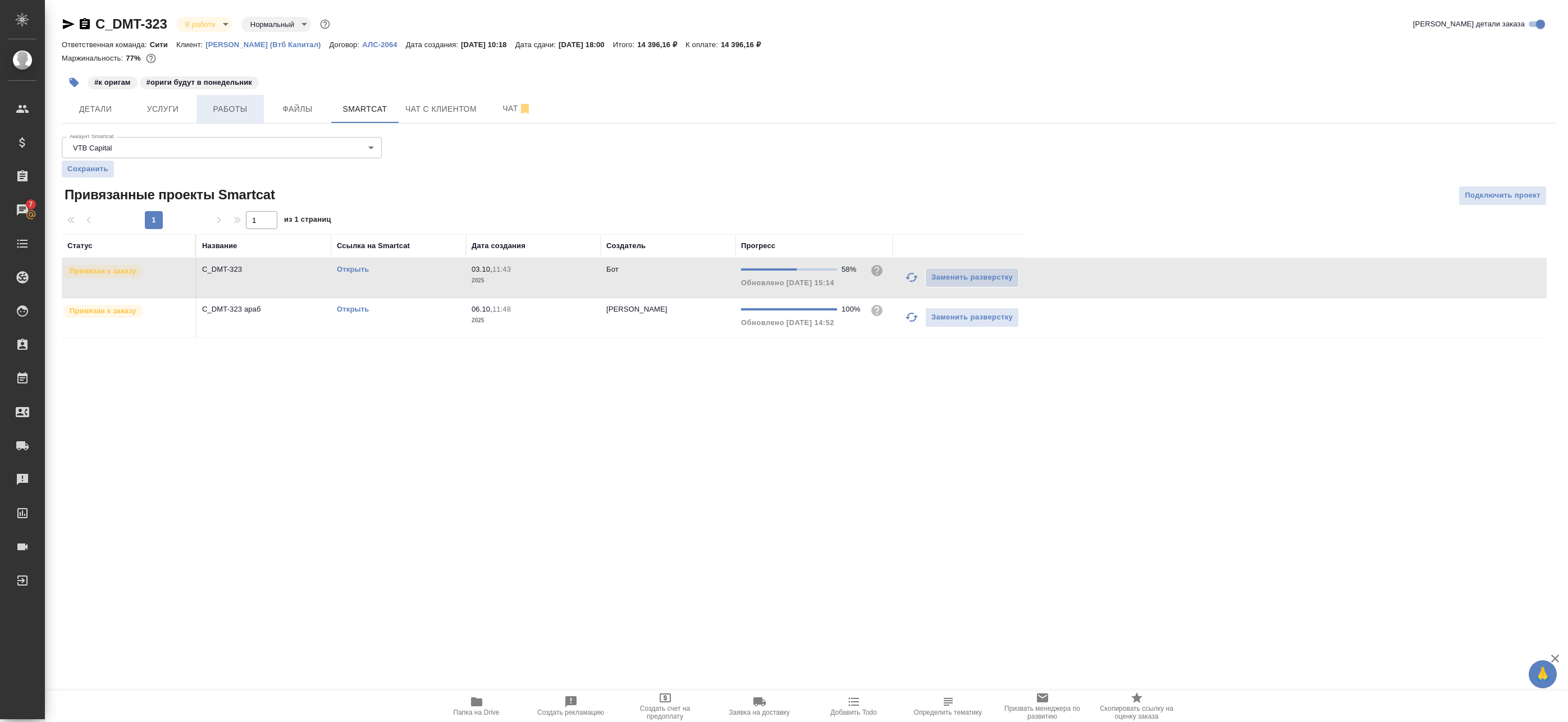
click at [218, 116] on span "Работы" at bounding box center [230, 109] width 54 height 14
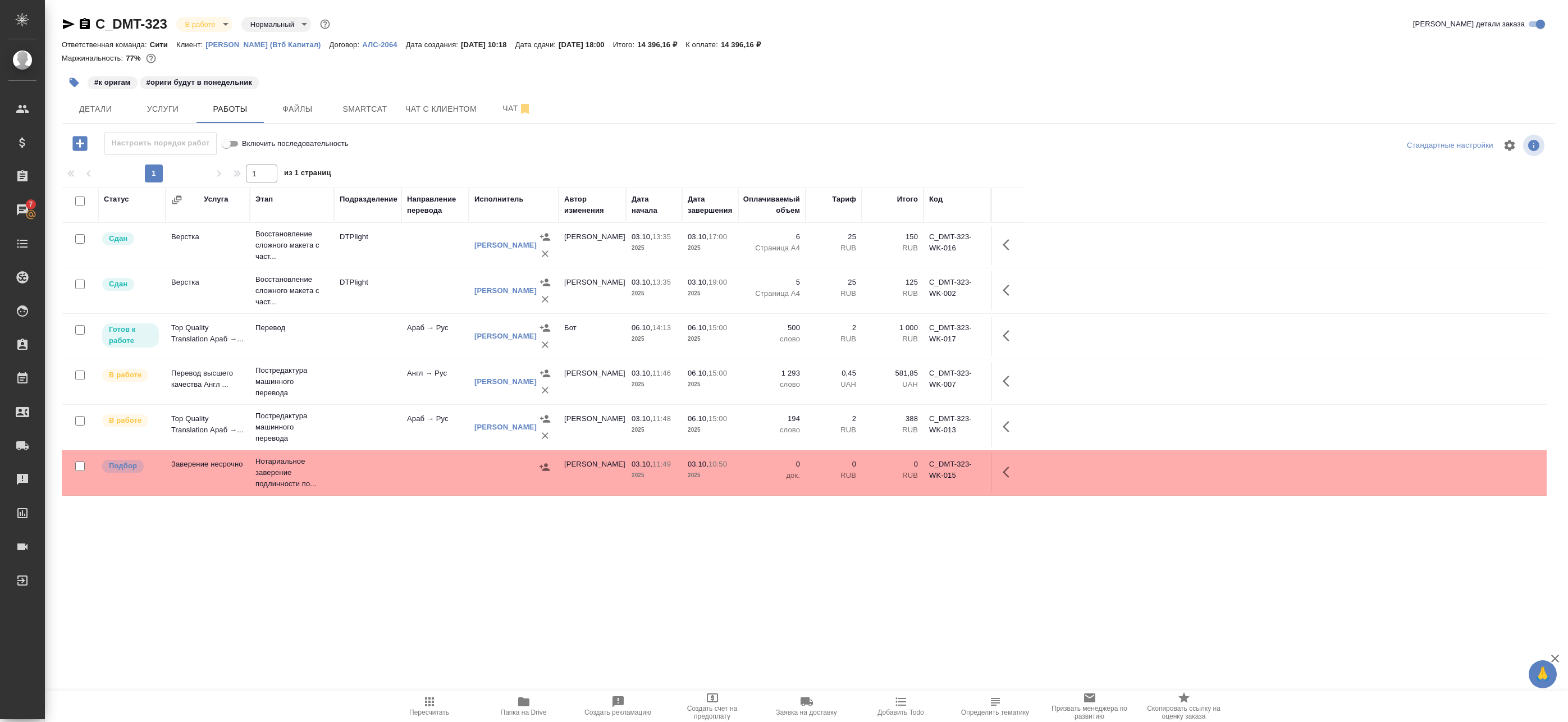
click at [958, 602] on div "Статус Услуга Этап Подразделение Направление перевода Исполнитель Автор изменен…" at bounding box center [805, 441] width 1485 height 506
click at [286, 112] on span "Файлы" at bounding box center [297, 109] width 54 height 14
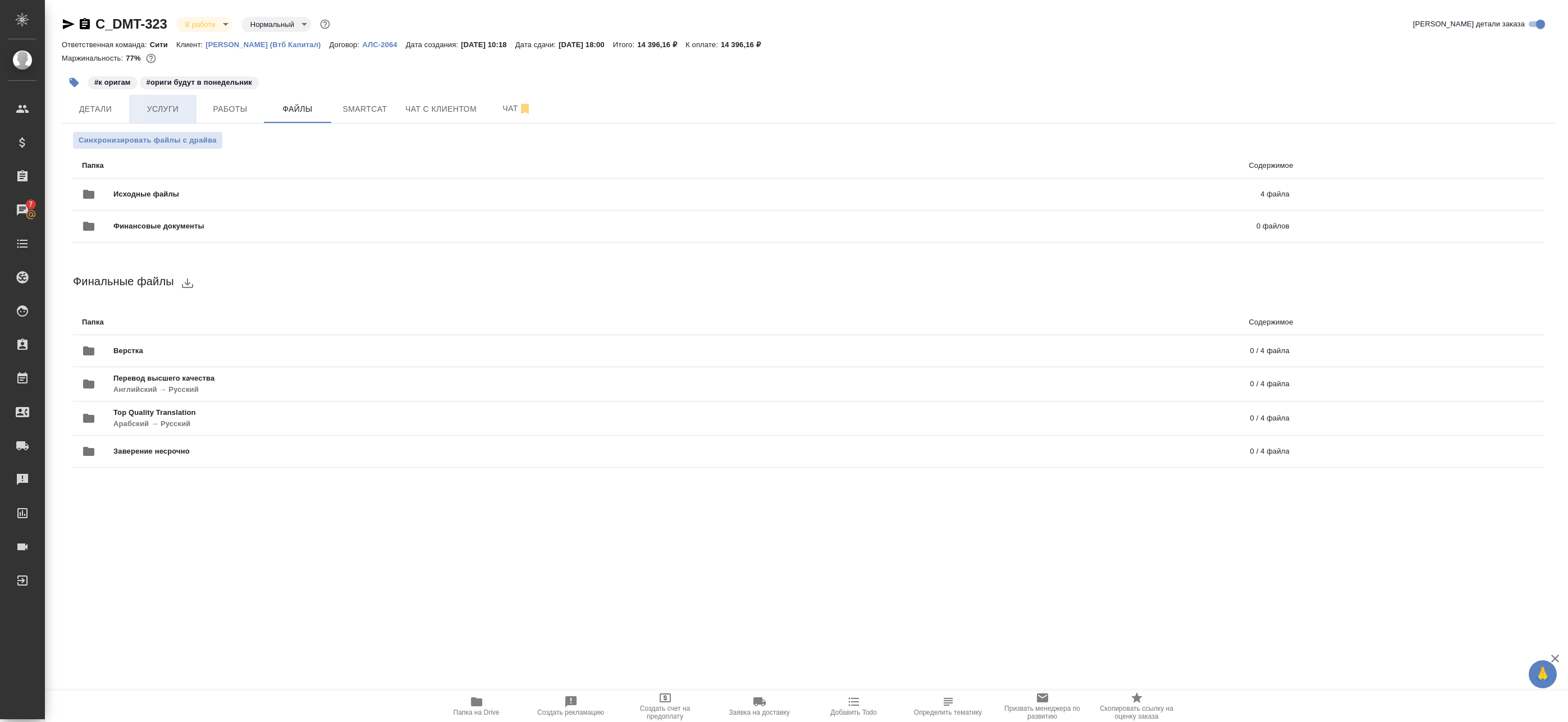
click at [165, 116] on span "Услуги" at bounding box center [163, 109] width 54 height 14
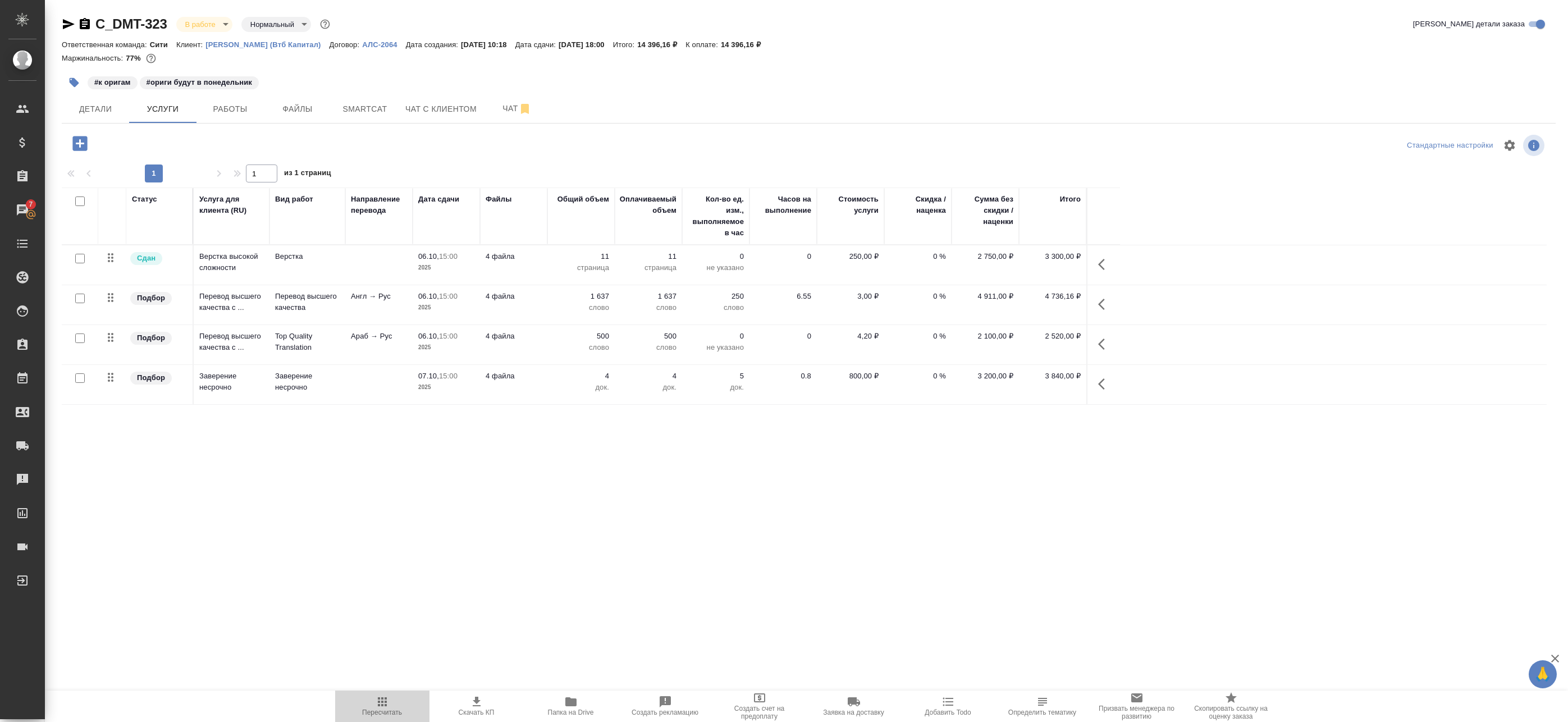
click at [380, 700] on icon "button" at bounding box center [382, 702] width 14 height 14
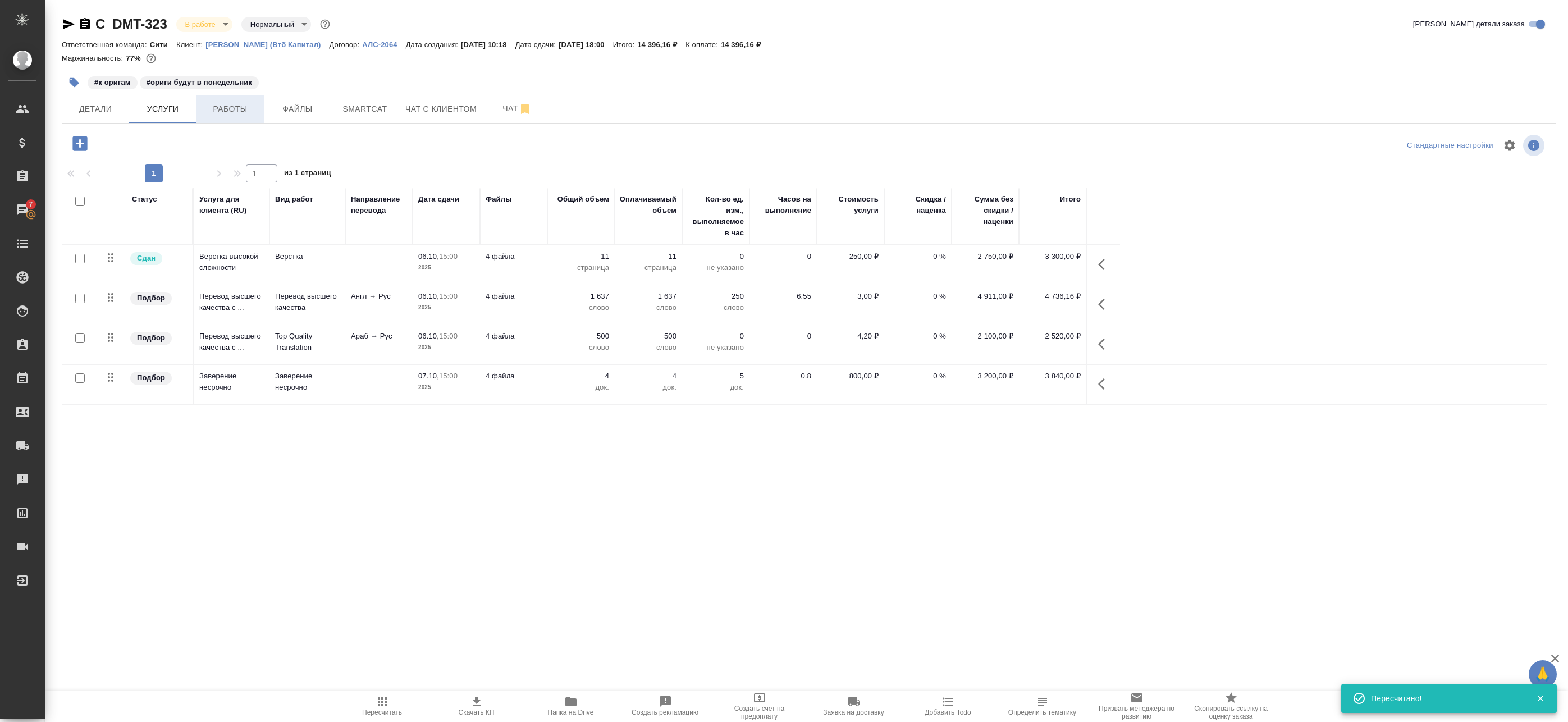
click at [219, 102] on span "Работы" at bounding box center [230, 109] width 54 height 14
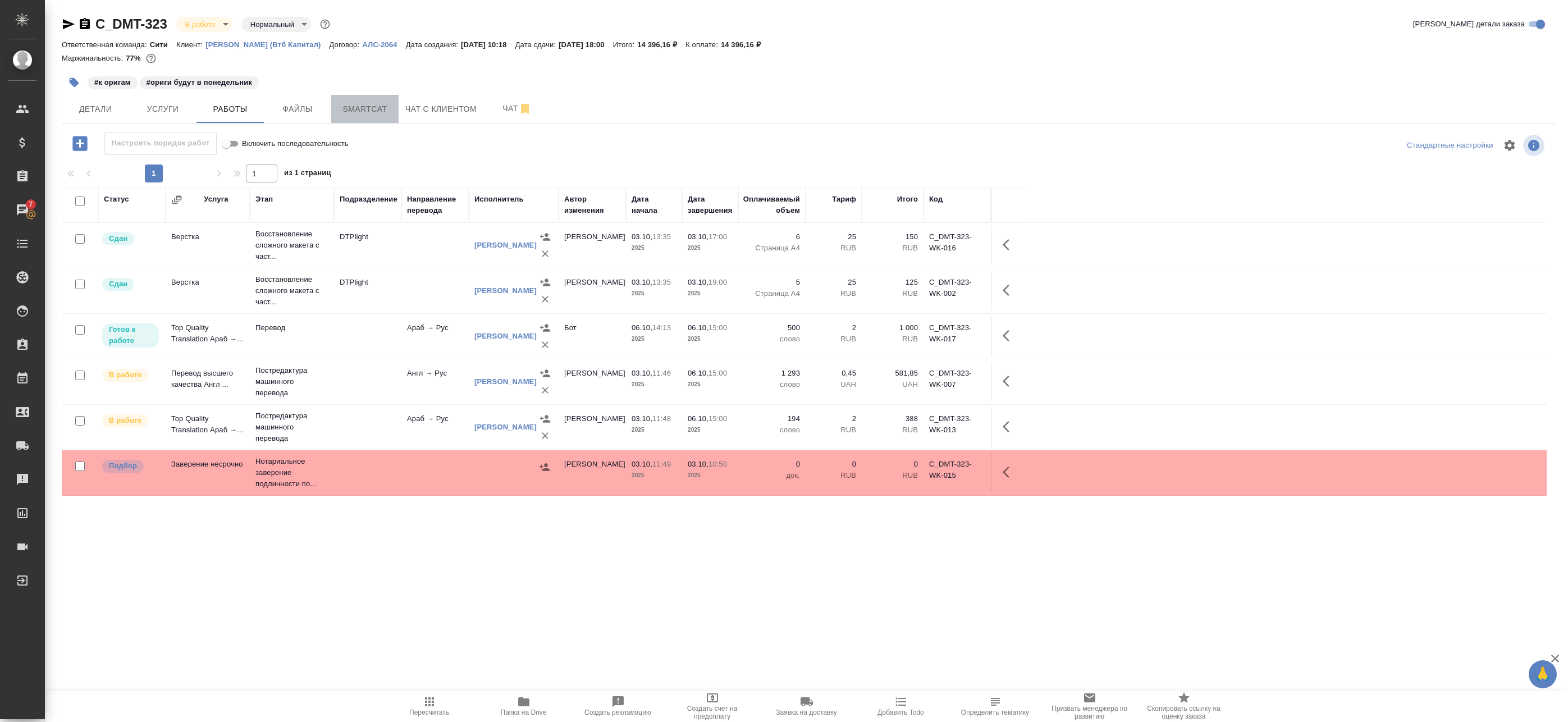
click at [347, 102] on span "Smartcat" at bounding box center [364, 109] width 54 height 14
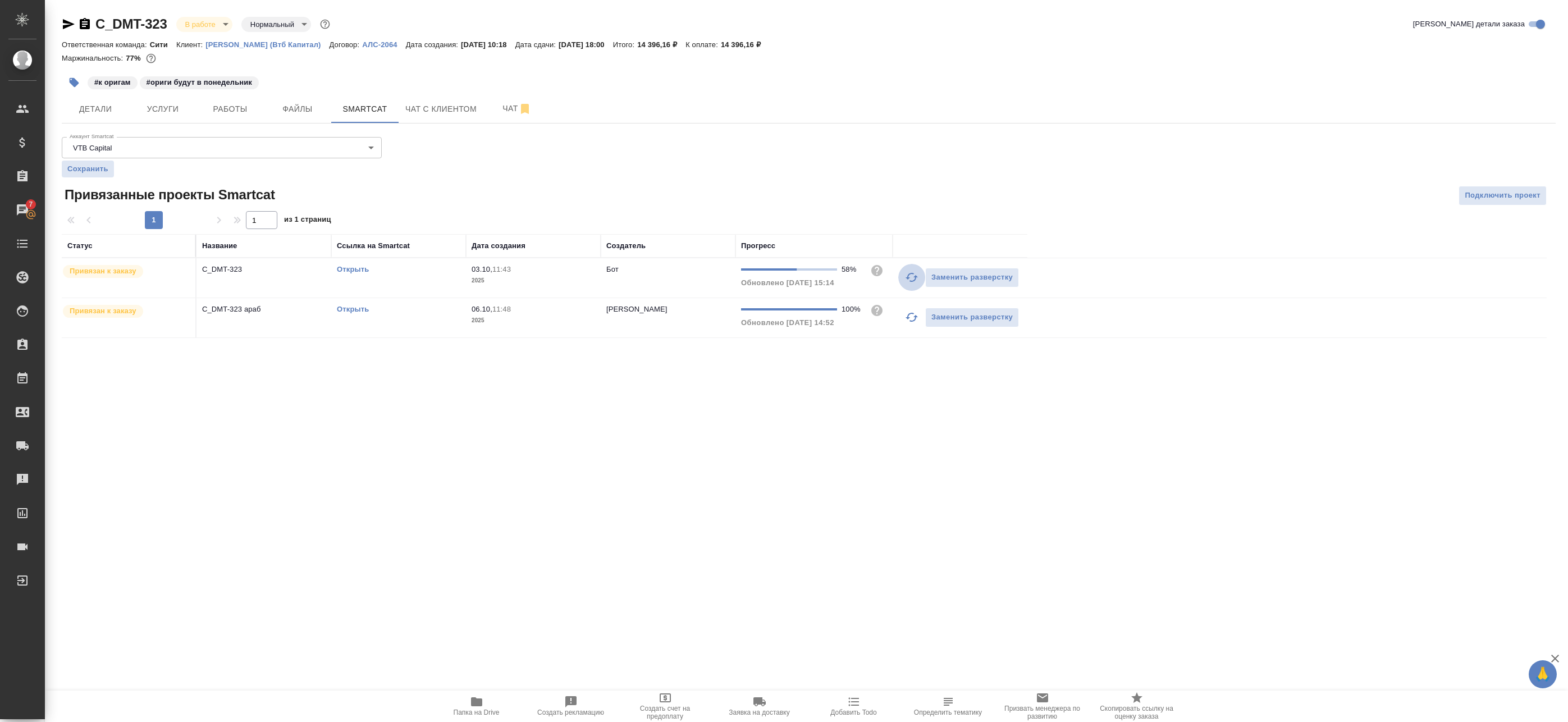
click at [912, 277] on icon "button" at bounding box center [911, 278] width 14 height 14
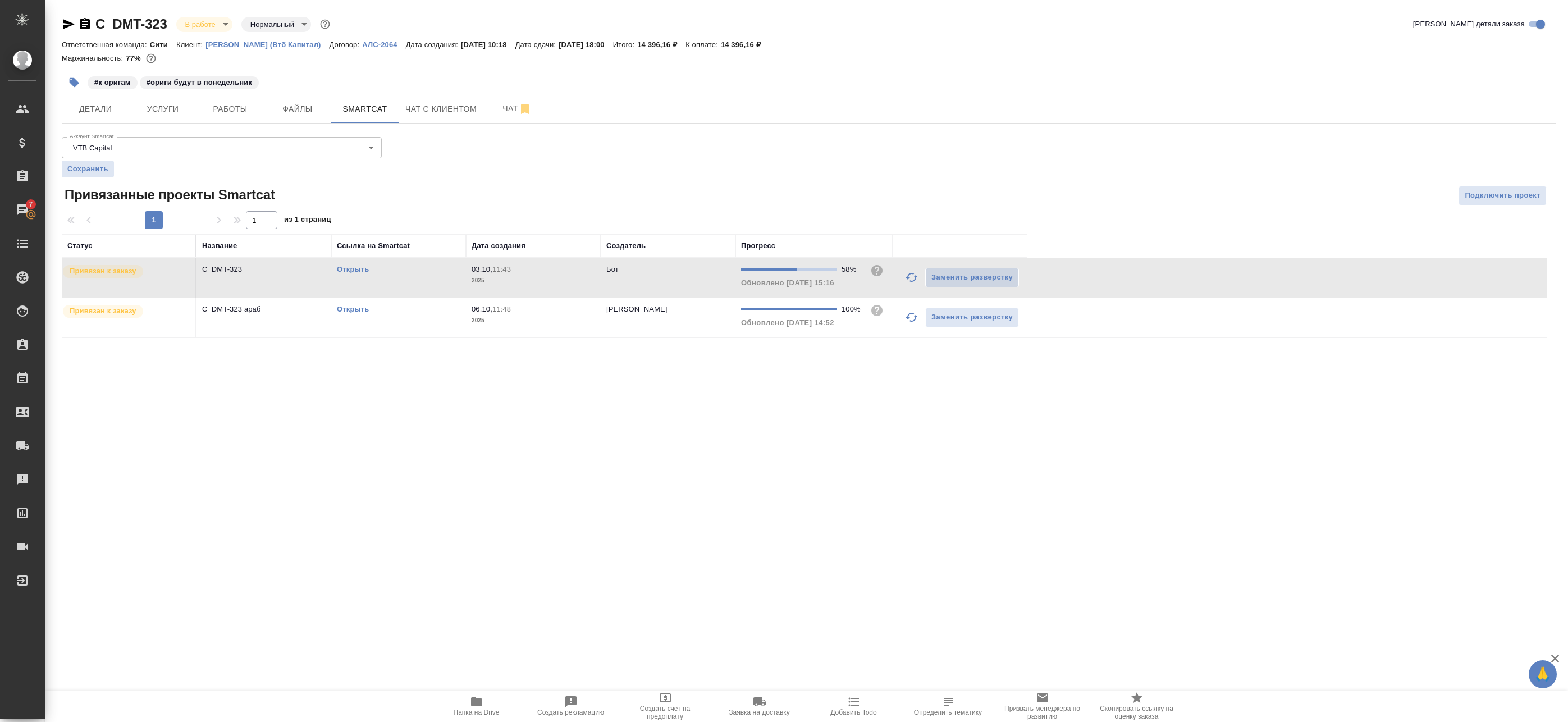
click at [358, 268] on link "Открыть" at bounding box center [353, 269] width 32 height 9
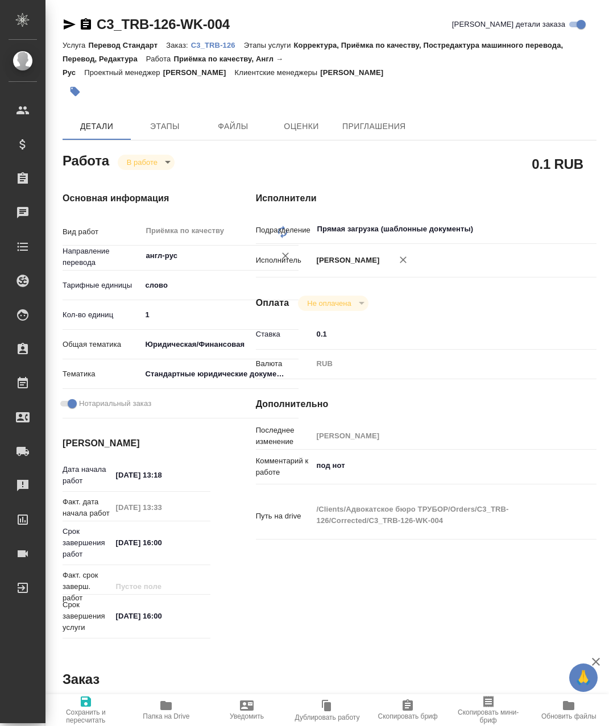
type textarea "x"
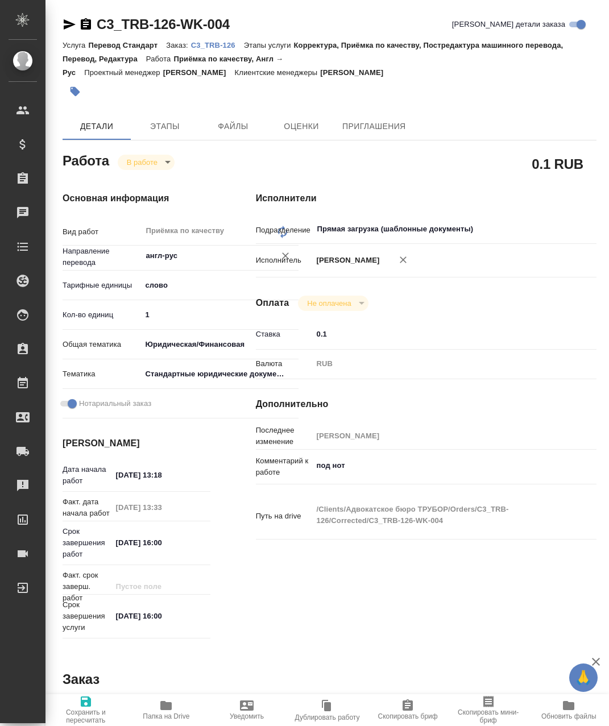
type textarea "x"
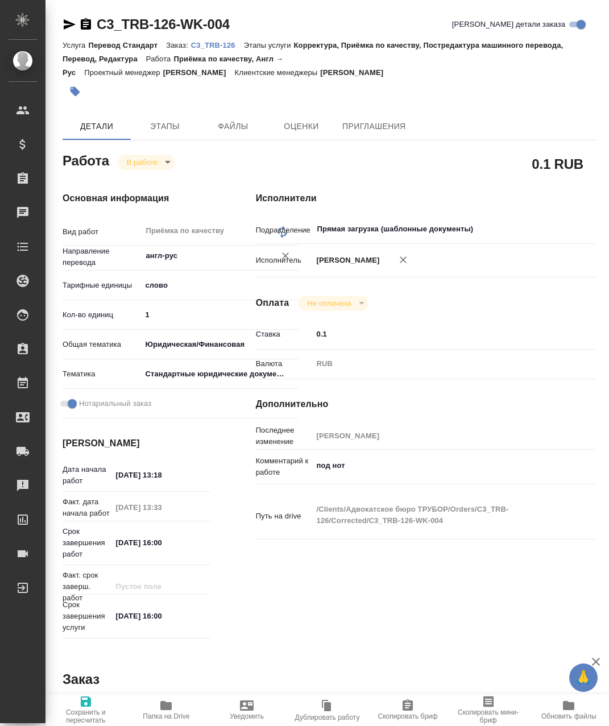
type textarea "x"
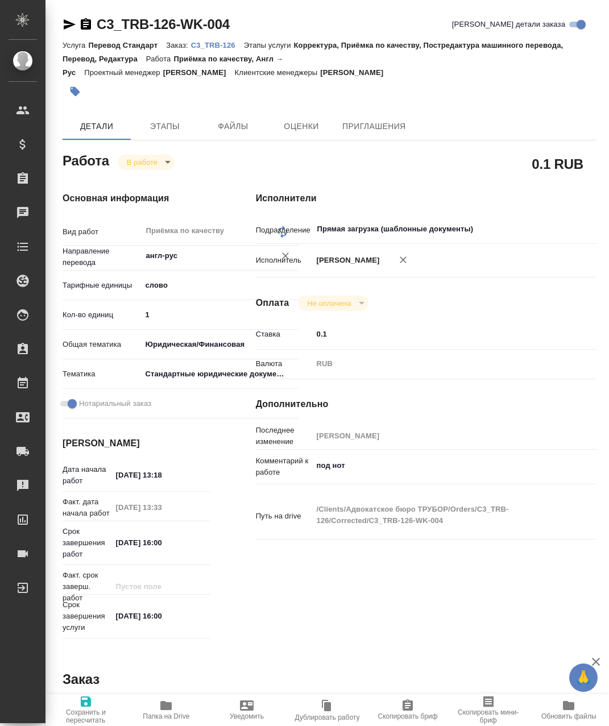
type textarea "x"
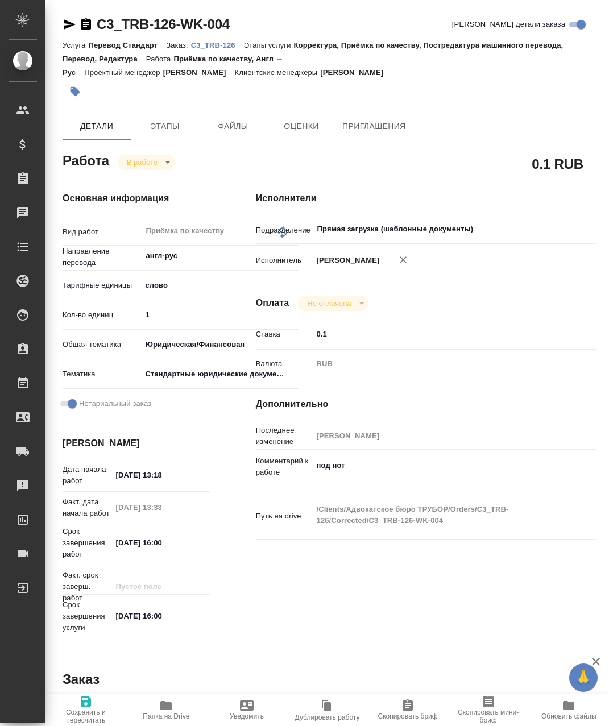
type textarea "x"
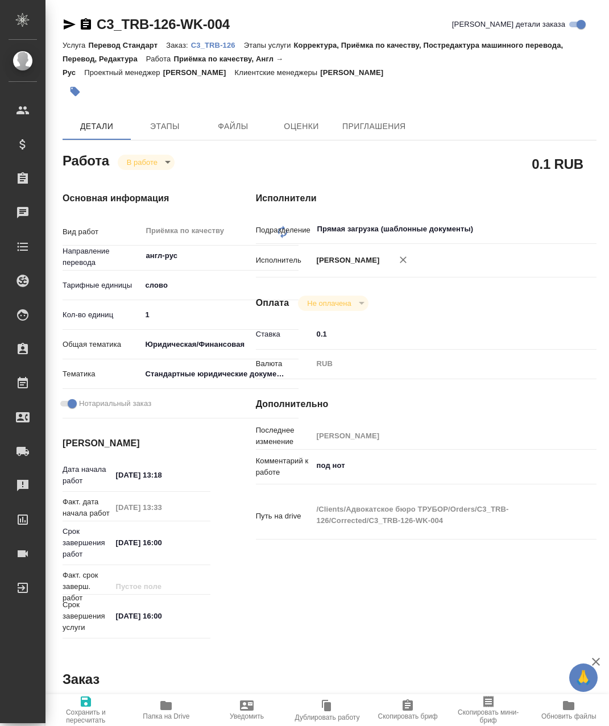
type textarea "x"
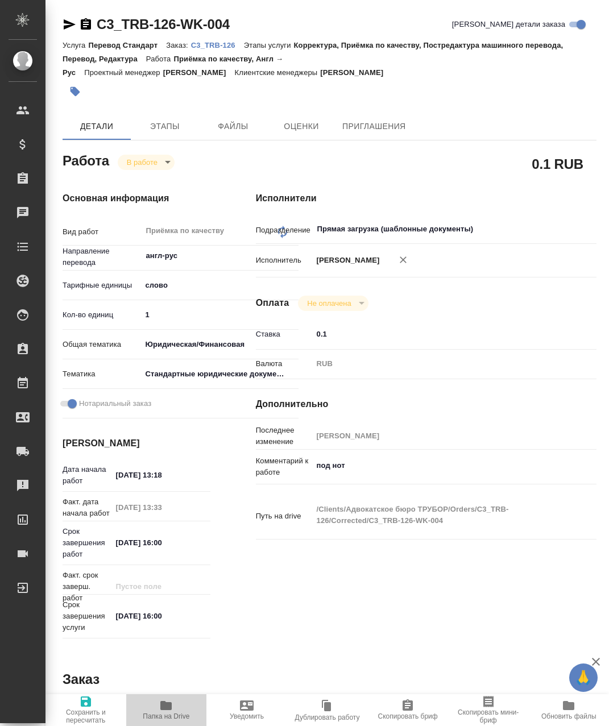
click at [190, 708] on span "Папка на Drive" at bounding box center [166, 710] width 67 height 22
type textarea "x"
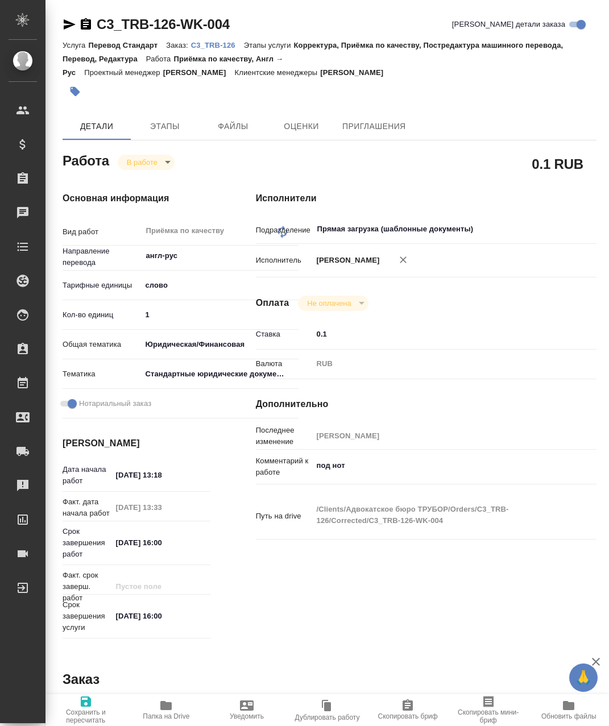
type textarea "x"
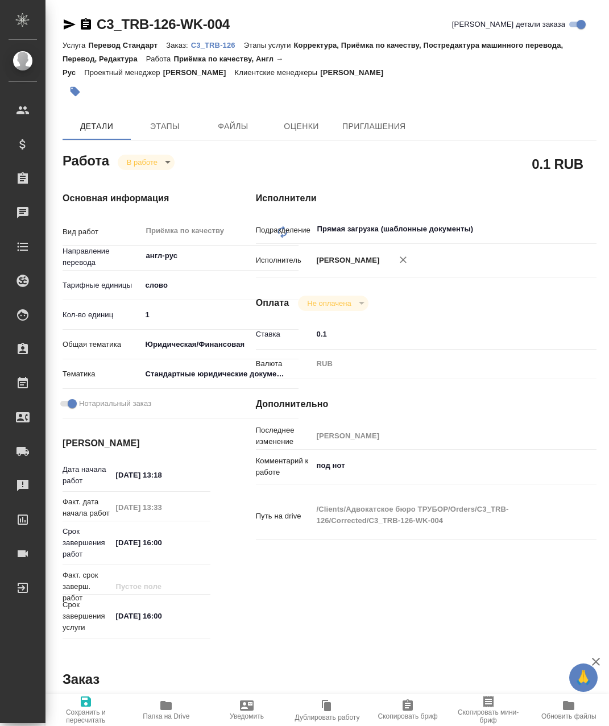
type textarea "x"
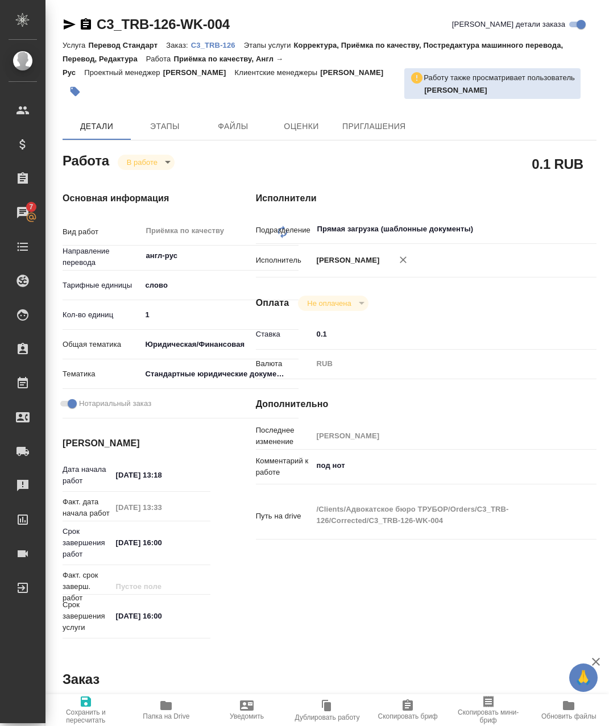
type textarea "x"
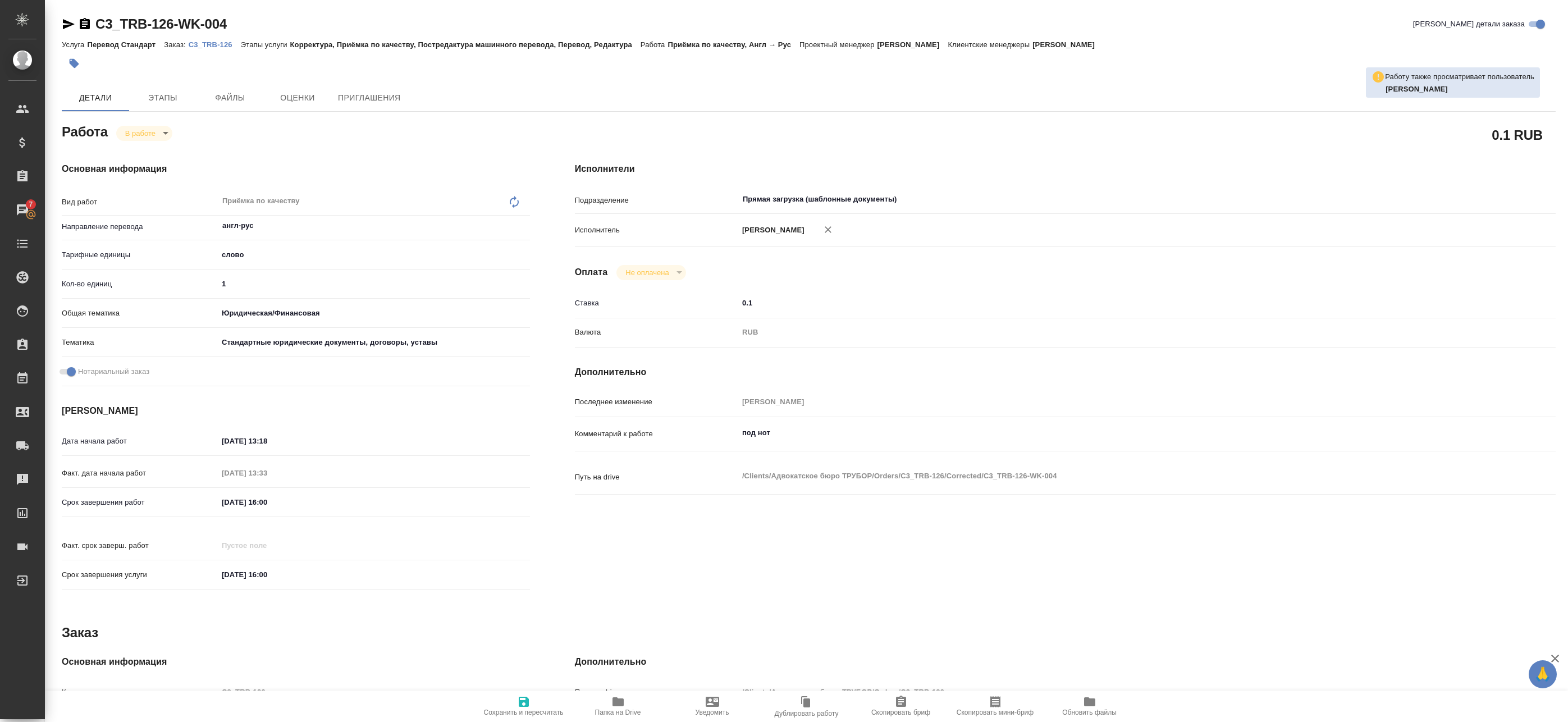
type textarea "x"
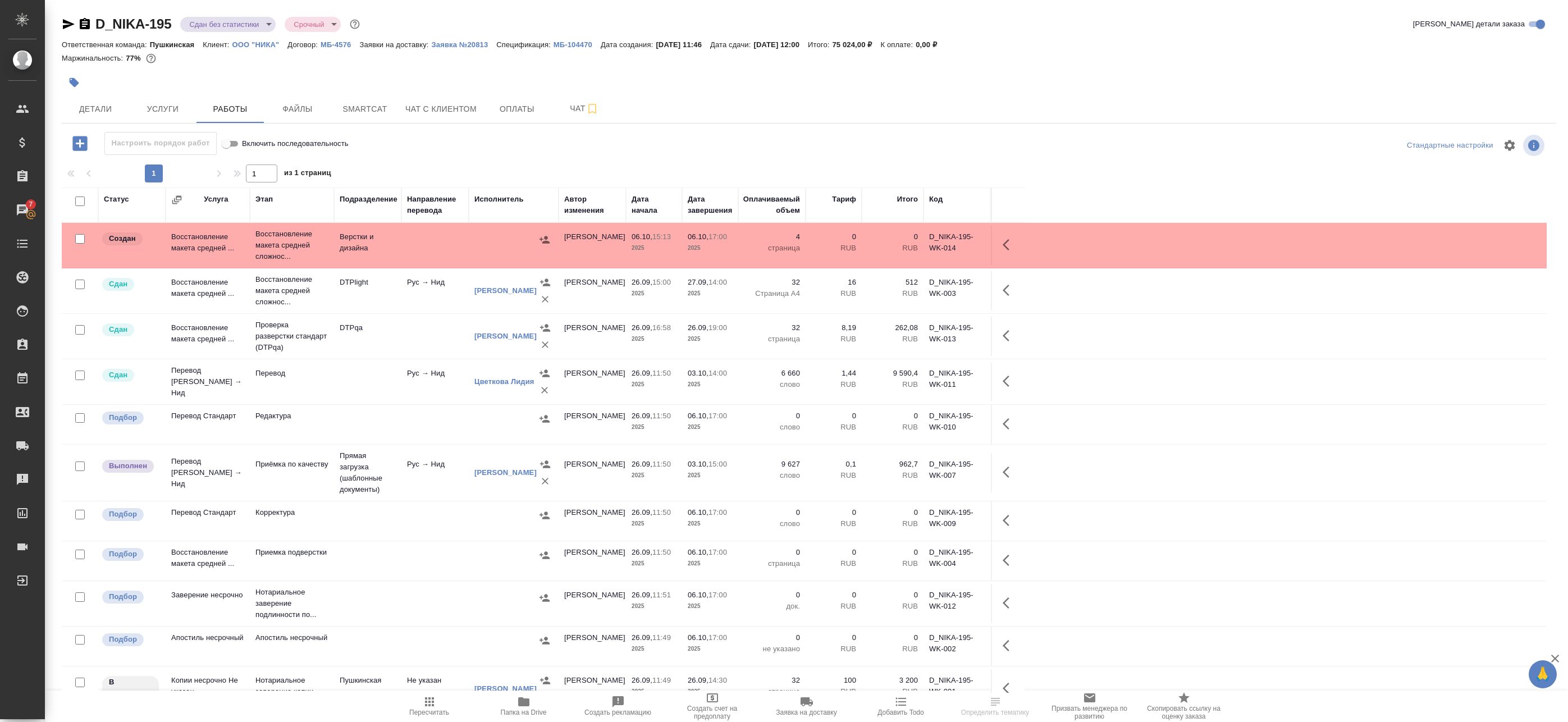
click at [1008, 237] on button "button" at bounding box center [1008, 244] width 27 height 27
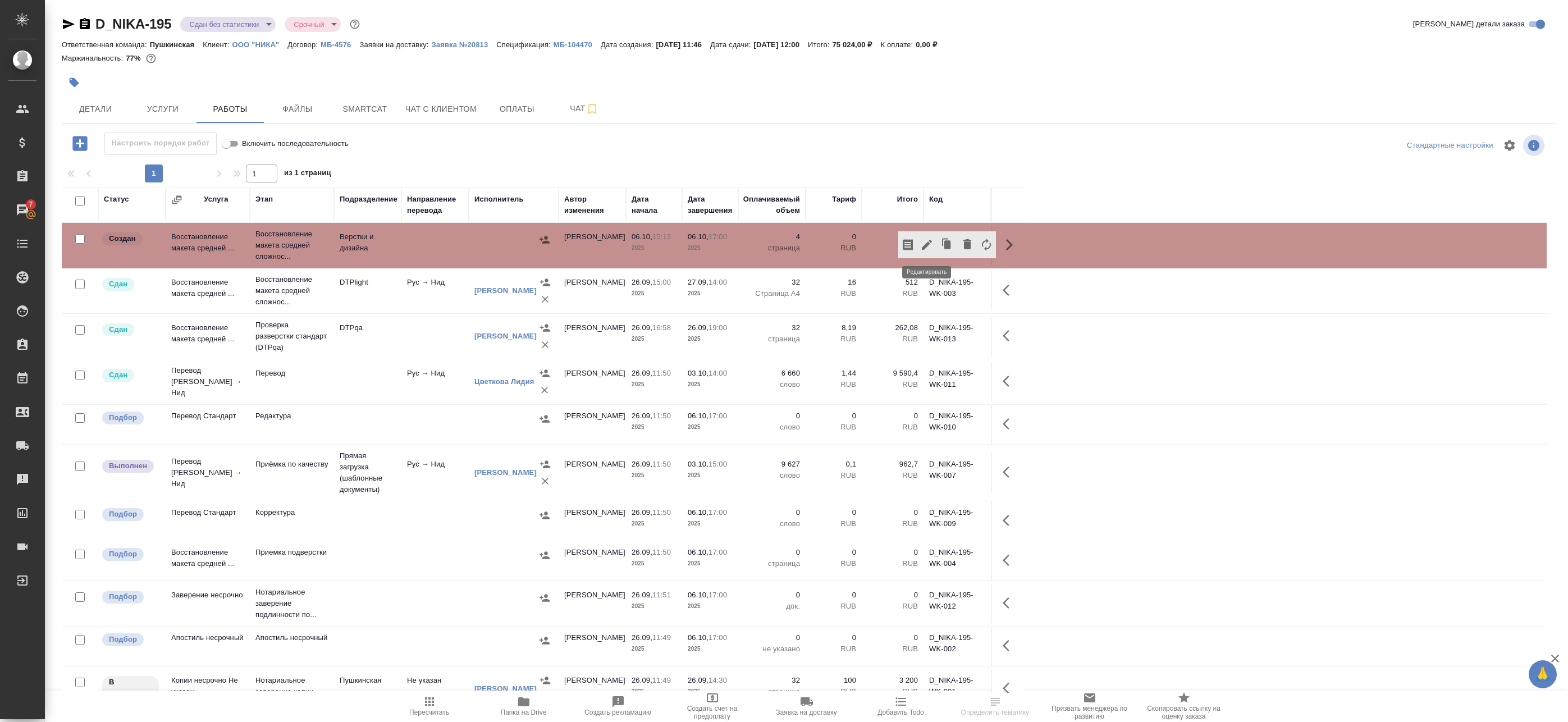
click at [932, 243] on icon "button" at bounding box center [927, 245] width 14 height 14
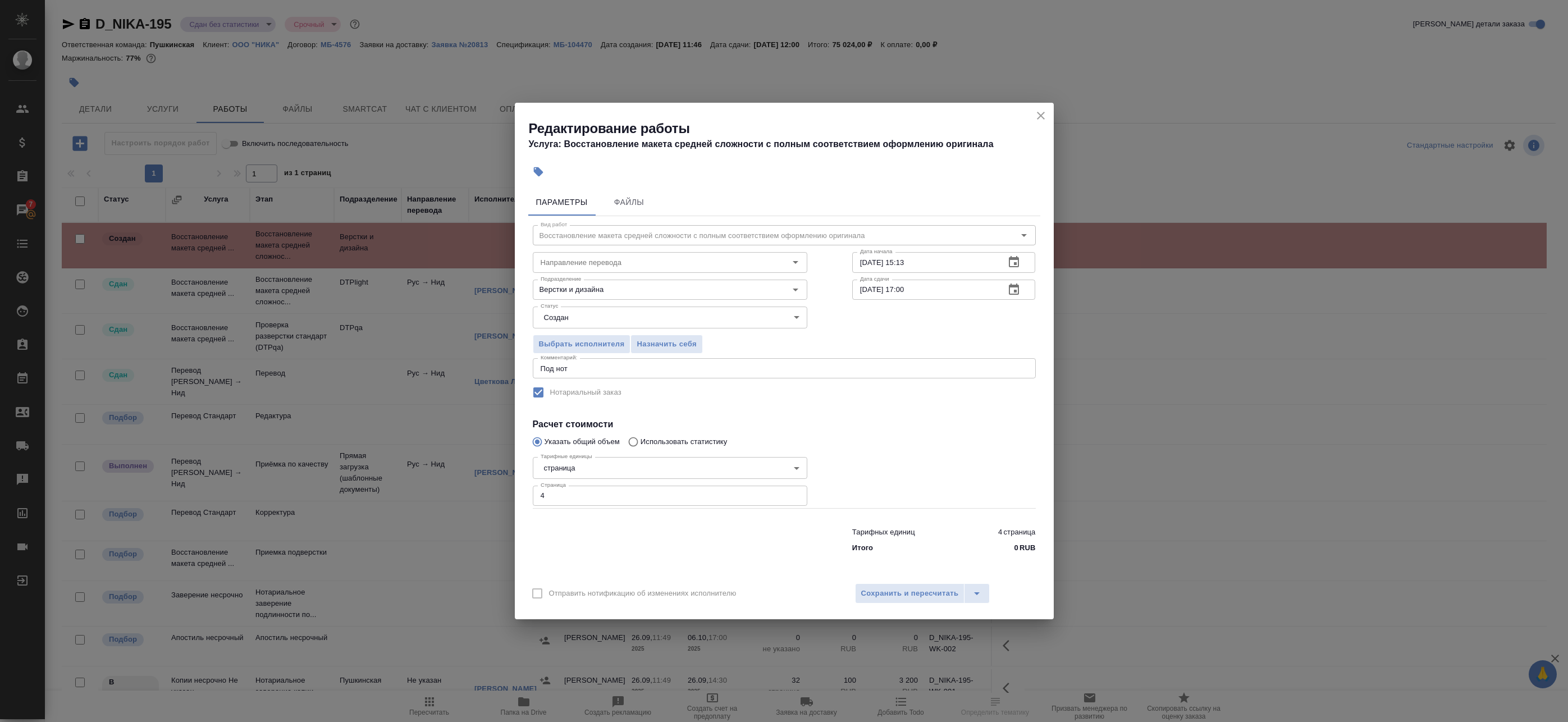
click at [576, 319] on body "🙏 .cls-1 fill:#fff; AWATERA Badanyan Artak Клиенты Спецификации Заказы 7 Чаты T…" at bounding box center [784, 361] width 1568 height 722
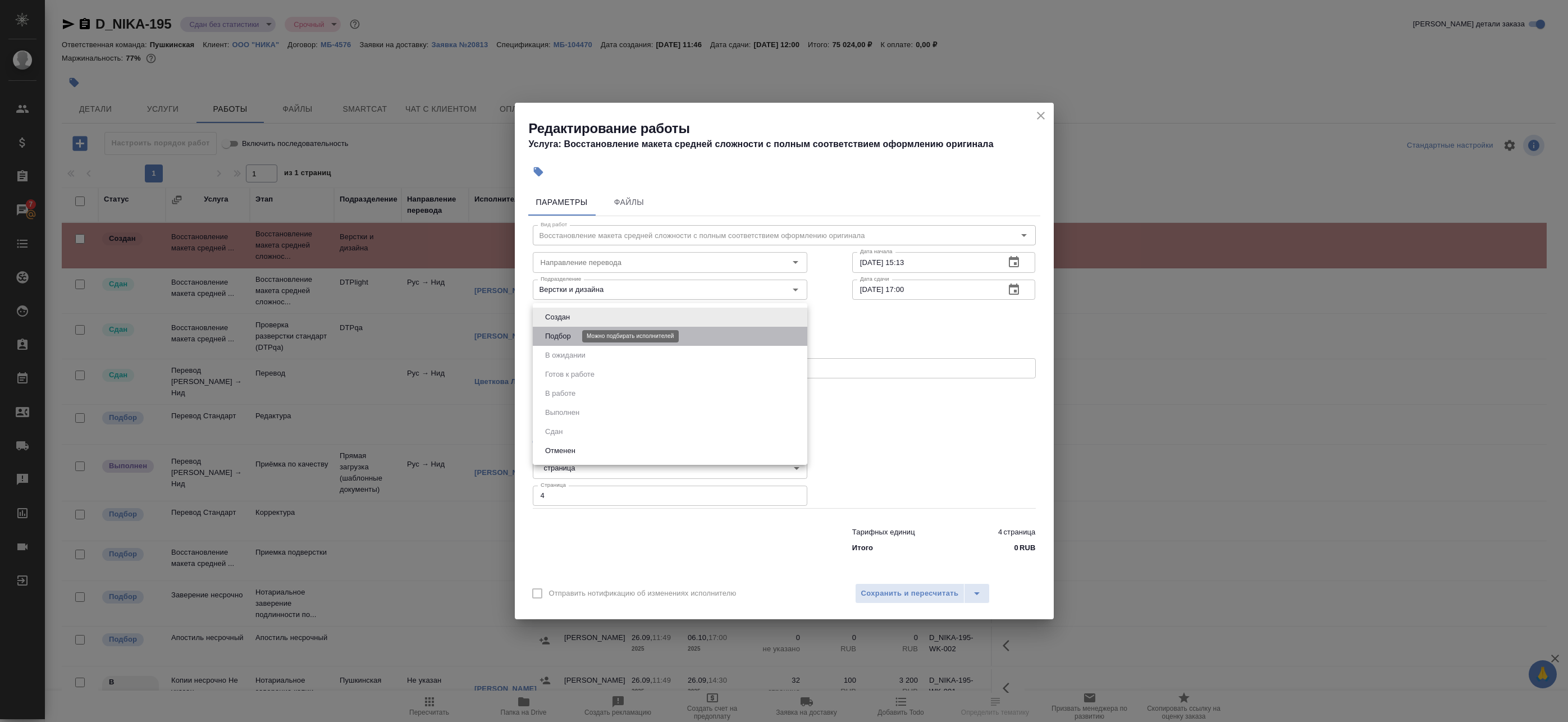
click at [566, 332] on button "Подбор" at bounding box center [558, 336] width 33 height 13
type input "recruiting"
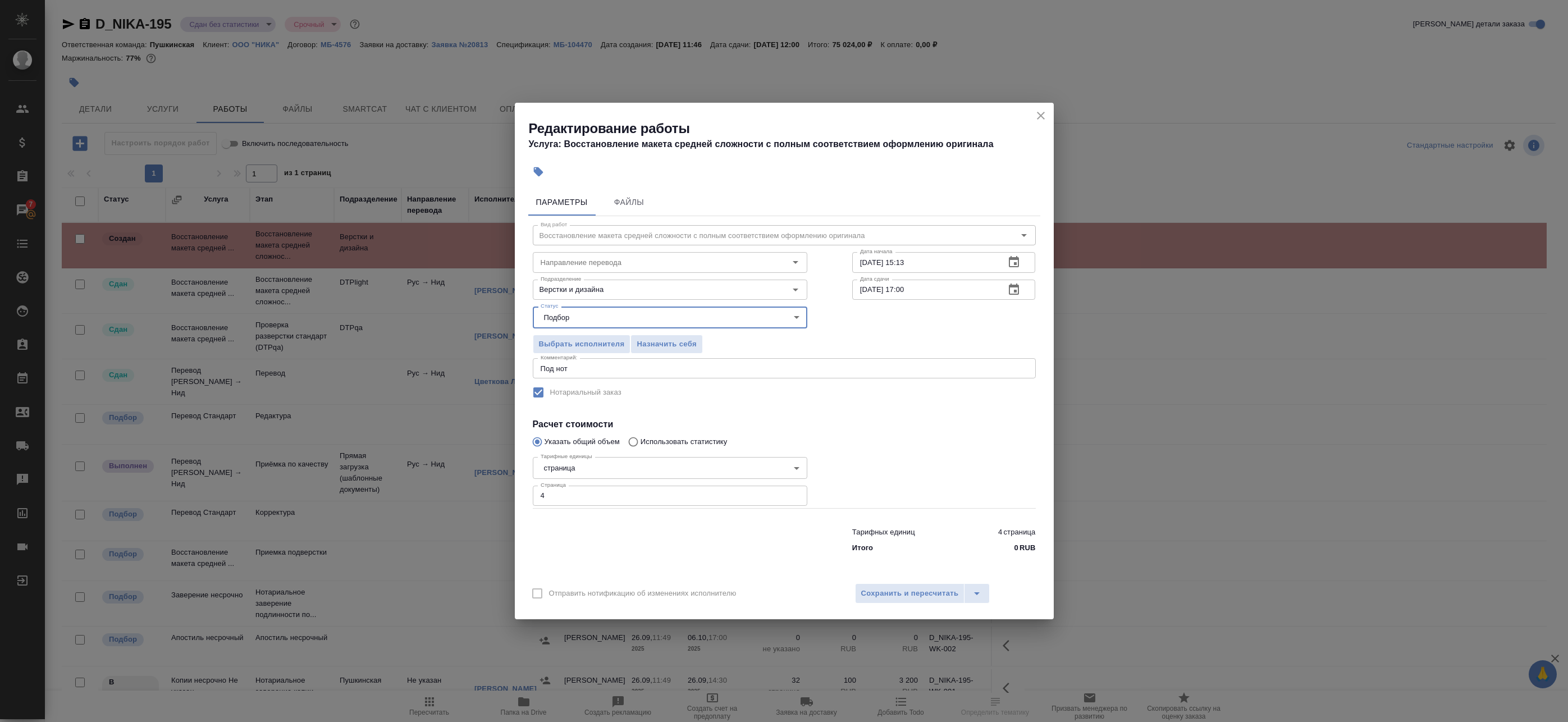
click at [582, 318] on body "🙏 .cls-1 fill:#fff; AWATERA Badanyan Artak Клиенты Спецификации Заказы 7 Чаты T…" at bounding box center [784, 361] width 1568 height 722
click at [930, 595] on div at bounding box center [784, 361] width 1568 height 722
click at [903, 593] on div "Создан Подбор В ожидании Готов к работе В работе Выполнен Сдан Отменен" at bounding box center [784, 361] width 1568 height 722
click at [909, 594] on span "Сохранить и пересчитать" at bounding box center [909, 594] width 98 height 13
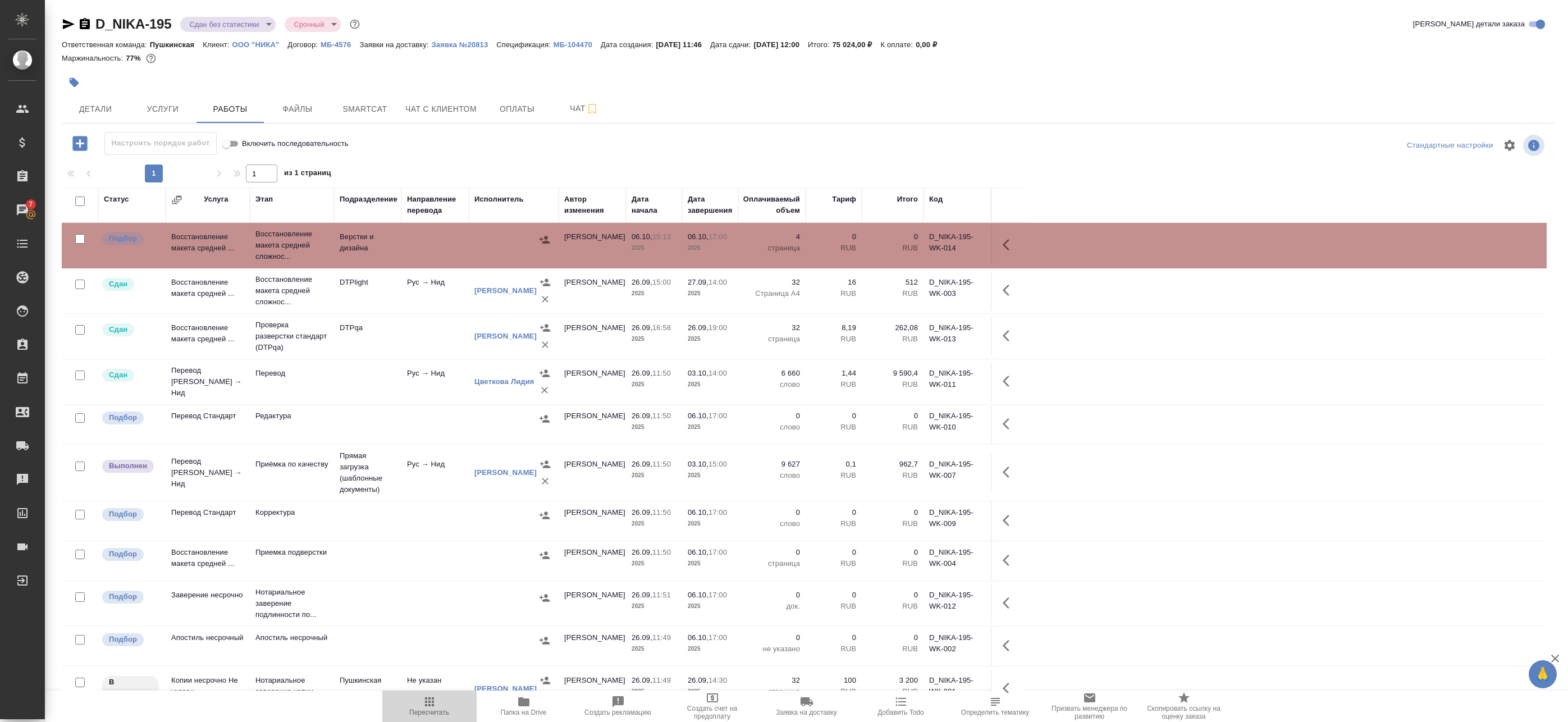
click at [429, 709] on span "Пересчитать" at bounding box center [429, 712] width 39 height 8
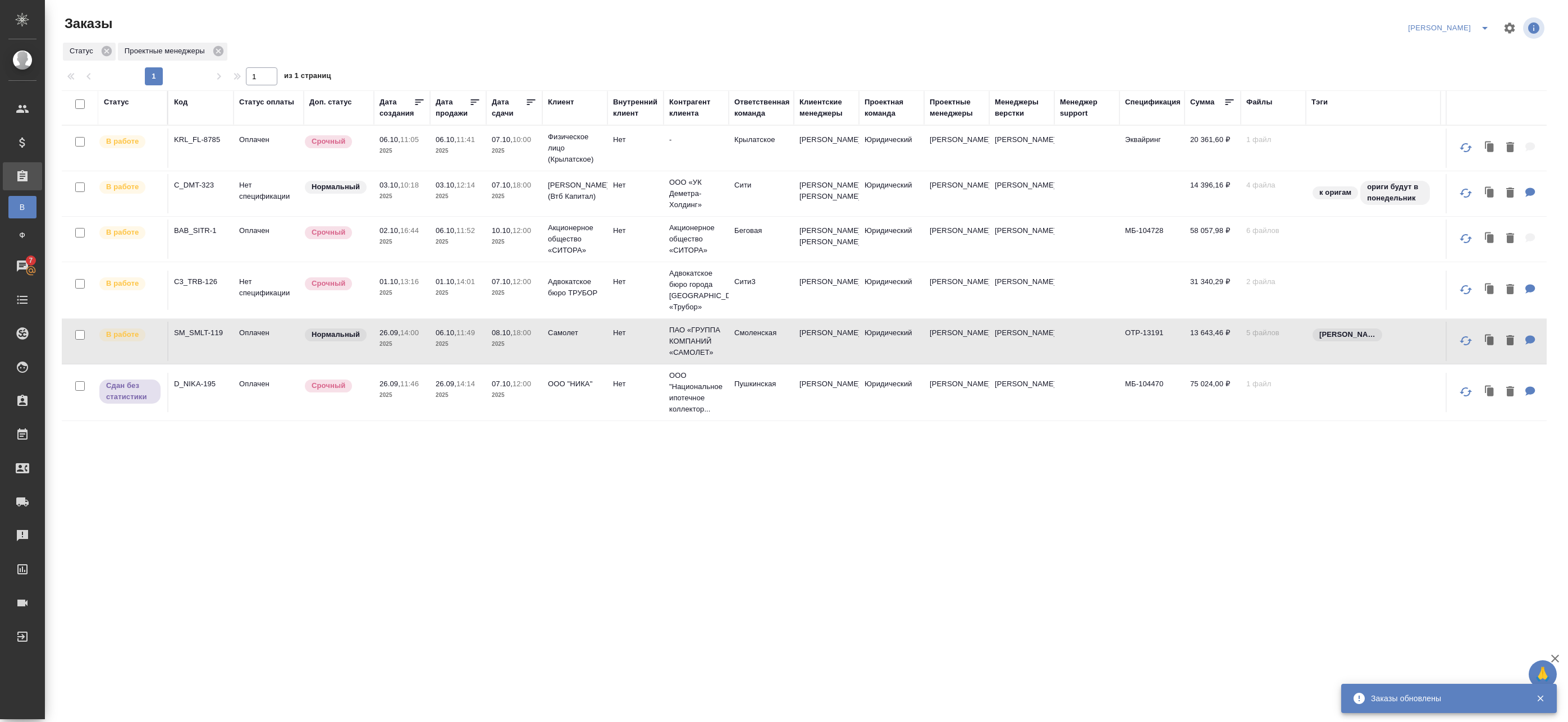
click at [377, 302] on td "01.10, 13:16 2025" at bounding box center [402, 290] width 56 height 40
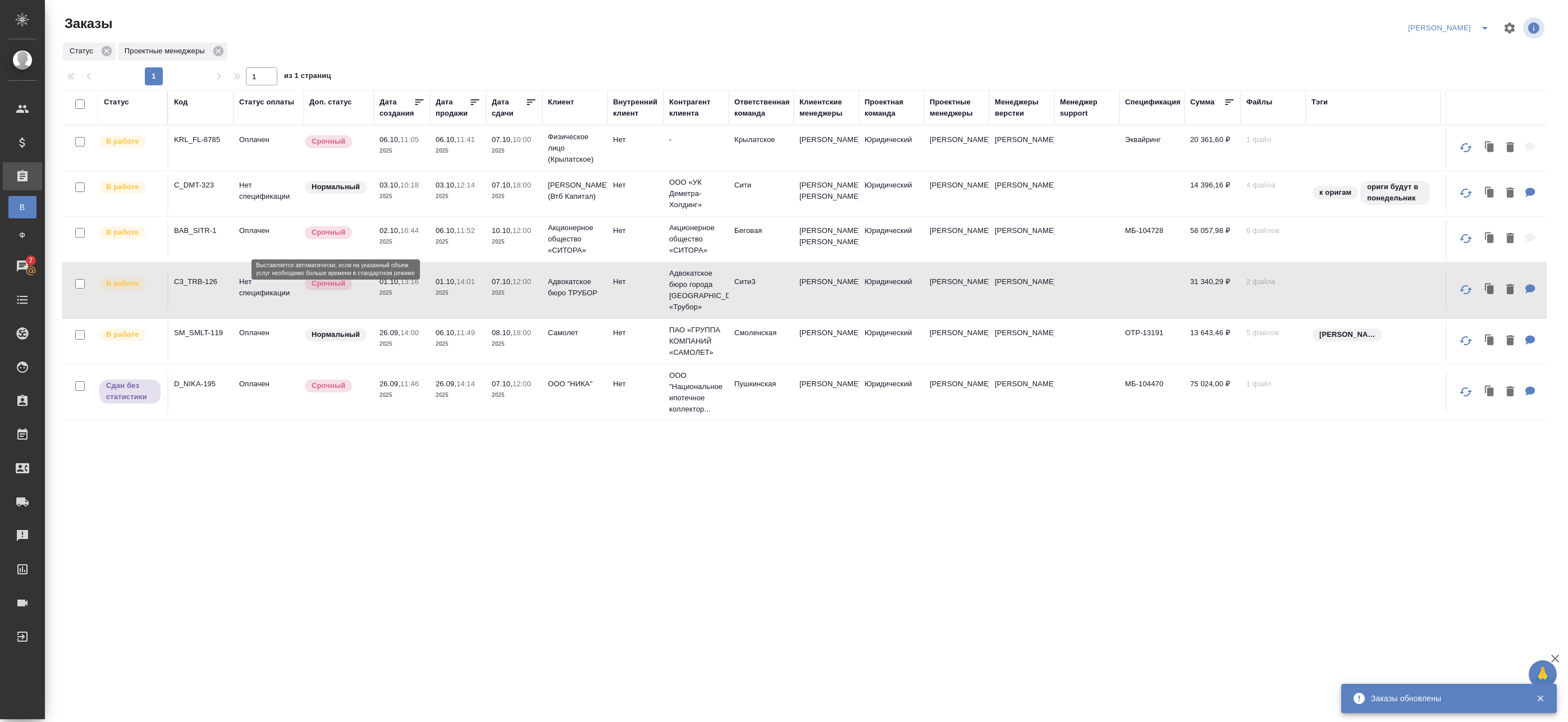
click at [366, 290] on div "Срочный" at bounding box center [336, 283] width 64 height 15
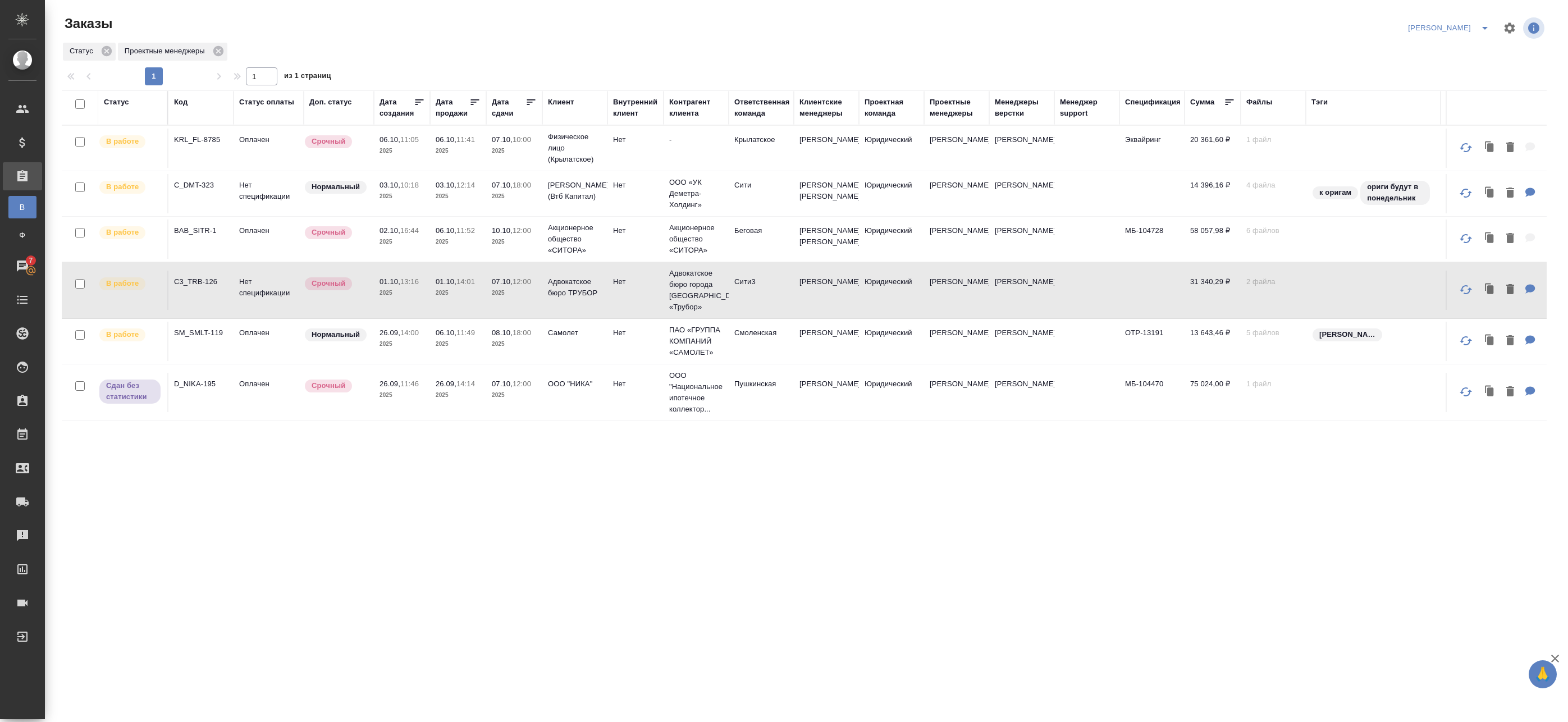
click at [392, 248] on p "2025" at bounding box center [401, 241] width 44 height 11
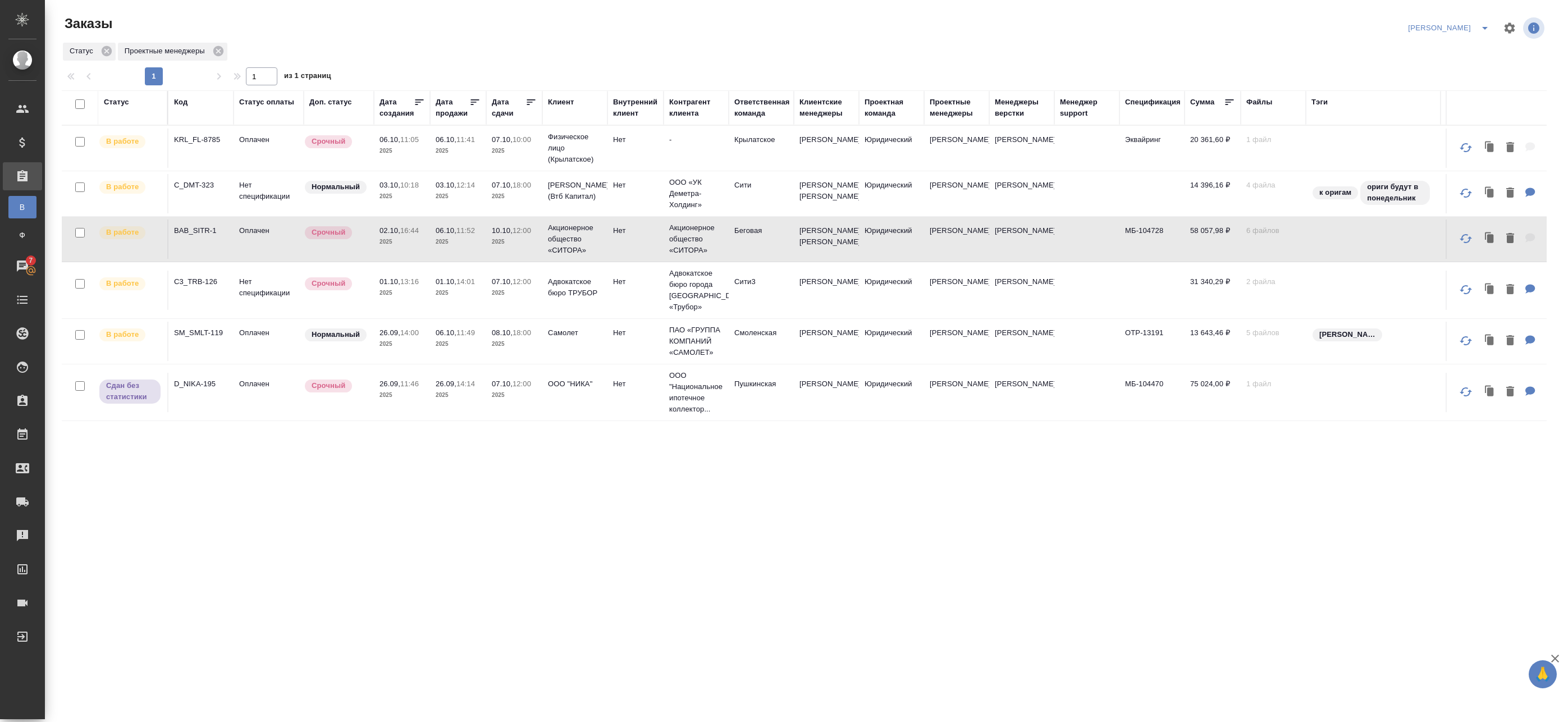
click at [419, 173] on tr "В работе C_DMT-323 Нет спецификации Нормальный 03.10, 10:18 2025 03.10, 12:14 2…" at bounding box center [869, 194] width 1614 height 45
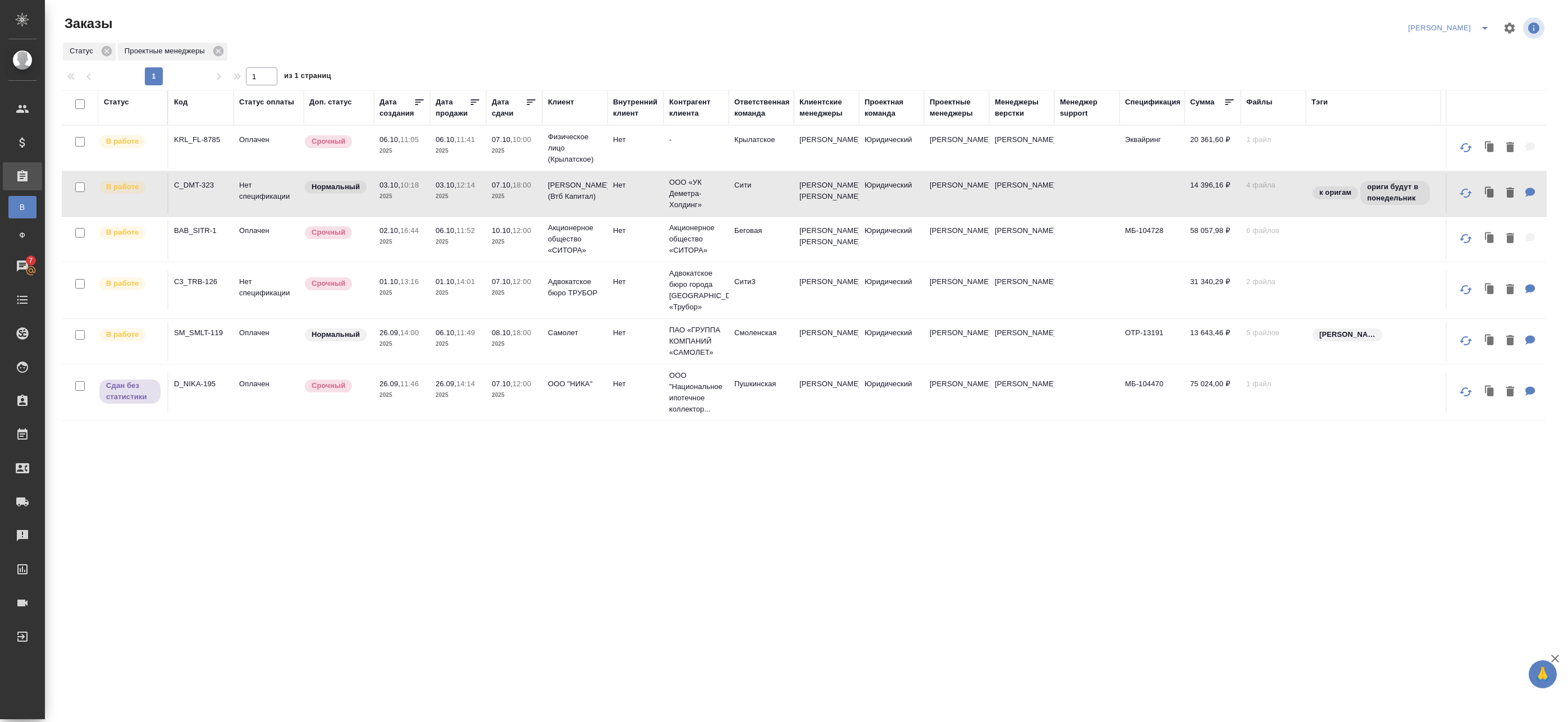
click at [441, 148] on p "2025" at bounding box center [457, 150] width 44 height 11
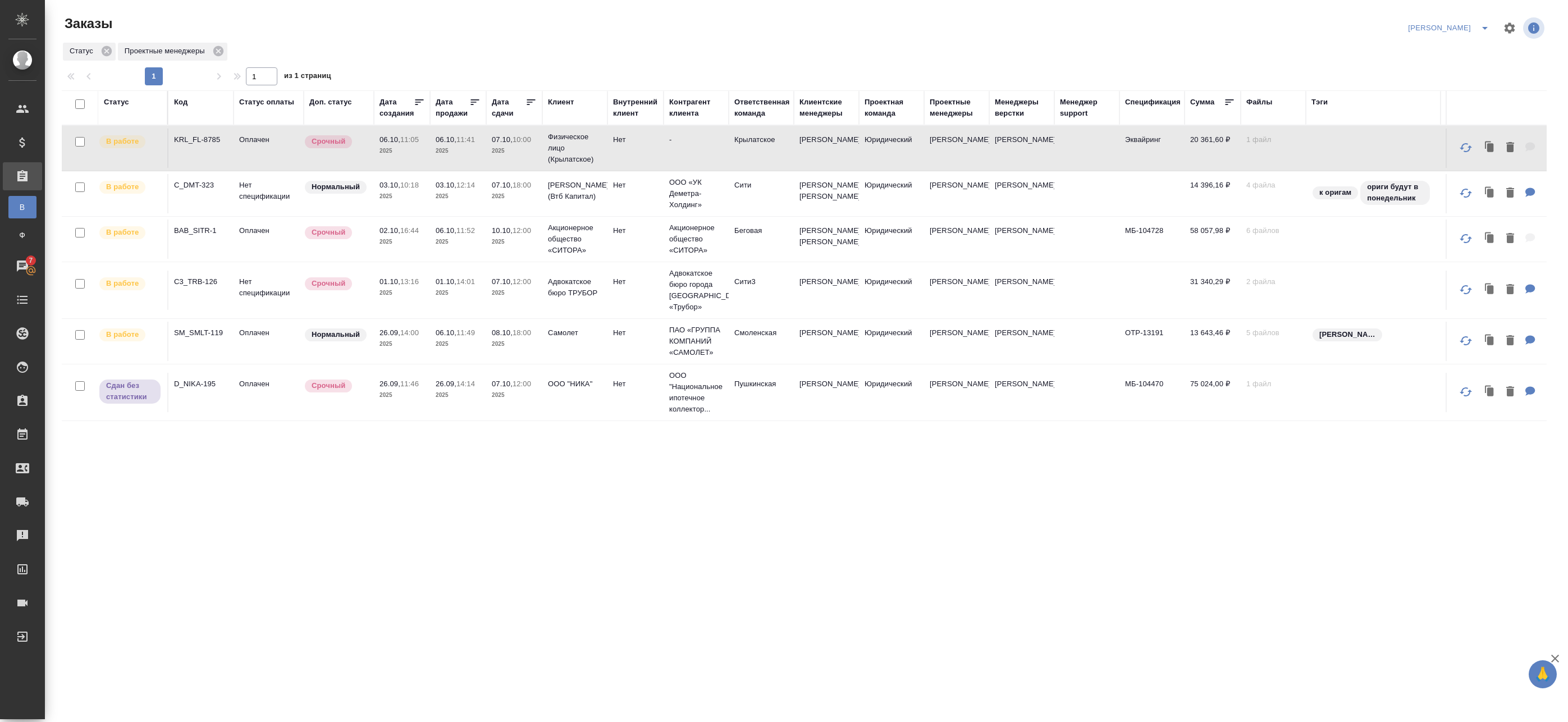
click at [441, 148] on p "2025" at bounding box center [457, 150] width 44 height 11
click at [457, 190] on span "03.10, 12:14" at bounding box center [457, 185] width 44 height 11
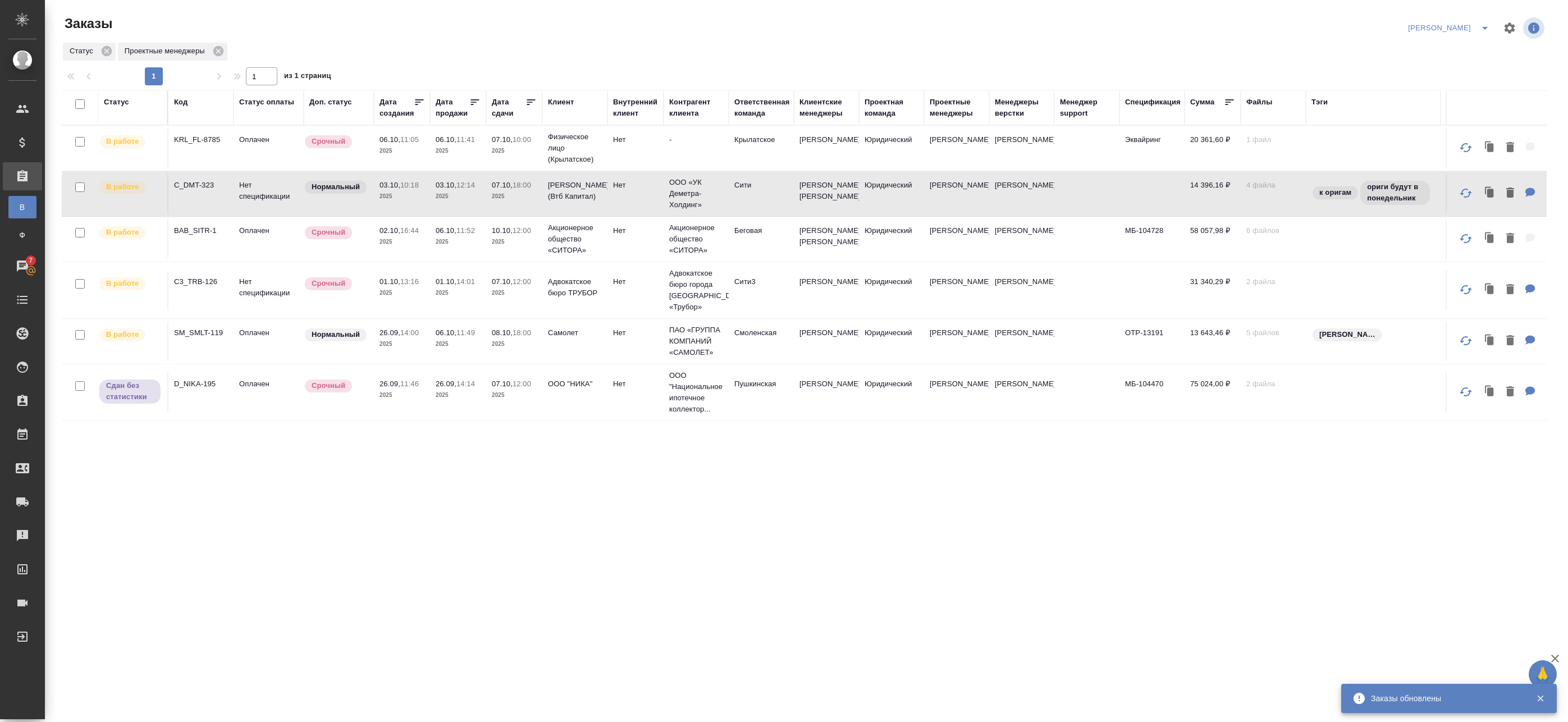
click at [367, 393] on div "Срочный" at bounding box center [336, 385] width 64 height 15
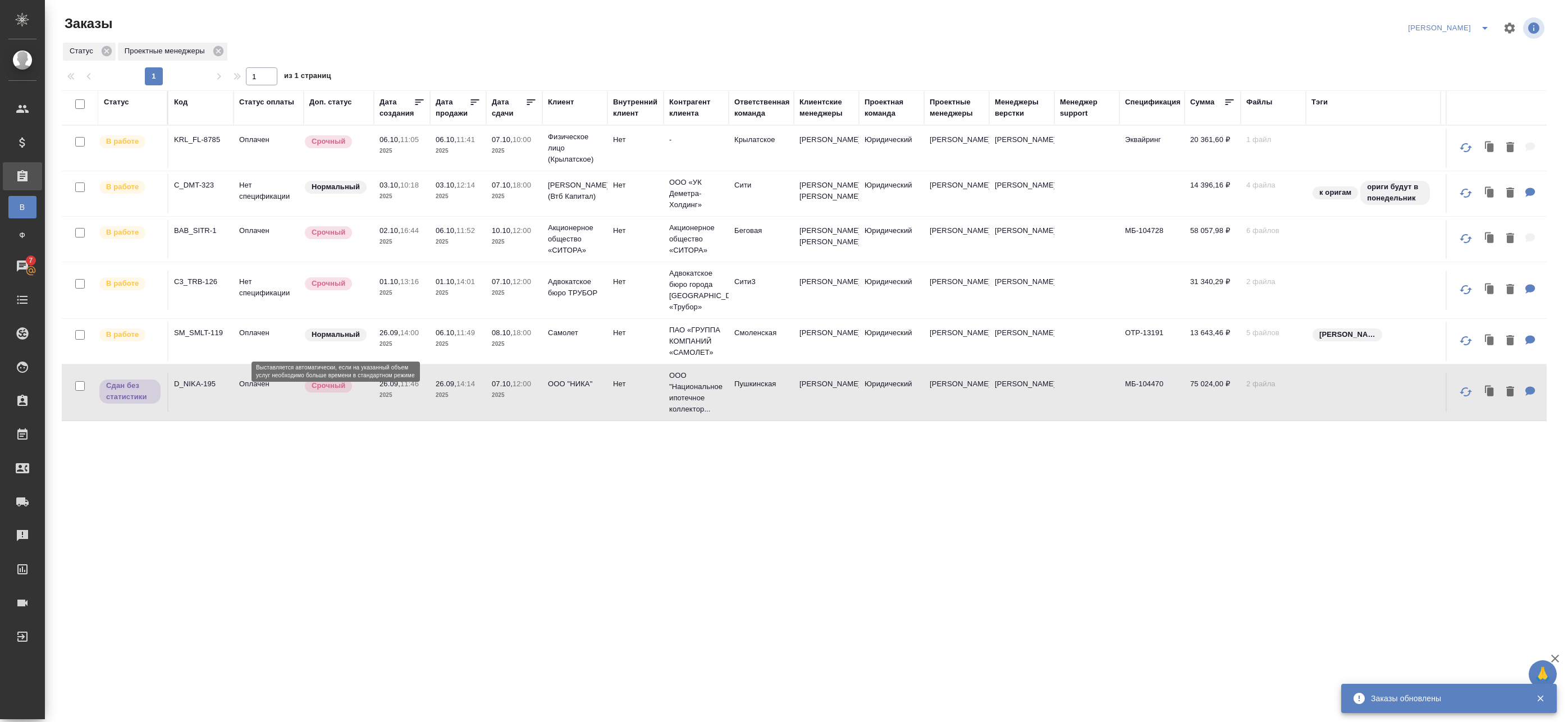
click at [367, 393] on div "Срочный" at bounding box center [336, 385] width 64 height 15
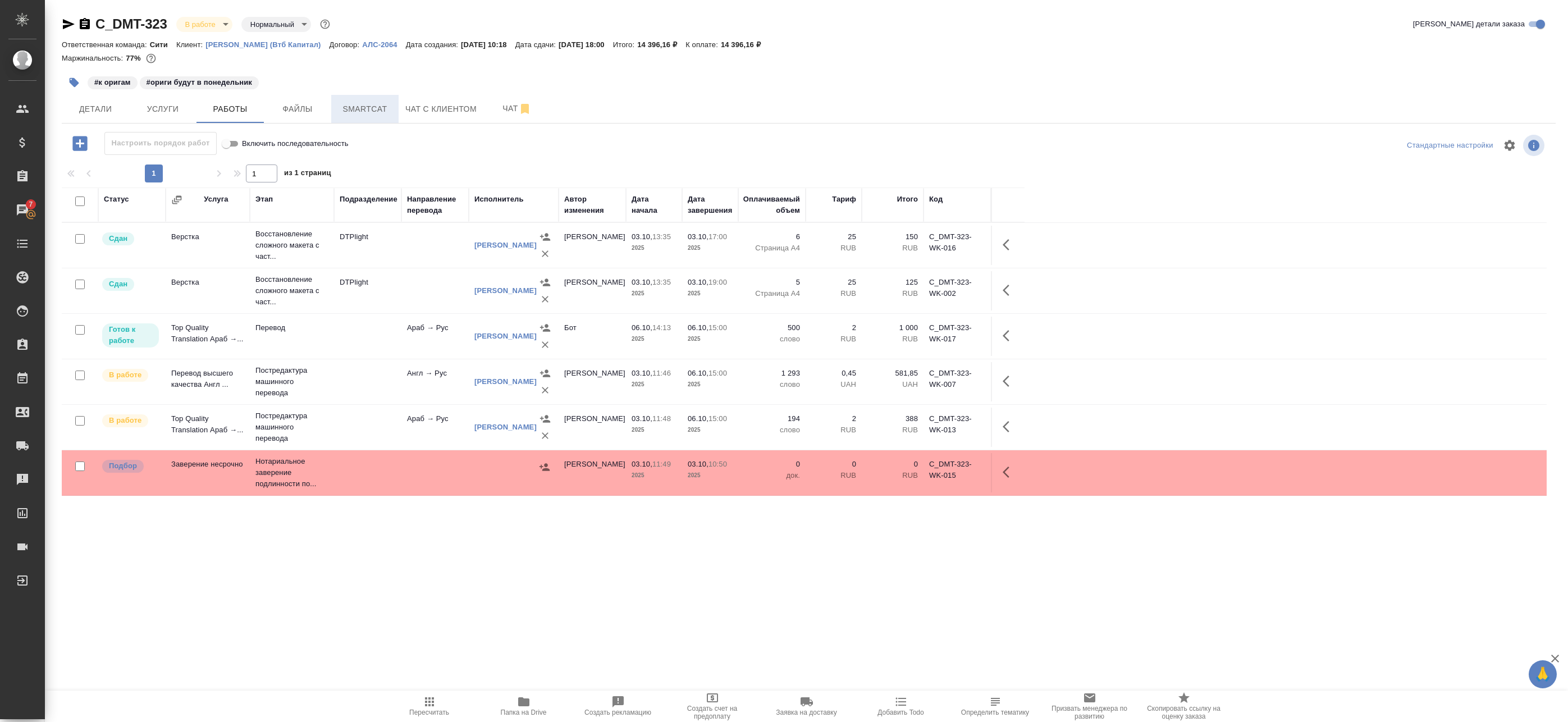
click at [394, 106] on button "Smartcat" at bounding box center [364, 109] width 67 height 28
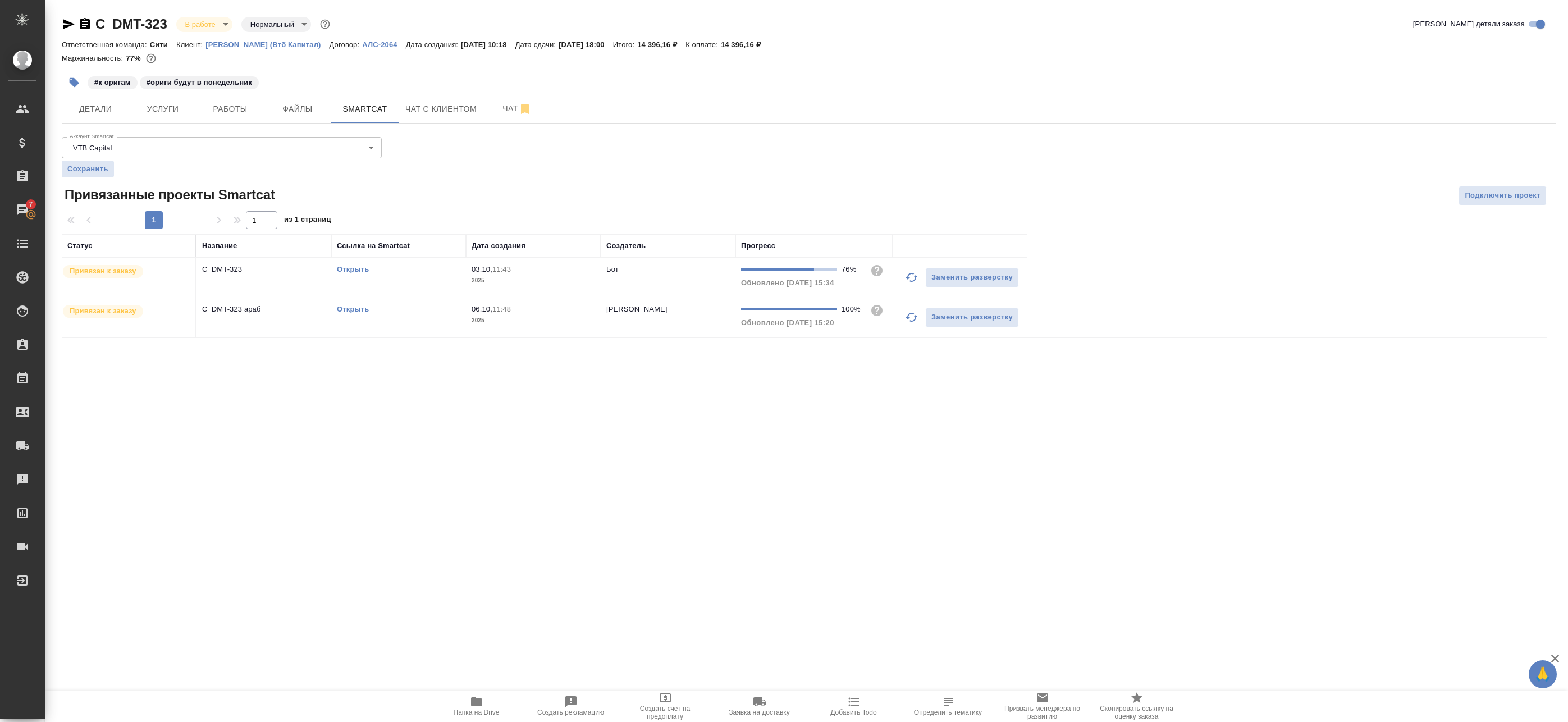
click at [924, 278] on button "button" at bounding box center [911, 277] width 27 height 27
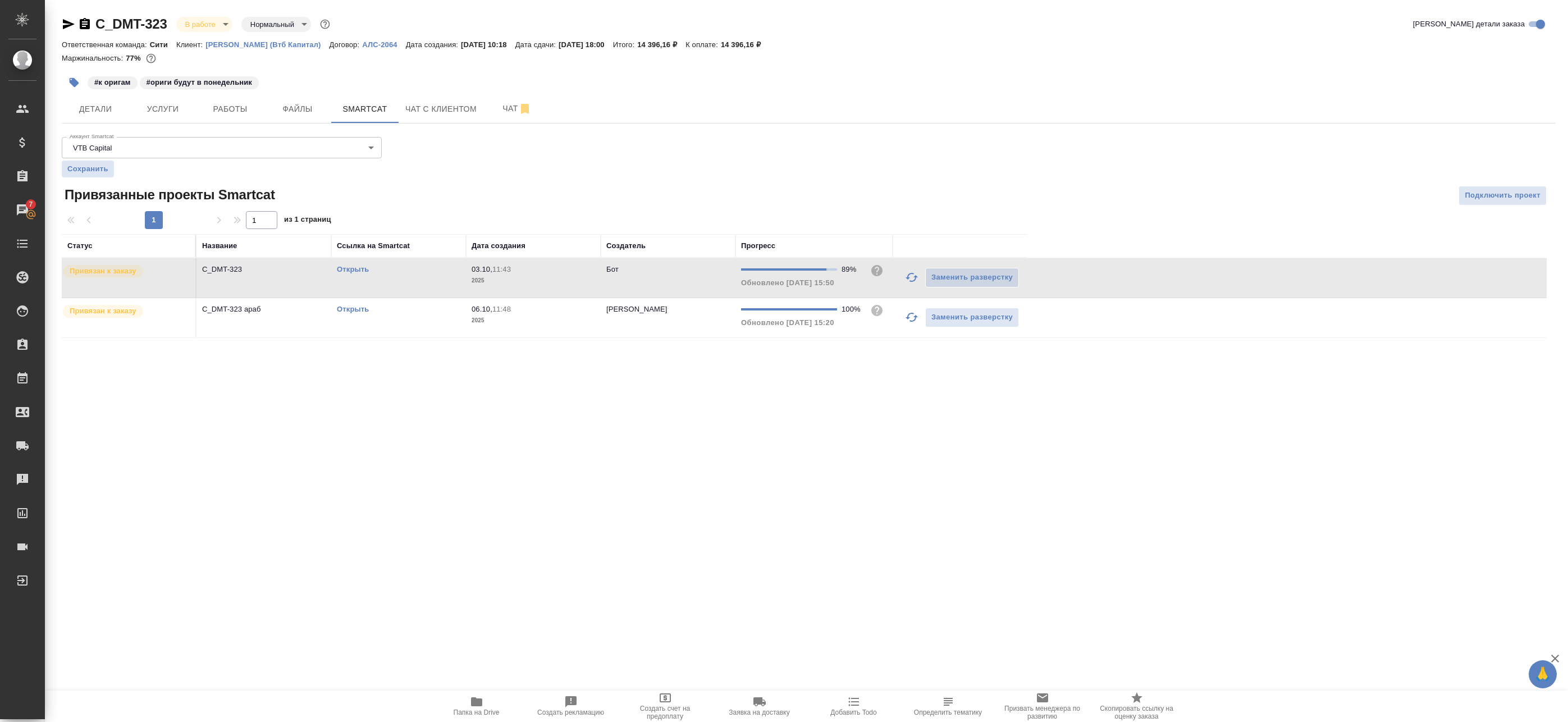
click at [909, 279] on icon "button" at bounding box center [911, 278] width 14 height 14
click at [359, 267] on link "Открыть" at bounding box center [353, 269] width 32 height 9
click at [912, 272] on icon "button" at bounding box center [911, 278] width 14 height 14
click at [912, 281] on icon "button" at bounding box center [911, 278] width 14 height 14
click at [116, 107] on span "Детали" at bounding box center [95, 109] width 54 height 14
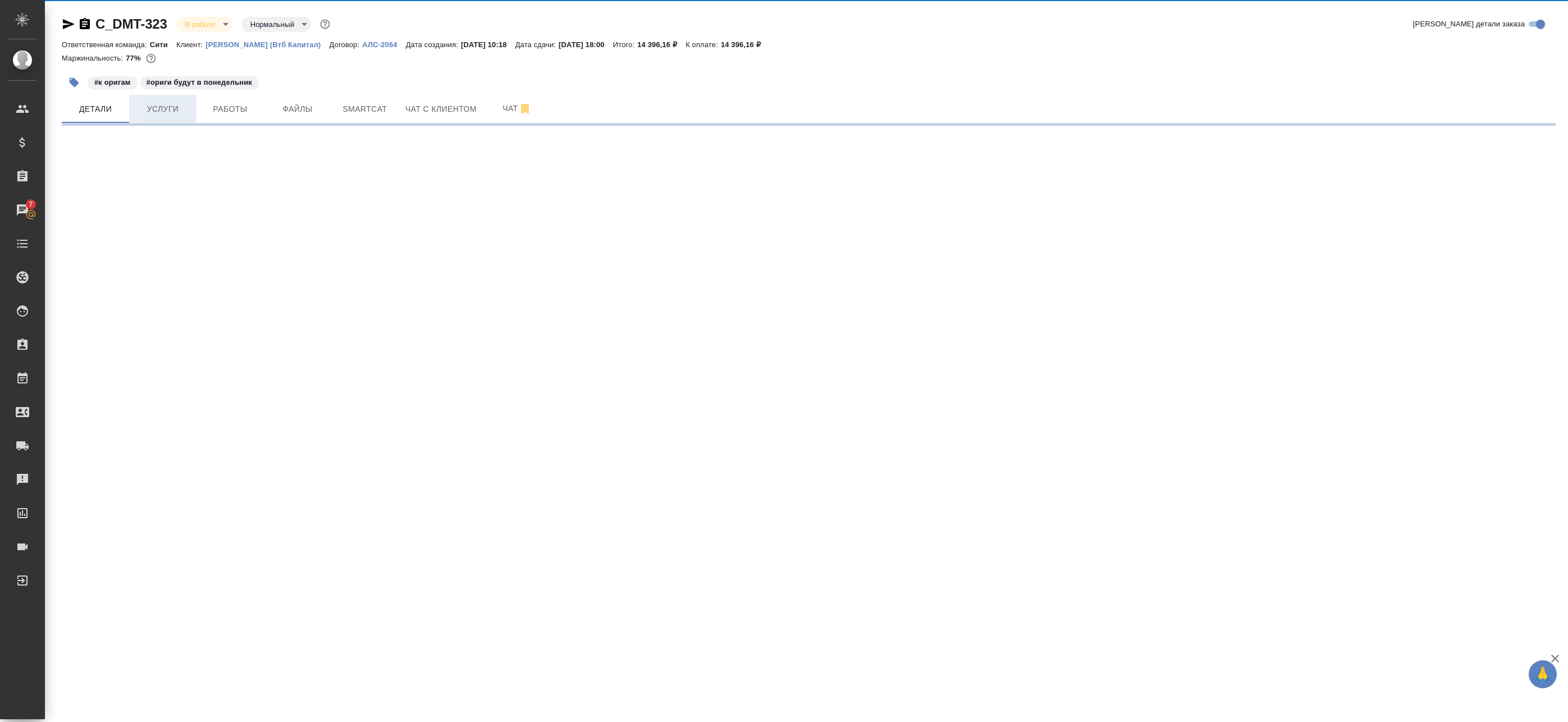
select select "RU"
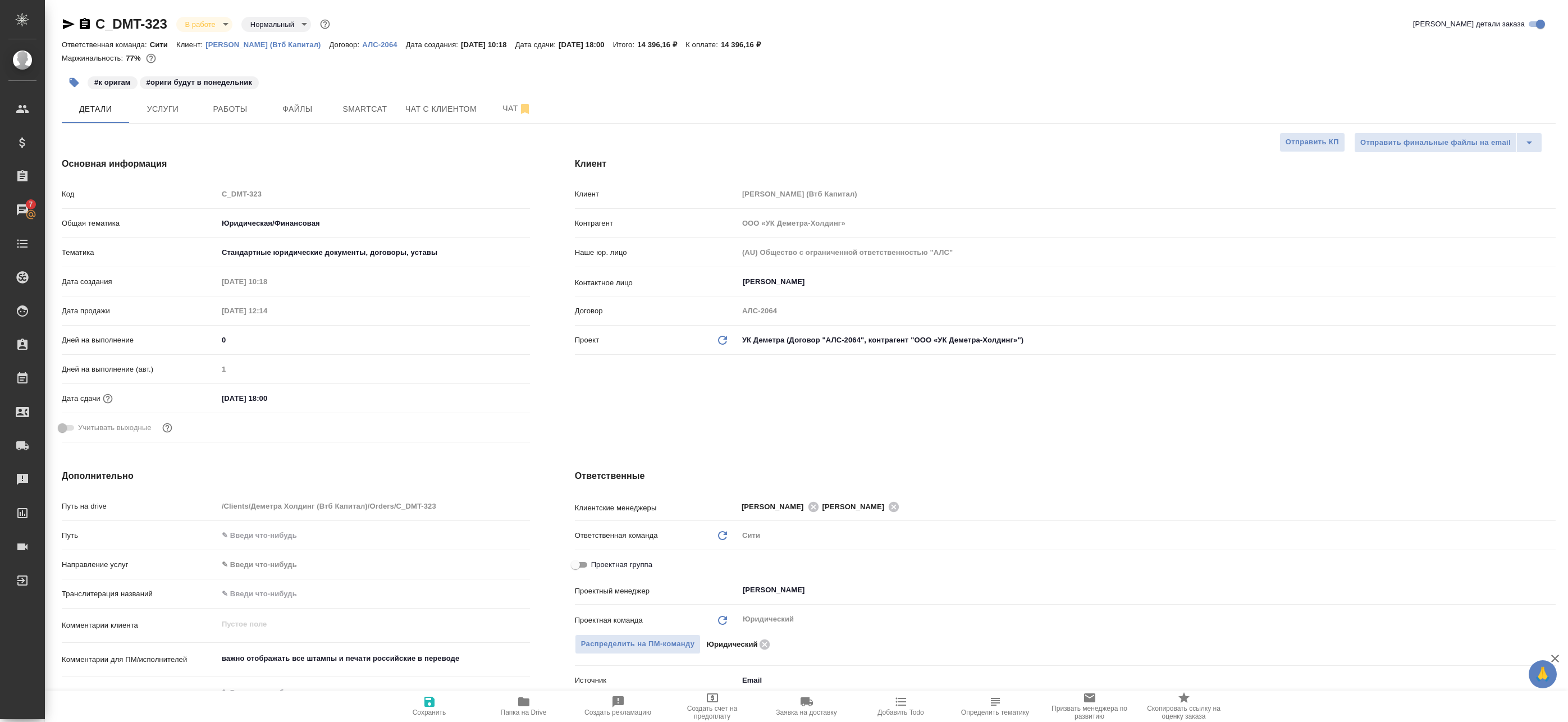
type textarea "x"
click at [245, 112] on span "Работы" at bounding box center [230, 109] width 54 height 14
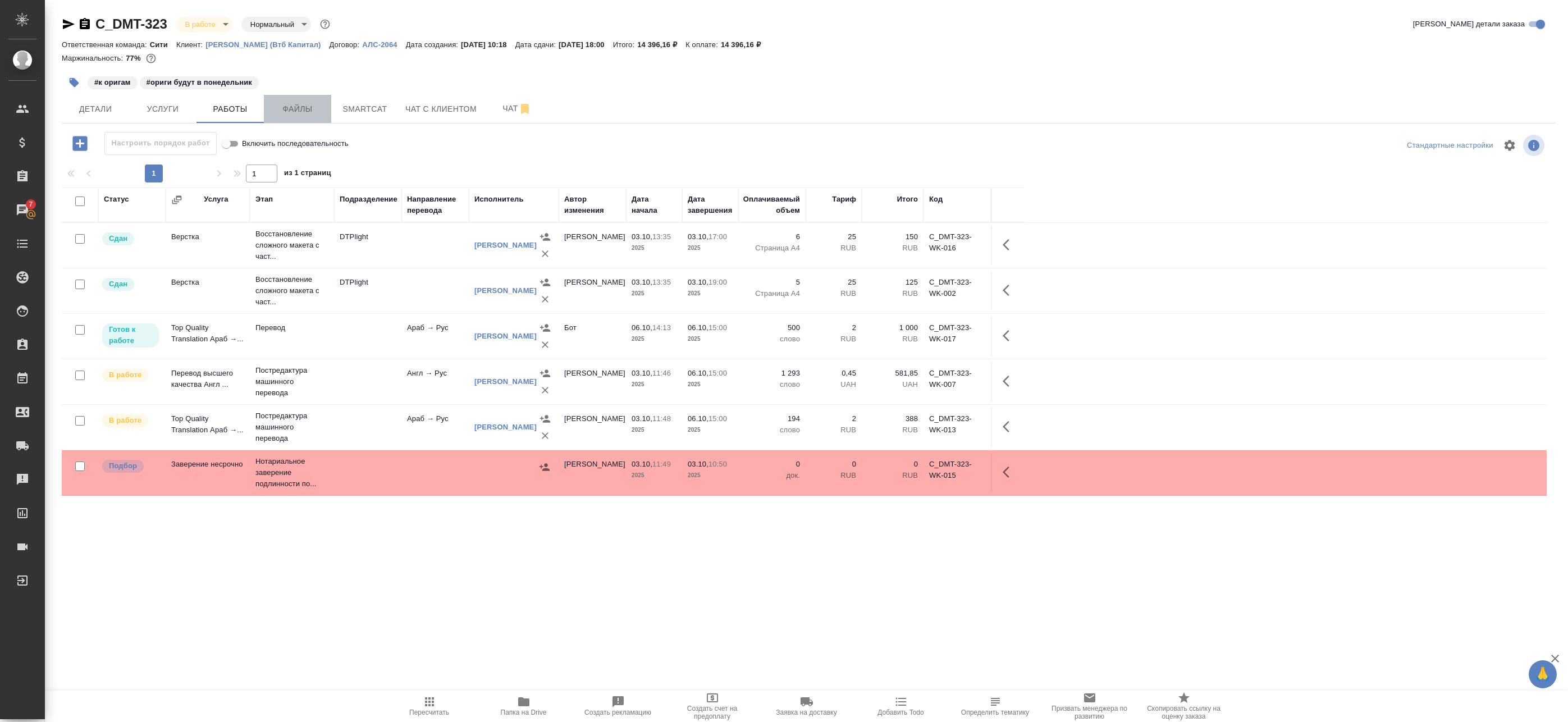
click at [293, 109] on span "Файлы" at bounding box center [297, 109] width 54 height 14
click at [366, 104] on span "Smartcat" at bounding box center [364, 109] width 54 height 14
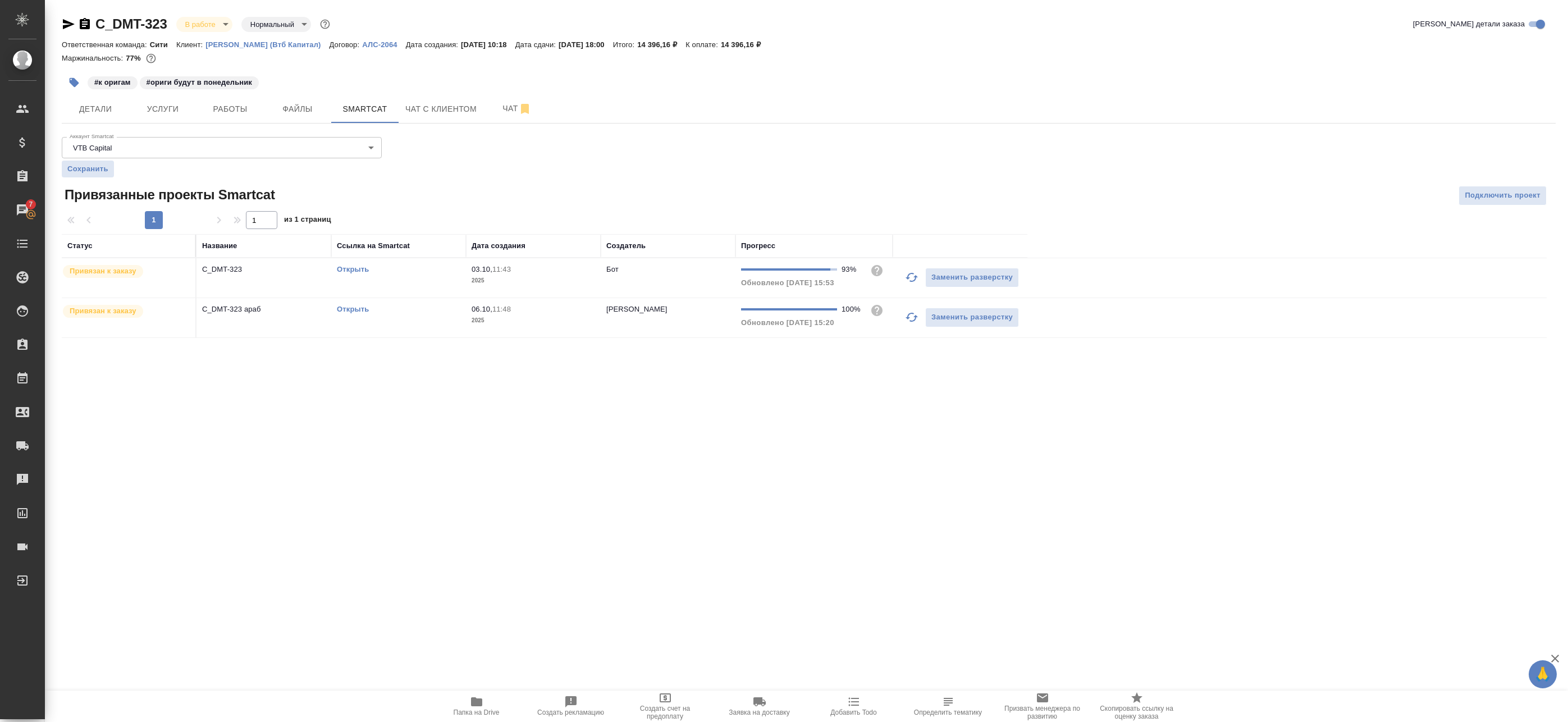
click at [908, 280] on icon "button" at bounding box center [911, 278] width 14 height 14
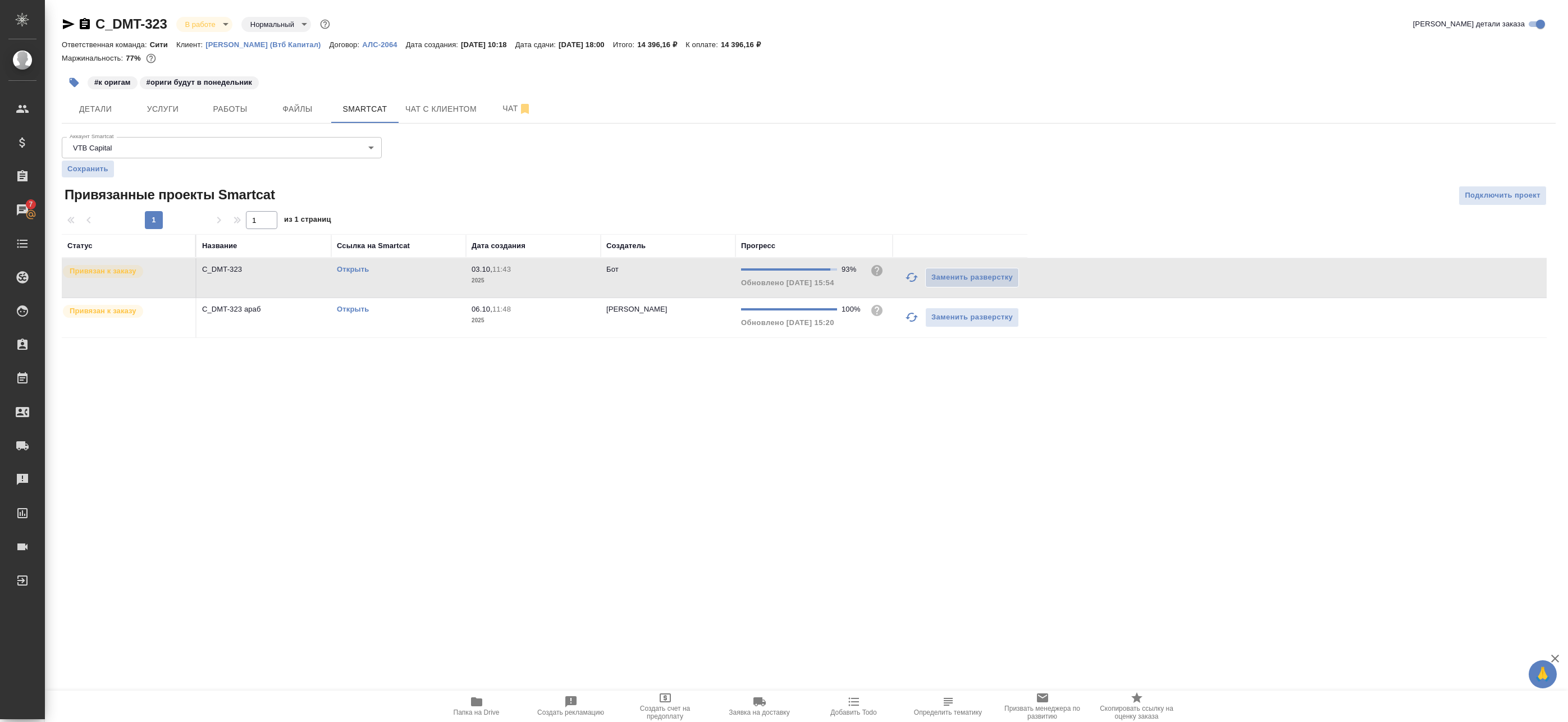
click at [889, 531] on div ".cls-1 fill:#fff; AWATERA Badanyan Artak Клиенты Спецификации Заказы 7 Чаты Tod…" at bounding box center [784, 361] width 1568 height 722
click at [912, 281] on icon "button" at bounding box center [911, 277] width 13 height 9
click at [200, 101] on button "Работы" at bounding box center [230, 109] width 67 height 28
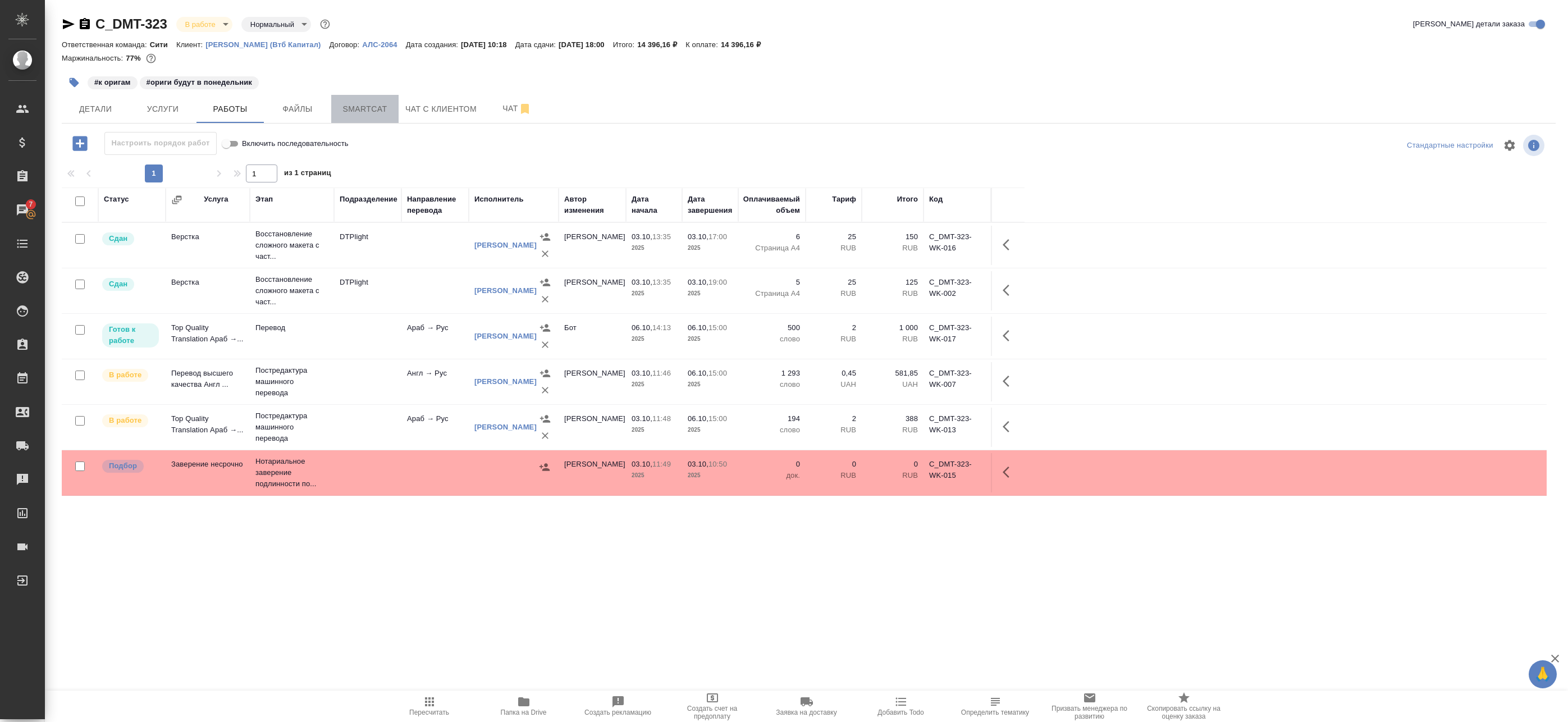
click at [359, 117] on button "Smartcat" at bounding box center [364, 109] width 67 height 28
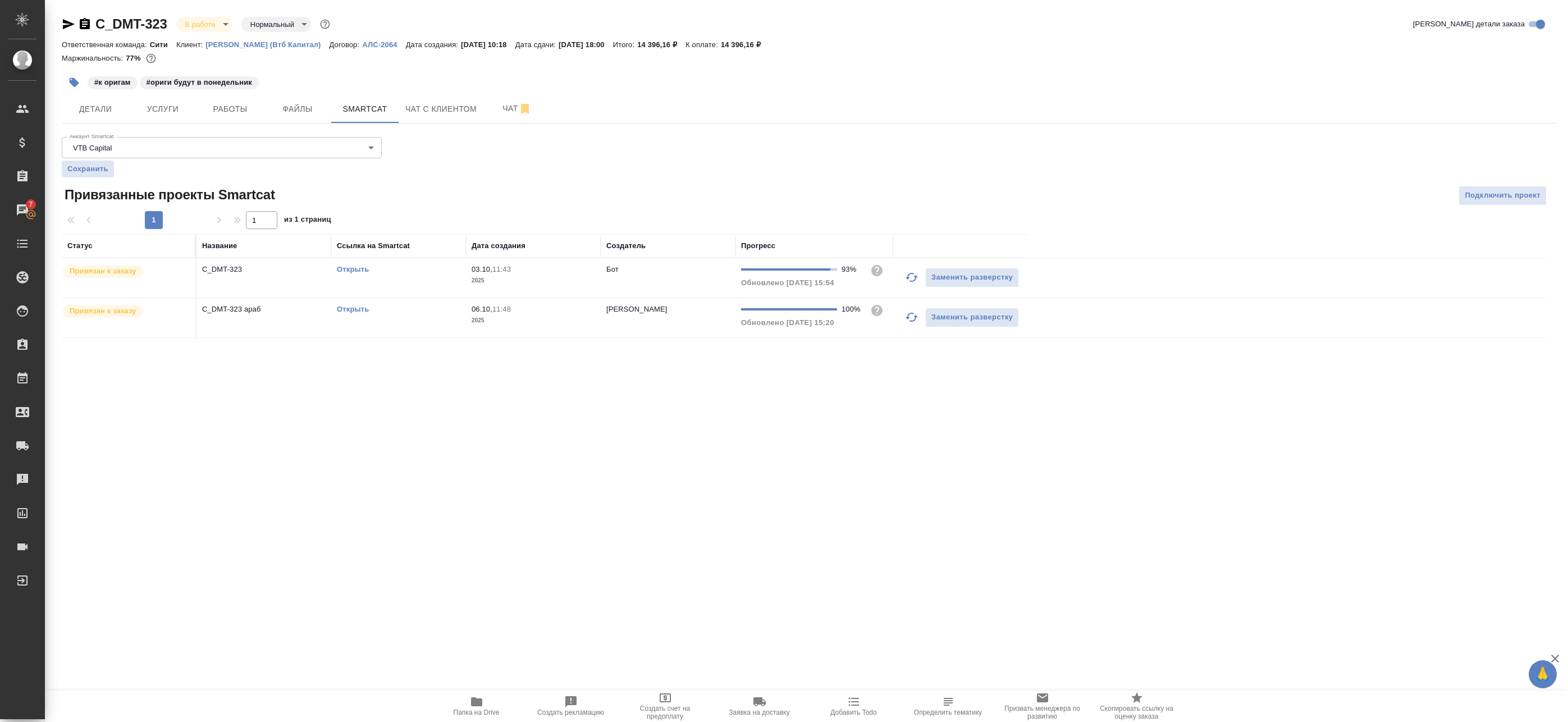
click at [915, 276] on icon "button" at bounding box center [911, 278] width 14 height 14
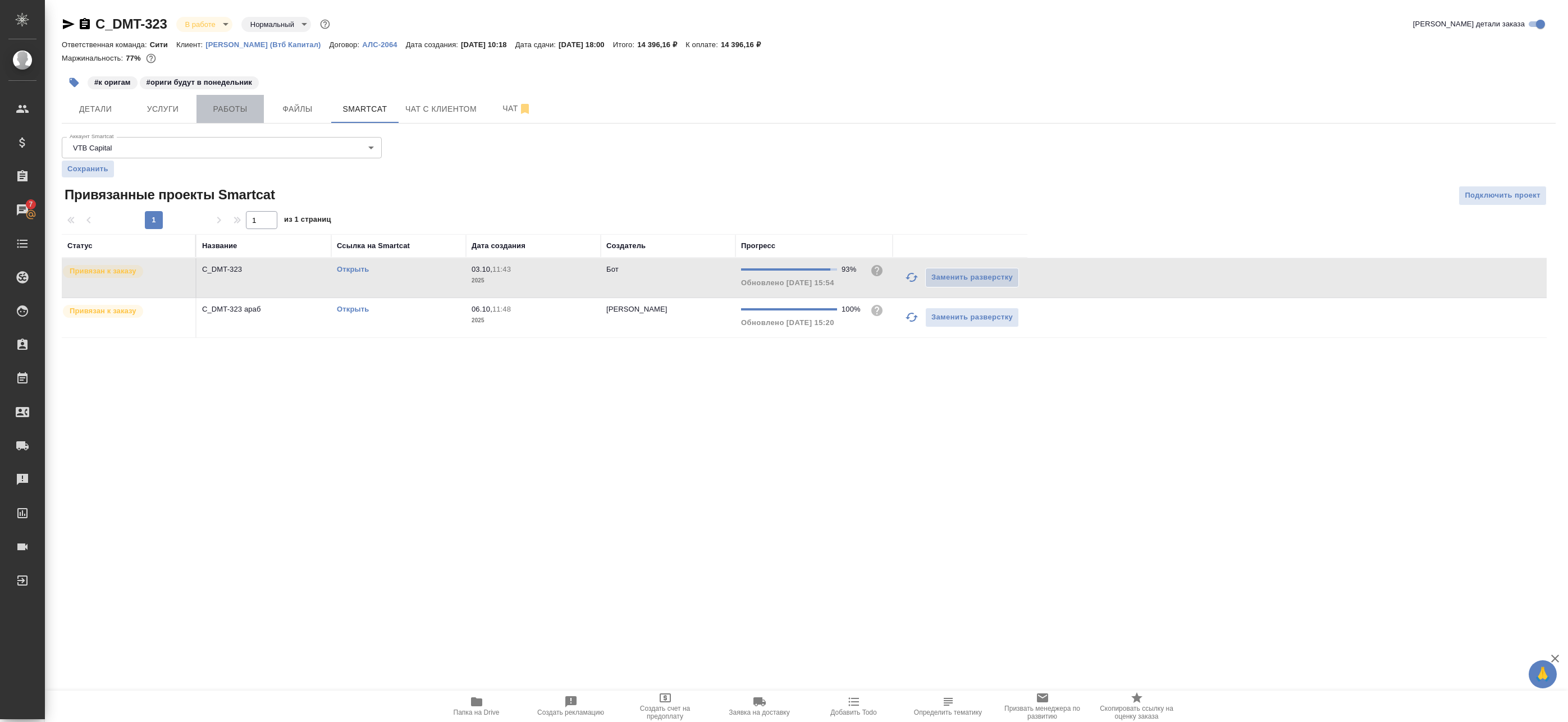
click at [227, 122] on button "Работы" at bounding box center [230, 109] width 67 height 28
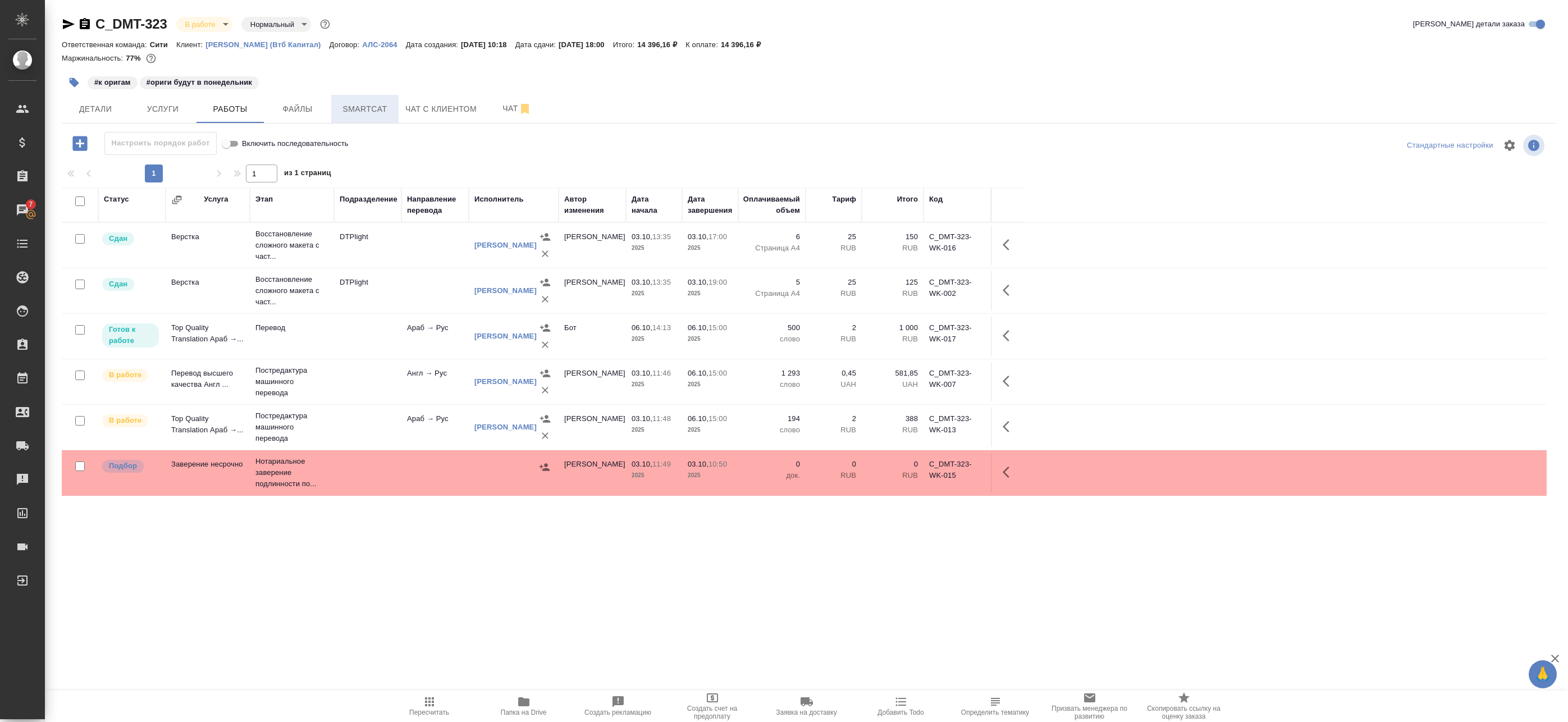
click at [376, 109] on span "Smartcat" at bounding box center [364, 109] width 54 height 14
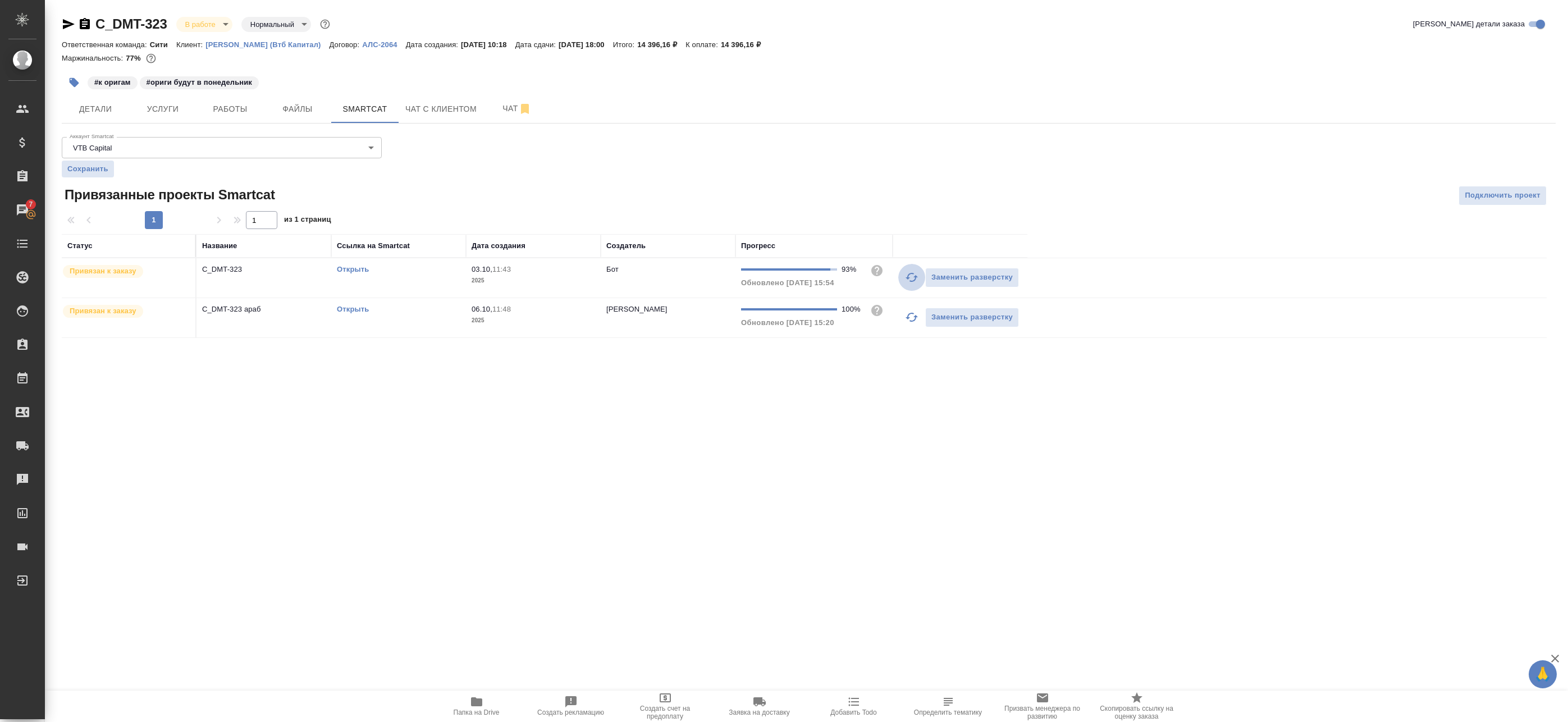
click at [904, 278] on button "button" at bounding box center [911, 277] width 27 height 27
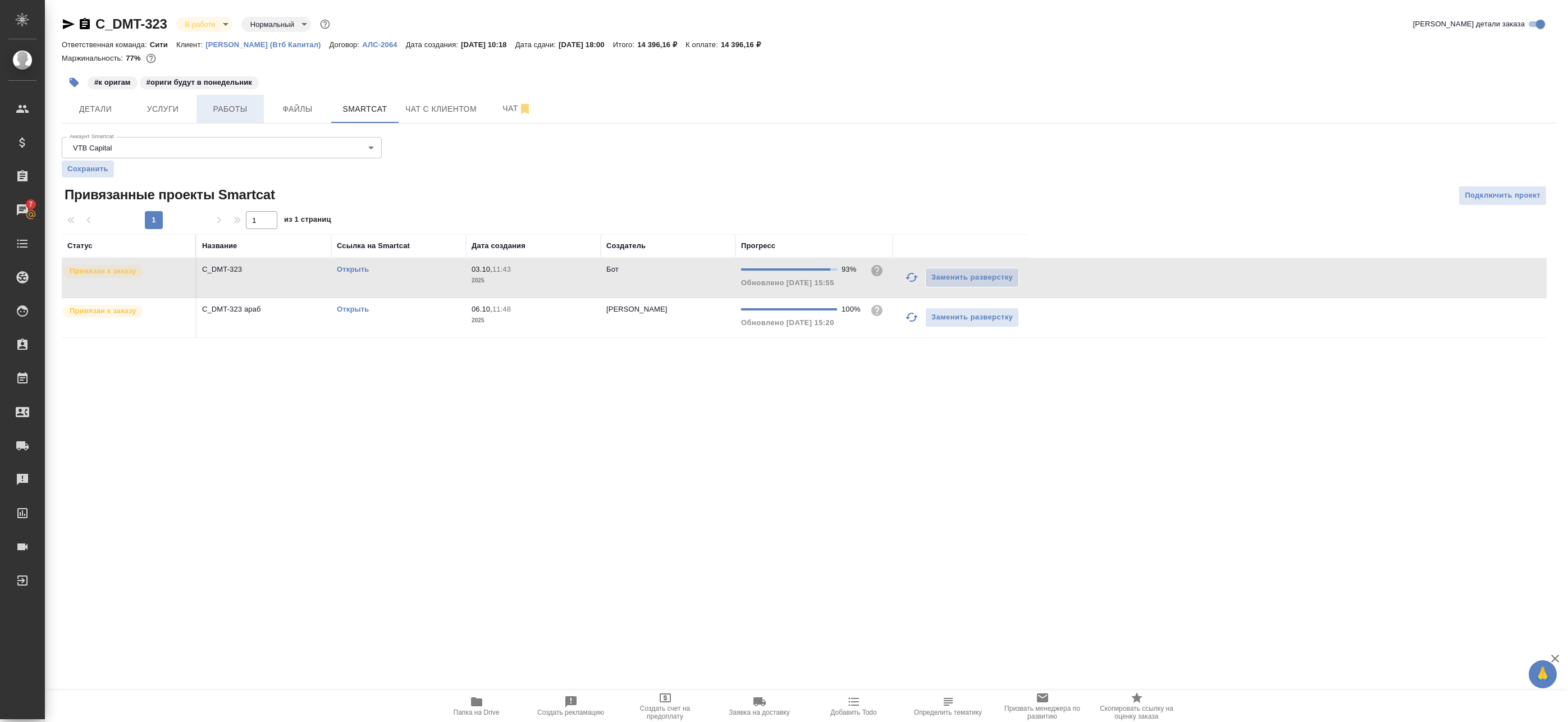
click at [219, 103] on span "Работы" at bounding box center [230, 109] width 54 height 14
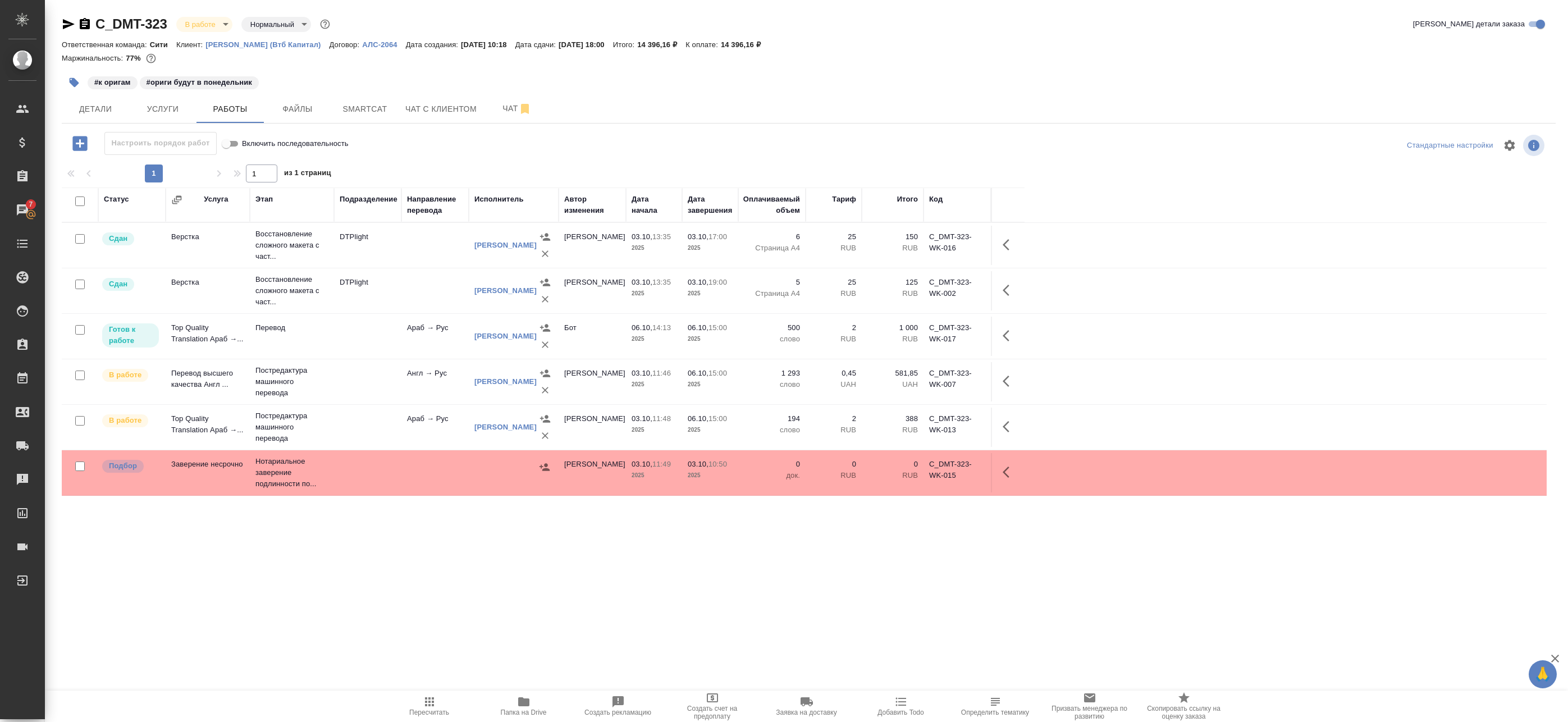
click at [534, 713] on span "Папка на Drive" at bounding box center [523, 712] width 46 height 8
click at [83, 142] on icon "button" at bounding box center [79, 143] width 15 height 15
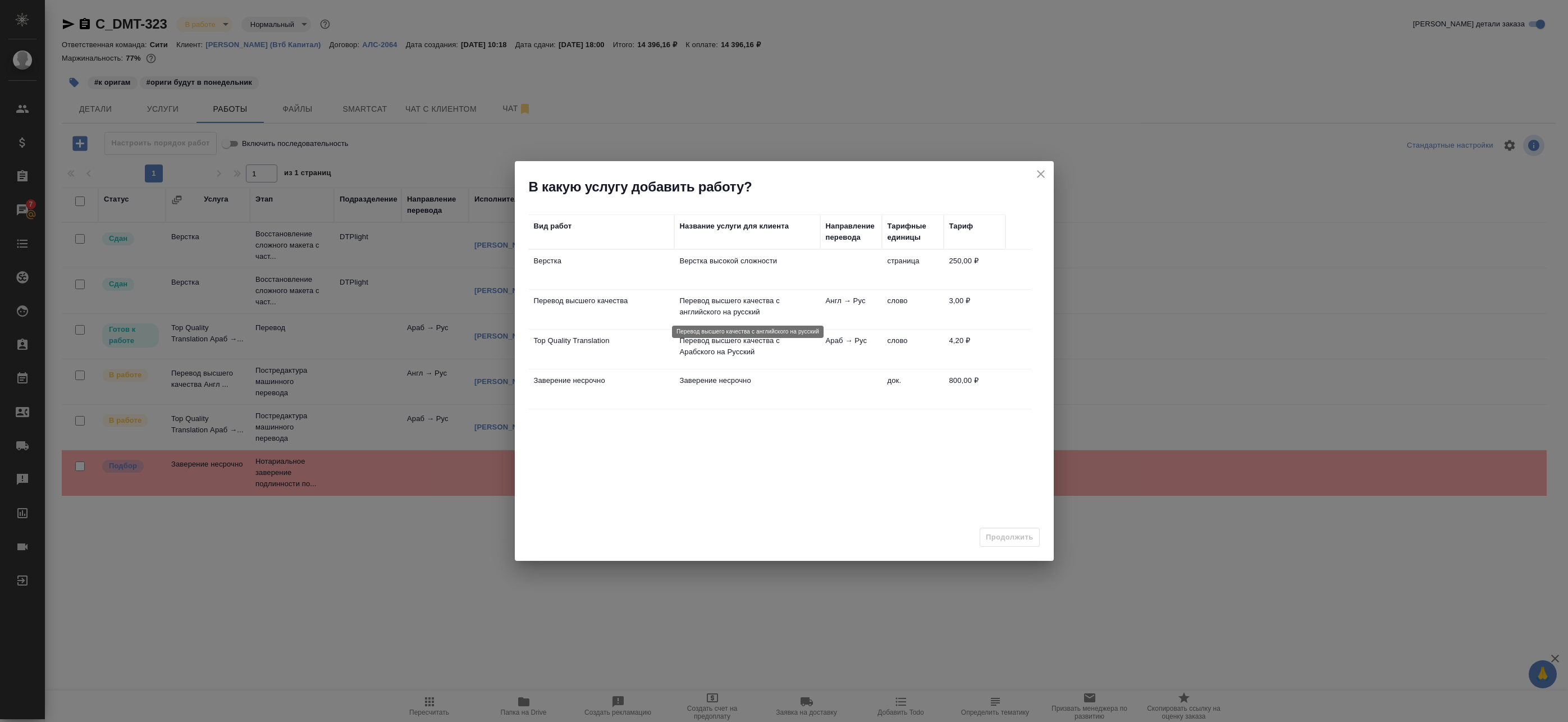
click at [679, 303] on p "Перевод высшего качества с английского на русский" at bounding box center [746, 306] width 134 height 23
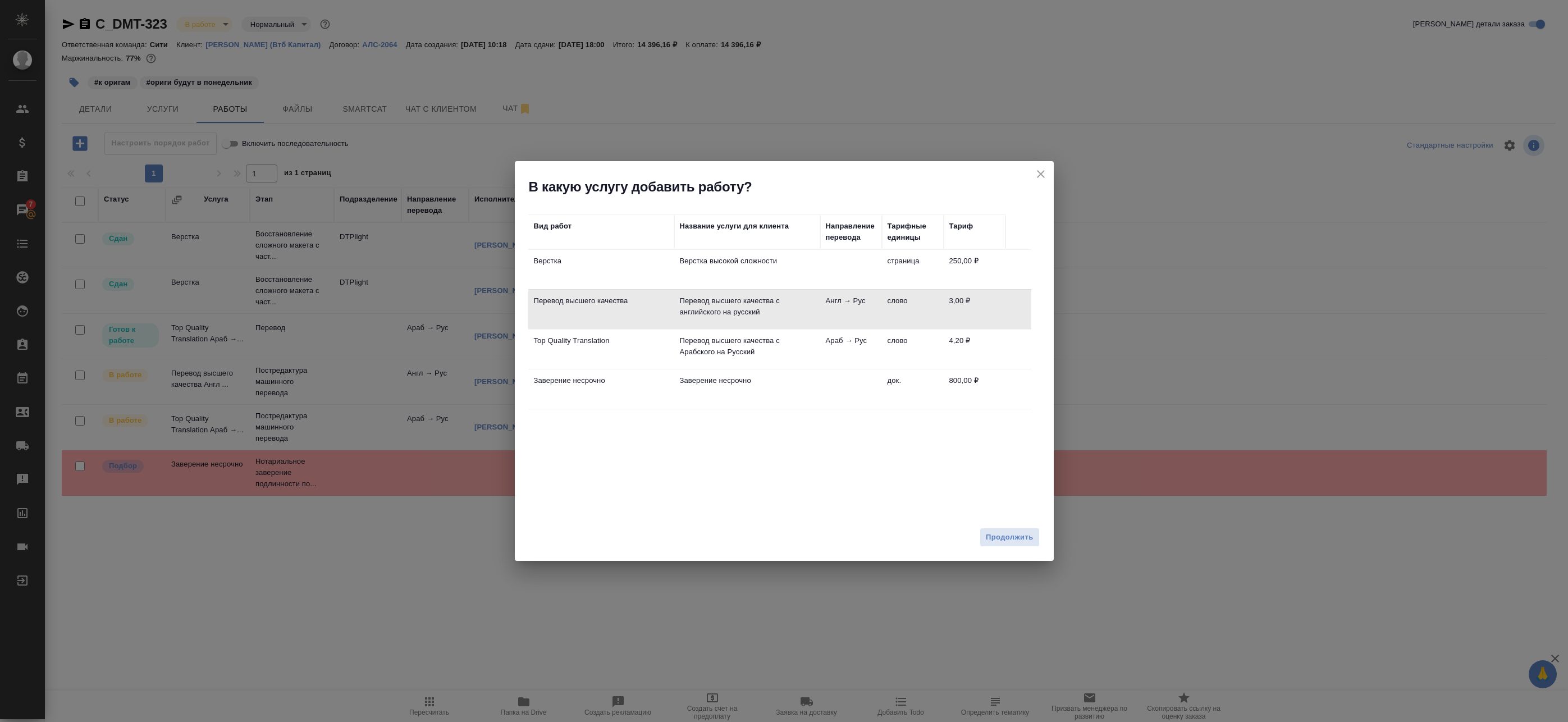
click at [1021, 526] on div "Продолжить" at bounding box center [784, 542] width 539 height 40
click at [1020, 532] on span "Продолжить" at bounding box center [1009, 537] width 47 height 13
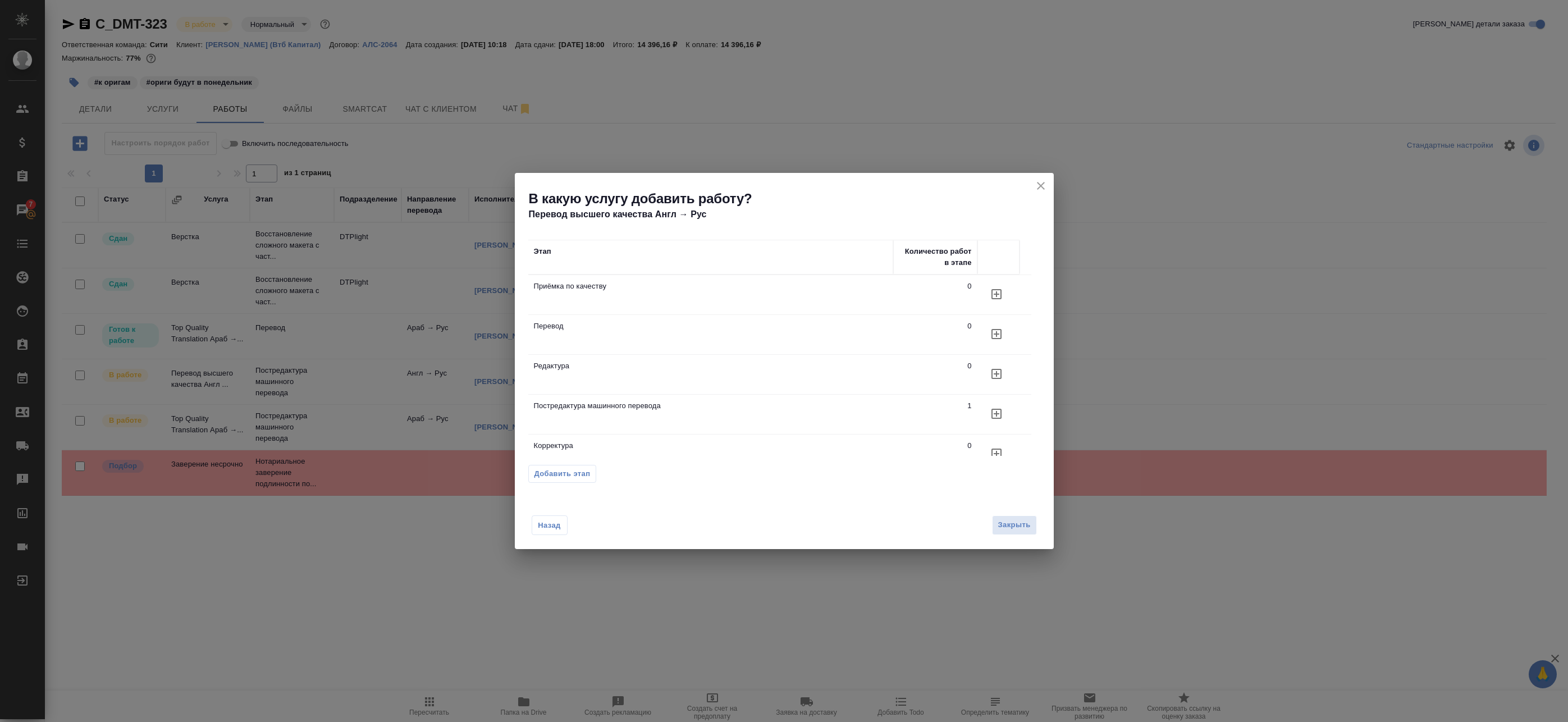
click at [747, 401] on td "Постредактура машинного перевода" at bounding box center [710, 415] width 364 height 40
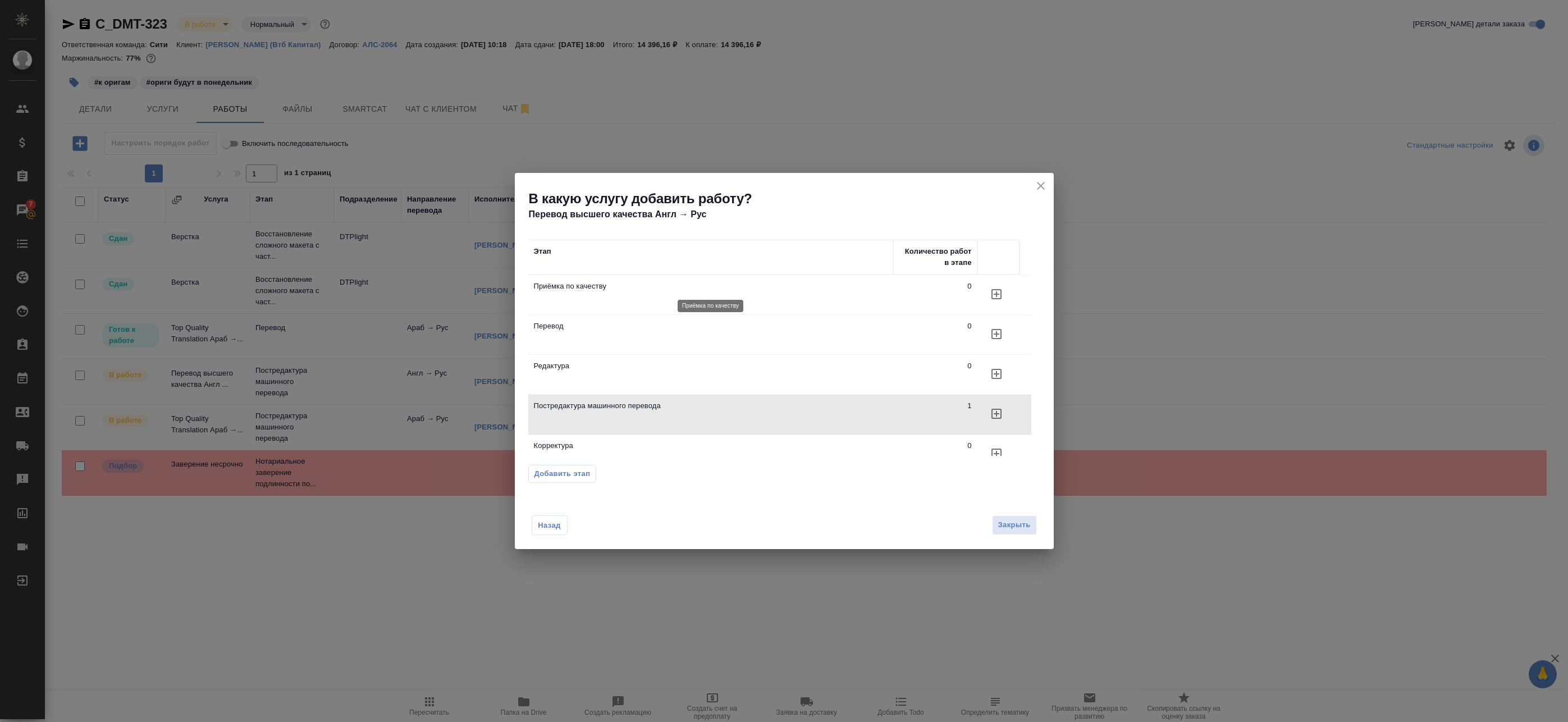
click at [692, 285] on p "Приёмка по качеству" at bounding box center [711, 285] width 353 height 11
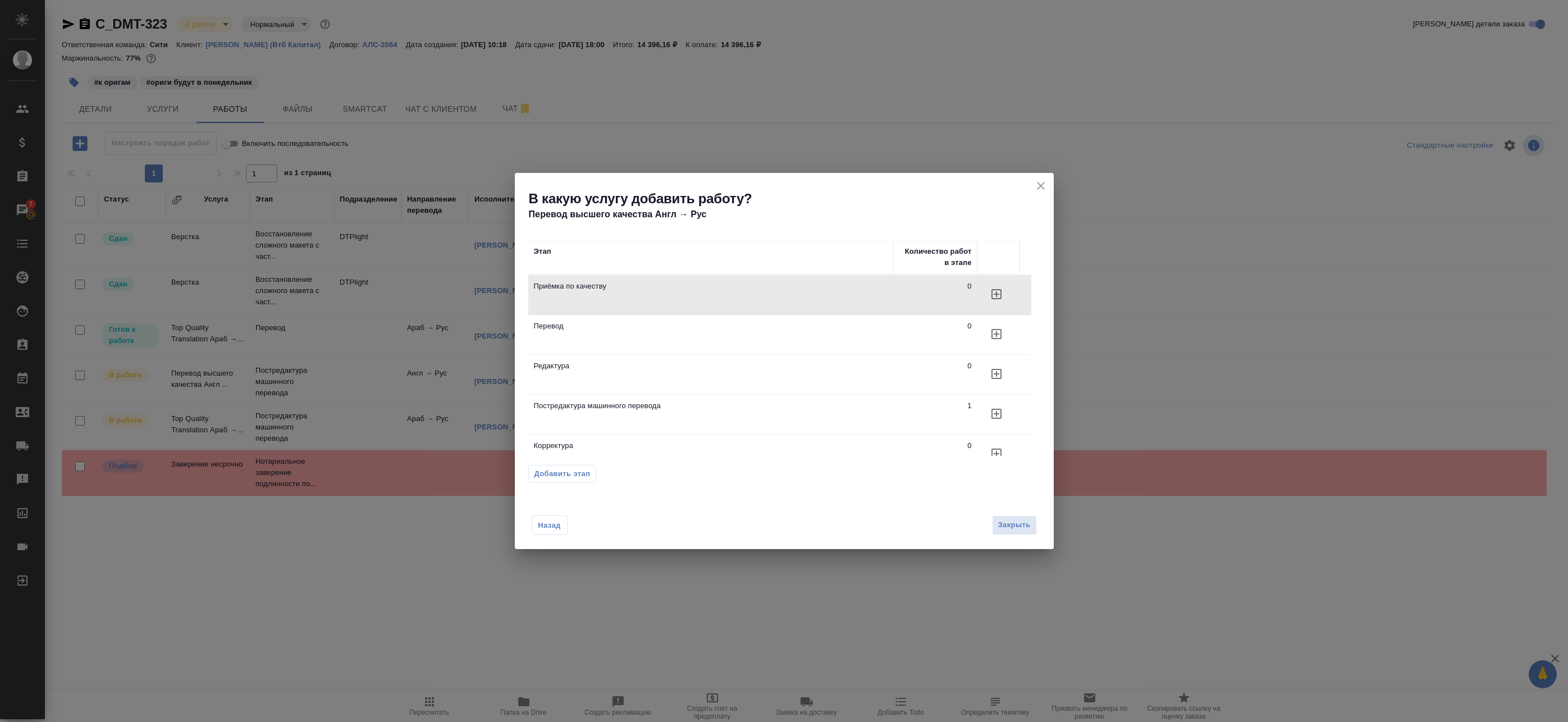
click at [997, 294] on icon "button" at bounding box center [996, 294] width 10 height 10
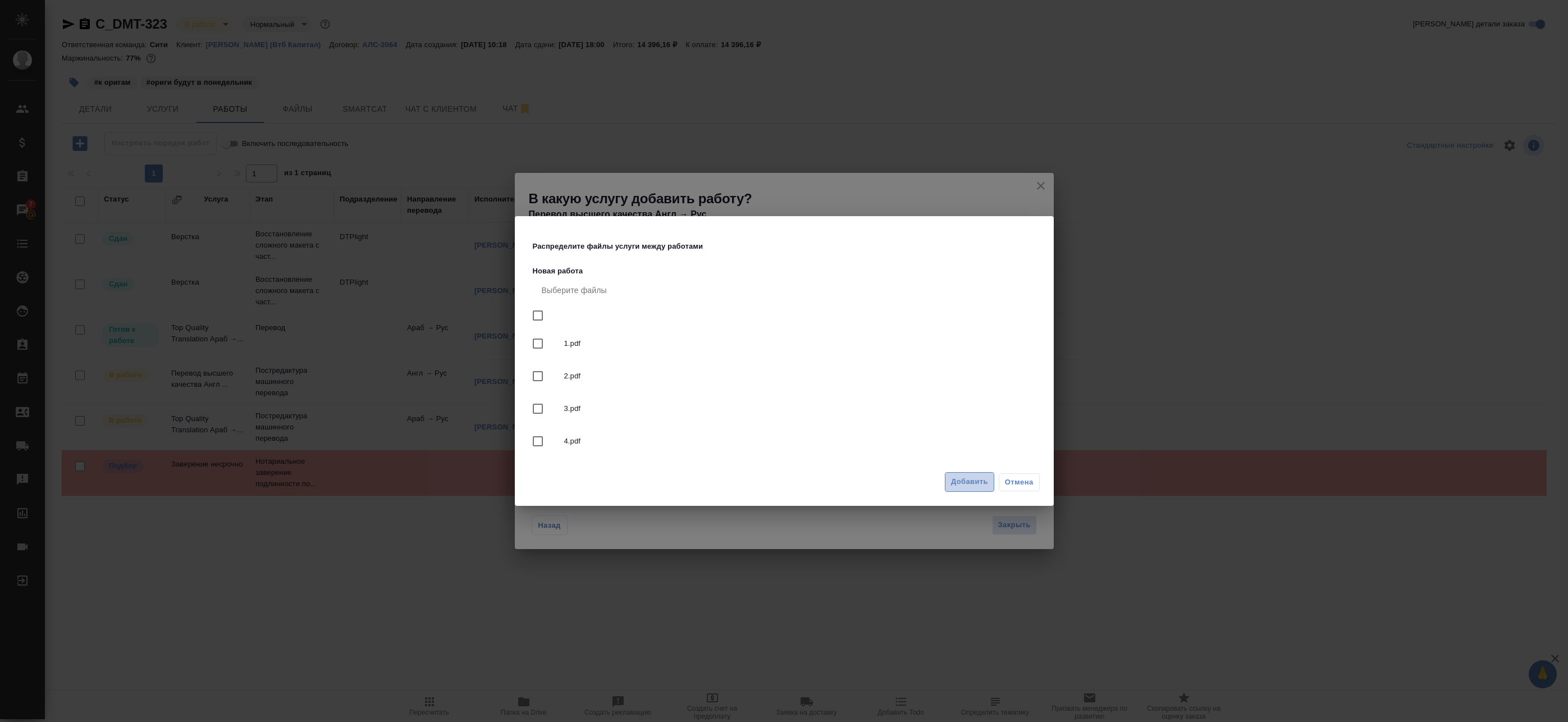
click at [979, 483] on span "Добавить" at bounding box center [970, 481] width 38 height 13
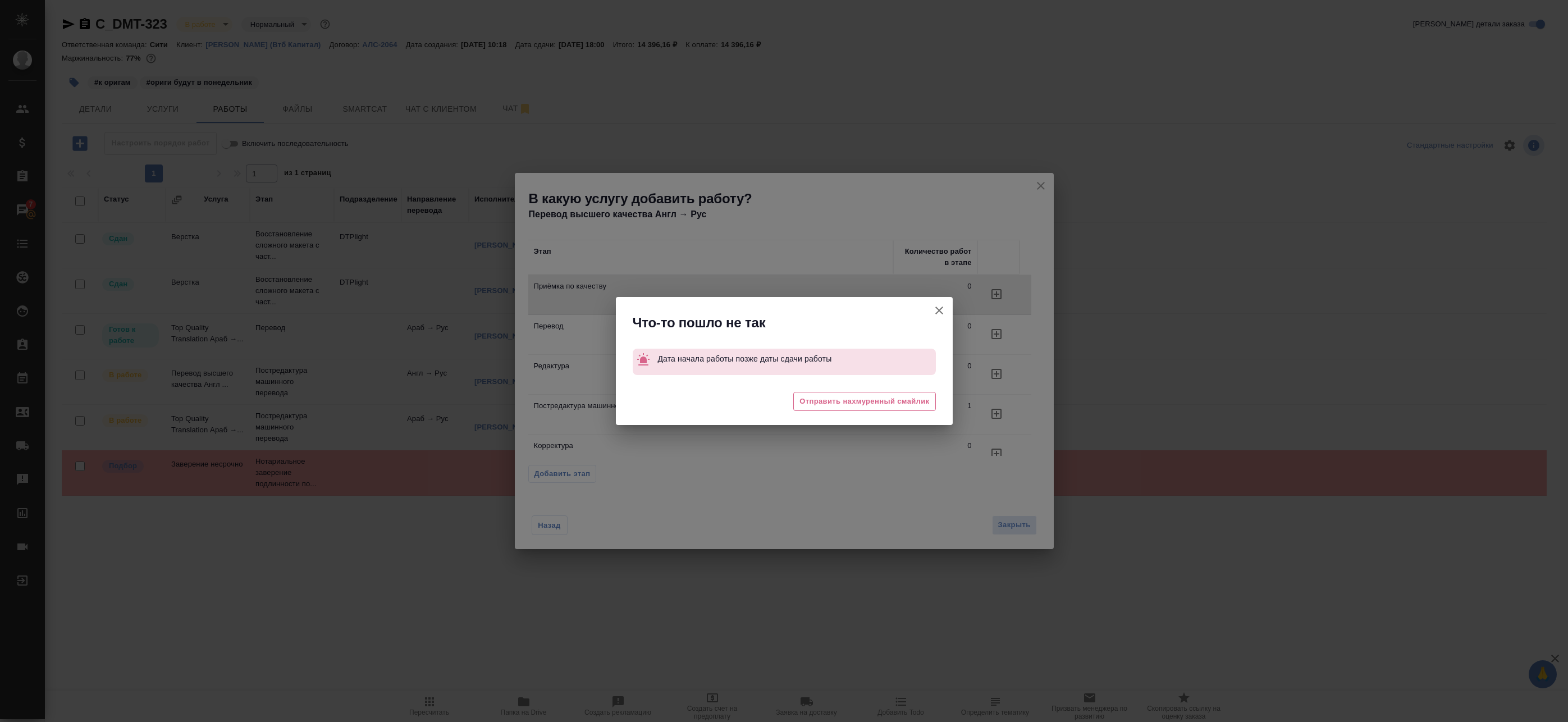
click at [939, 317] on icon "button" at bounding box center [939, 311] width 14 height 14
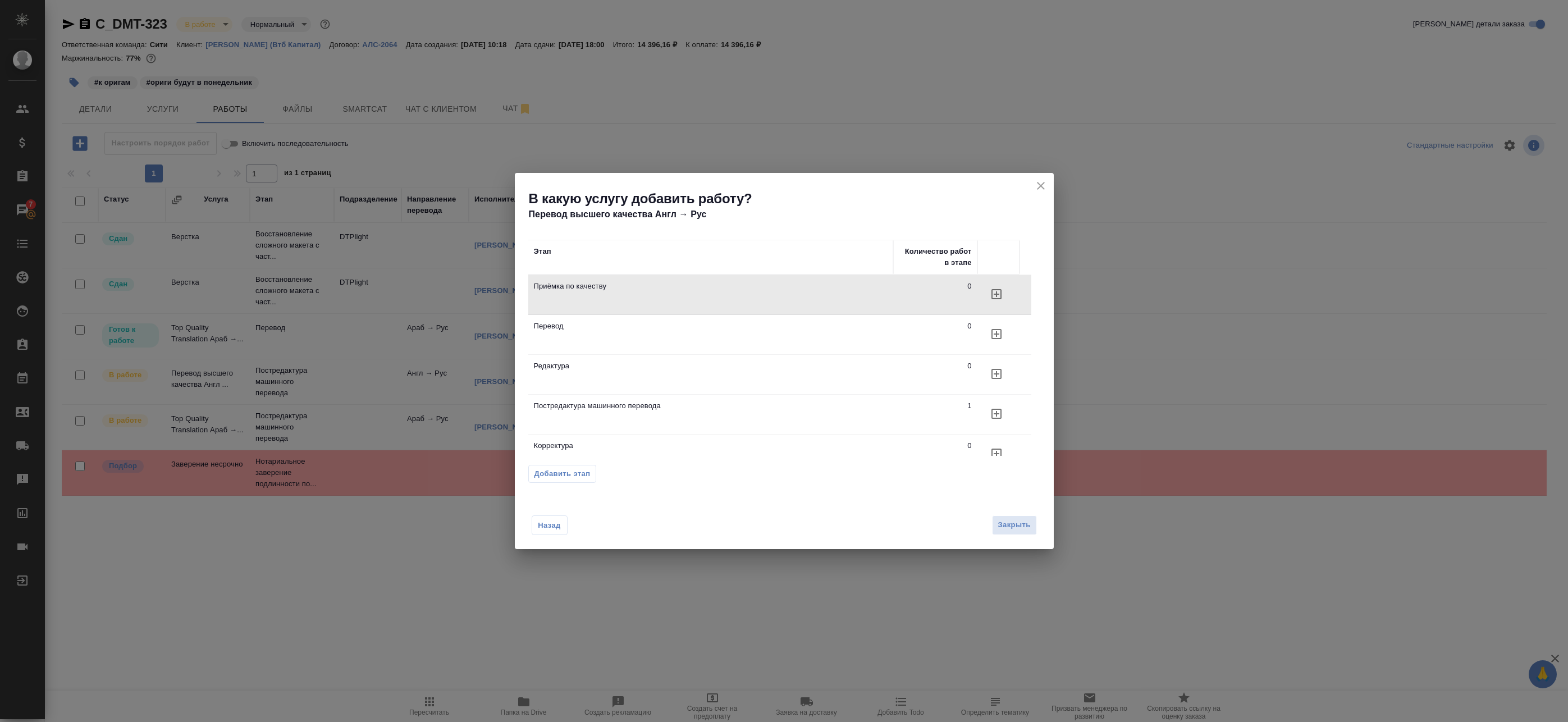
click at [1042, 188] on icon "close" at bounding box center [1041, 186] width 8 height 8
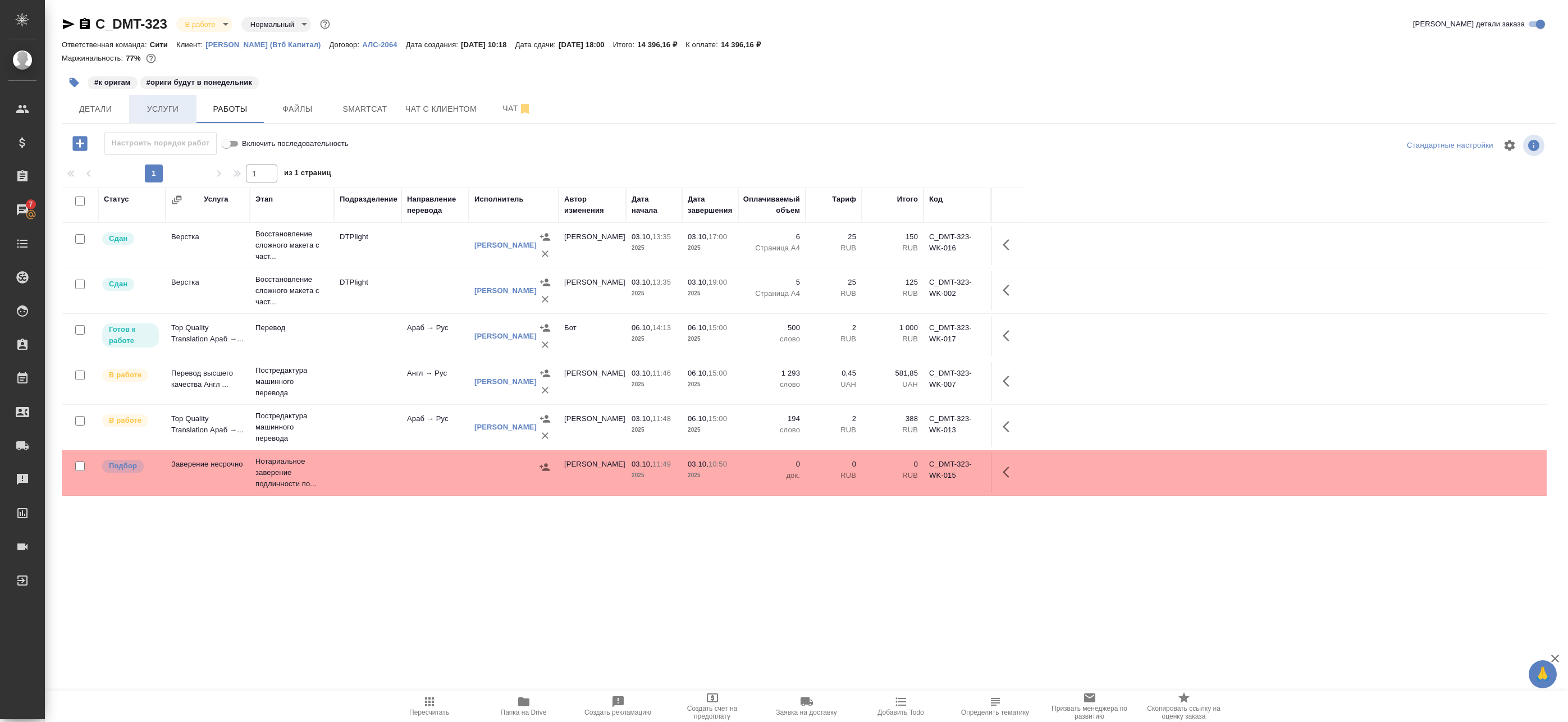
click at [192, 99] on button "Услуги" at bounding box center [163, 109] width 67 height 28
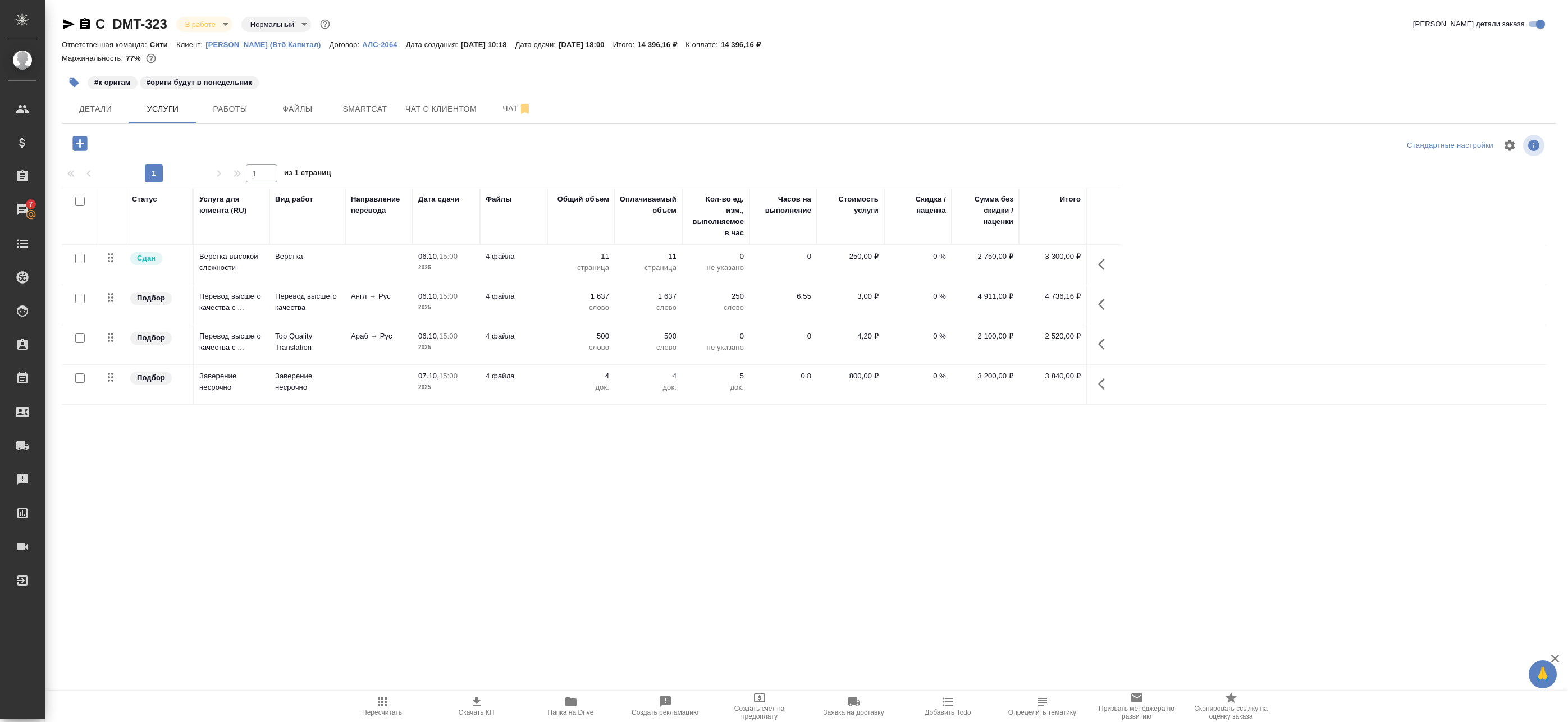
click at [418, 308] on td "06.10, 15:00 2025" at bounding box center [446, 305] width 67 height 40
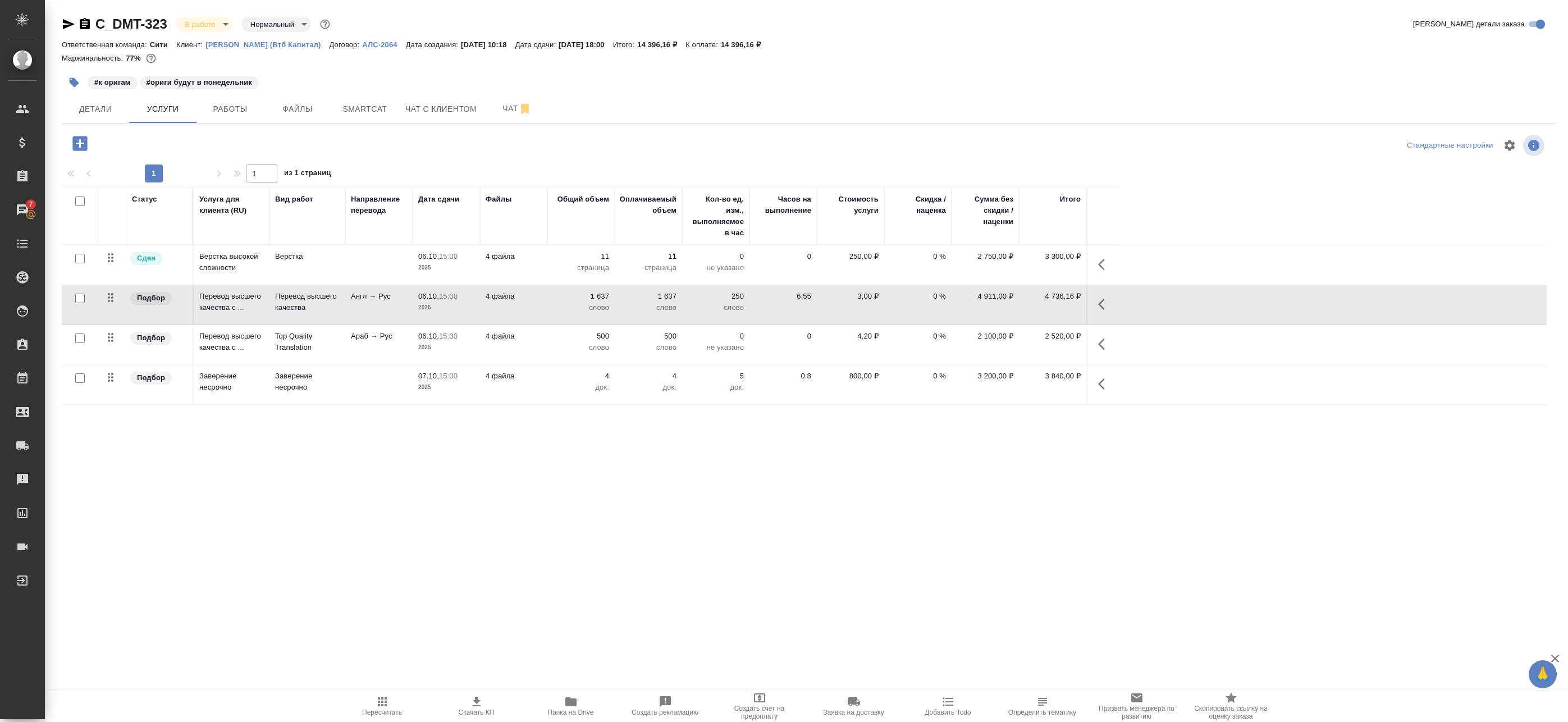
click at [561, 699] on span "Папка на Drive" at bounding box center [571, 706] width 81 height 22
click at [63, 22] on icon "button" at bounding box center [69, 25] width 14 height 14
click at [1073, 453] on div "Статус Услуга для клиента (RU) Вид работ Направление перевода Дата сдачи Файлы …" at bounding box center [805, 441] width 1485 height 506
click at [197, 26] on body "🙏 .cls-1 fill:#fff; AWATERA Badanyan Artak Клиенты Спецификации Заказы 7 Чаты T…" at bounding box center [784, 361] width 1568 height 722
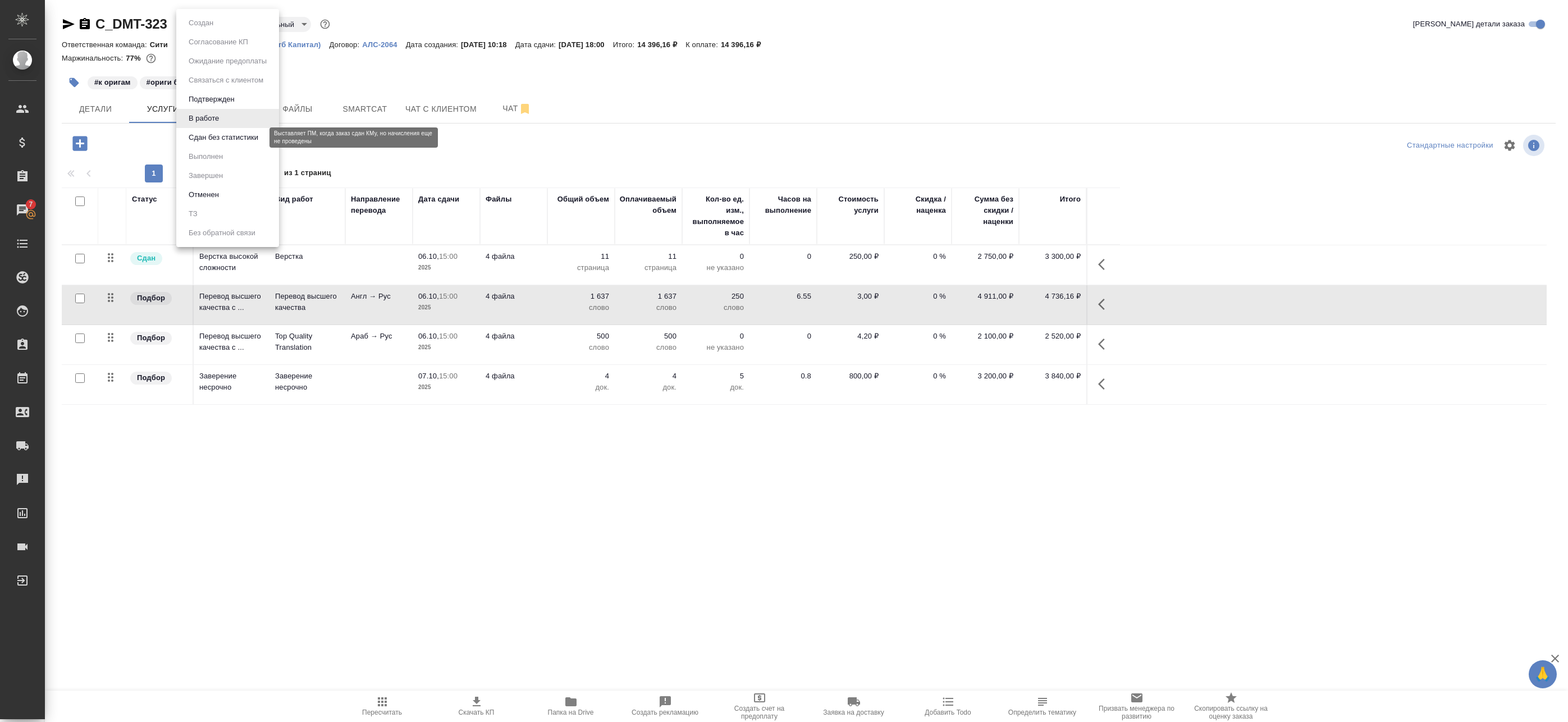
click at [215, 140] on button "Сдан без статистики" at bounding box center [223, 137] width 76 height 13
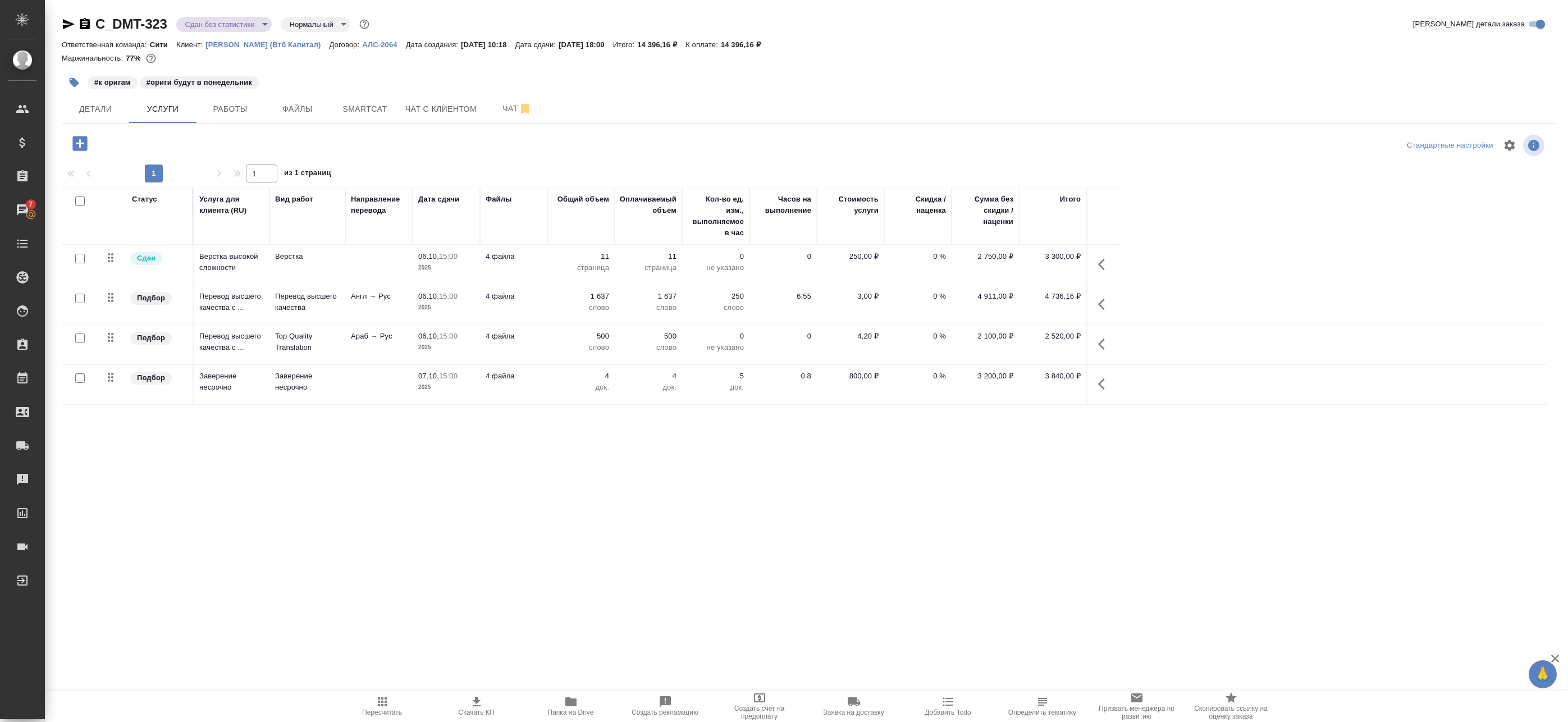
click at [924, 662] on div "Статус Услуга для клиента (RU) Вид работ Направление перевода Дата сдачи Файлы …" at bounding box center [805, 441] width 1485 height 506
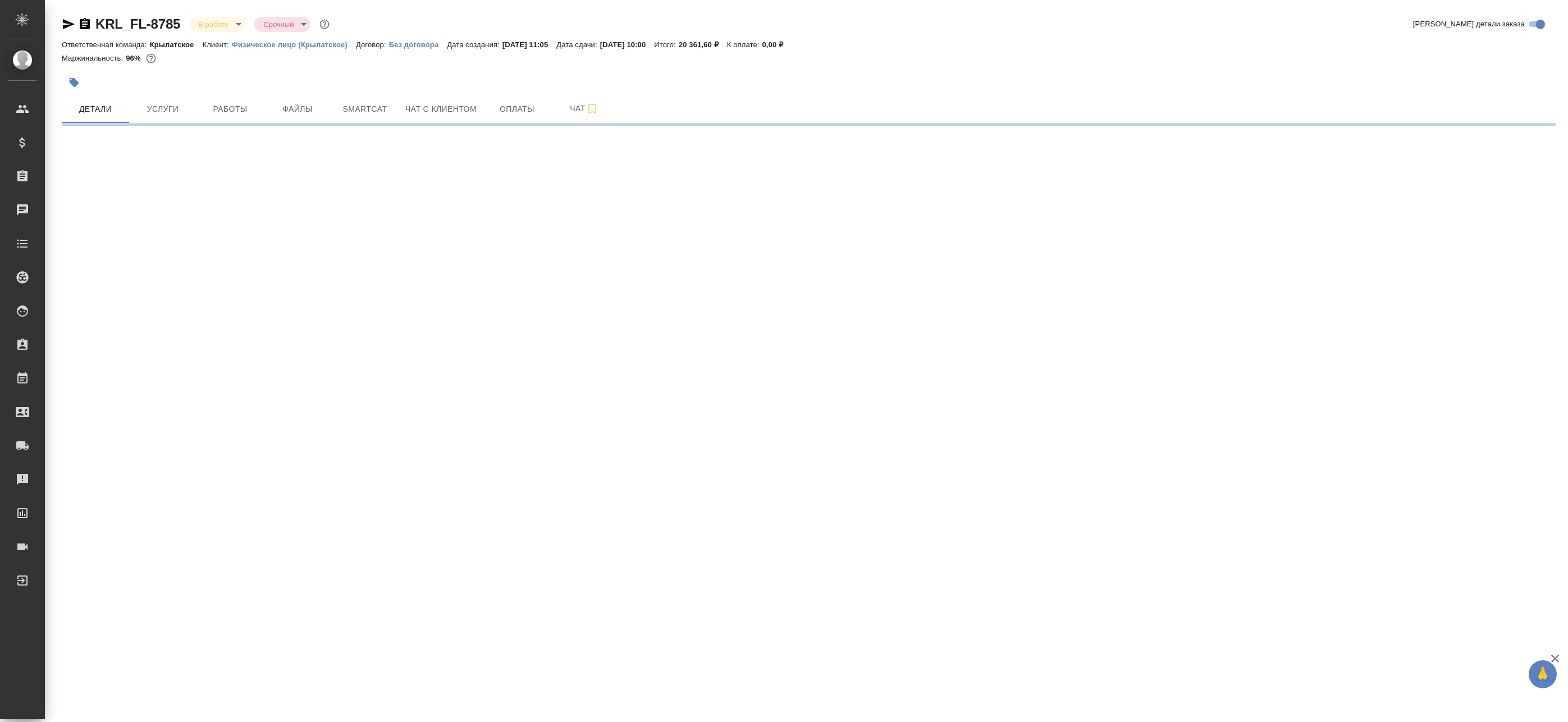
select select "RU"
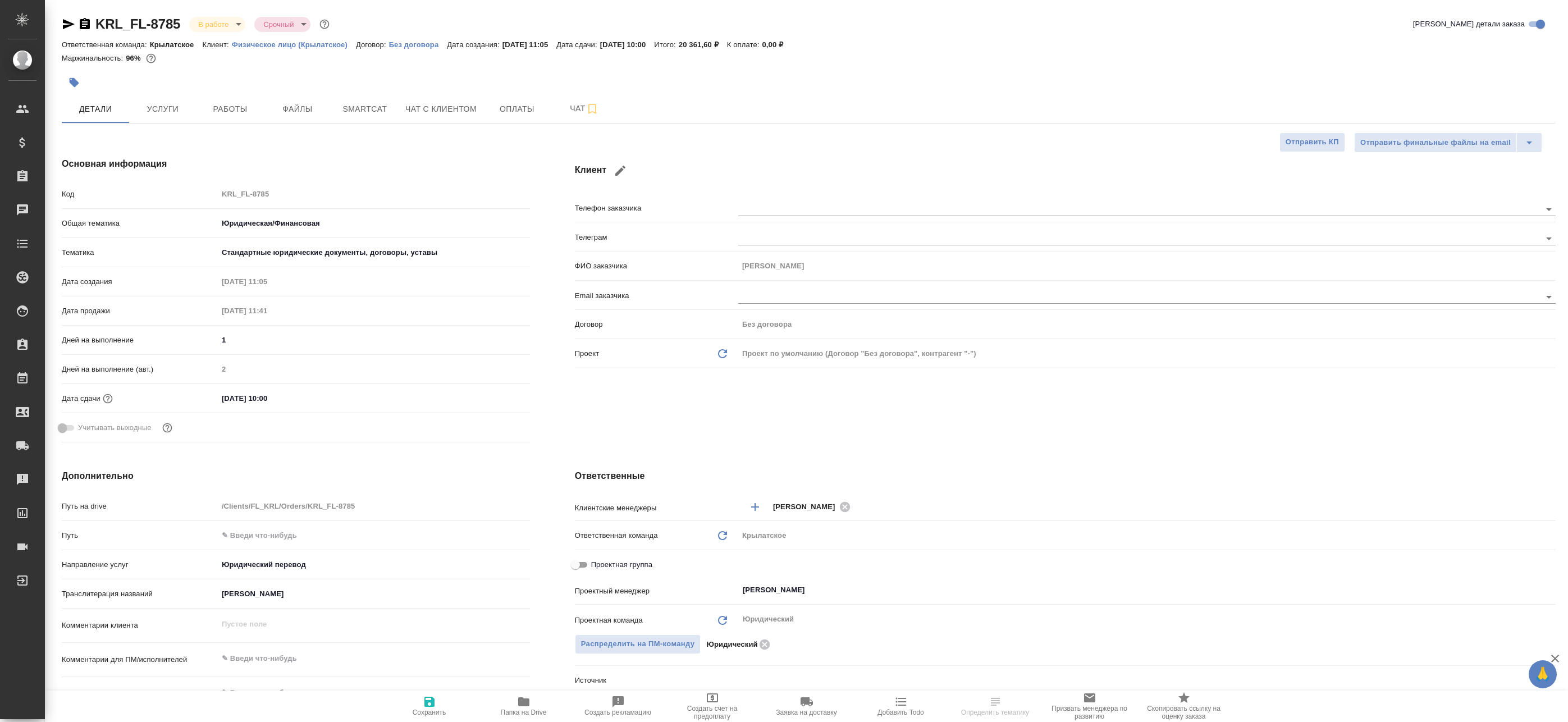
type textarea "x"
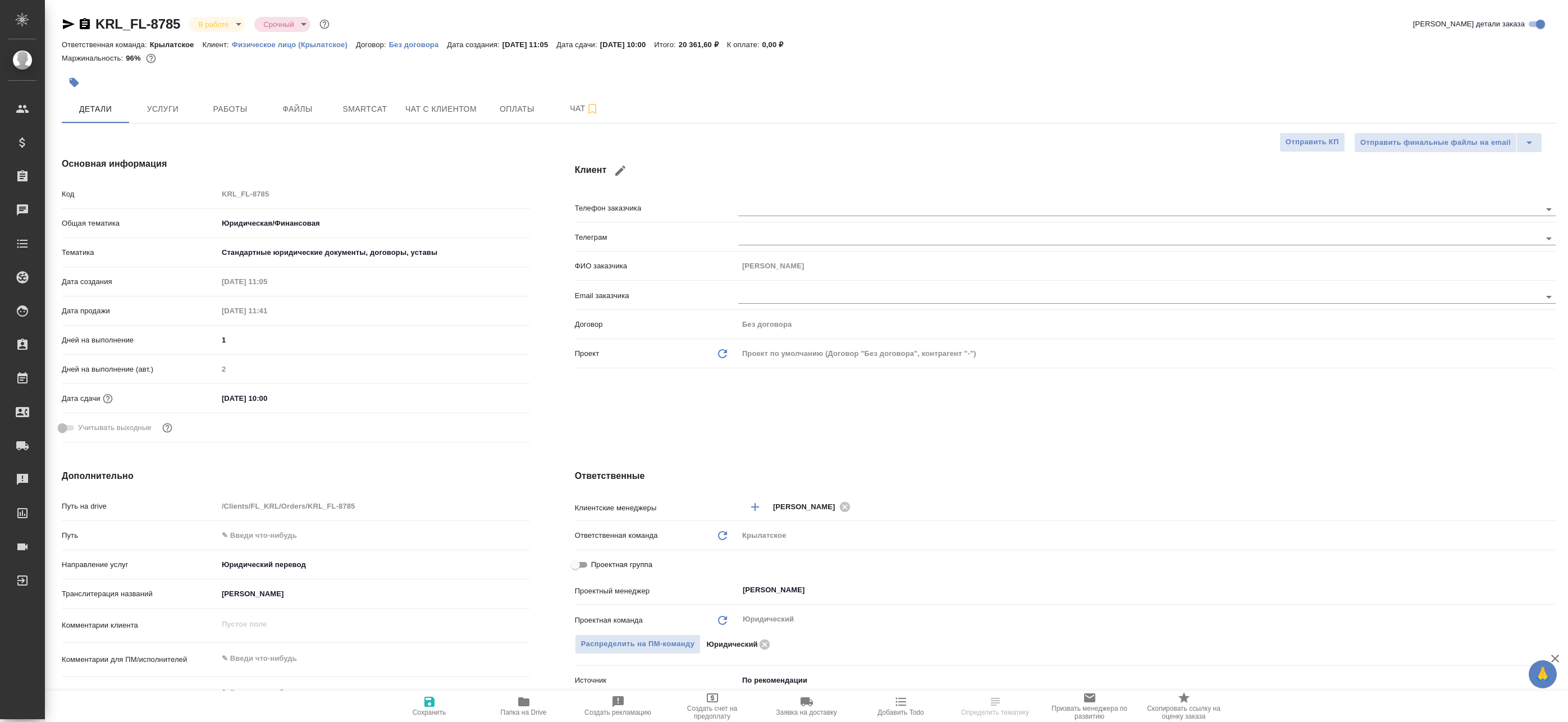
type textarea "x"
click at [239, 103] on span "Работы" at bounding box center [230, 109] width 54 height 14
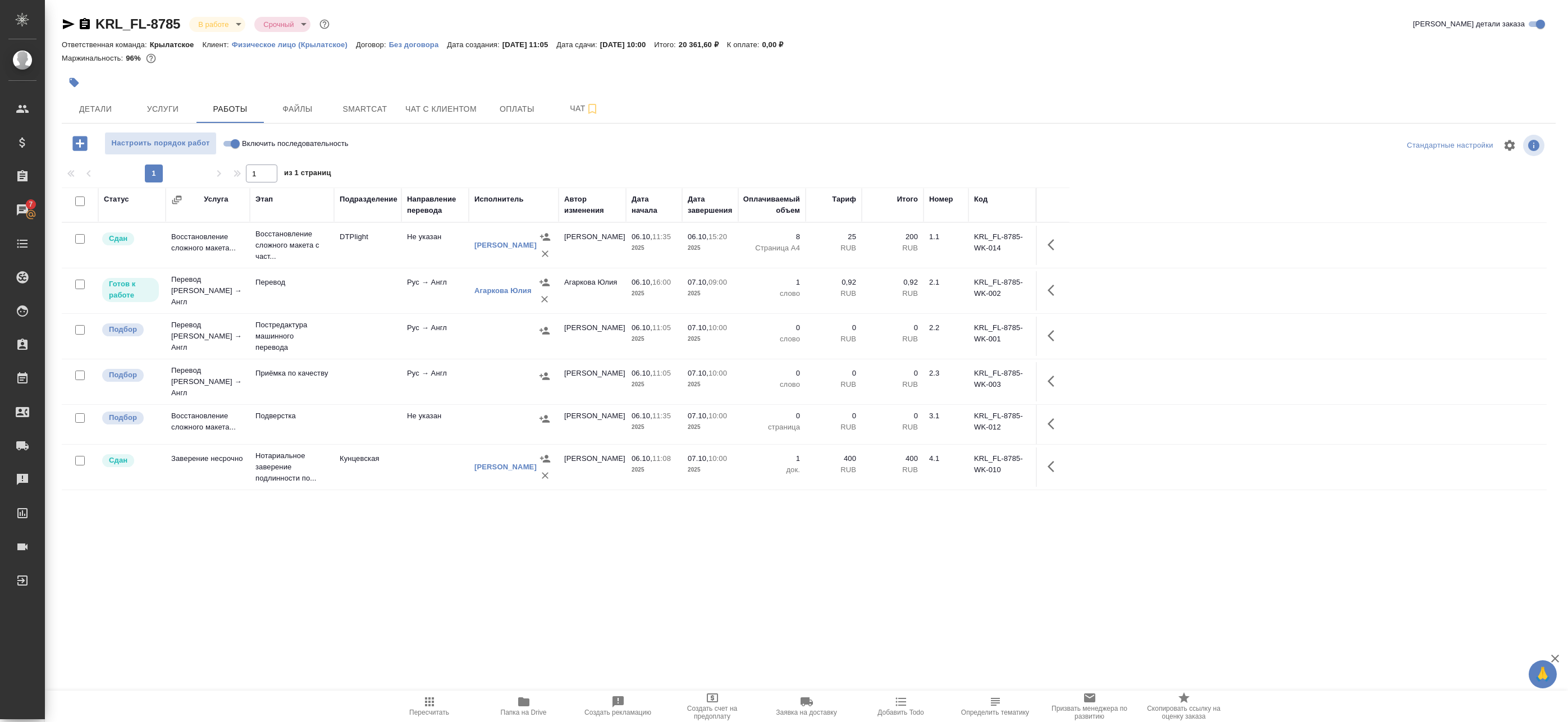
drag, startPoint x: 223, startPoint y: 112, endPoint x: 239, endPoint y: 138, distance: 30.5
click at [223, 112] on span "Работы" at bounding box center [230, 109] width 54 height 14
click at [510, 706] on span "Папка на Drive" at bounding box center [523, 706] width 81 height 22
click at [453, 100] on button "Чат с клиентом" at bounding box center [441, 109] width 85 height 28
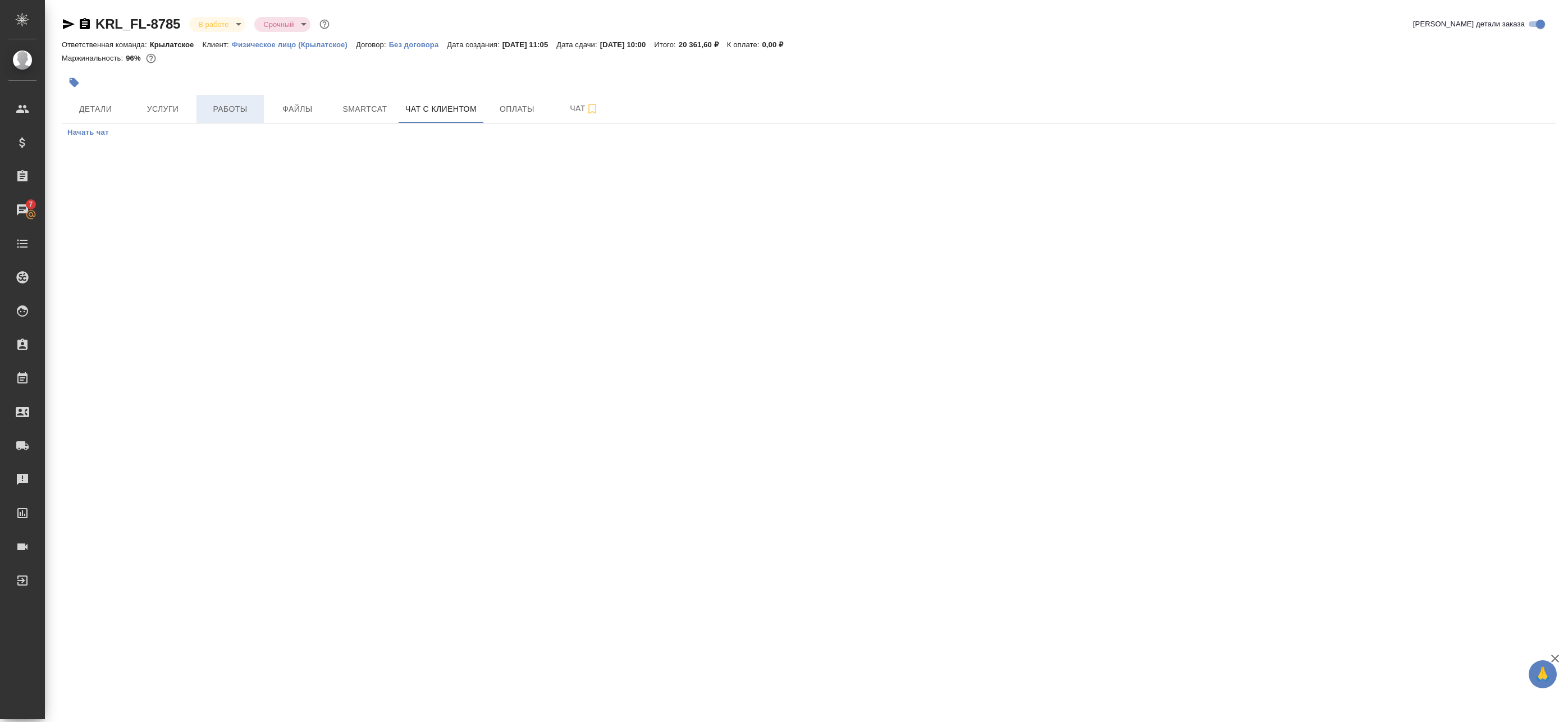
click at [213, 118] on button "Работы" at bounding box center [230, 109] width 67 height 28
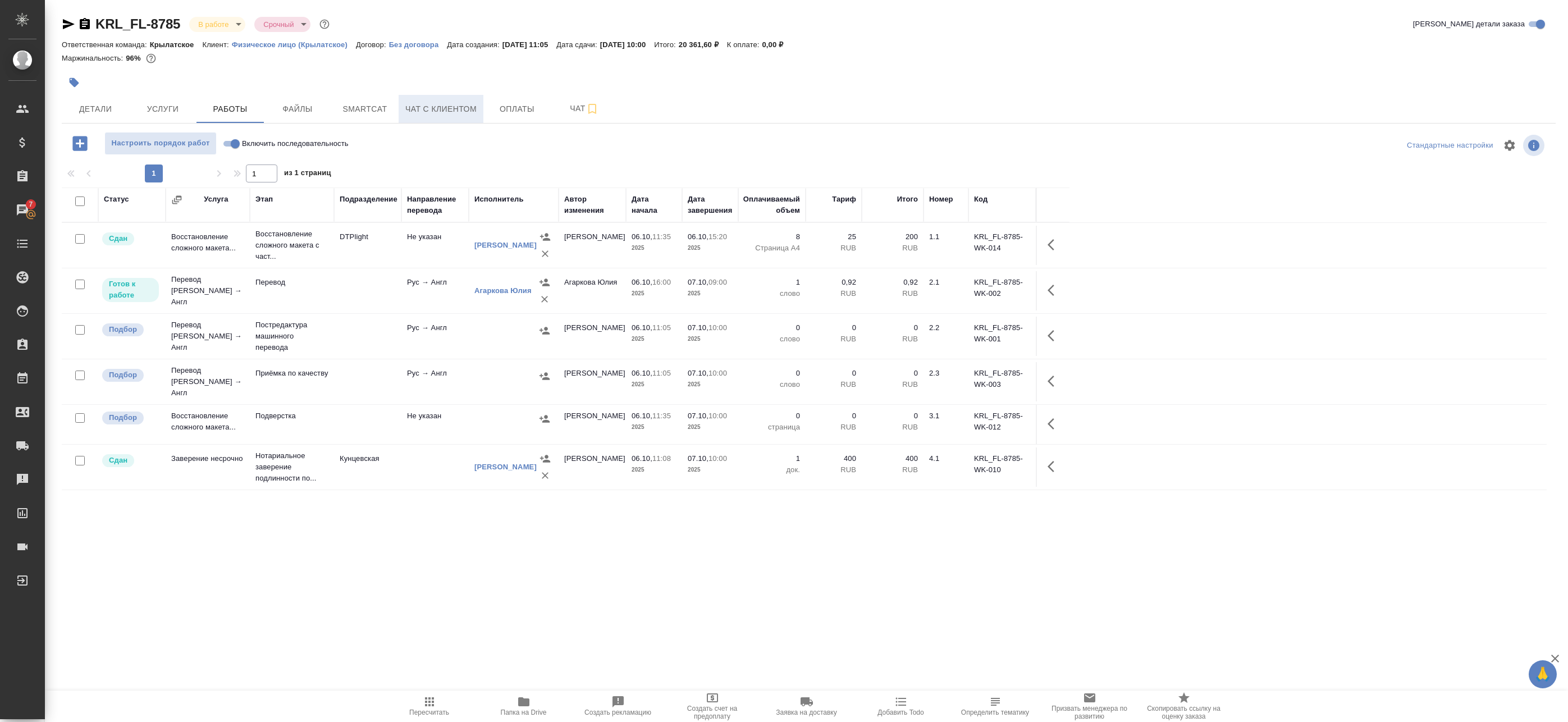
click at [421, 111] on span "Чат с клиентом" at bounding box center [440, 109] width 71 height 14
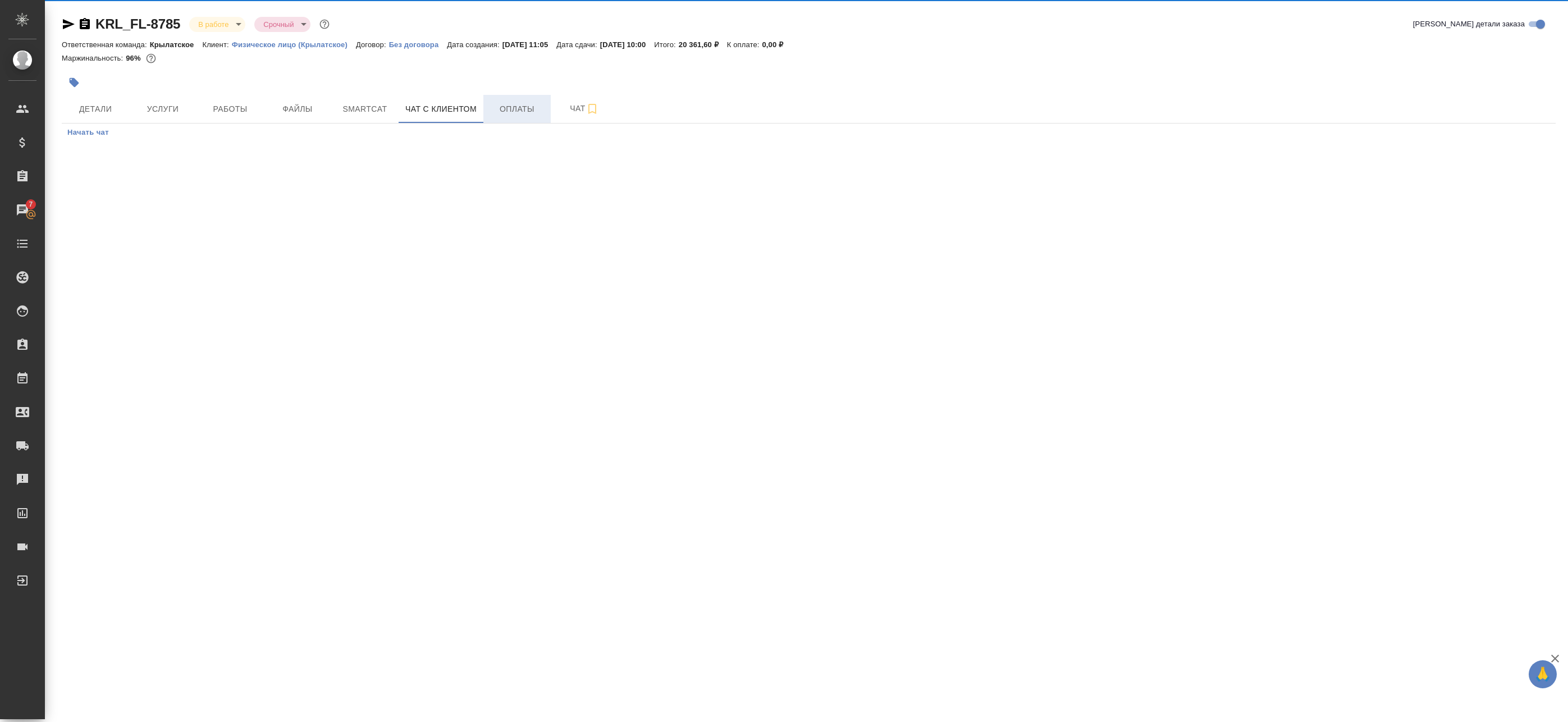
click at [511, 108] on span "Оплаты" at bounding box center [516, 109] width 54 height 14
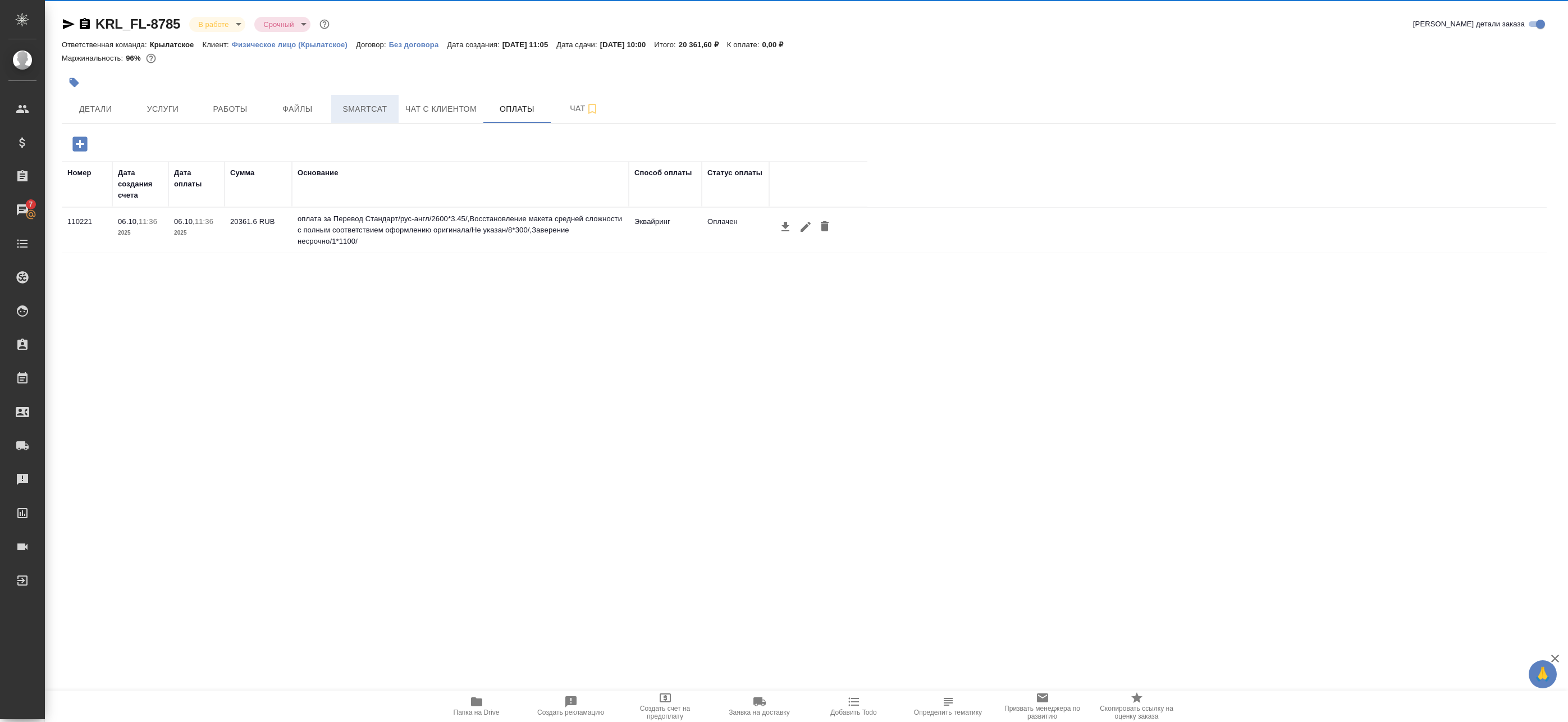
click at [367, 115] on span "Smartcat" at bounding box center [364, 109] width 54 height 14
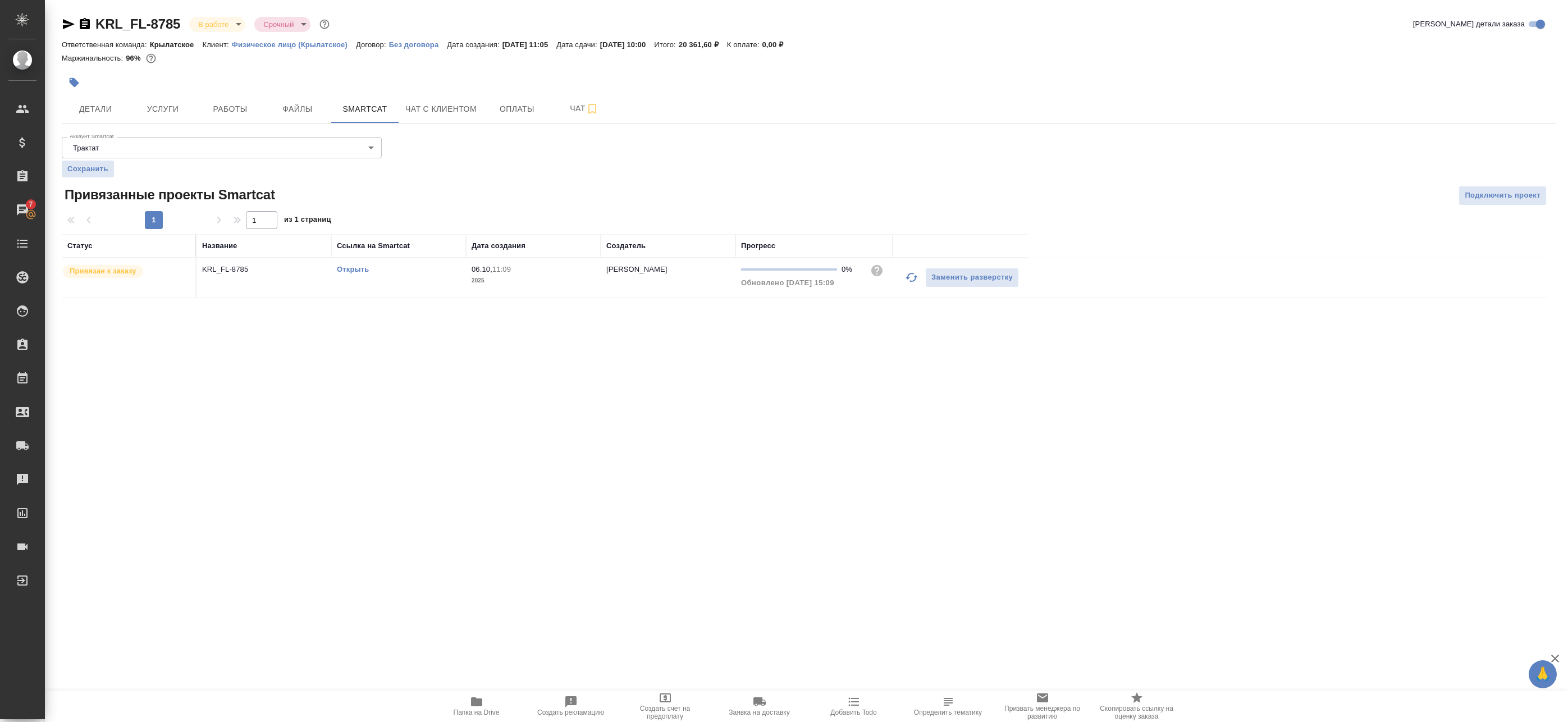
click at [358, 277] on td "Открыть" at bounding box center [398, 278] width 134 height 40
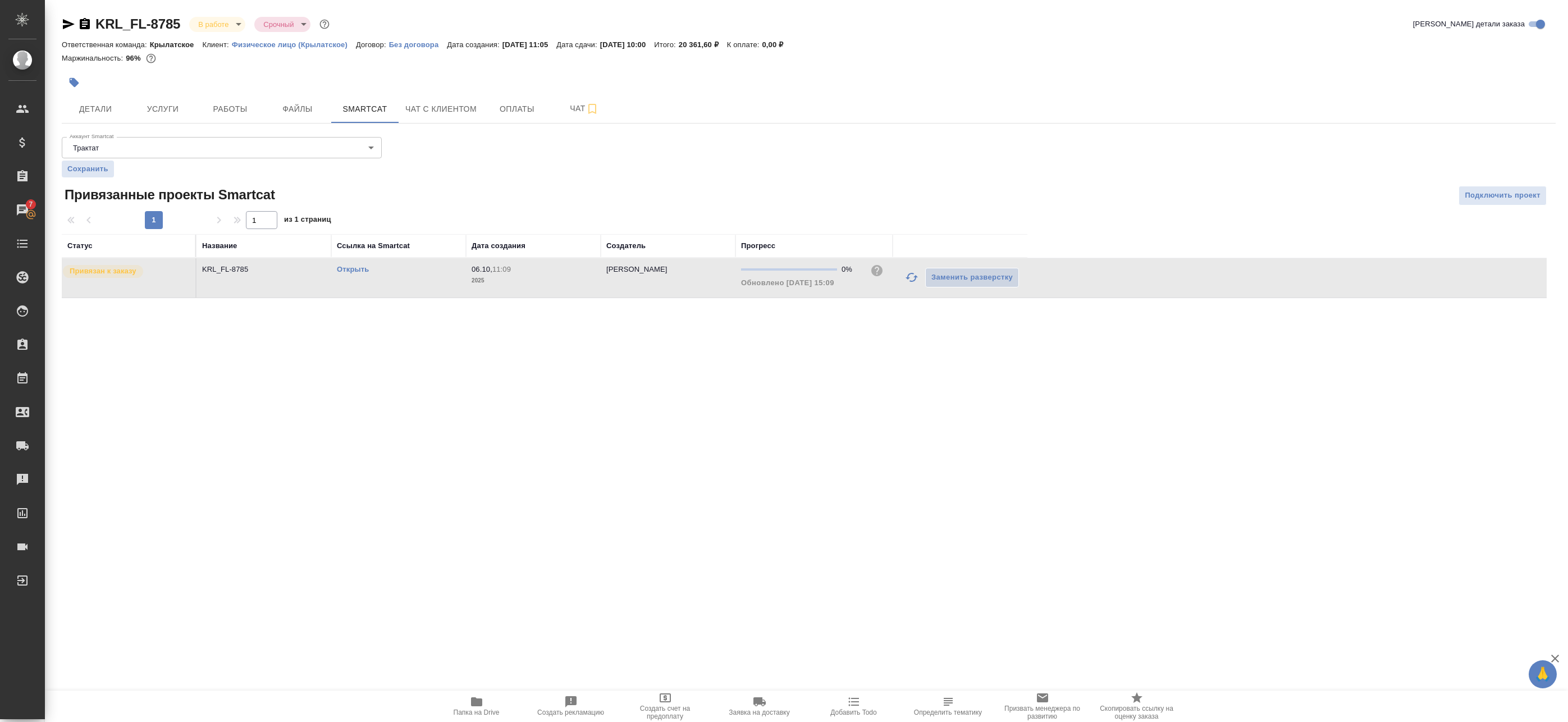
click at [357, 269] on link "Открыть" at bounding box center [353, 269] width 32 height 9
click at [252, 102] on span "Работы" at bounding box center [230, 109] width 54 height 14
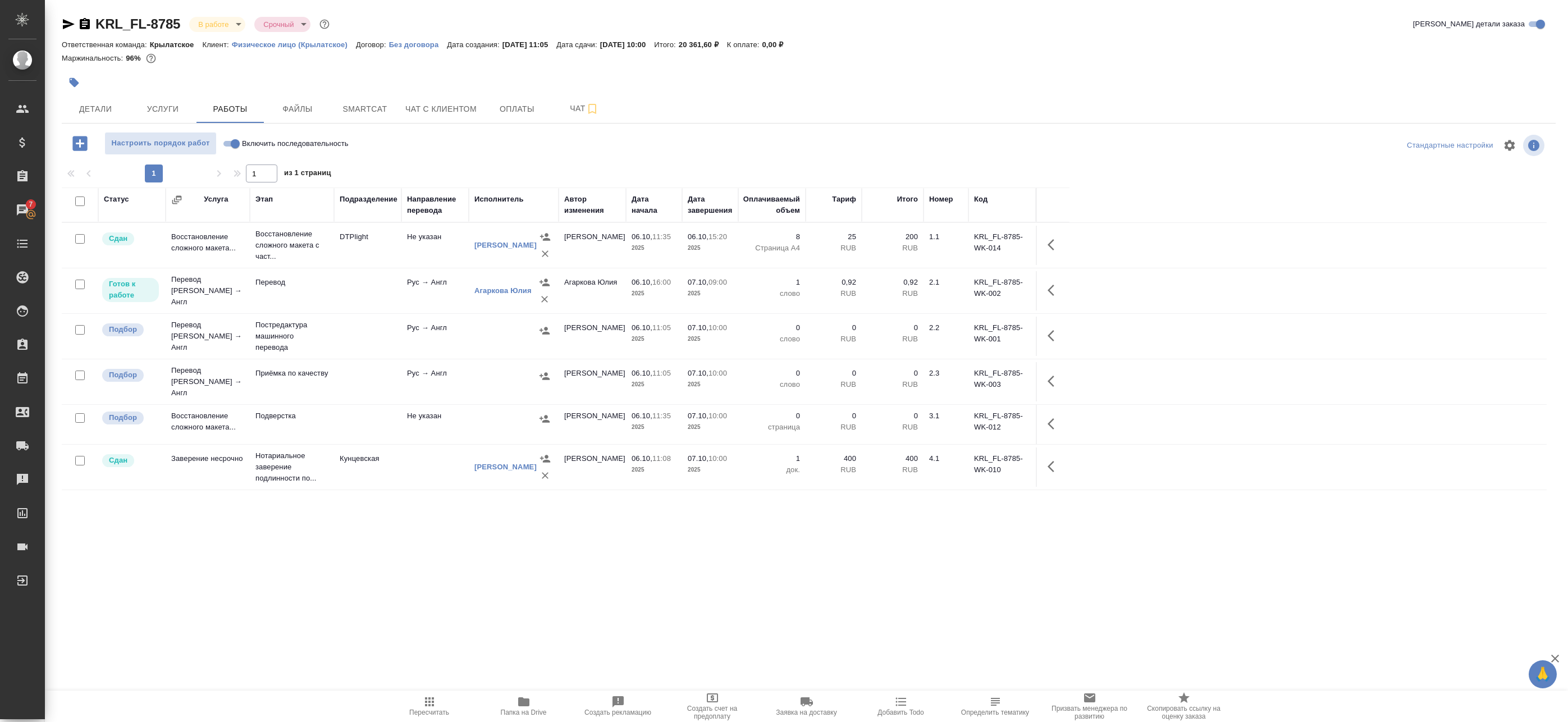
click at [439, 253] on td "Не указан" at bounding box center [434, 246] width 67 height 40
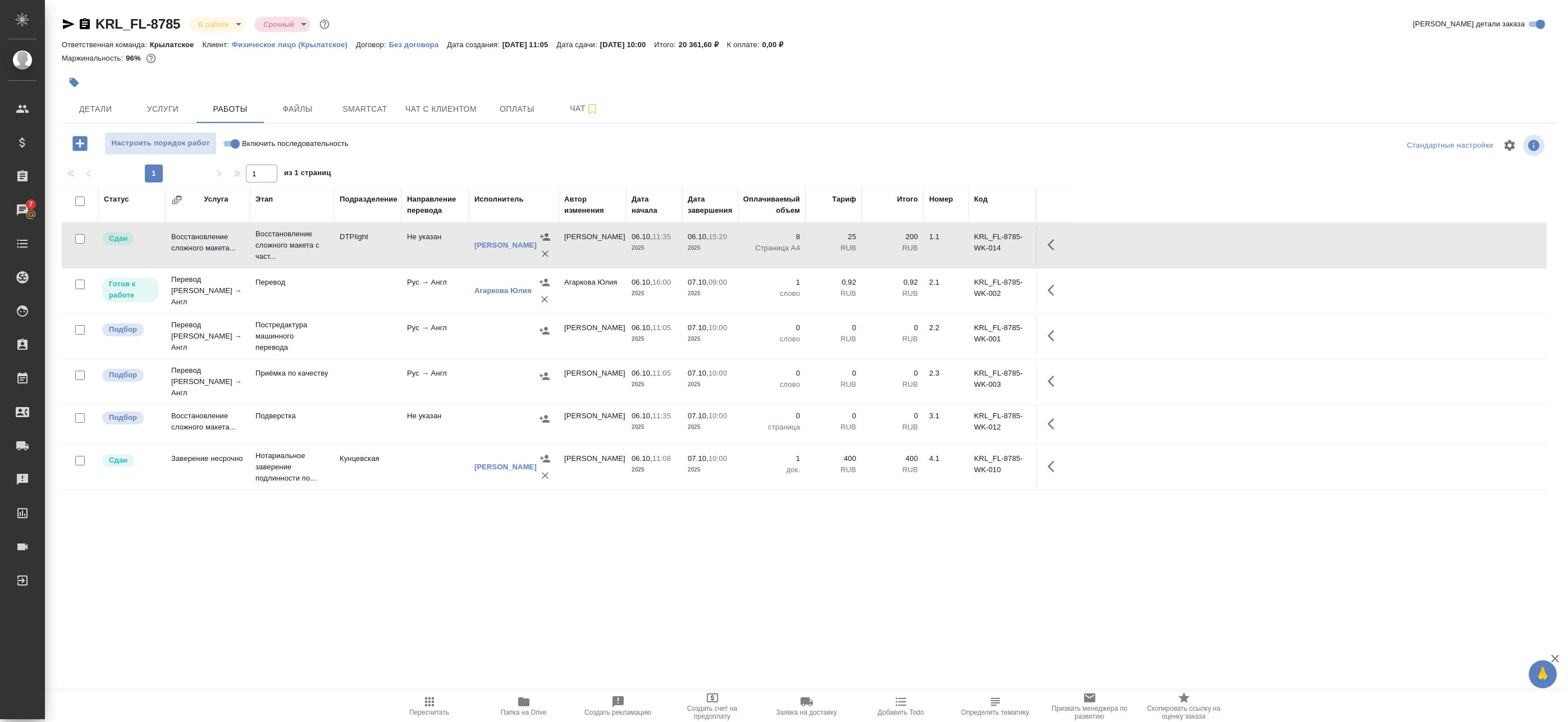
click at [425, 261] on td "Не указан" at bounding box center [434, 246] width 67 height 40
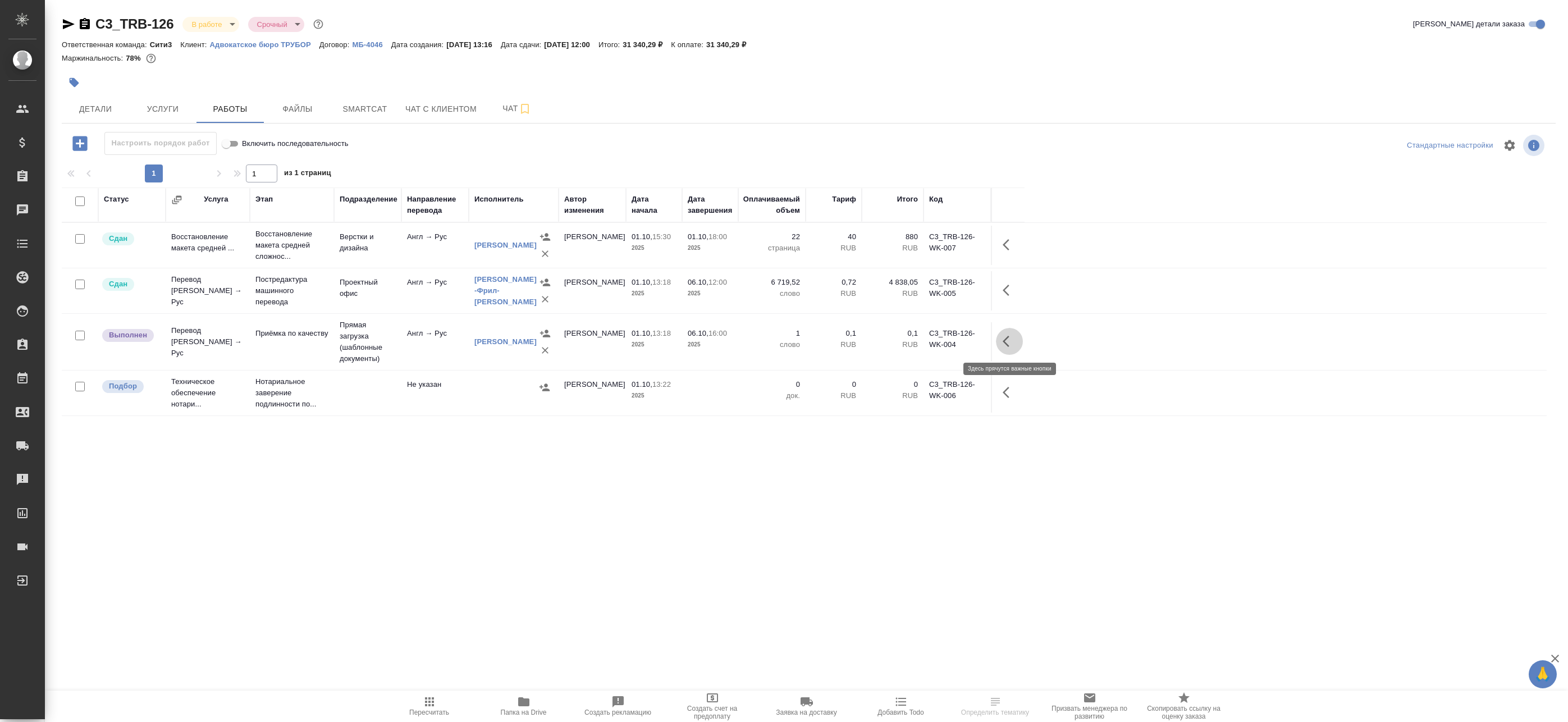
click at [1013, 342] on icon "button" at bounding box center [1009, 342] width 14 height 14
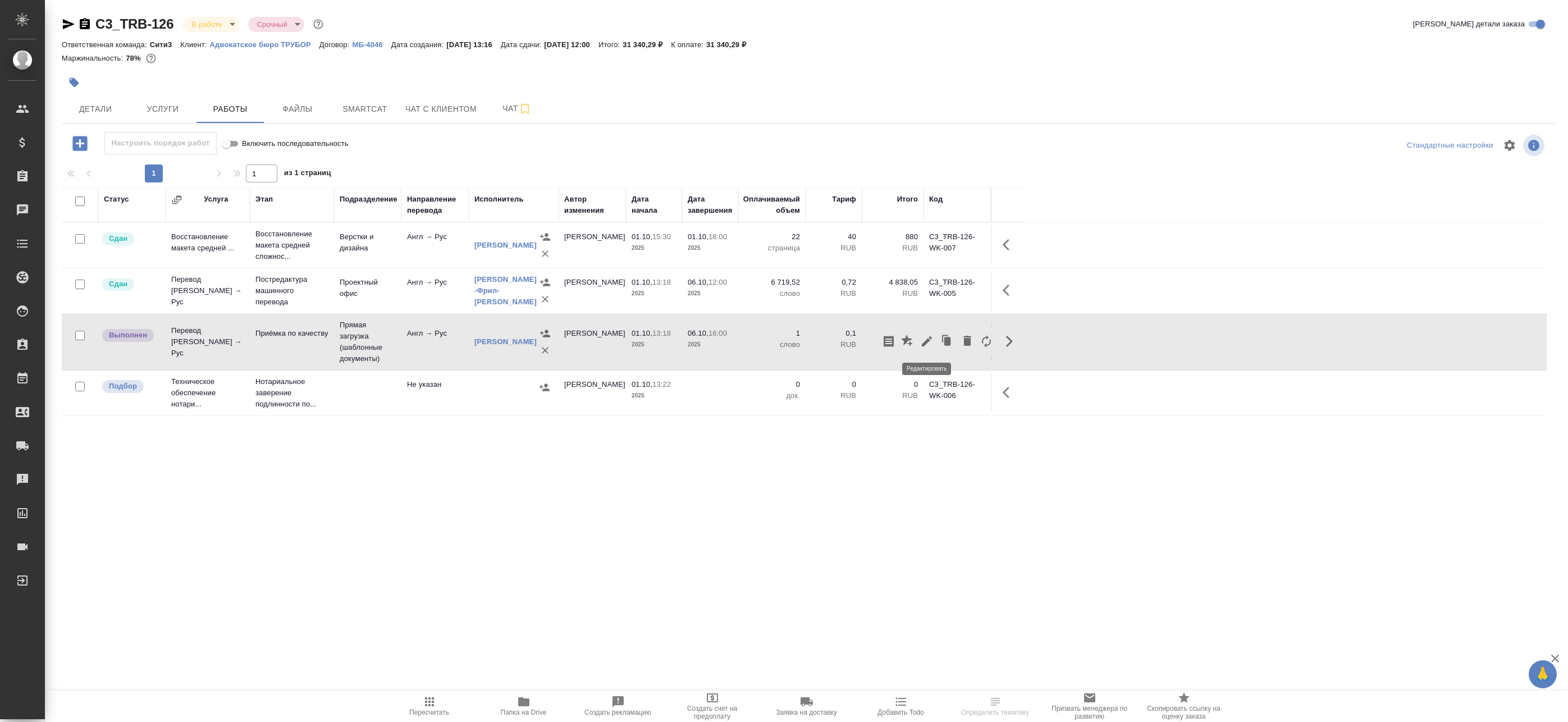
click at [932, 340] on icon "button" at bounding box center [927, 342] width 14 height 14
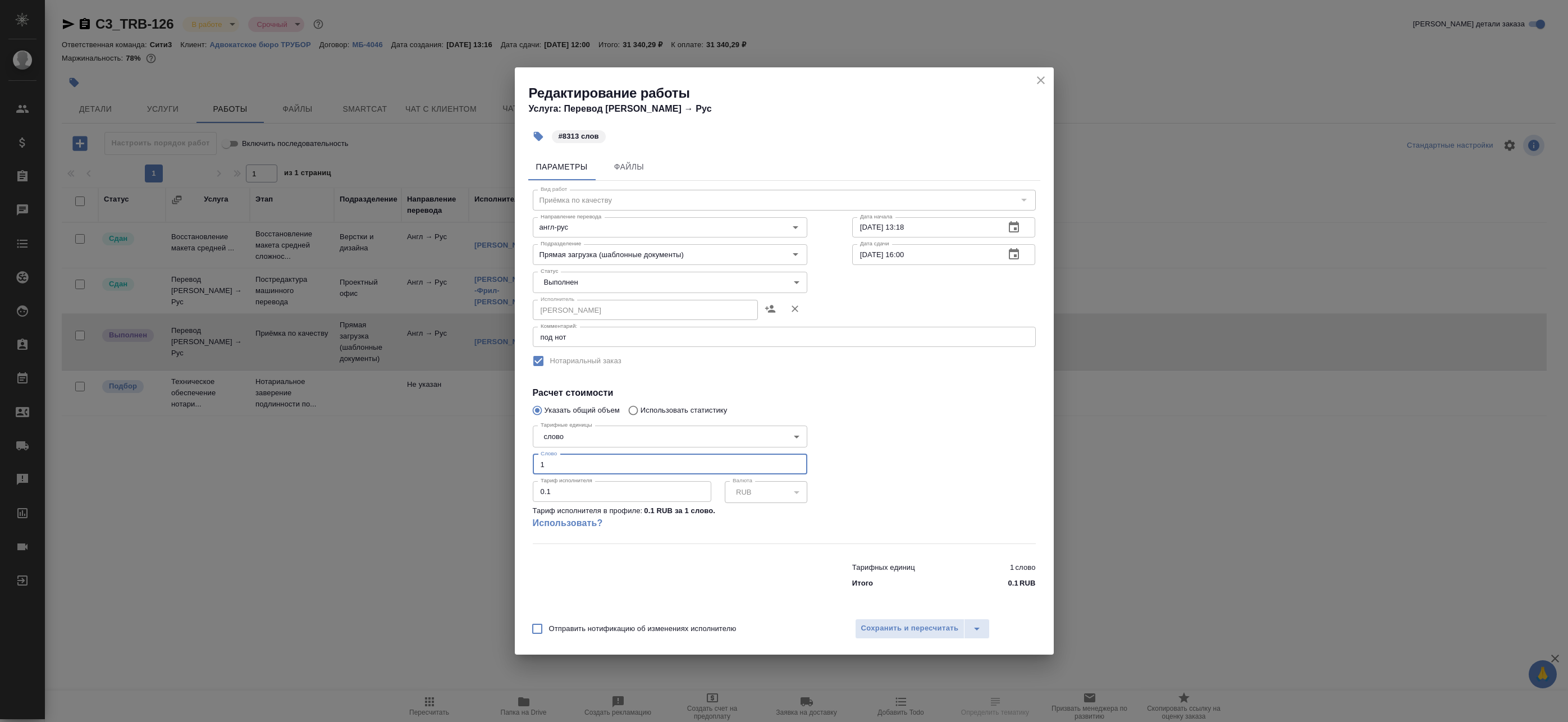
drag, startPoint x: 567, startPoint y: 470, endPoint x: 493, endPoint y: 465, distance: 74.2
click at [493, 465] on div "Редактирование работы Услуга: Перевод Стандарт Англ → Рус #8313 слов Параметры …" at bounding box center [784, 361] width 1568 height 722
type input "8313"
click at [901, 635] on button "Сохранить и пересчитать" at bounding box center [909, 628] width 110 height 20
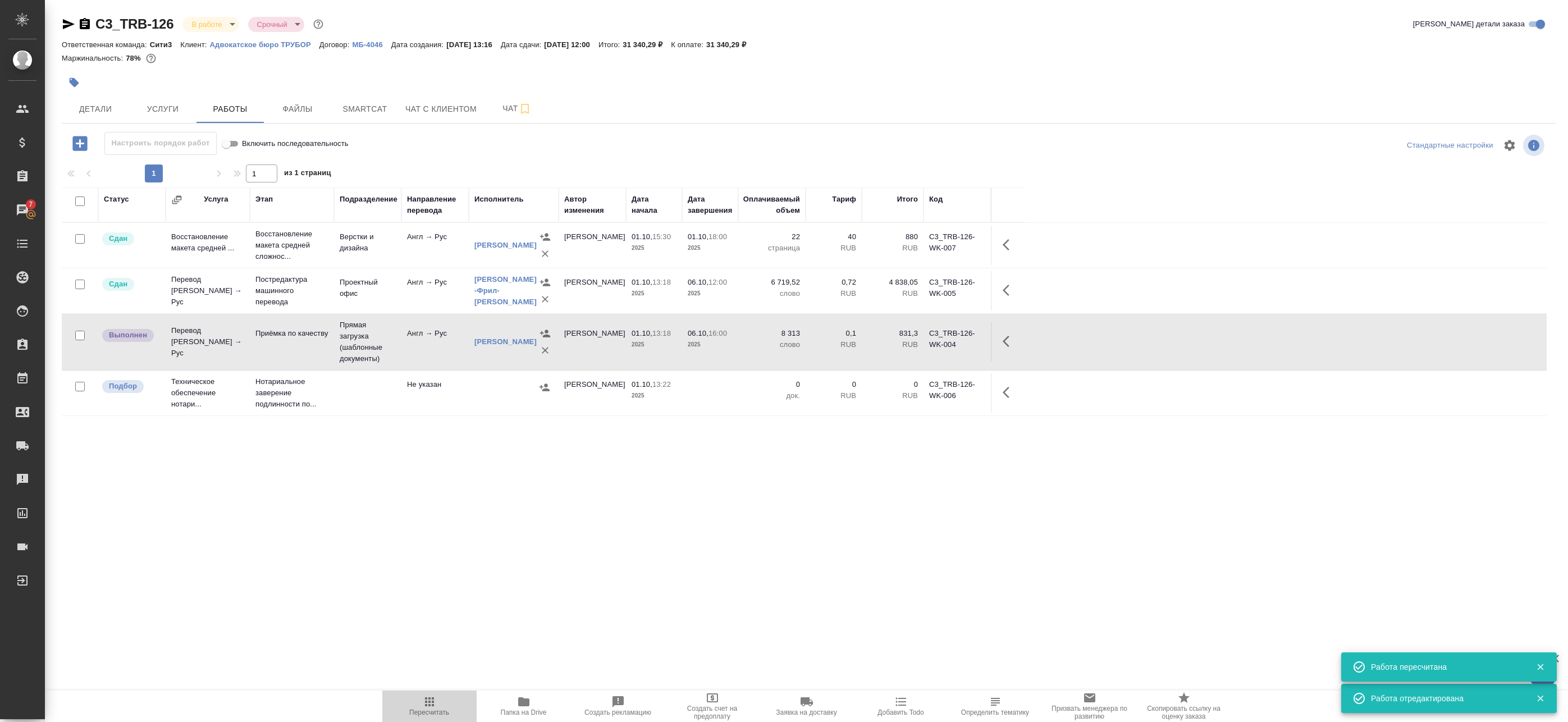
click at [424, 706] on icon "button" at bounding box center [430, 702] width 14 height 14
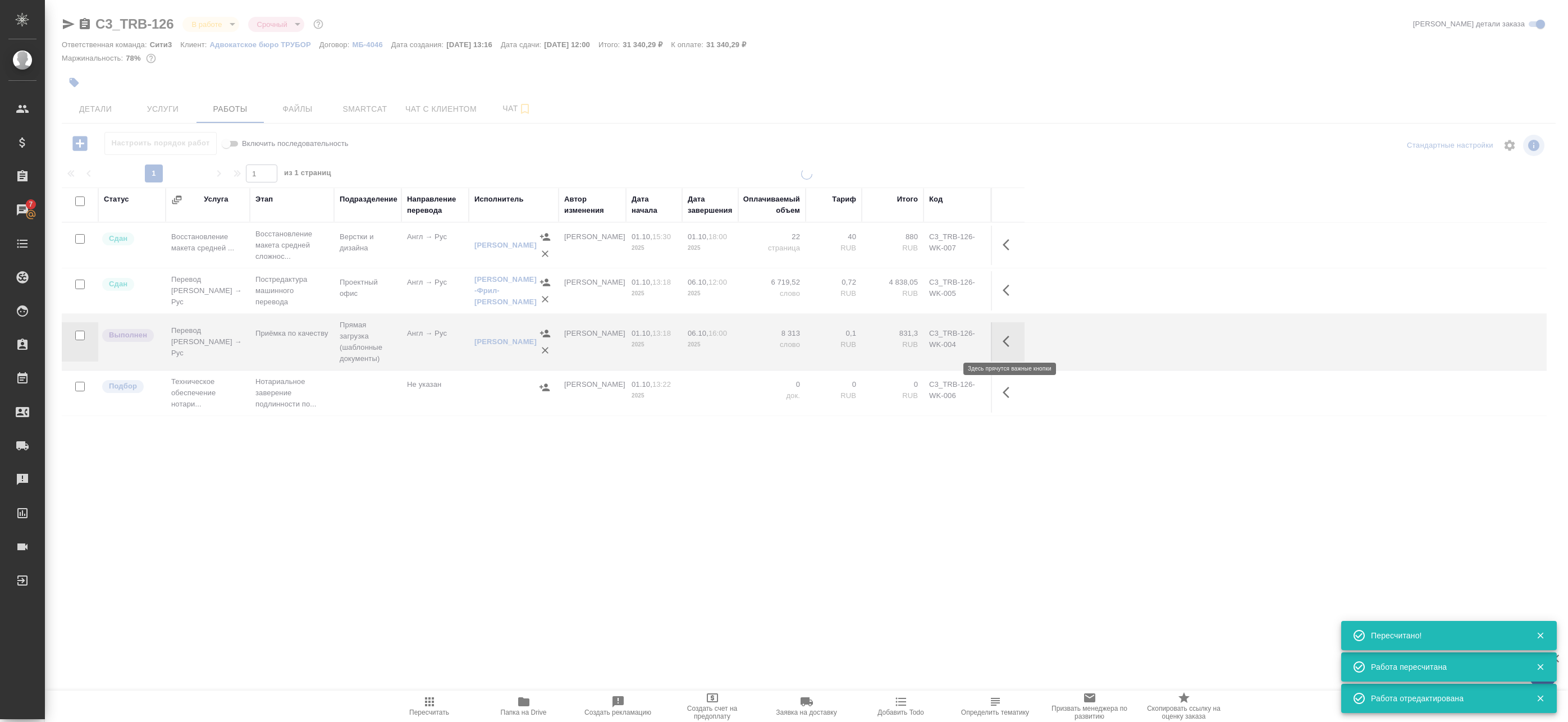
click at [1006, 338] on icon "button" at bounding box center [1009, 342] width 14 height 14
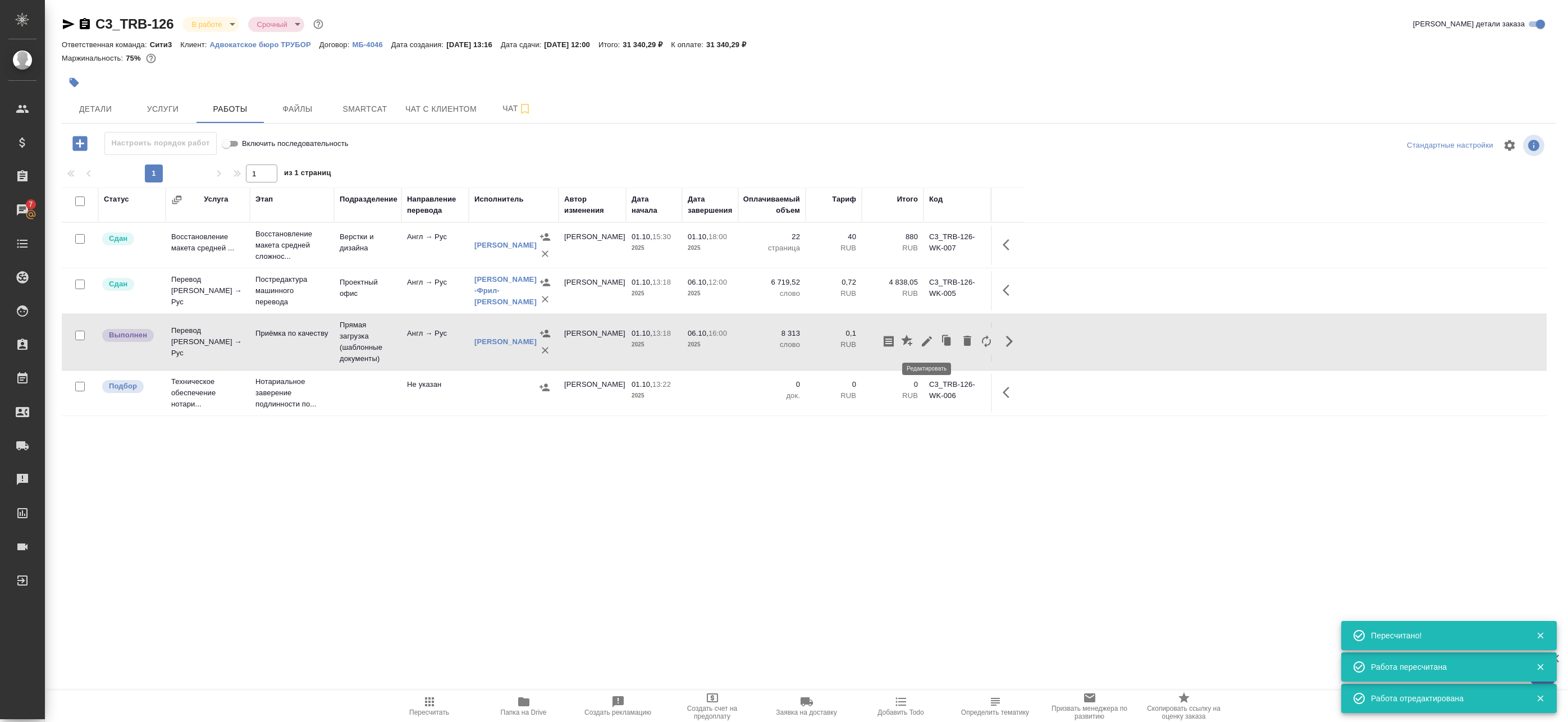
click at [923, 340] on icon "button" at bounding box center [927, 342] width 14 height 14
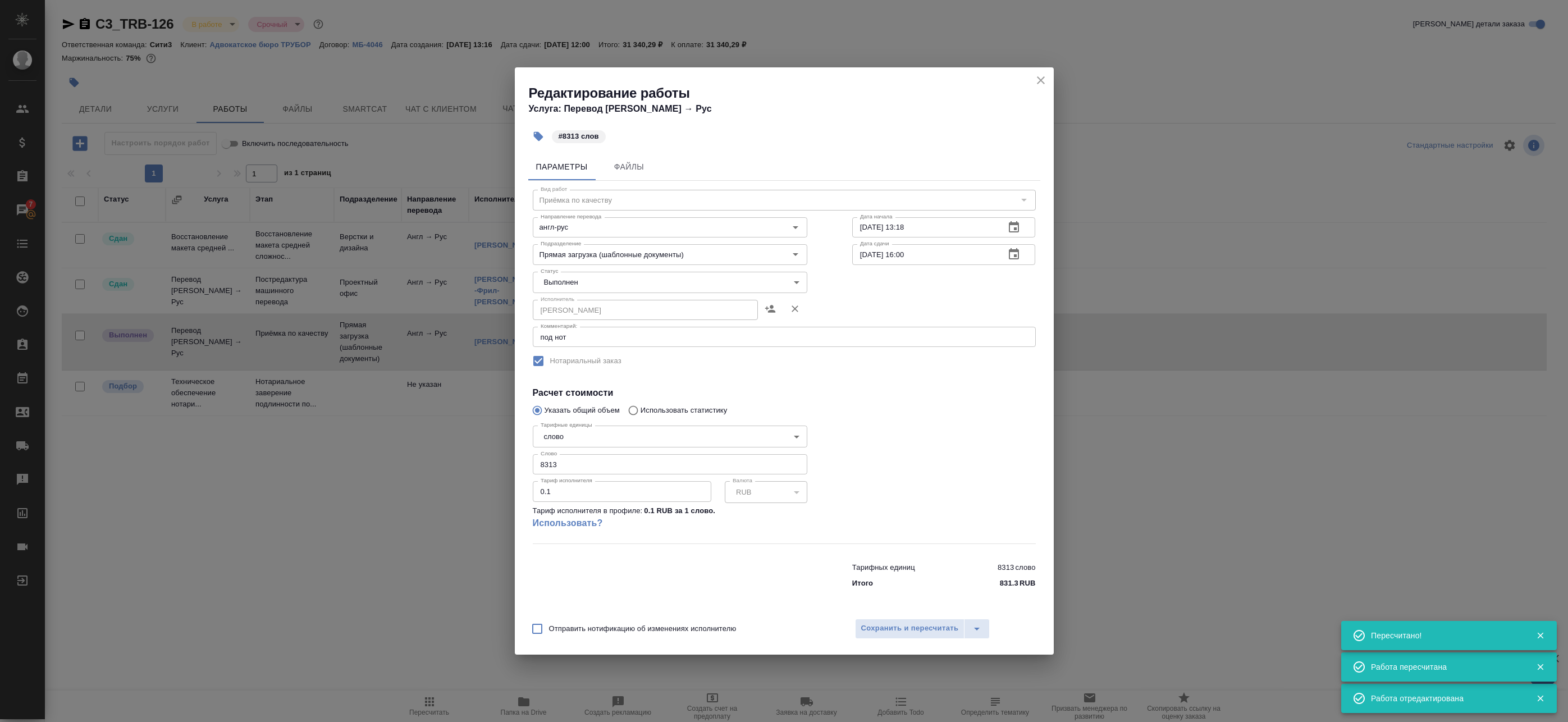
click at [599, 283] on body "🙏 .cls-1 fill:#fff; AWATERA Badanyan Artak Клиенты Спецификации Заказы 7 Чаты T…" at bounding box center [784, 361] width 1568 height 722
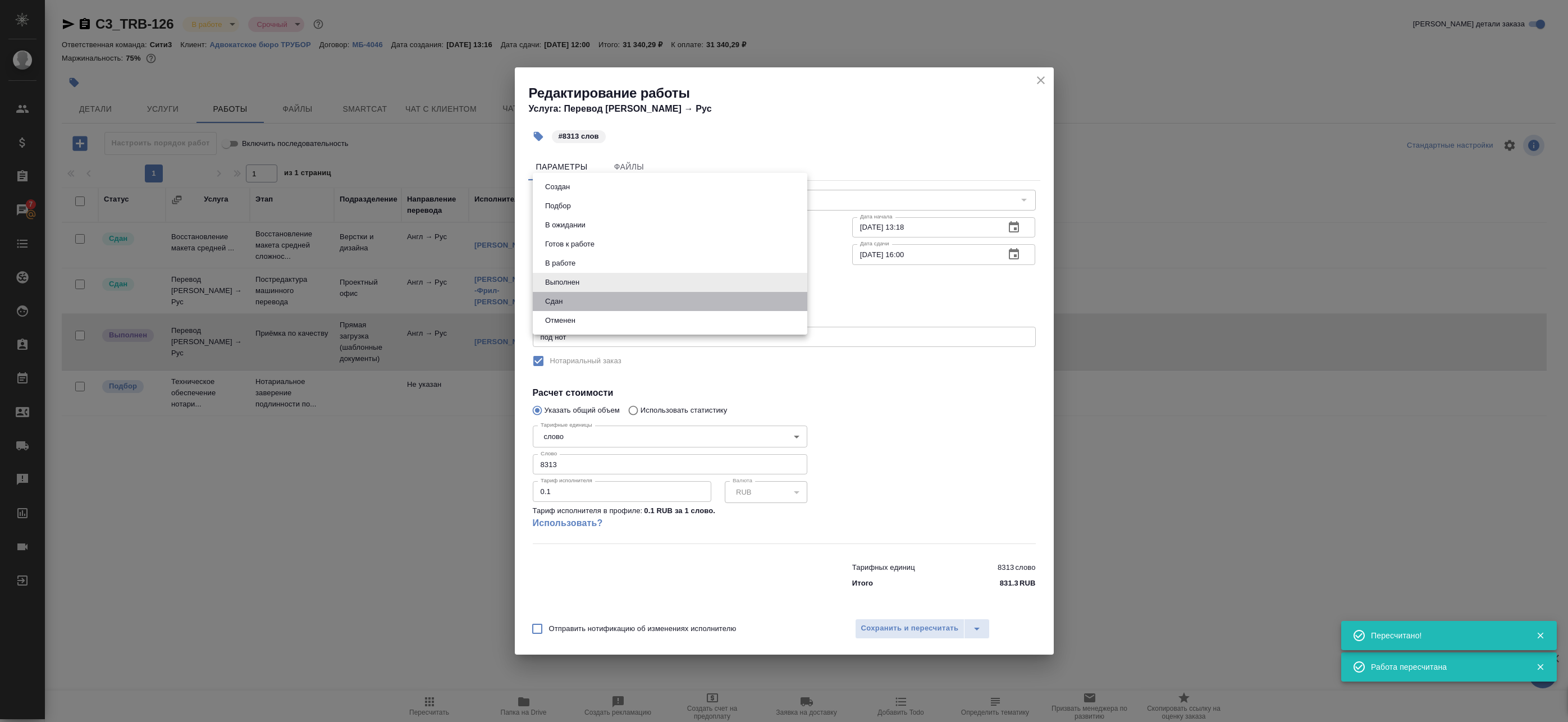
click at [590, 304] on li "Сдан" at bounding box center [669, 301] width 274 height 19
type input "closed"
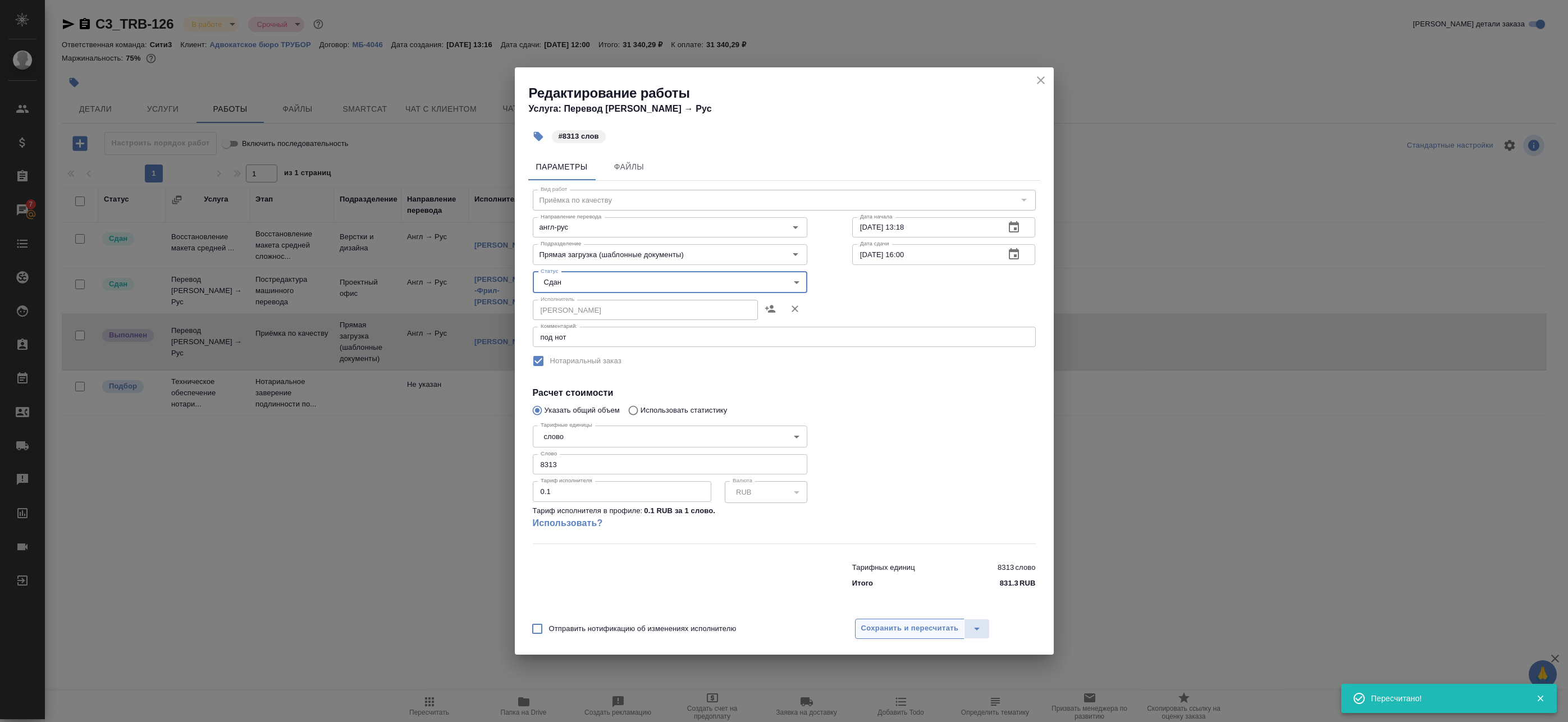
click at [876, 625] on span "Сохранить и пересчитать" at bounding box center [909, 628] width 98 height 13
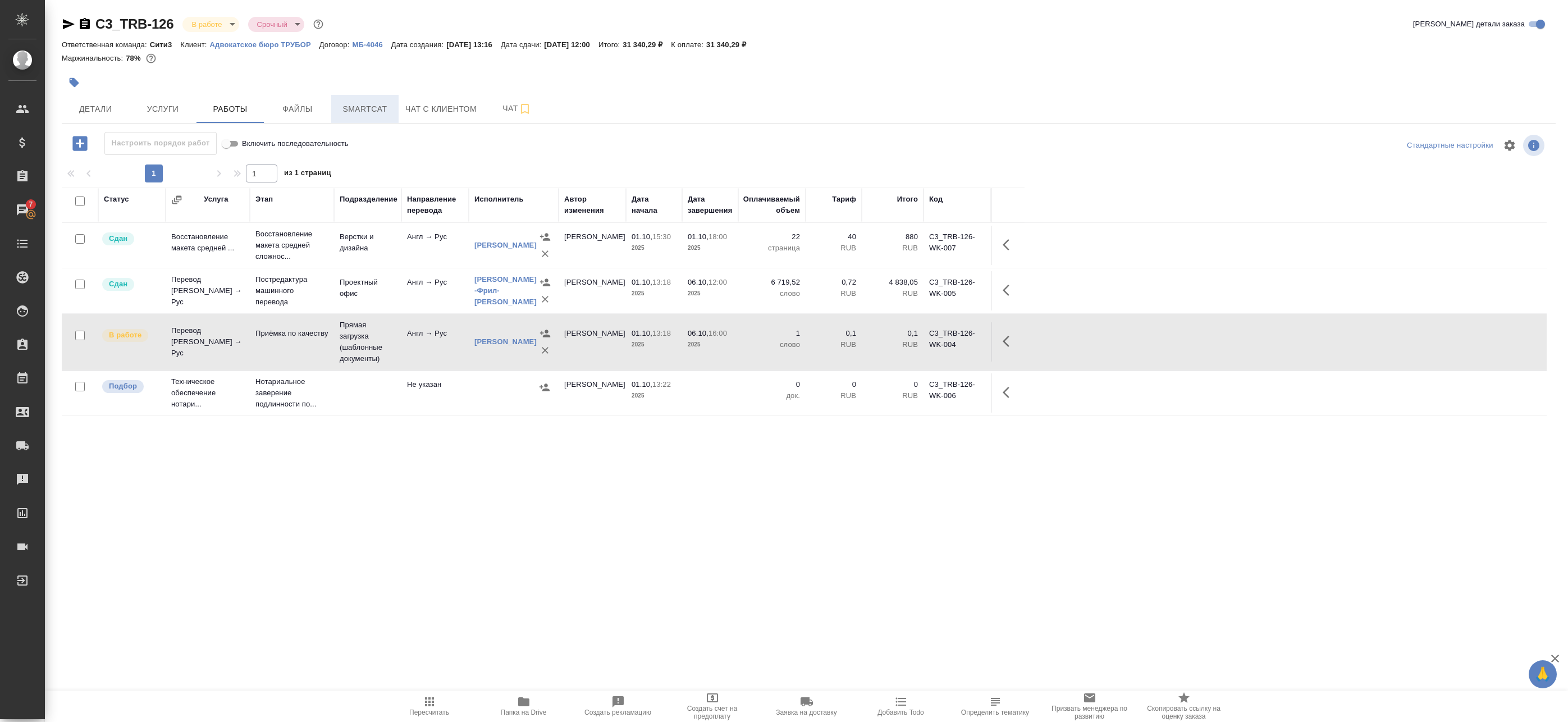
click at [341, 114] on span "Smartcat" at bounding box center [364, 109] width 54 height 14
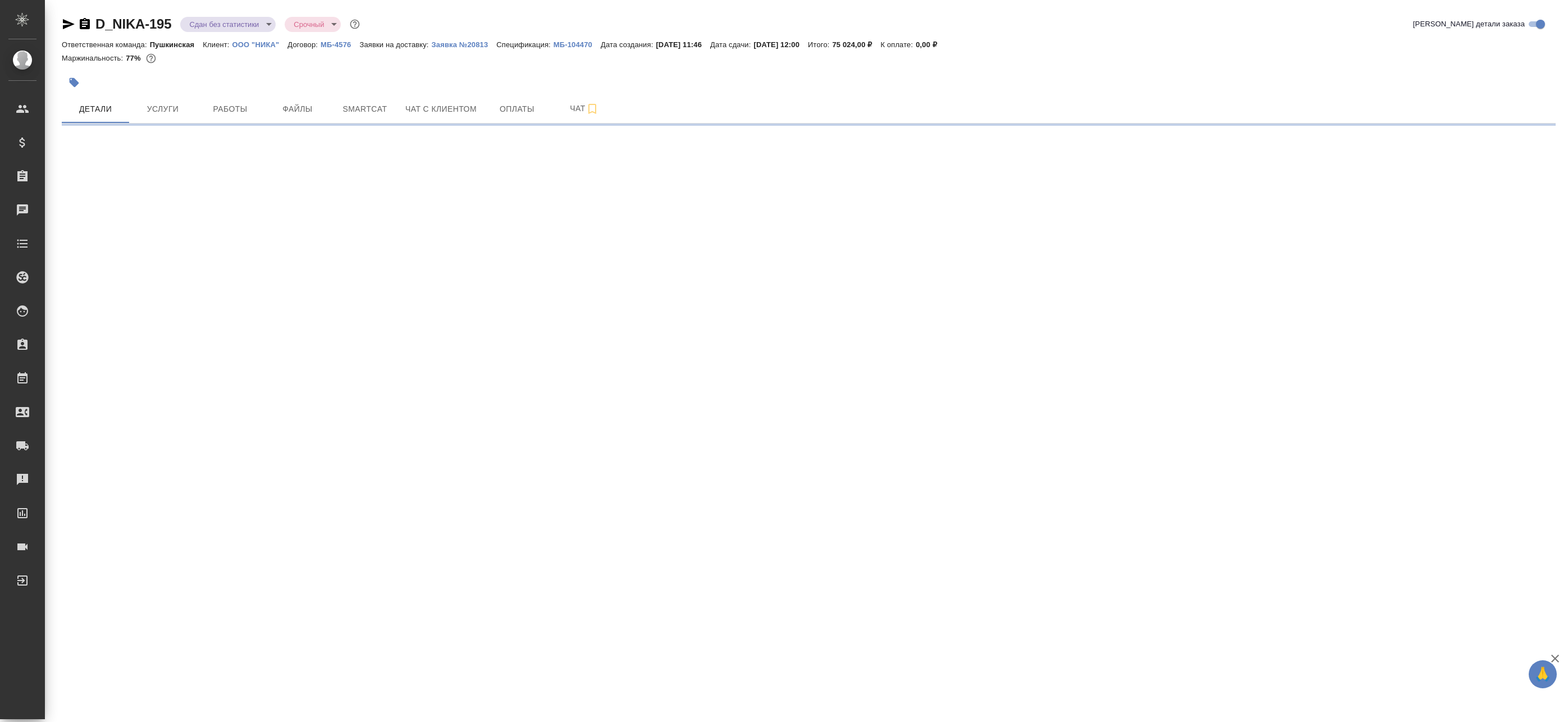
select select "RU"
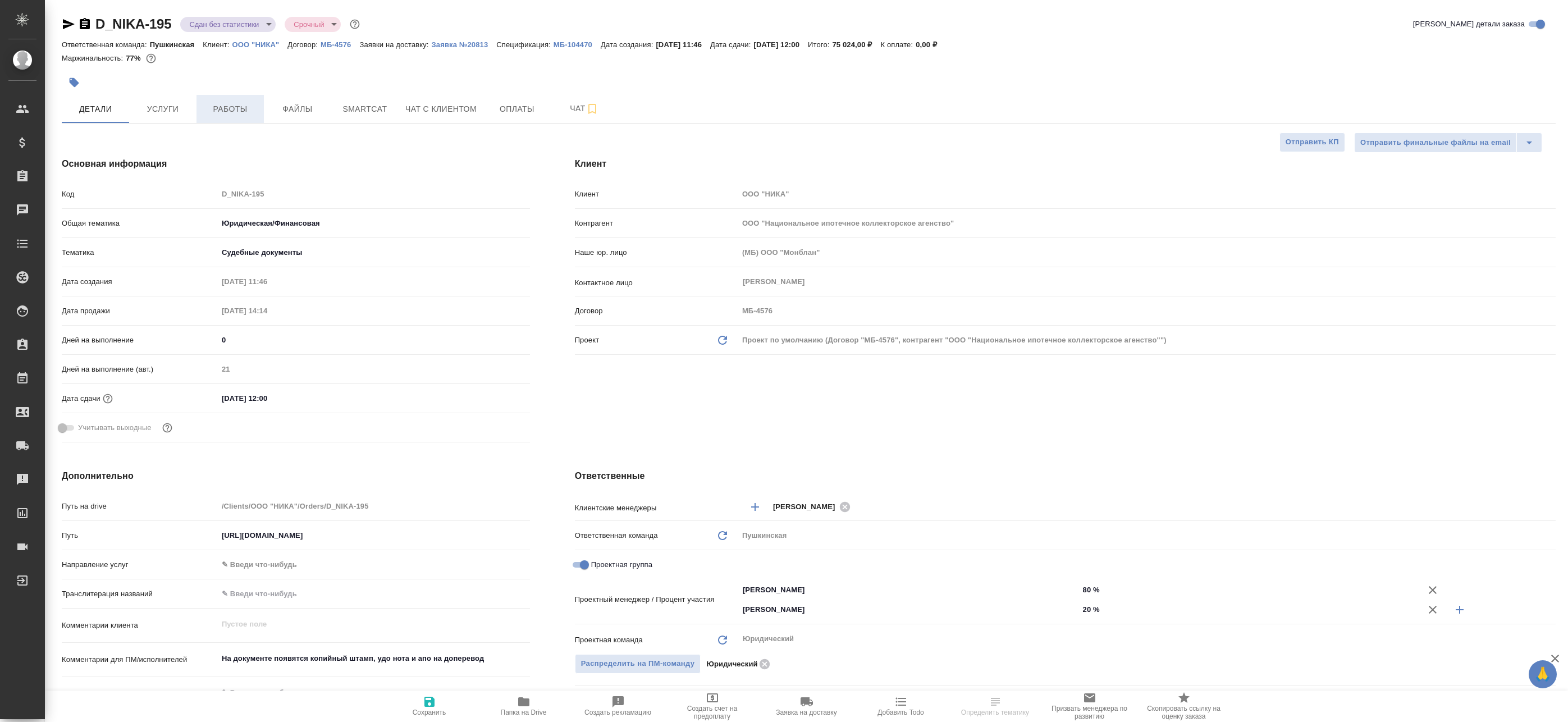
type textarea "x"
click at [238, 113] on span "Работы" at bounding box center [230, 109] width 54 height 14
type textarea "x"
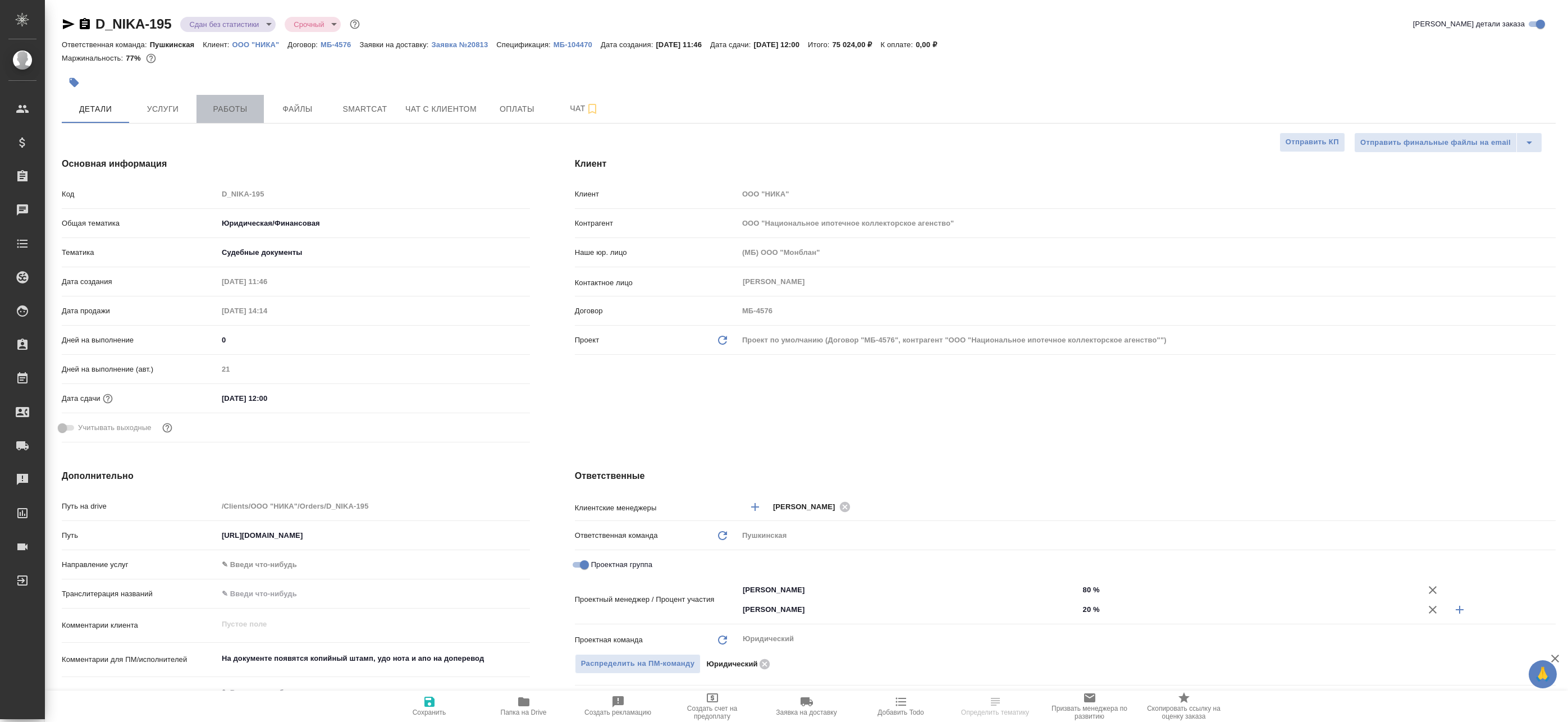
type textarea "x"
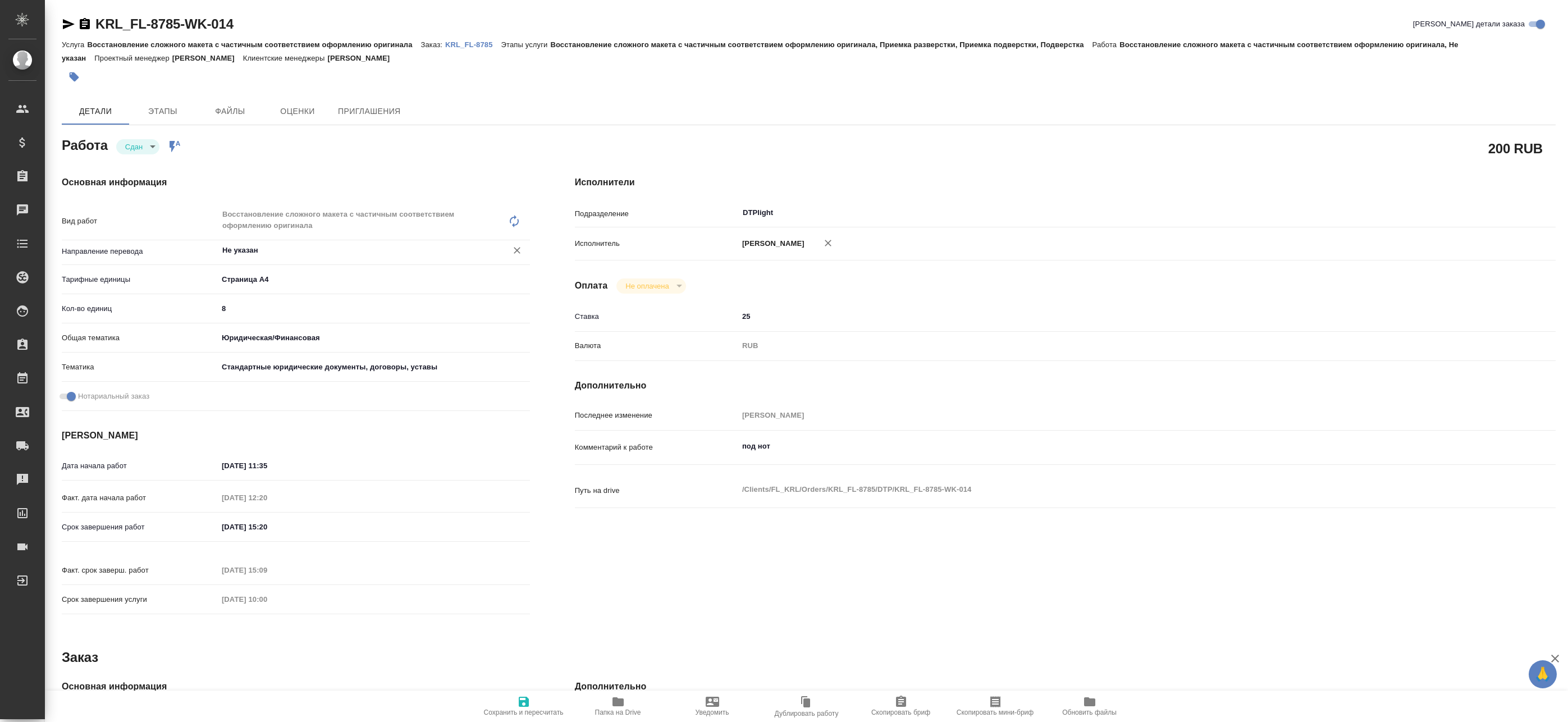
type textarea "x"
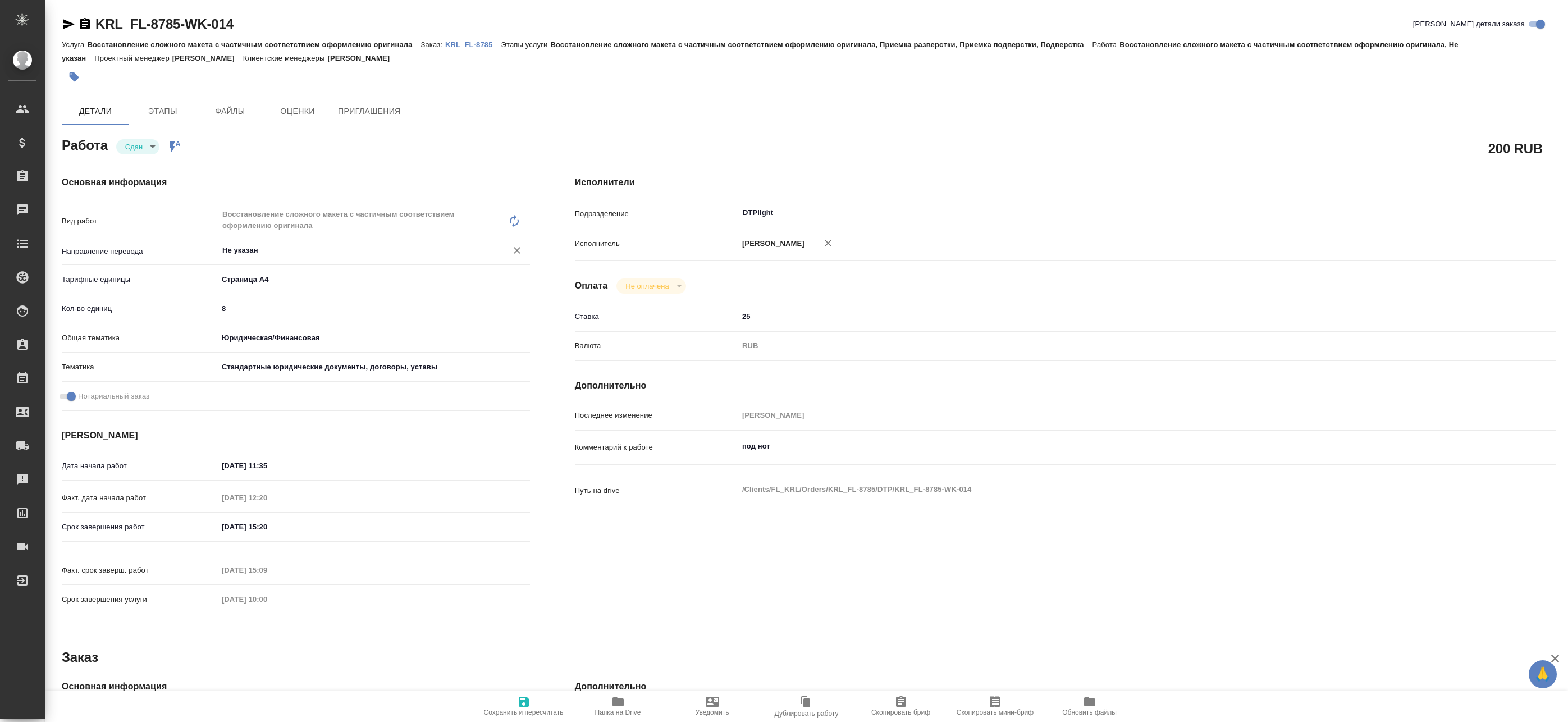
type textarea "x"
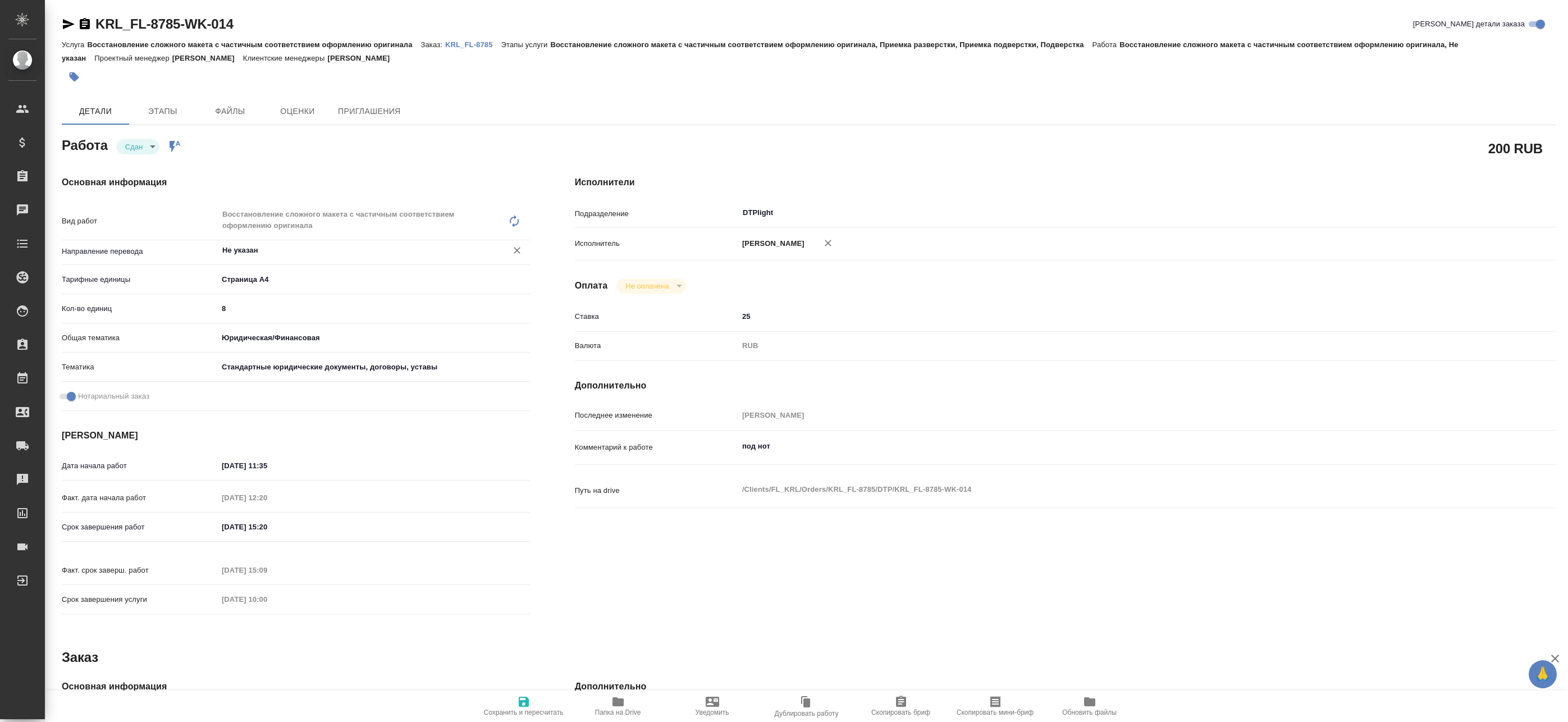
type textarea "x"
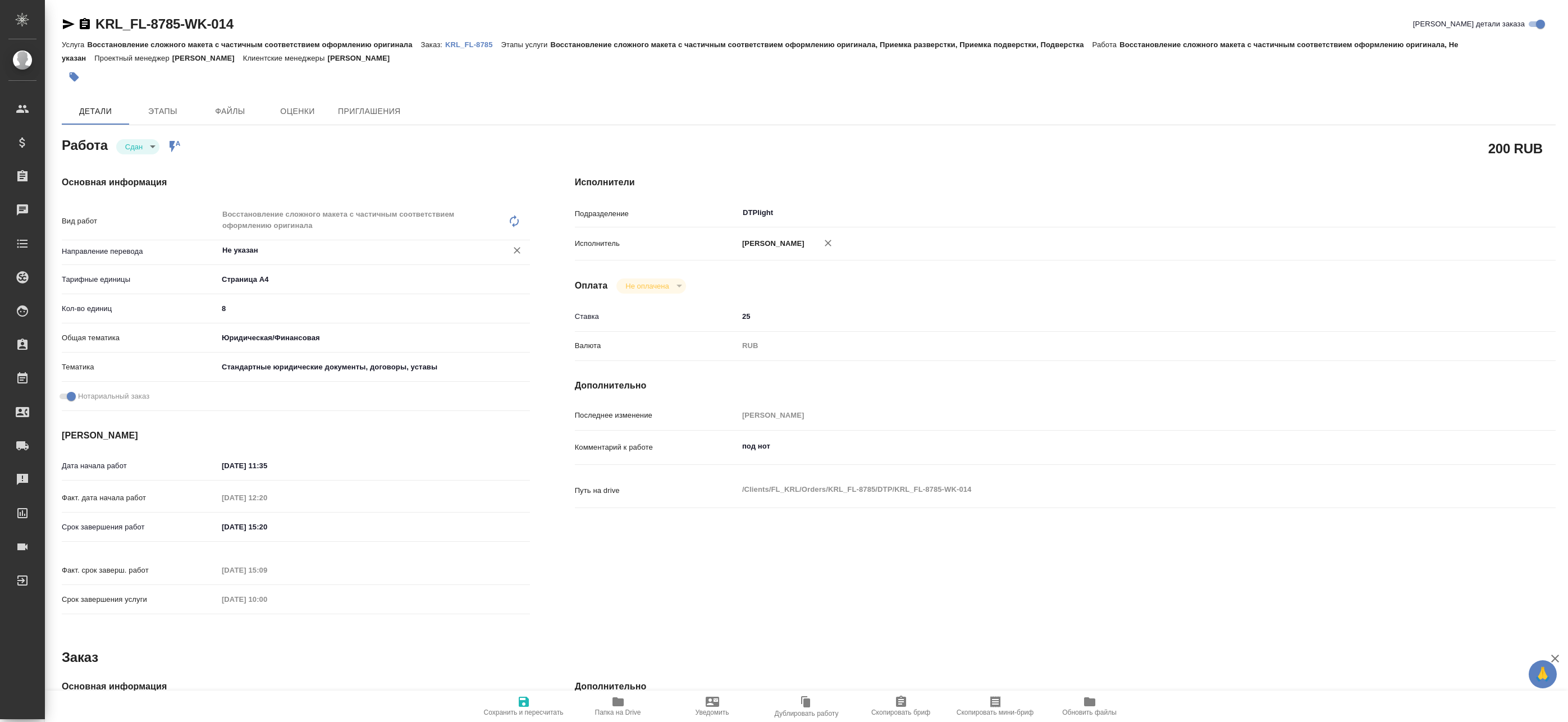
type textarea "x"
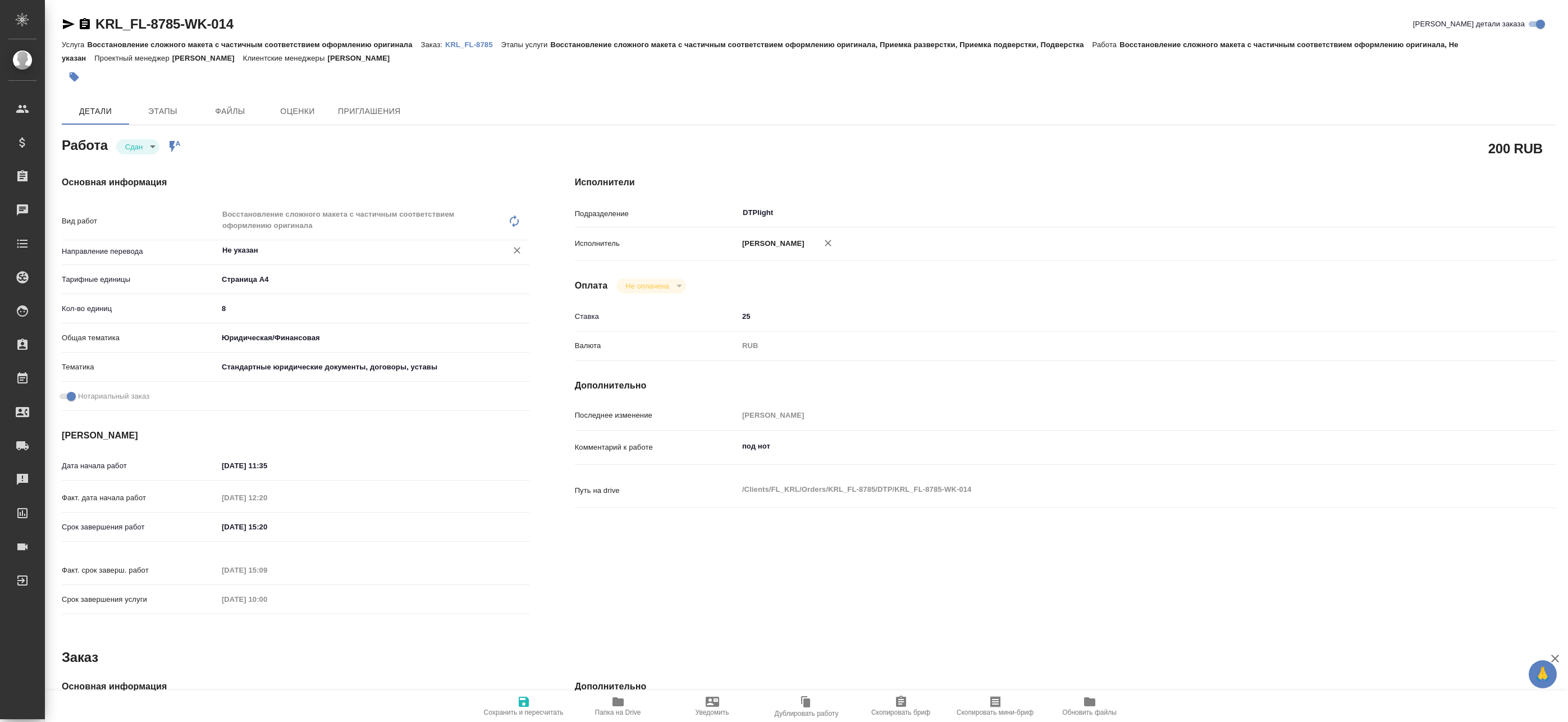
type textarea "x"
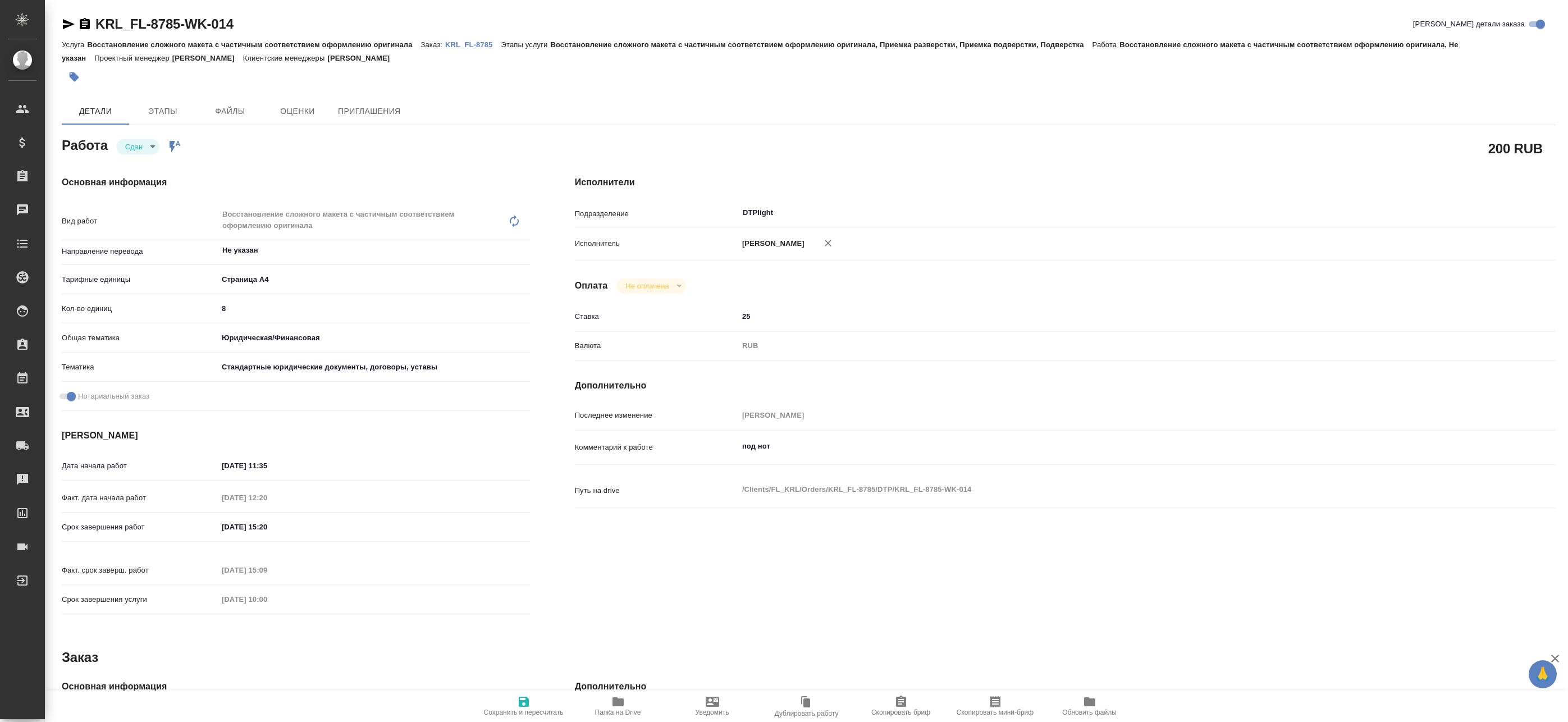
type textarea "x"
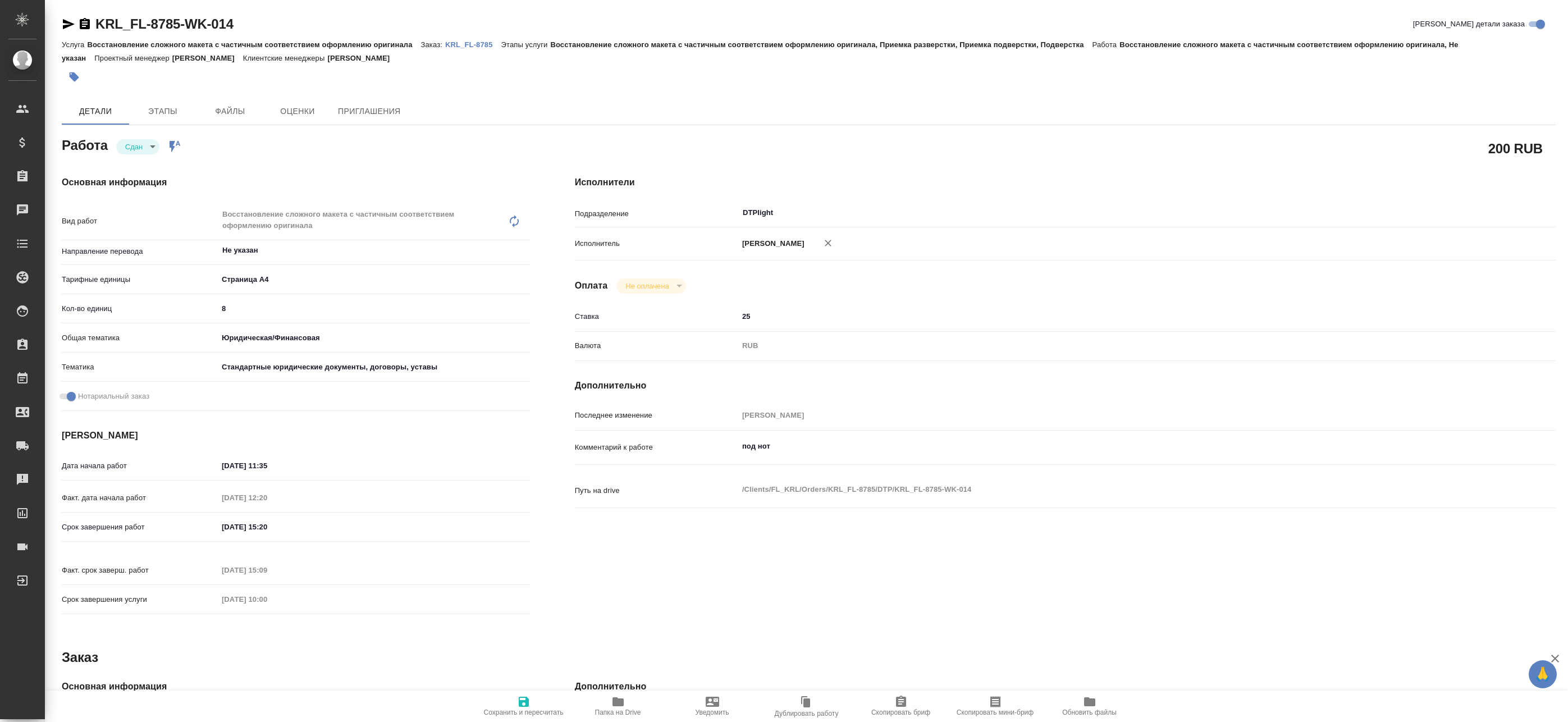
click at [609, 711] on span "Папка на Drive" at bounding box center [618, 712] width 46 height 8
type textarea "x"
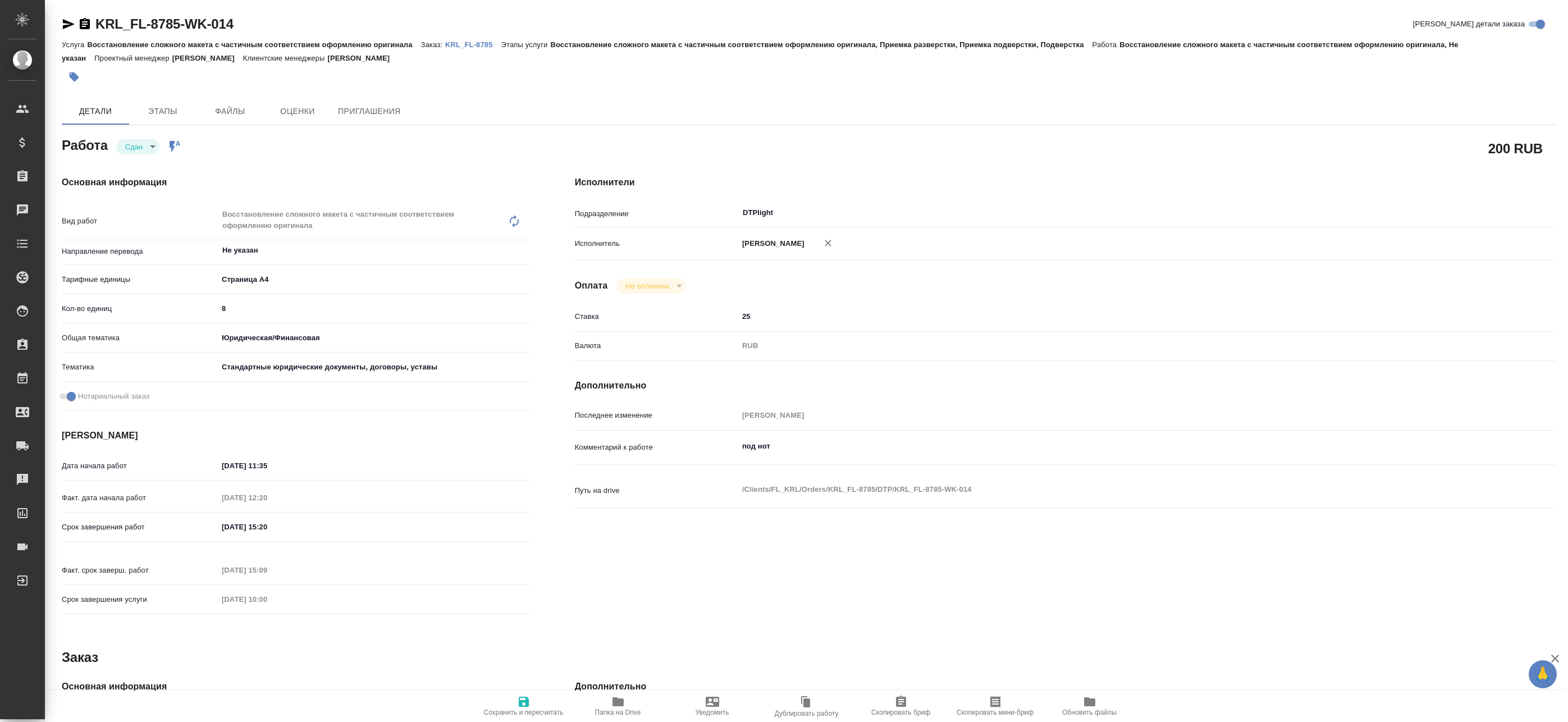
type textarea "x"
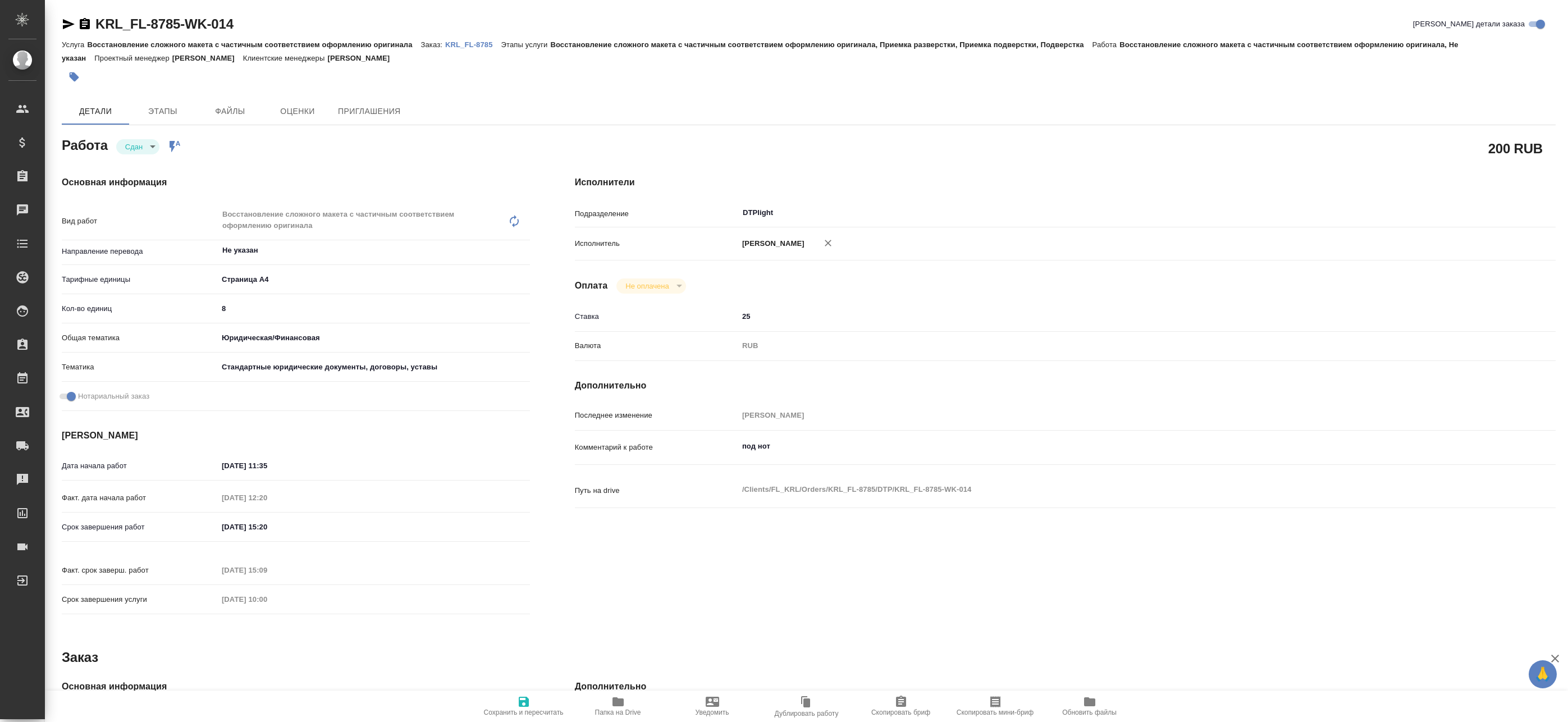
type textarea "x"
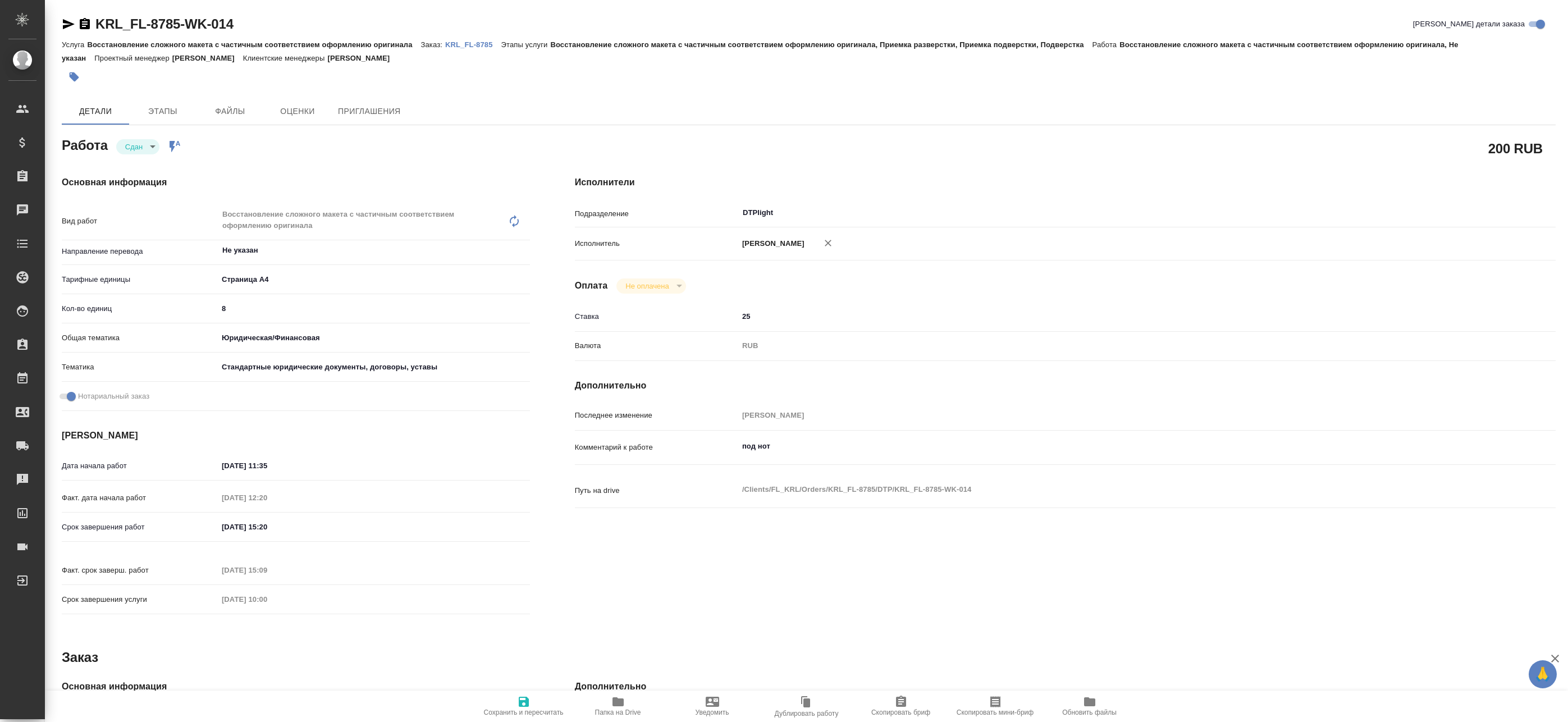
type textarea "x"
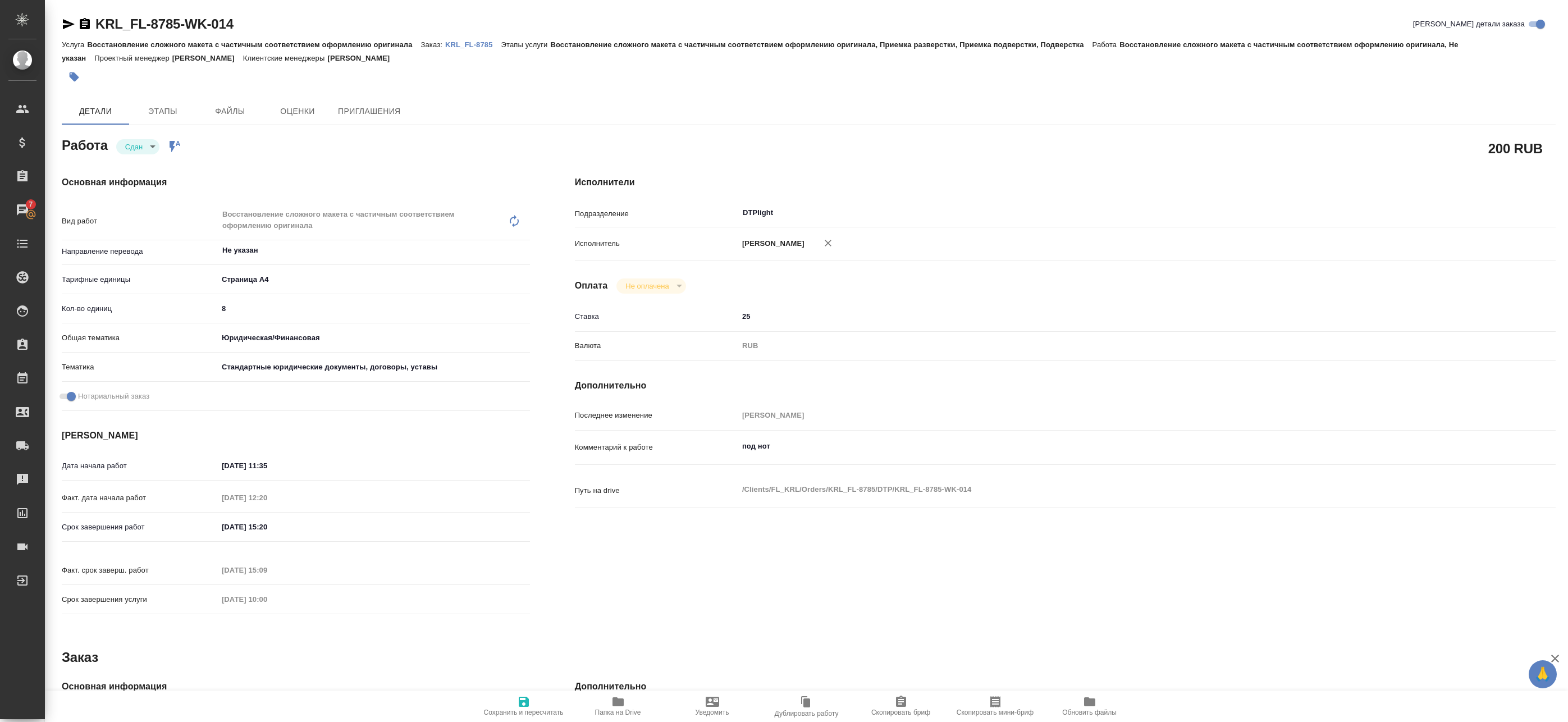
type textarea "x"
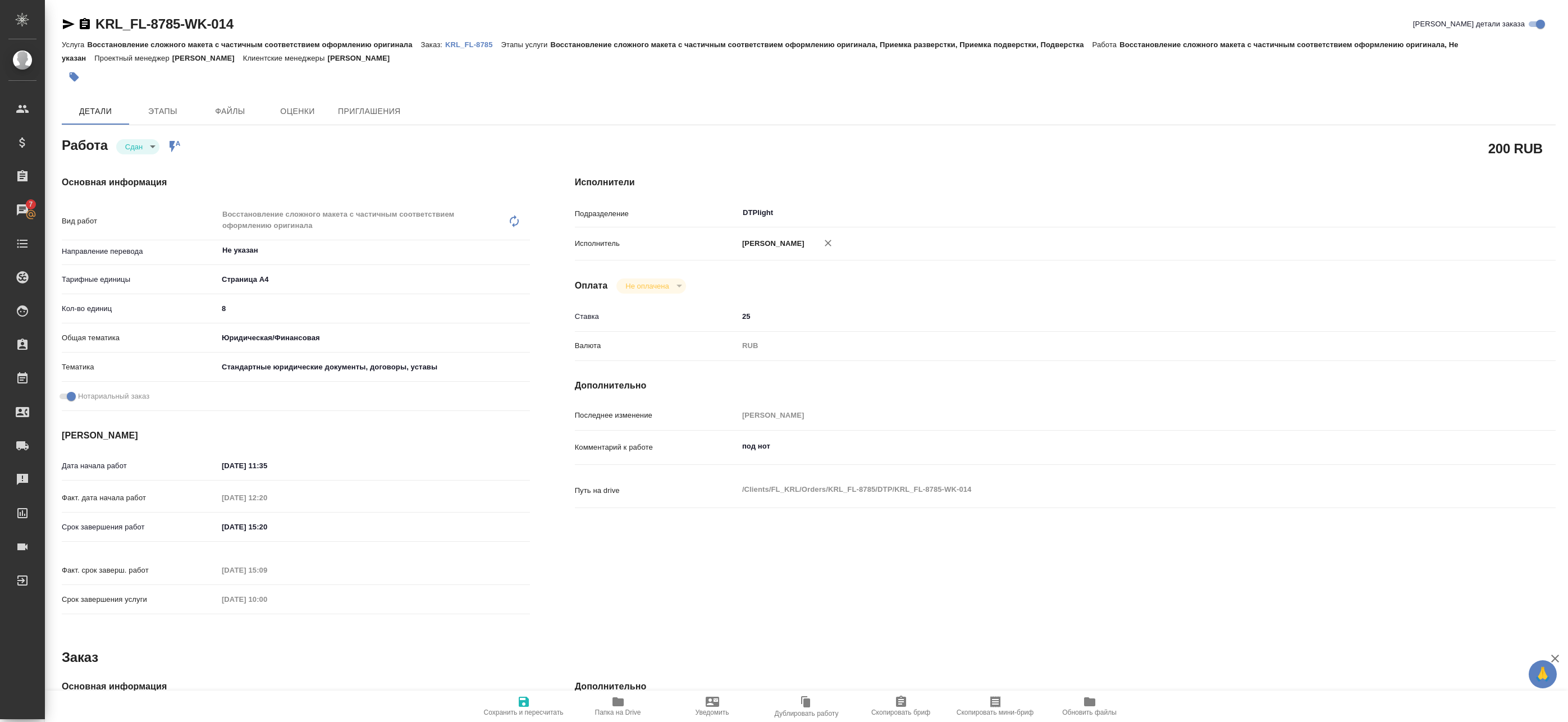
type textarea "x"
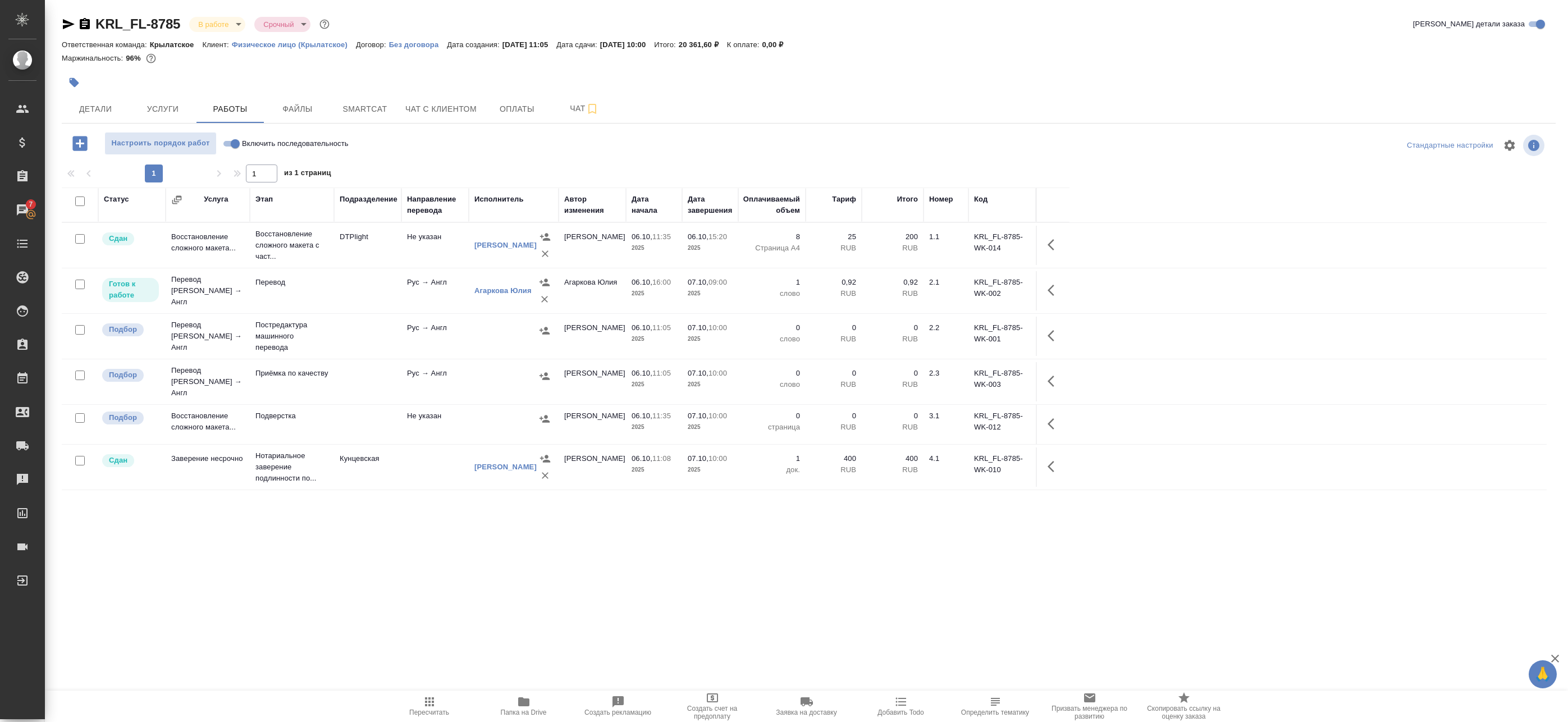
click at [483, 574] on div "Статус Услуга Этап Подразделение Направление перевода Исполнитель Автор изменен…" at bounding box center [805, 441] width 1485 height 506
click at [385, 110] on span "Smartcat" at bounding box center [364, 109] width 54 height 14
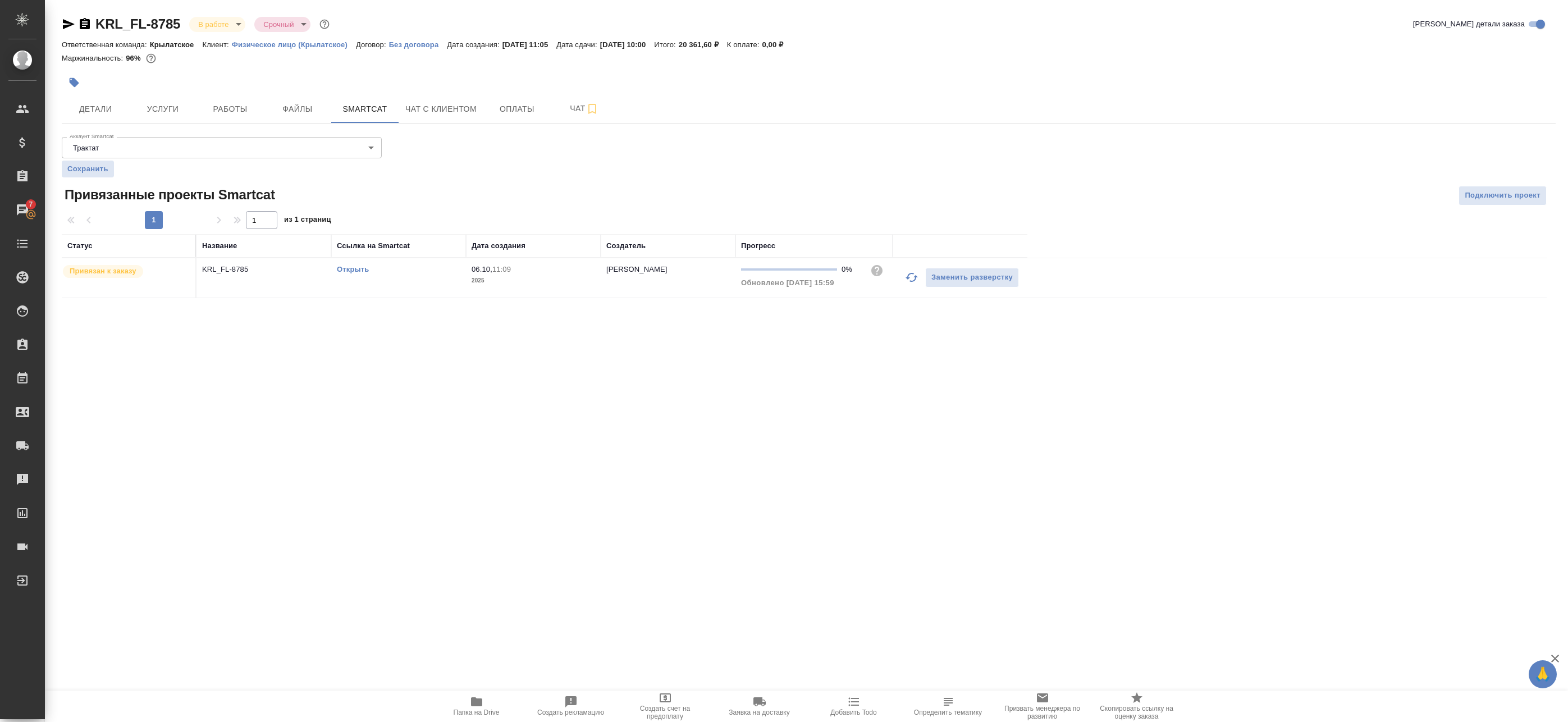
click at [356, 270] on link "Открыть" at bounding box center [353, 269] width 32 height 9
click at [239, 102] on span "Работы" at bounding box center [230, 109] width 54 height 14
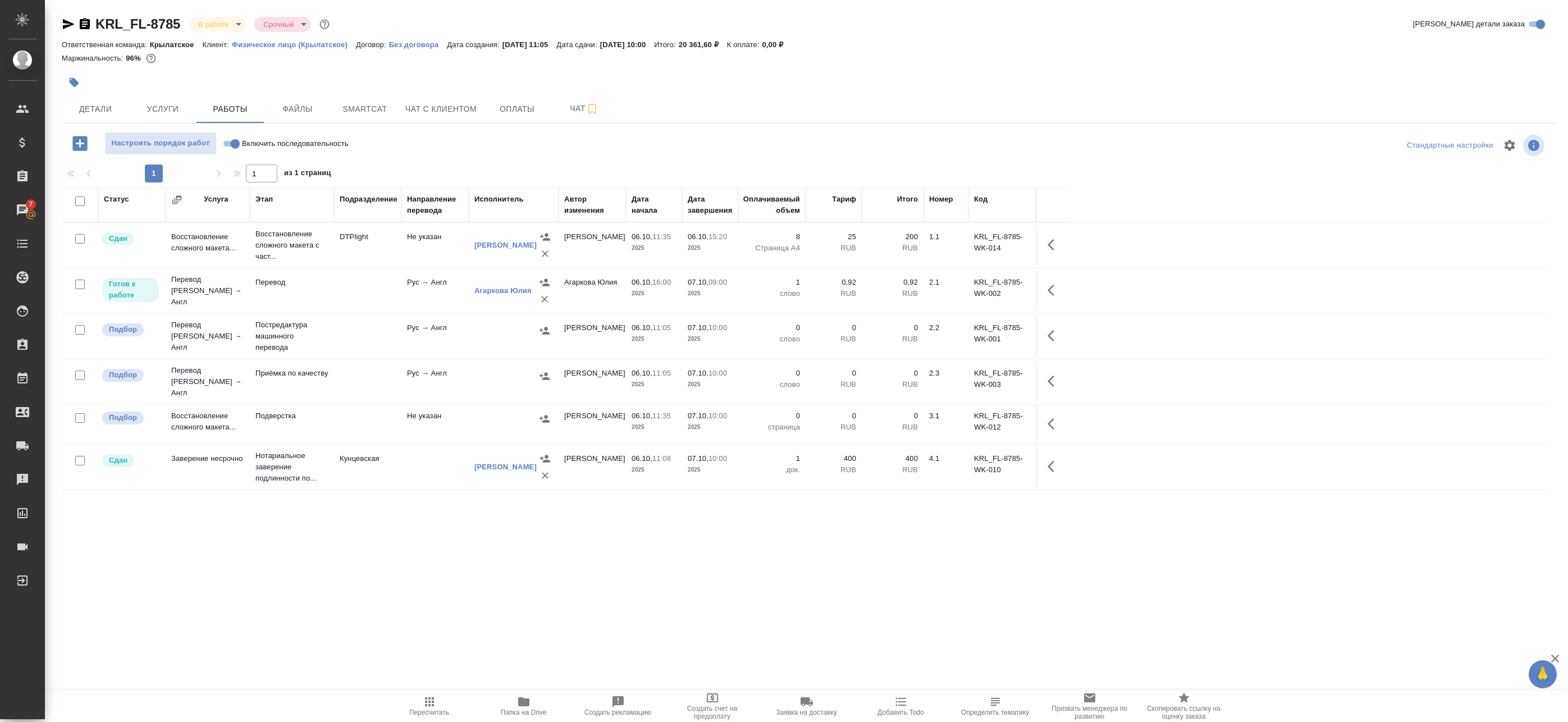
click at [493, 298] on div "Агаркова Юлия" at bounding box center [513, 290] width 79 height 34
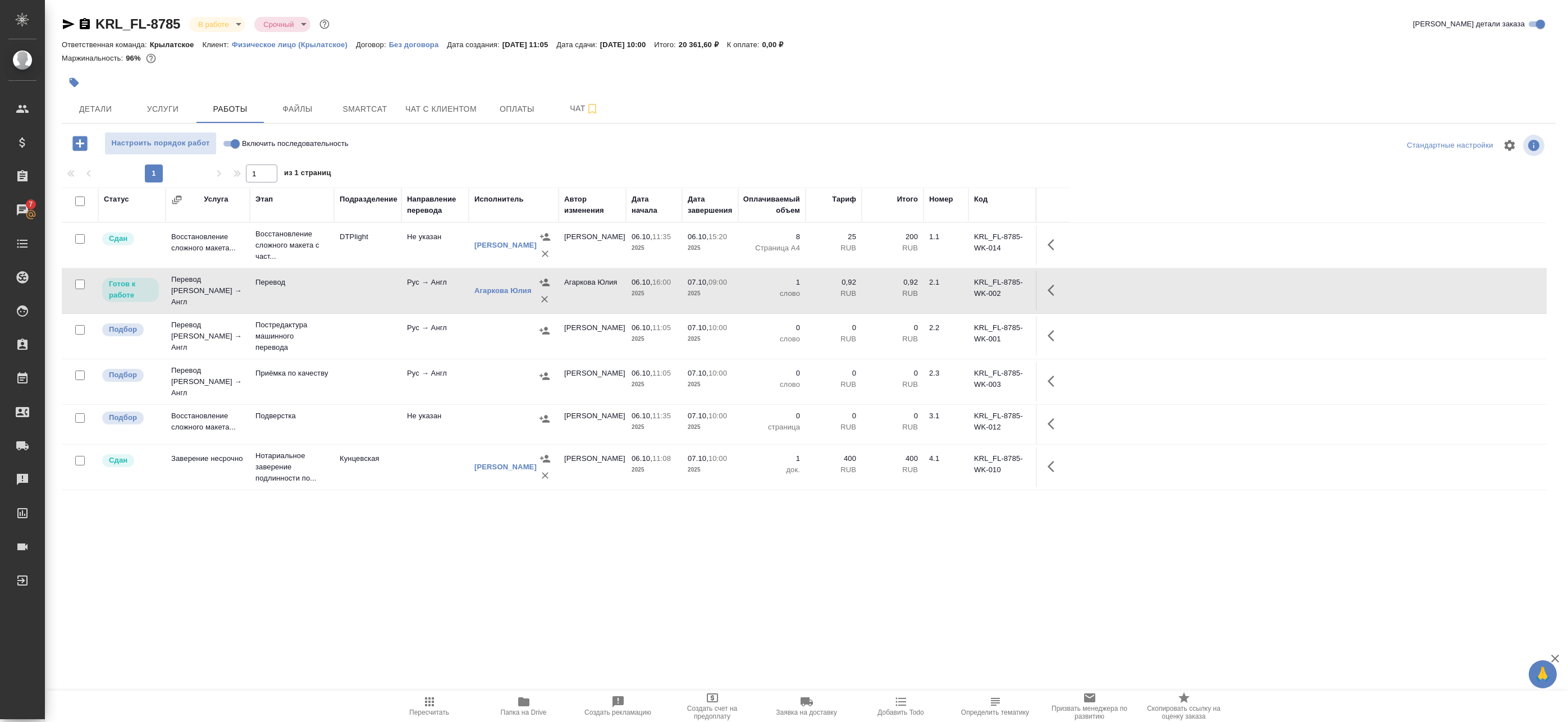
click at [1051, 285] on icon "button" at bounding box center [1055, 290] width 14 height 14
click at [969, 285] on icon "button" at bounding box center [972, 290] width 14 height 14
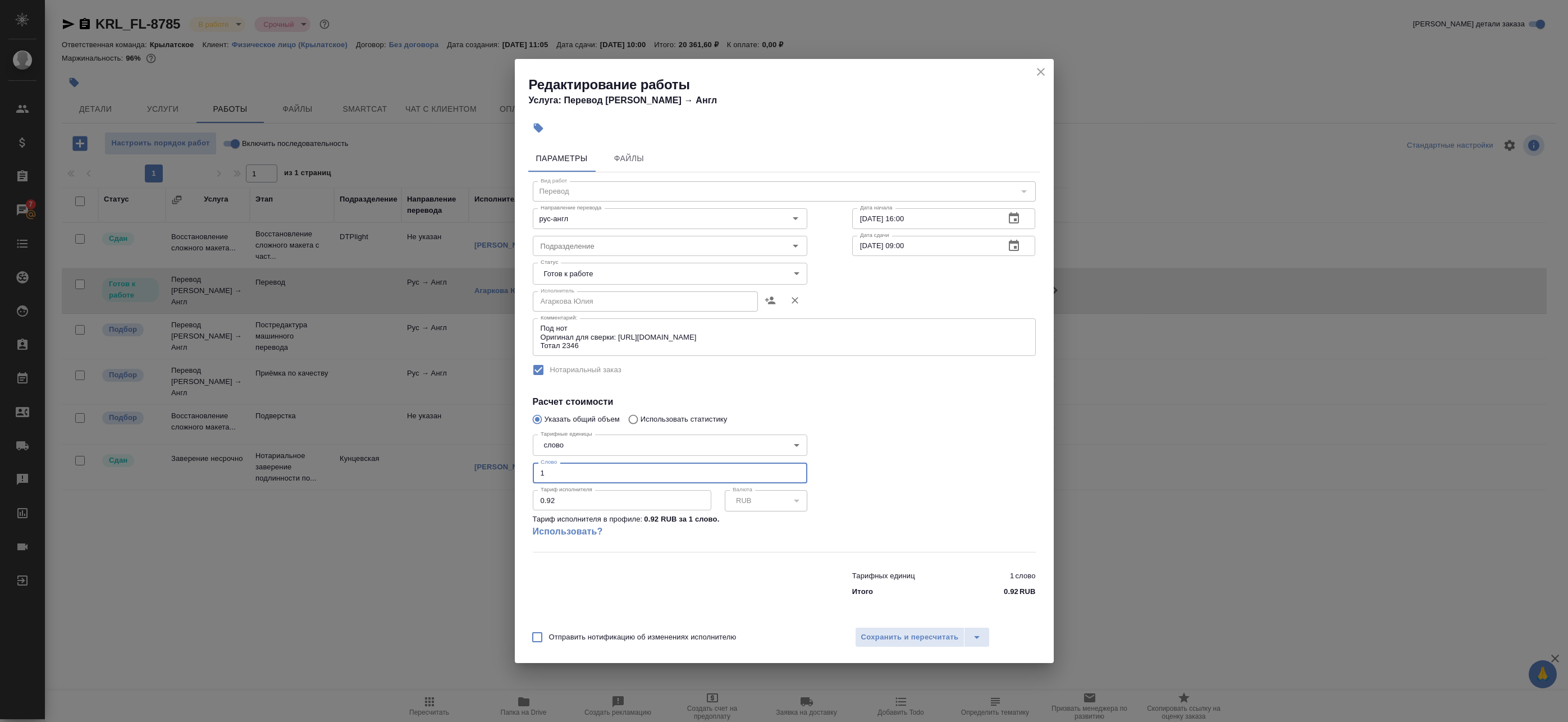
drag, startPoint x: 516, startPoint y: 466, endPoint x: 442, endPoint y: 466, distance: 74.0
click at [448, 466] on div "Редактирование работы Услуга: Перевод Стандарт Рус → Англ Параметры Файлы Вид р…" at bounding box center [784, 361] width 1568 height 722
paste input "2068"
type input "2068"
click at [916, 642] on span "Сохранить и пересчитать" at bounding box center [909, 637] width 98 height 13
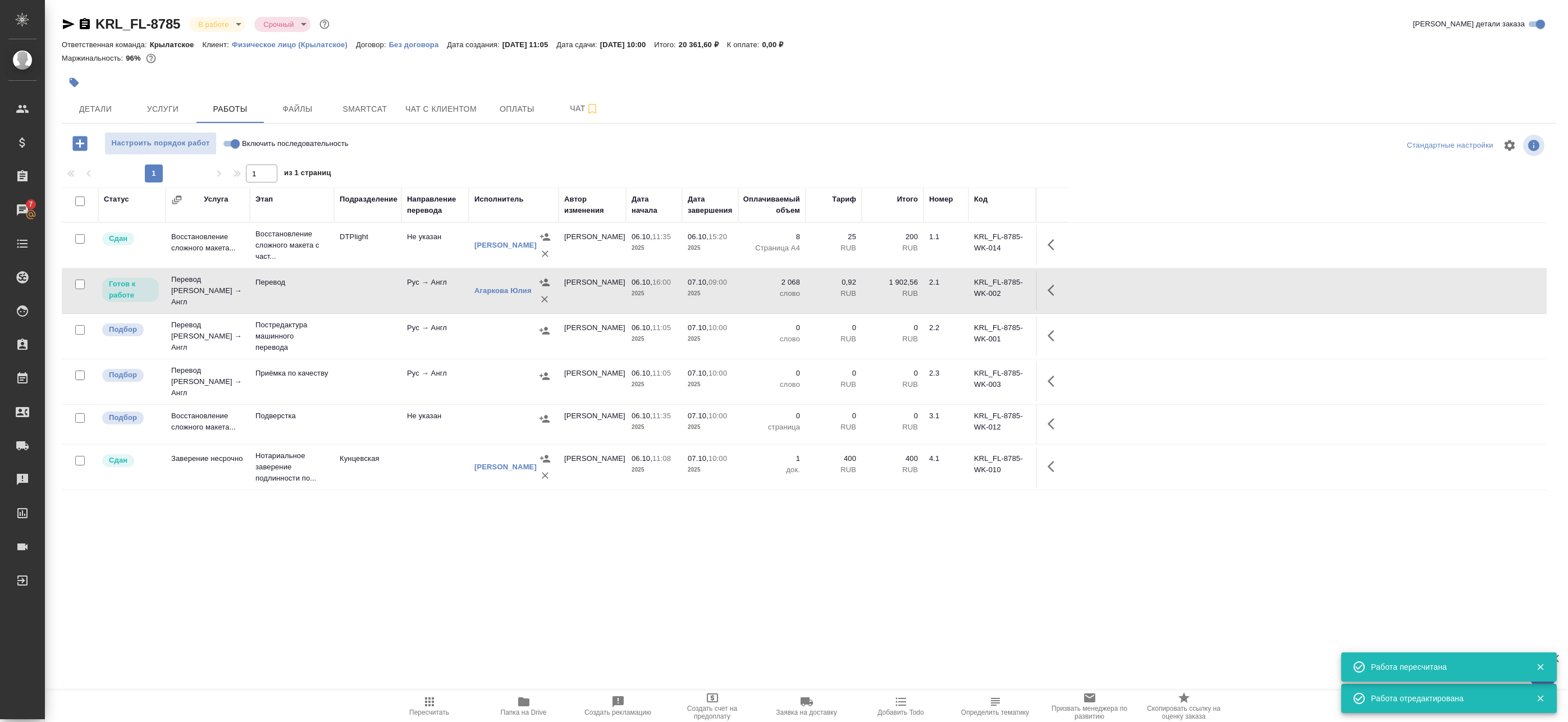
click at [426, 710] on span "Пересчитать" at bounding box center [429, 712] width 39 height 8
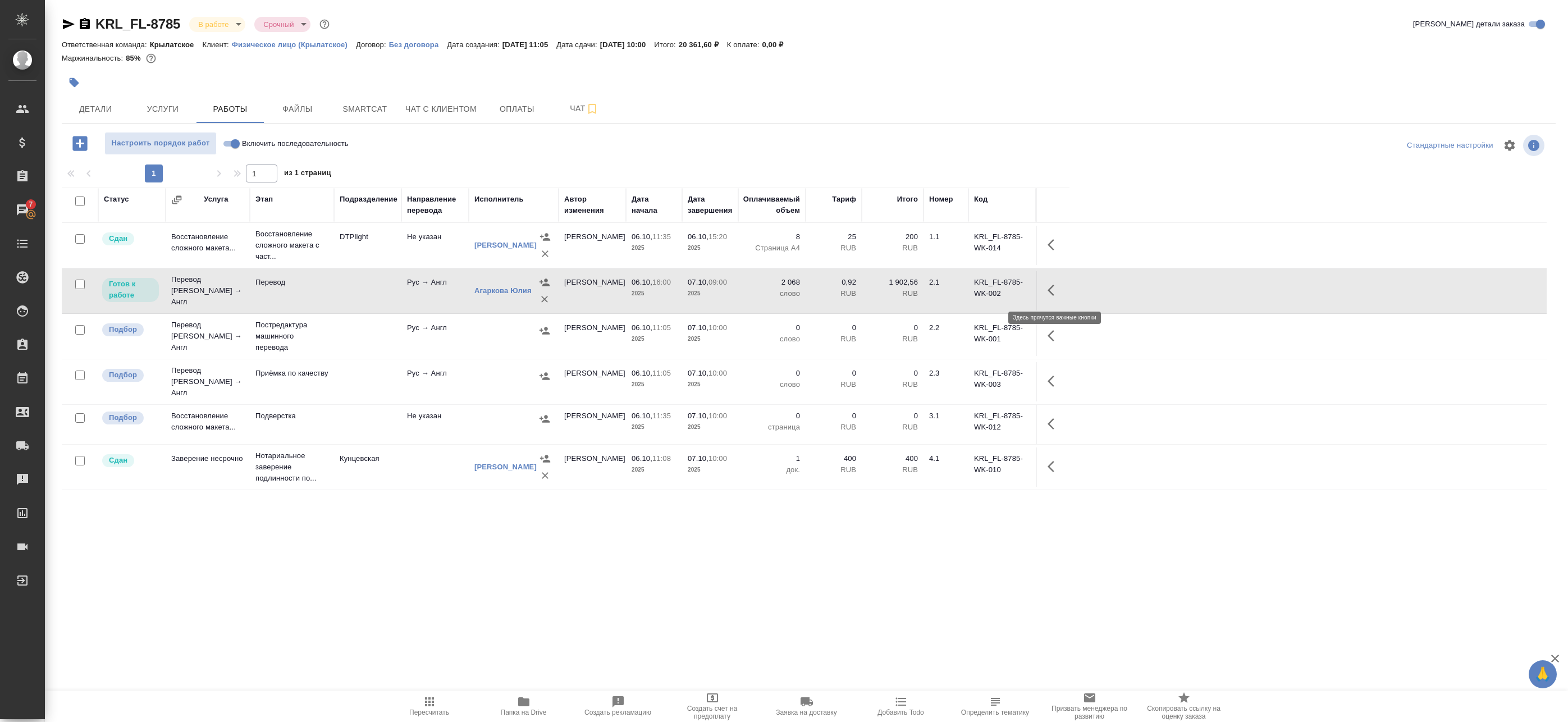
click at [1051, 288] on icon "button" at bounding box center [1051, 289] width 7 height 11
click at [974, 287] on icon "button" at bounding box center [972, 290] width 14 height 14
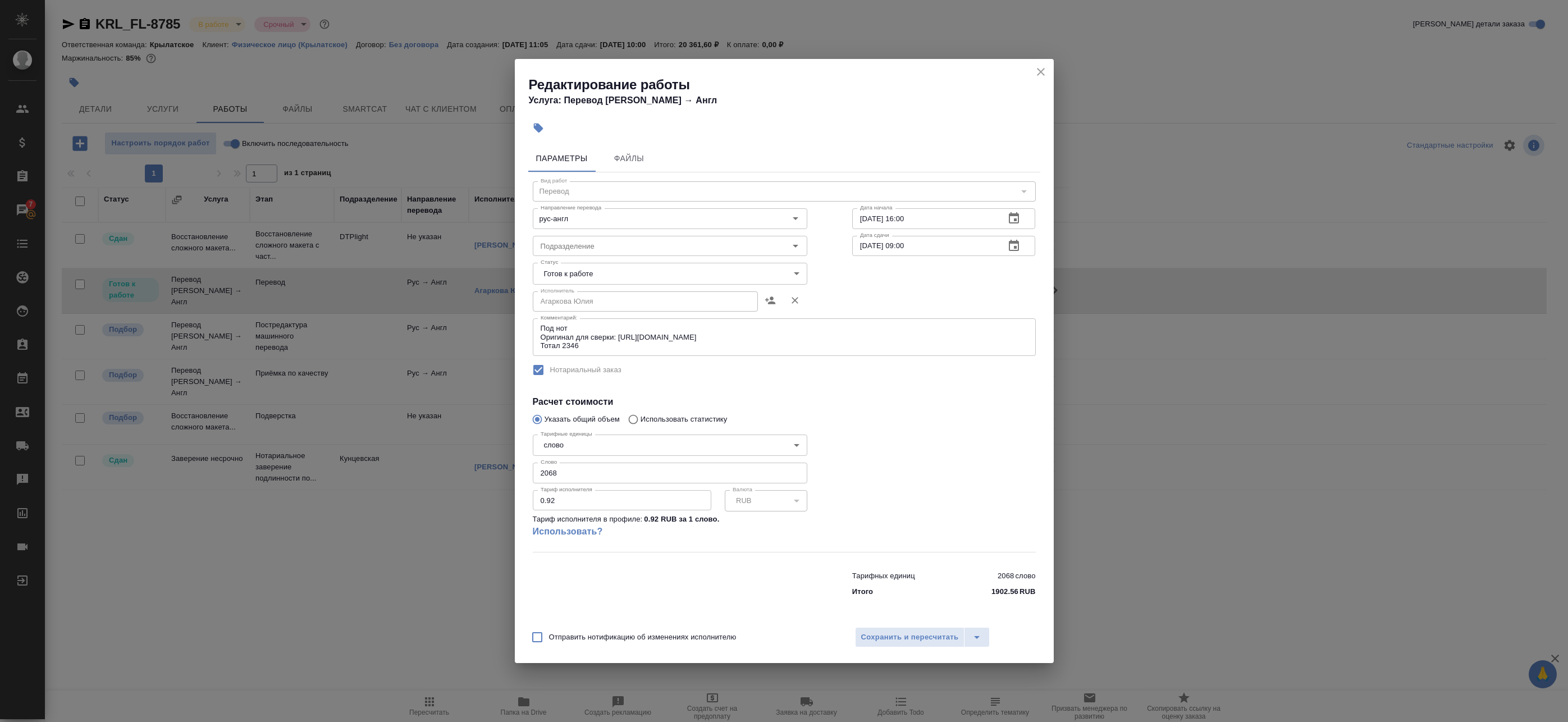
click at [592, 282] on body "🙏 .cls-1 fill:#fff; AWATERA Badanyan Artak Клиенты Спецификации Заказы 7 Чаты T…" at bounding box center [784, 361] width 1568 height 722
click at [595, 301] on li "В работе" at bounding box center [669, 291] width 274 height 19
type input "inProgress"
click at [886, 638] on span "Сохранить и пересчитать" at bounding box center [909, 637] width 98 height 13
click at [875, 633] on span "Сохранить и пересчитать" at bounding box center [909, 637] width 98 height 13
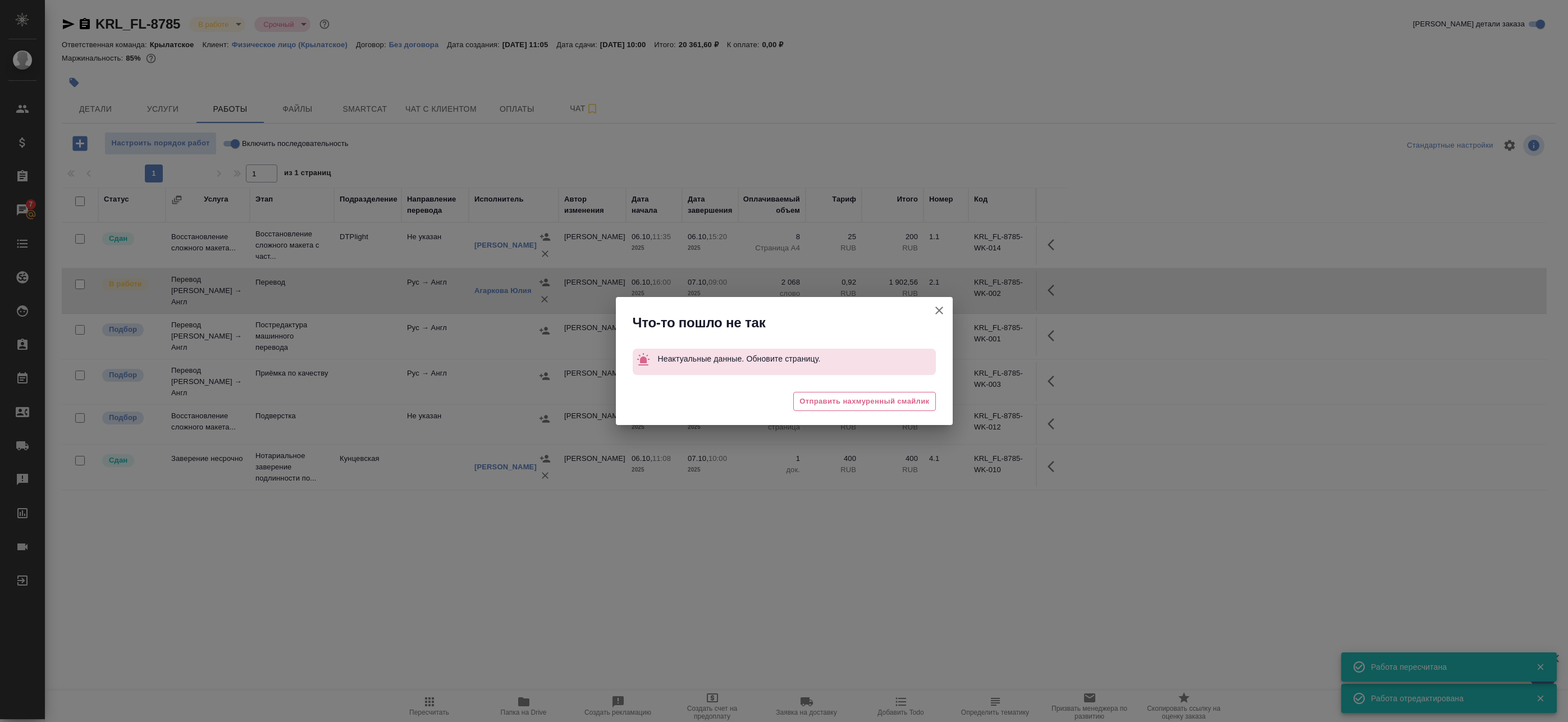
click at [937, 313] on icon "button" at bounding box center [939, 311] width 14 height 14
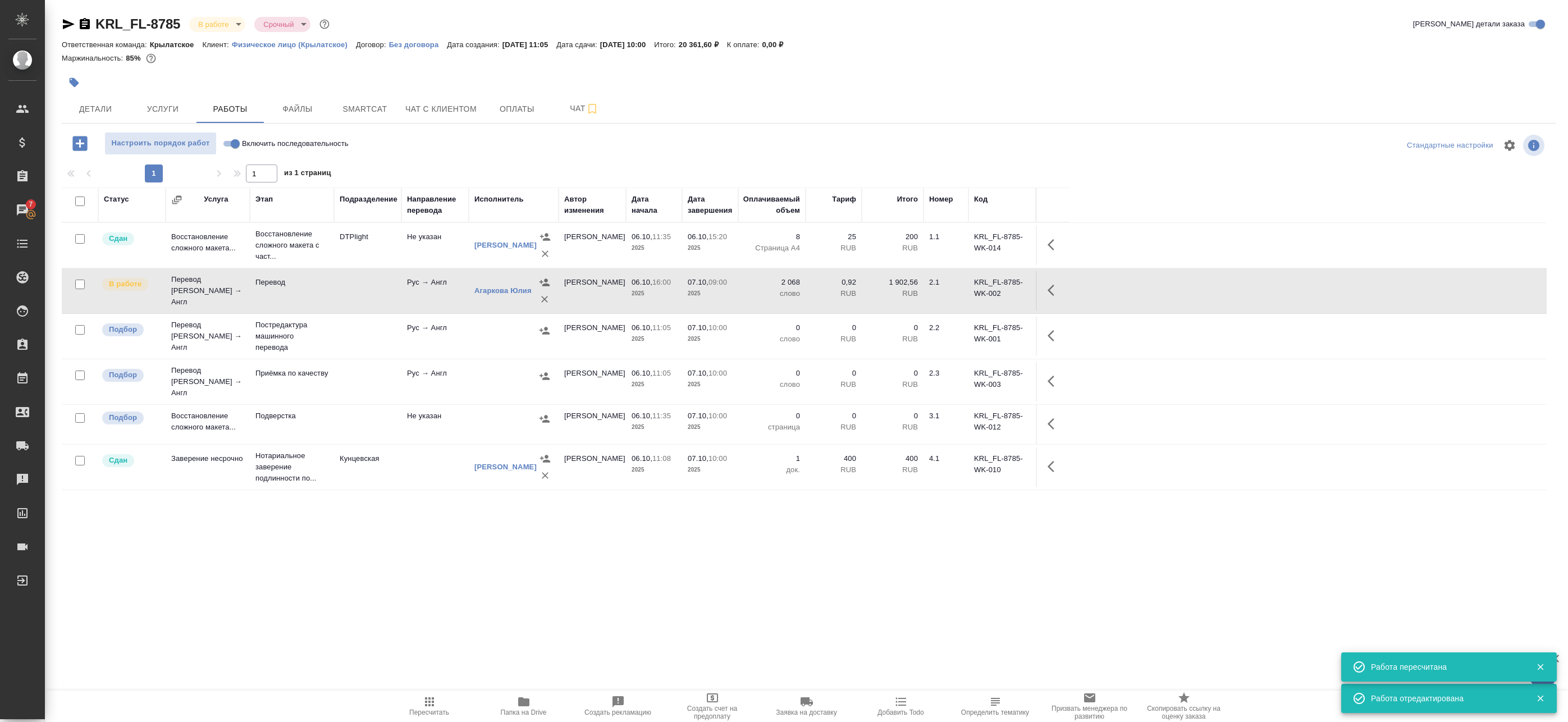
click at [81, 326] on input "checkbox" at bounding box center [80, 330] width 10 height 10
checkbox input "true"
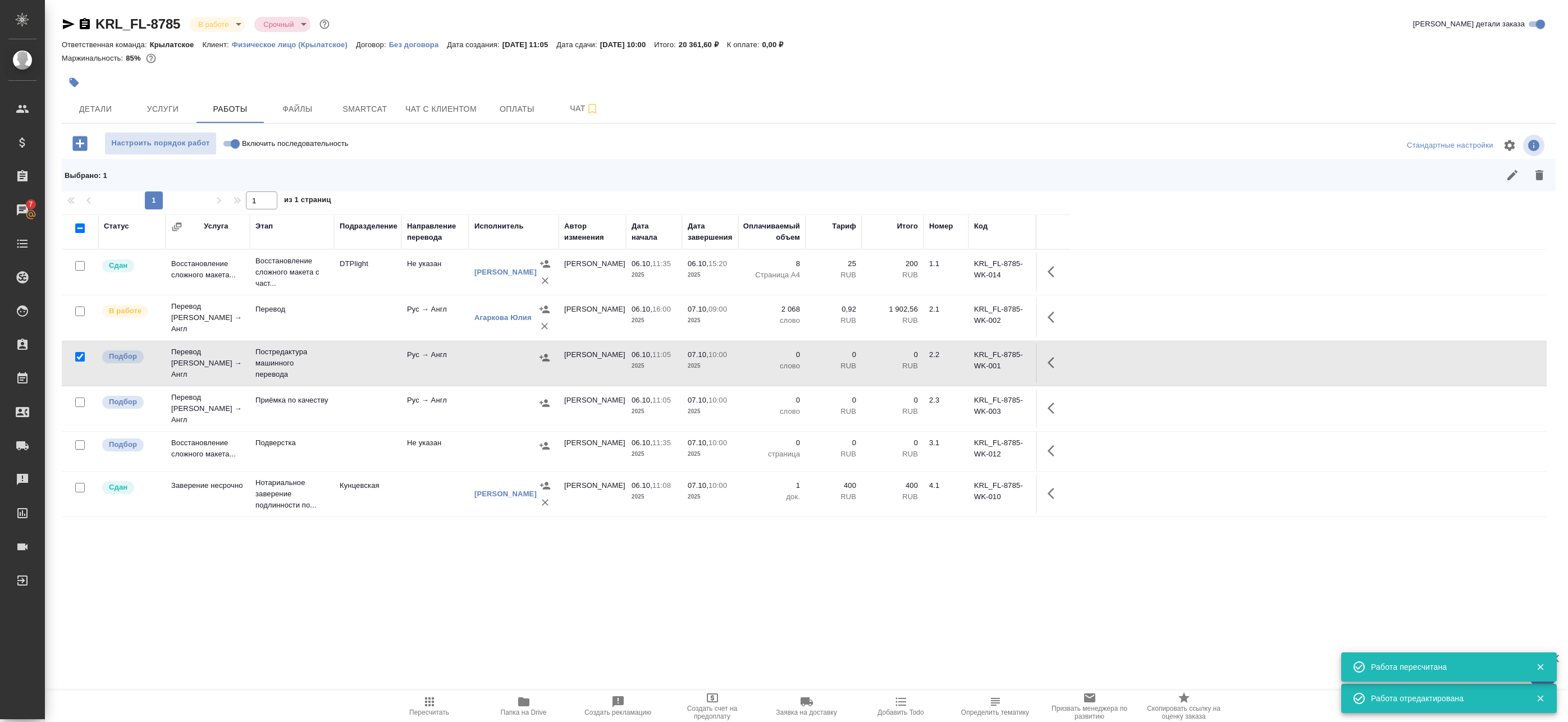
click at [80, 399] on input "checkbox" at bounding box center [80, 402] width 10 height 10
checkbox input "true"
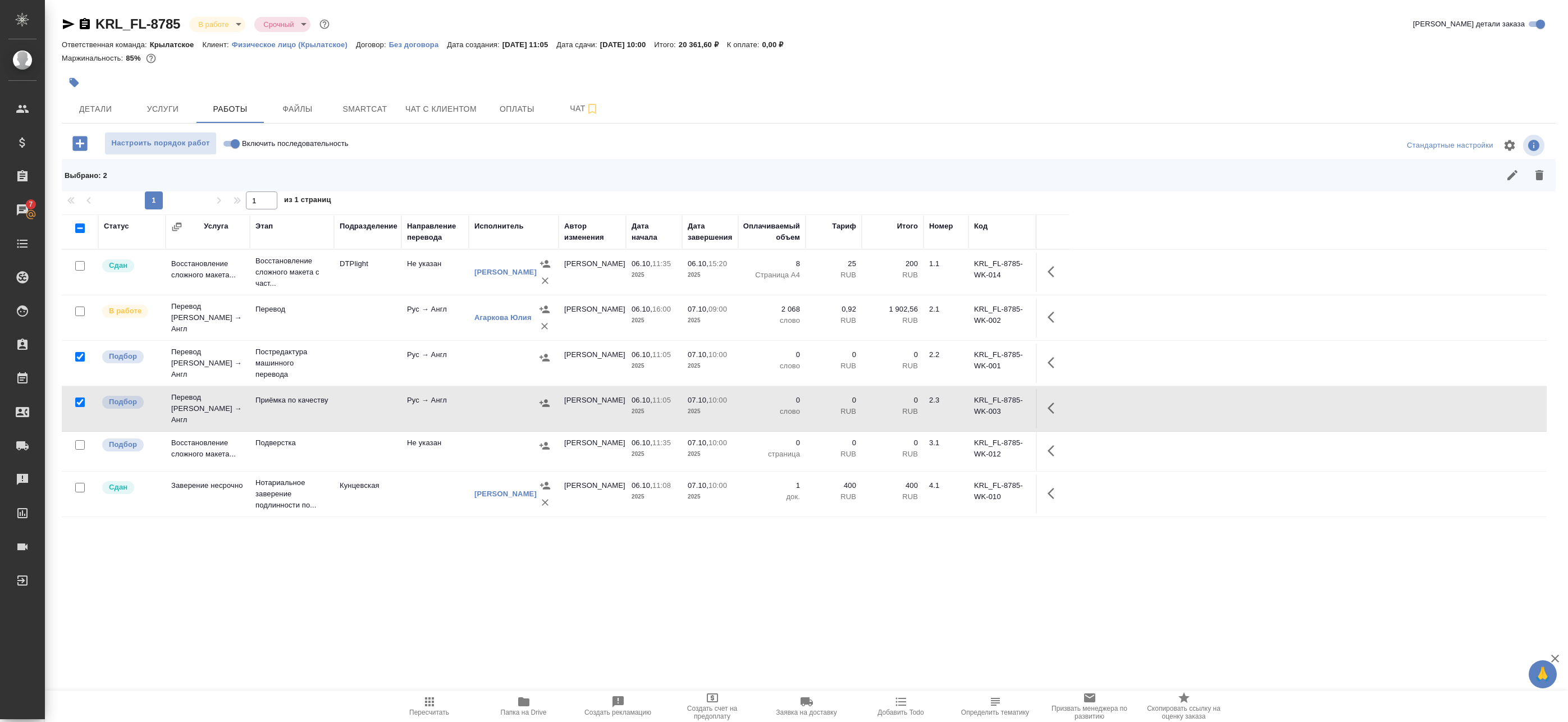
click at [80, 441] on input "checkbox" at bounding box center [80, 445] width 10 height 10
checkbox input "true"
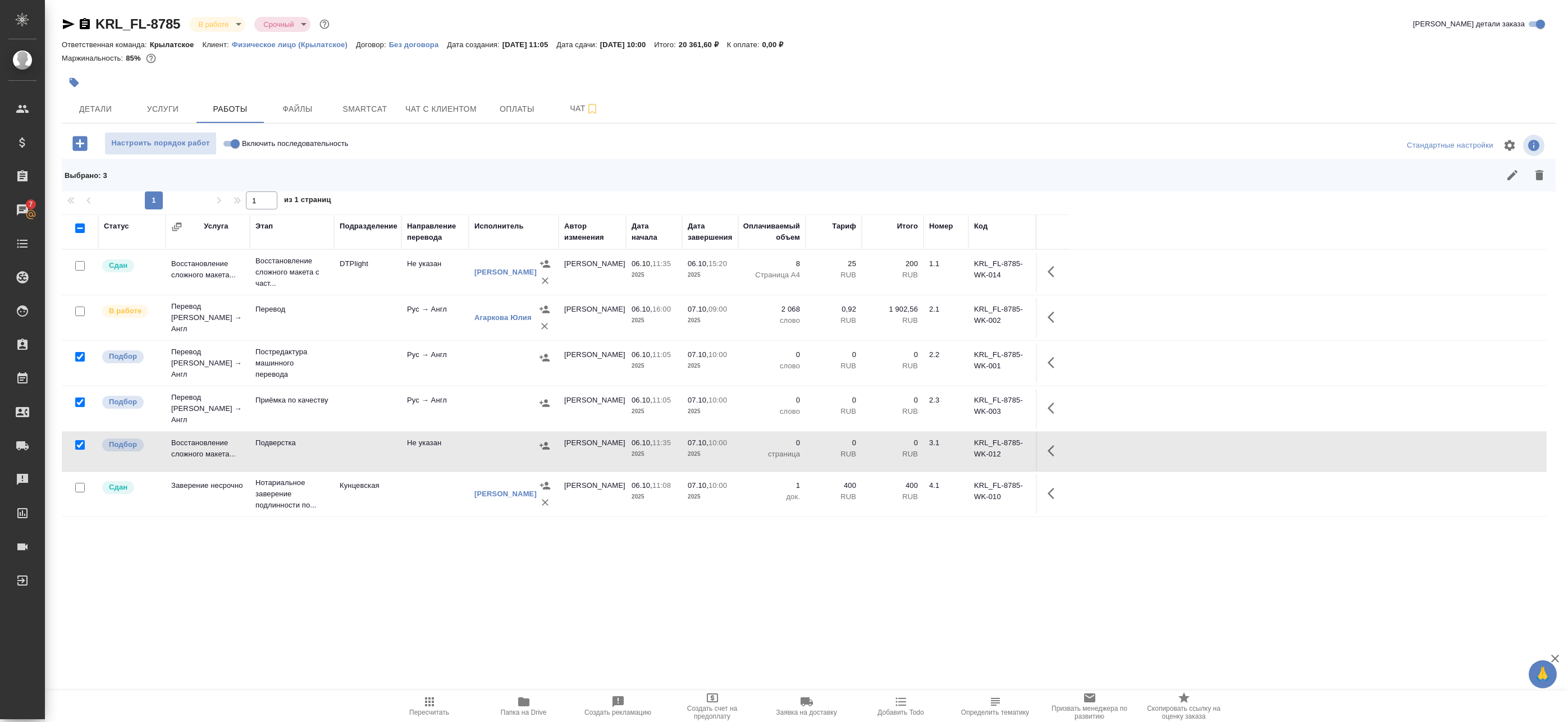
click at [79, 399] on input "checkbox" at bounding box center [80, 402] width 10 height 10
checkbox input "false"
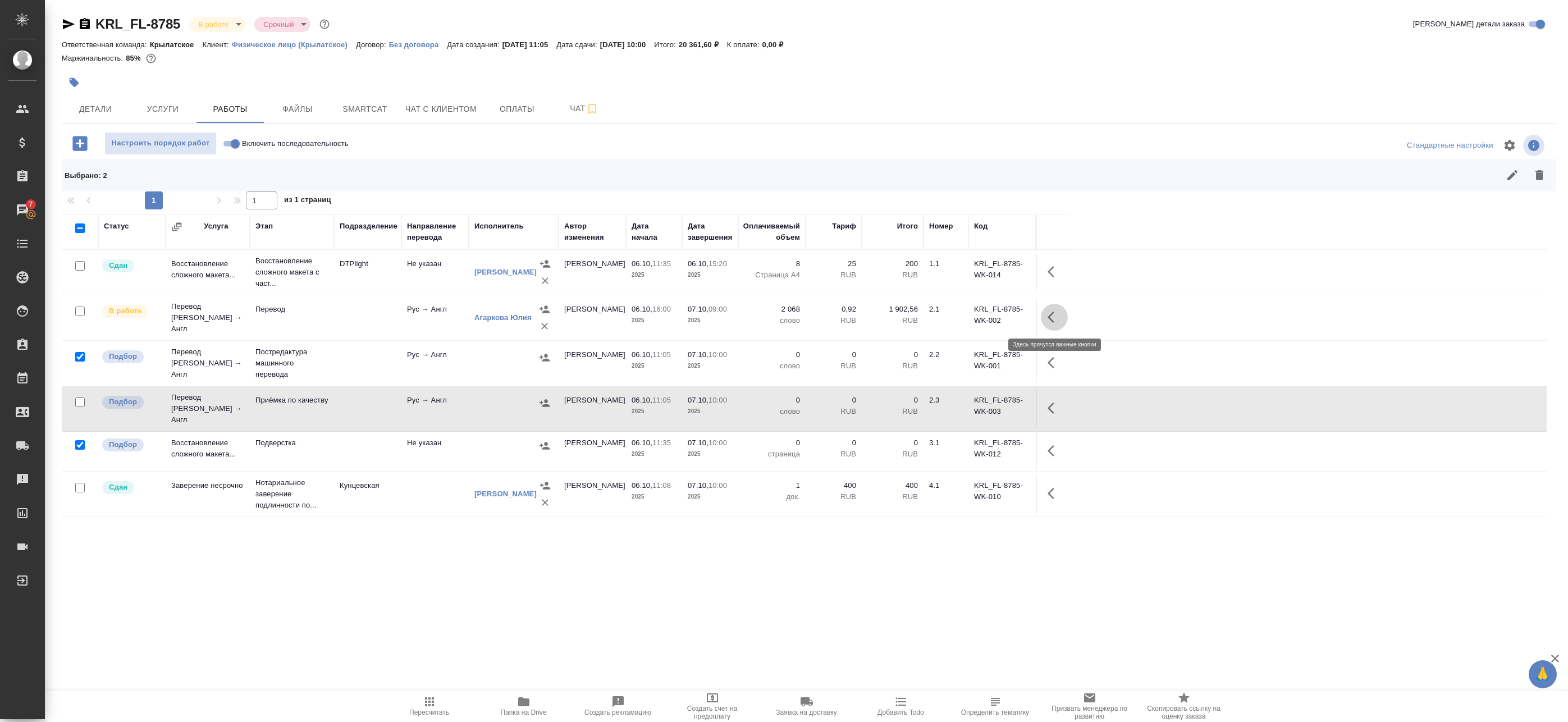
click at [1058, 315] on icon "button" at bounding box center [1055, 317] width 14 height 14
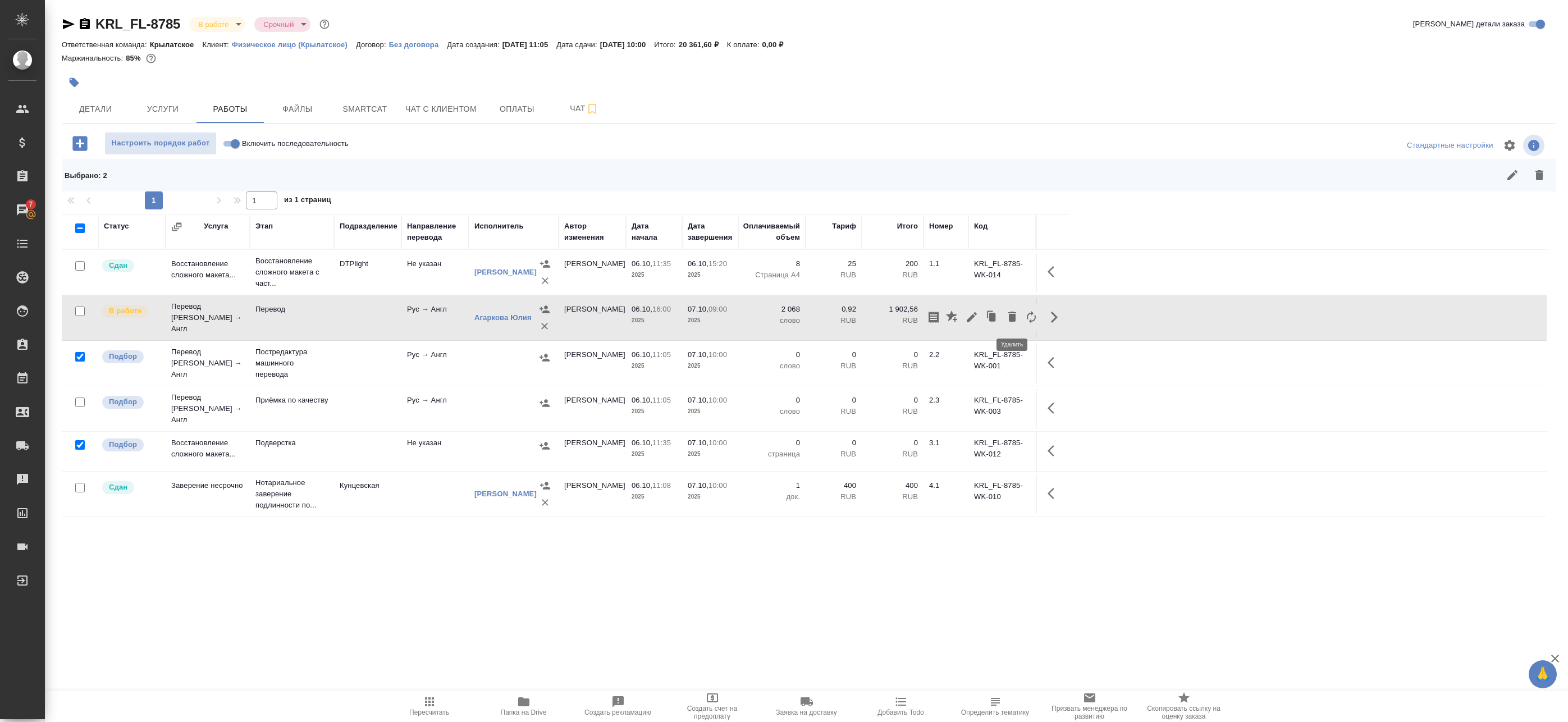
click at [1023, 319] on button "button" at bounding box center [1031, 317] width 19 height 27
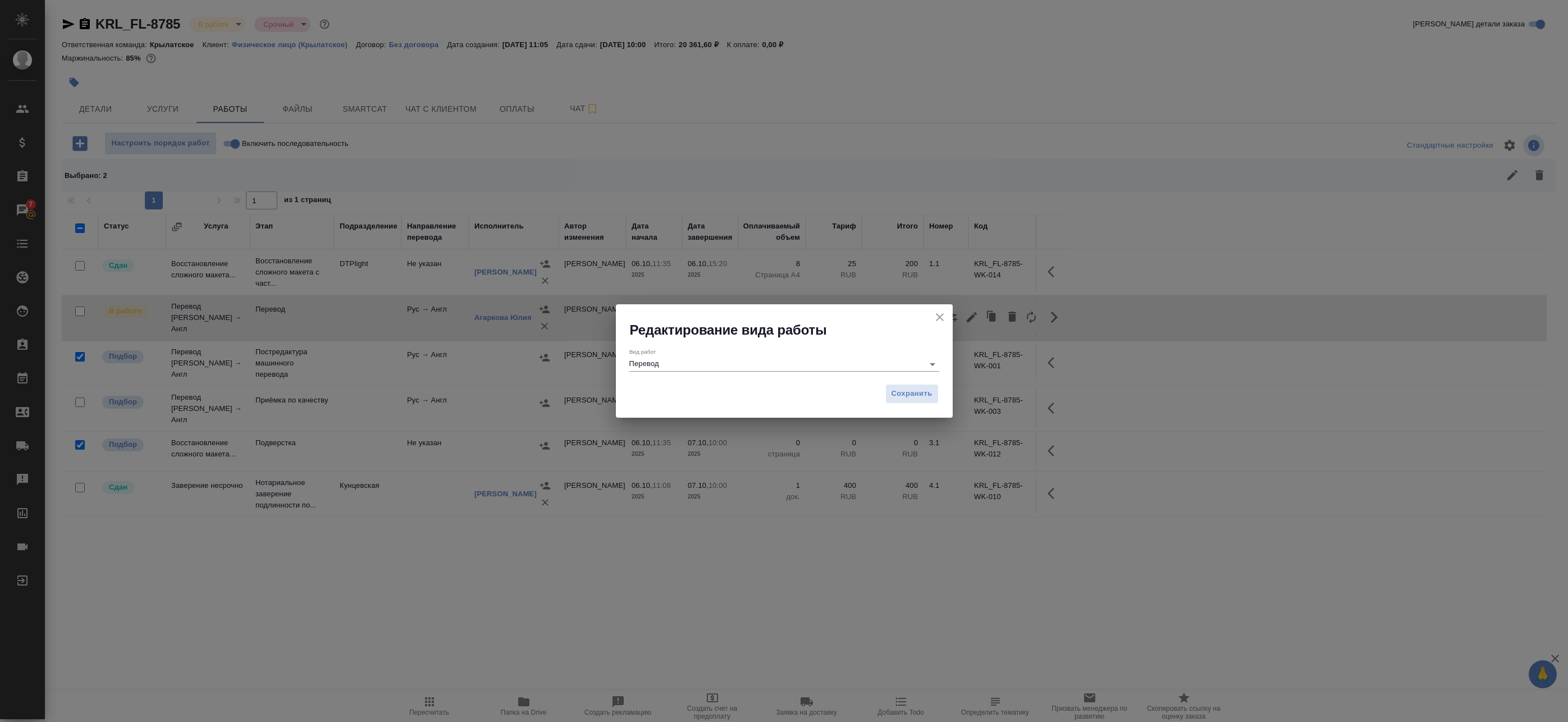
drag, startPoint x: 712, startPoint y: 371, endPoint x: 701, endPoint y: 370, distance: 11.0
click at [701, 370] on div "Вид работ Перевод" at bounding box center [784, 359] width 310 height 30
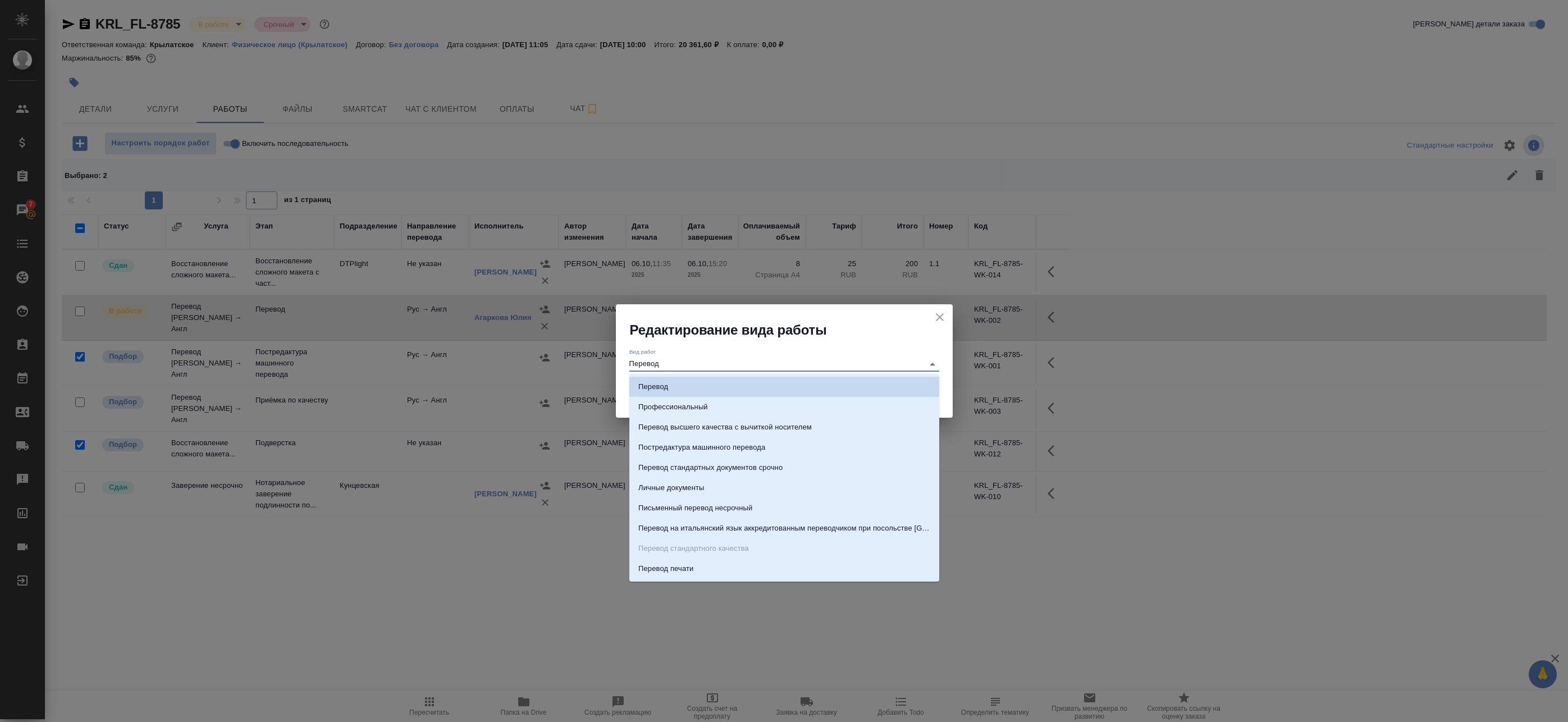
click at [701, 362] on input "Перевод" at bounding box center [773, 364] width 288 height 14
drag, startPoint x: 696, startPoint y: 363, endPoint x: 475, endPoint y: 347, distance: 221.6
click at [485, 348] on div "Редактирование вида работы Вид работ Перевод Сохранить" at bounding box center [784, 361] width 1568 height 722
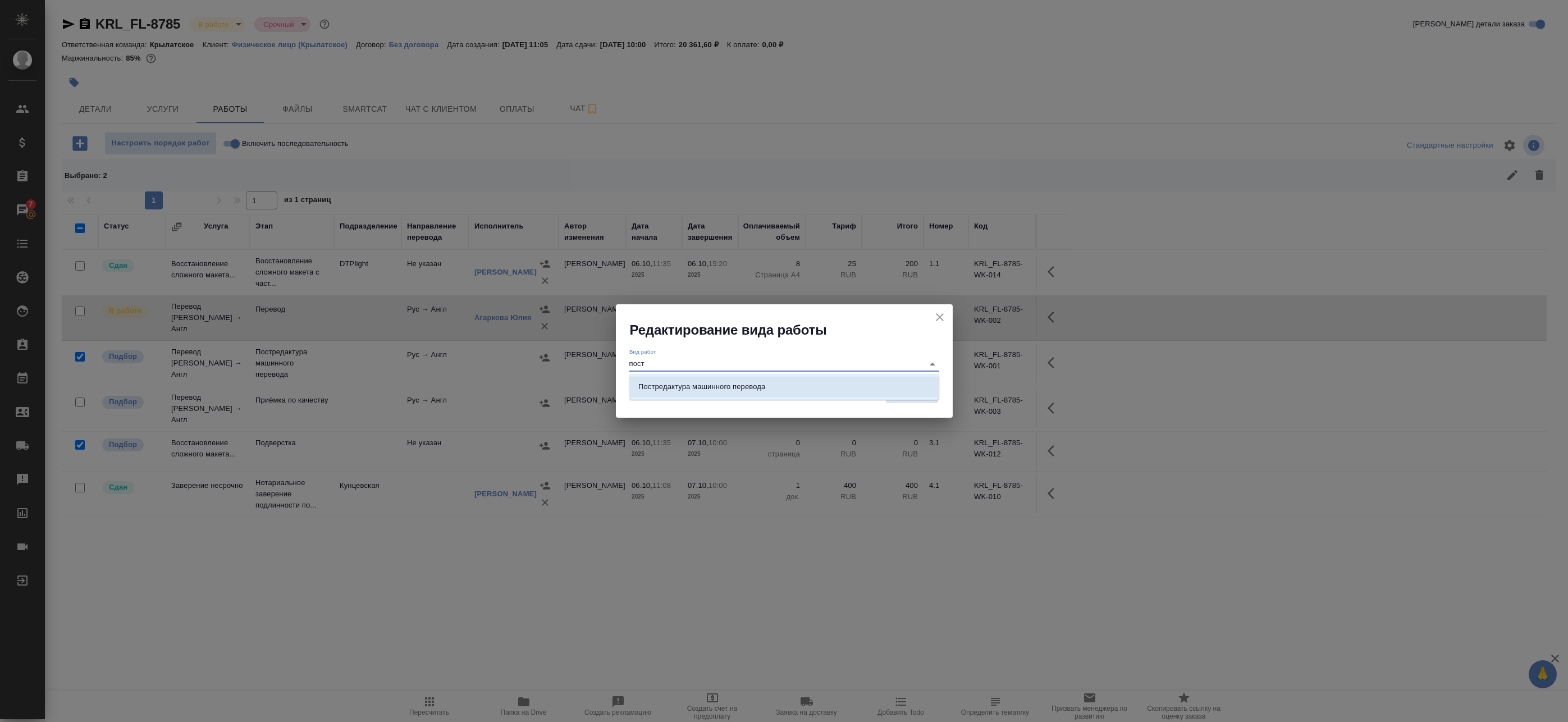
click at [703, 388] on p "Постредактура машинного перевода" at bounding box center [701, 386] width 126 height 11
type input "Постредактура машинного перевода"
click at [923, 396] on span "Сохранить" at bounding box center [911, 393] width 40 height 13
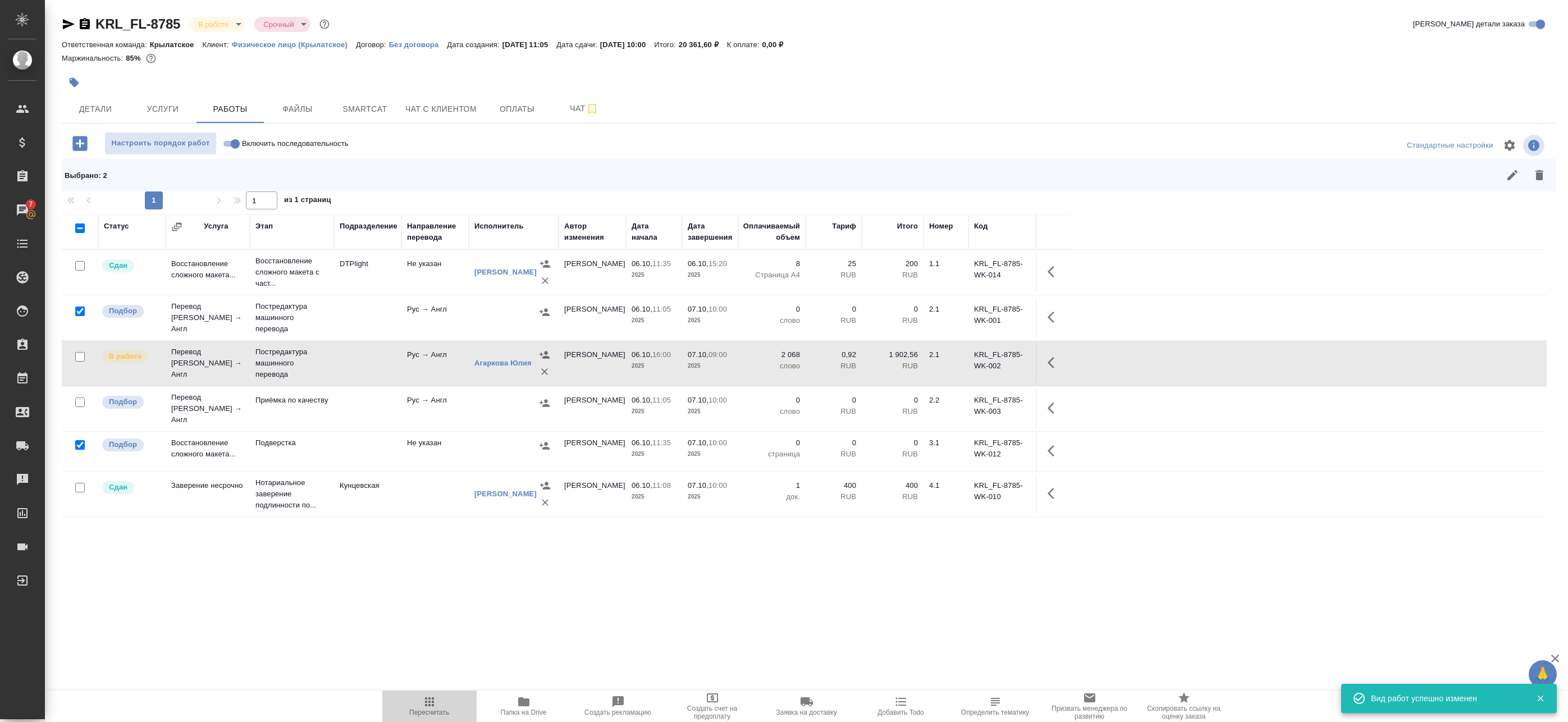
click at [435, 698] on icon "button" at bounding box center [430, 702] width 14 height 14
click at [1532, 170] on icon "button" at bounding box center [1539, 176] width 14 height 14
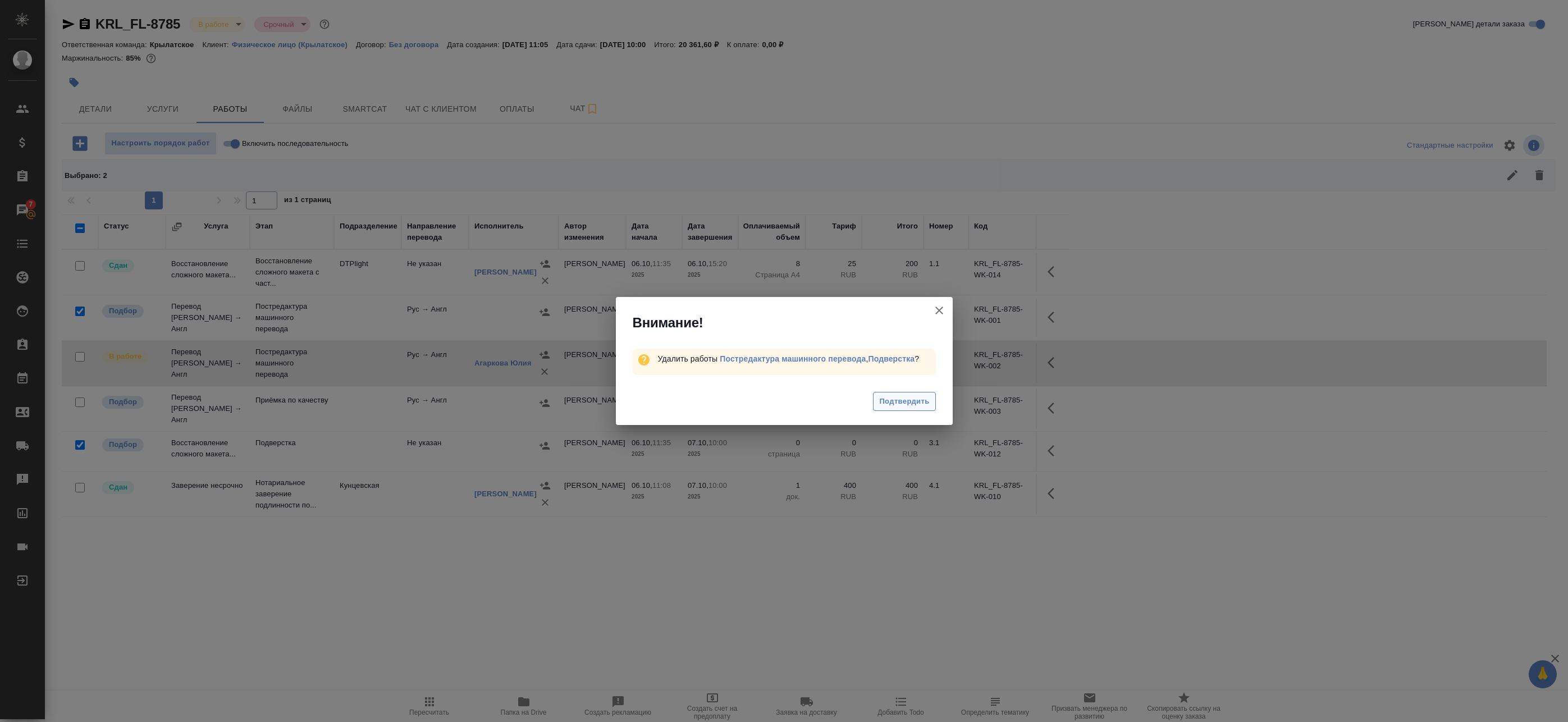
click at [896, 401] on span "Подтвердить" at bounding box center [903, 401] width 50 height 13
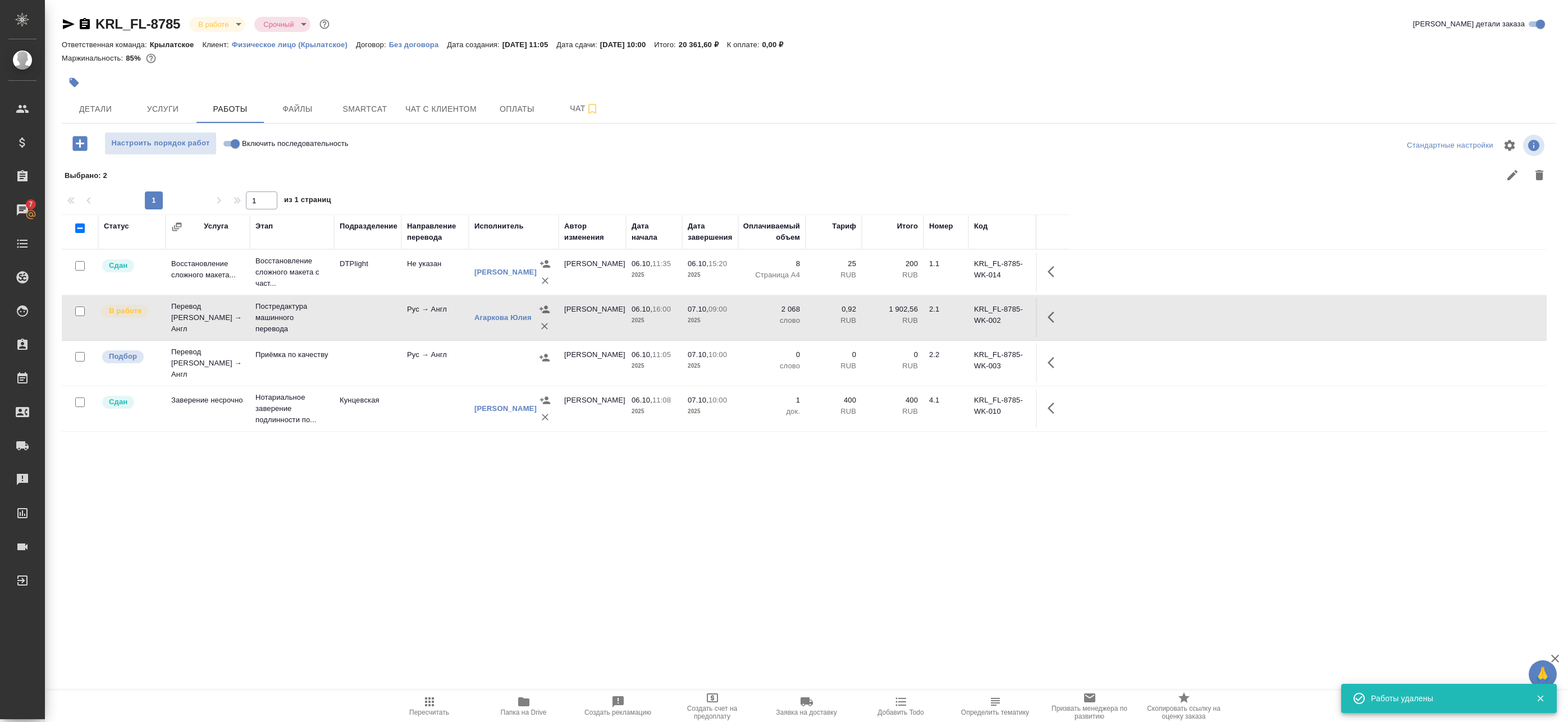
click at [769, 502] on div "Статус Услуга Этап Подразделение Направление перевода Исполнитель Автор изменен…" at bounding box center [805, 467] width 1485 height 506
click at [428, 711] on span "Пересчитать" at bounding box center [429, 712] width 39 height 8
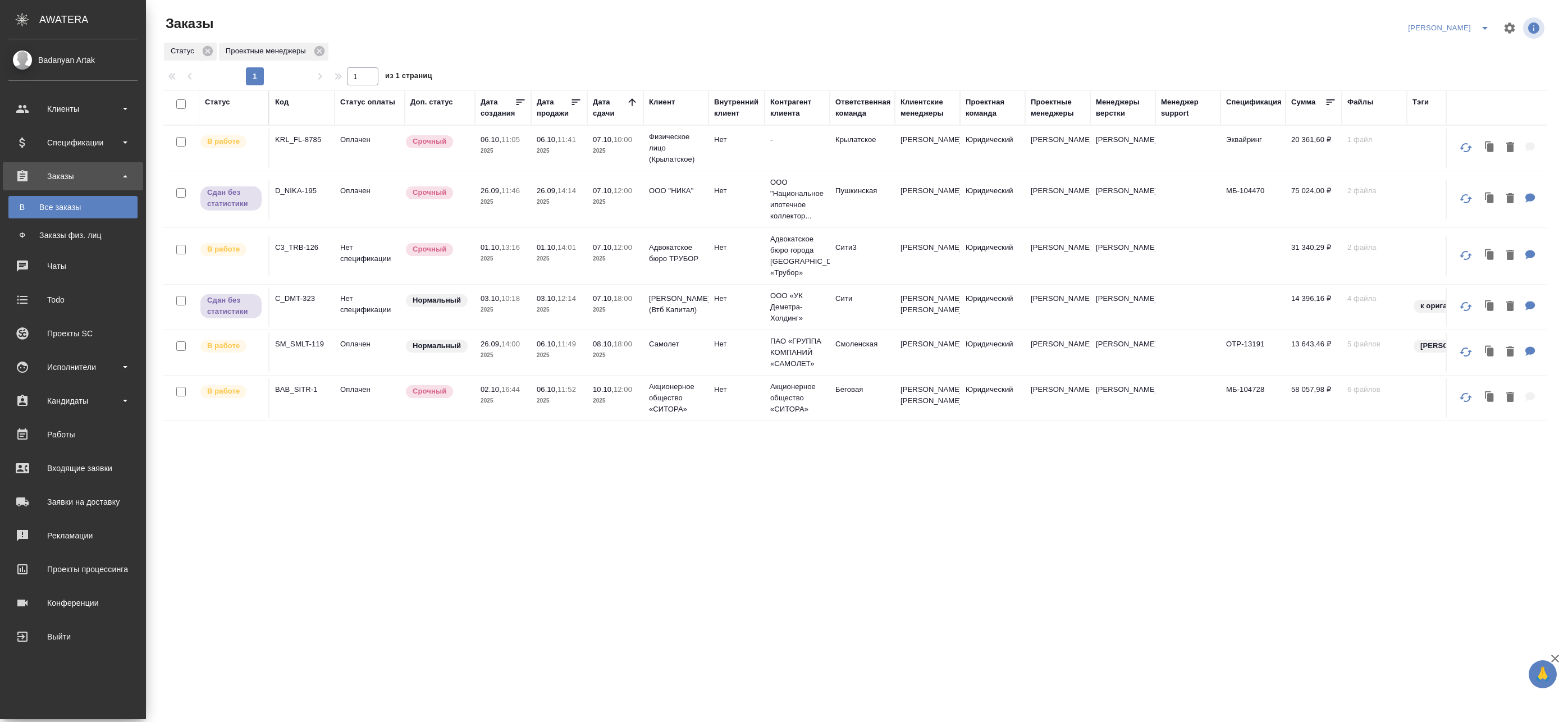
click at [392, 248] on td "Нет спецификации" at bounding box center [369, 256] width 70 height 40
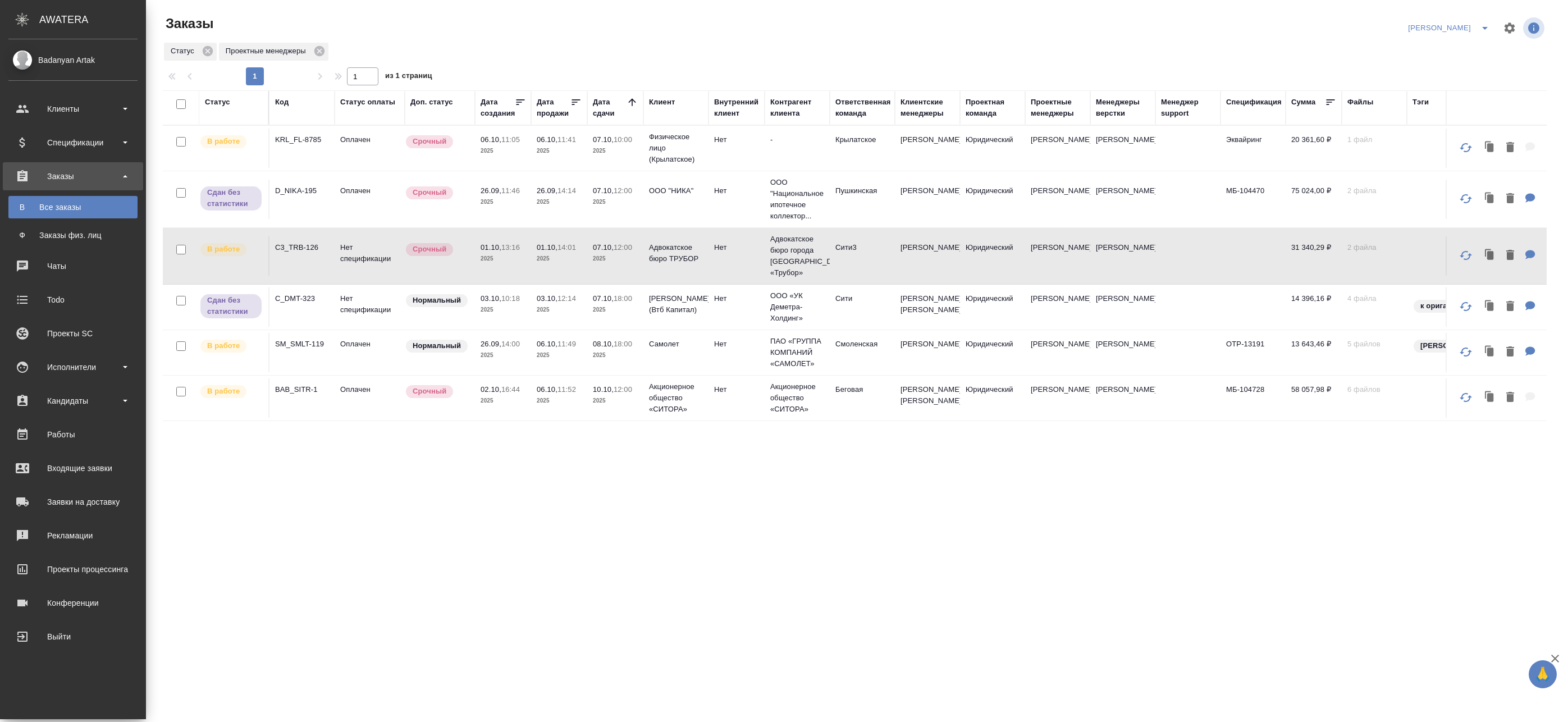
click at [630, 100] on icon at bounding box center [631, 102] width 11 height 11
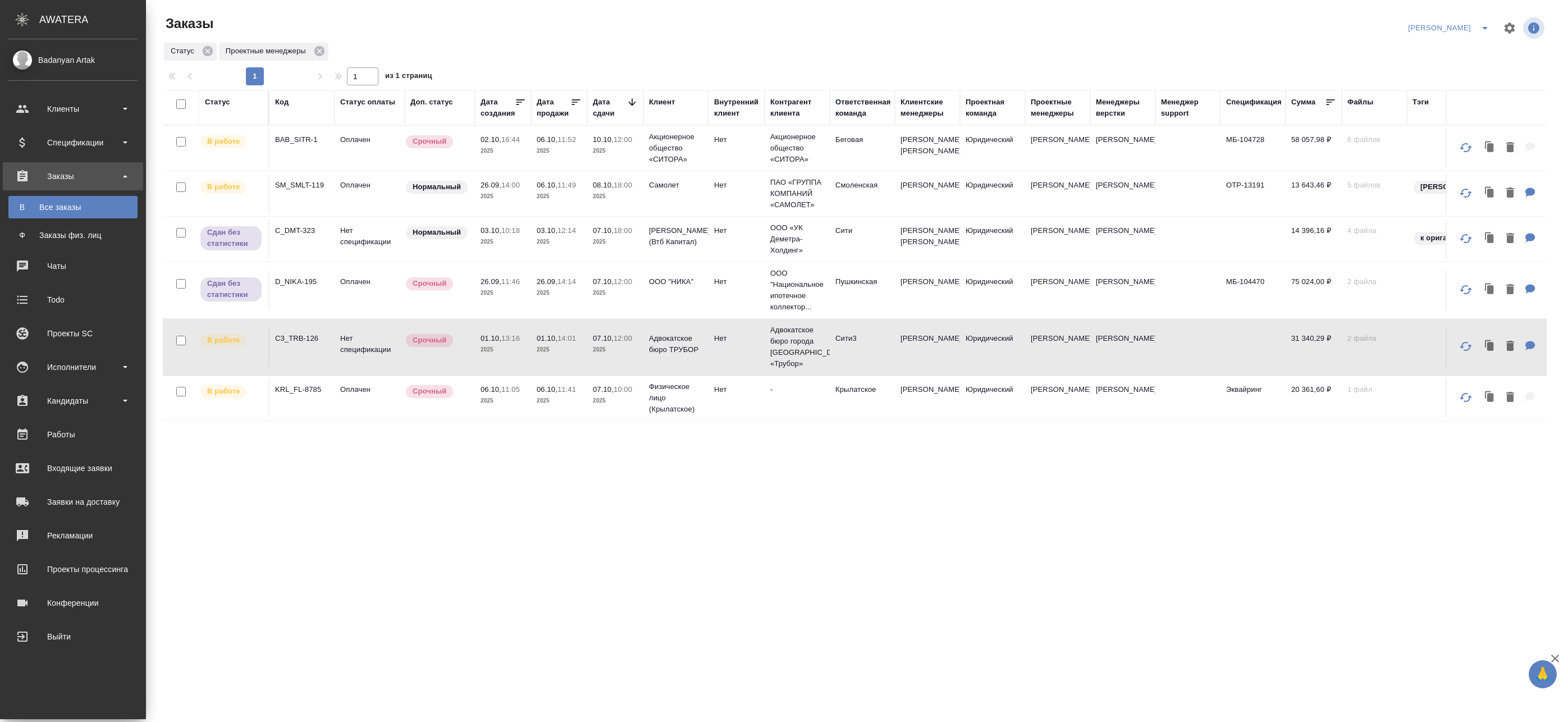
click at [630, 100] on icon at bounding box center [631, 102] width 11 height 11
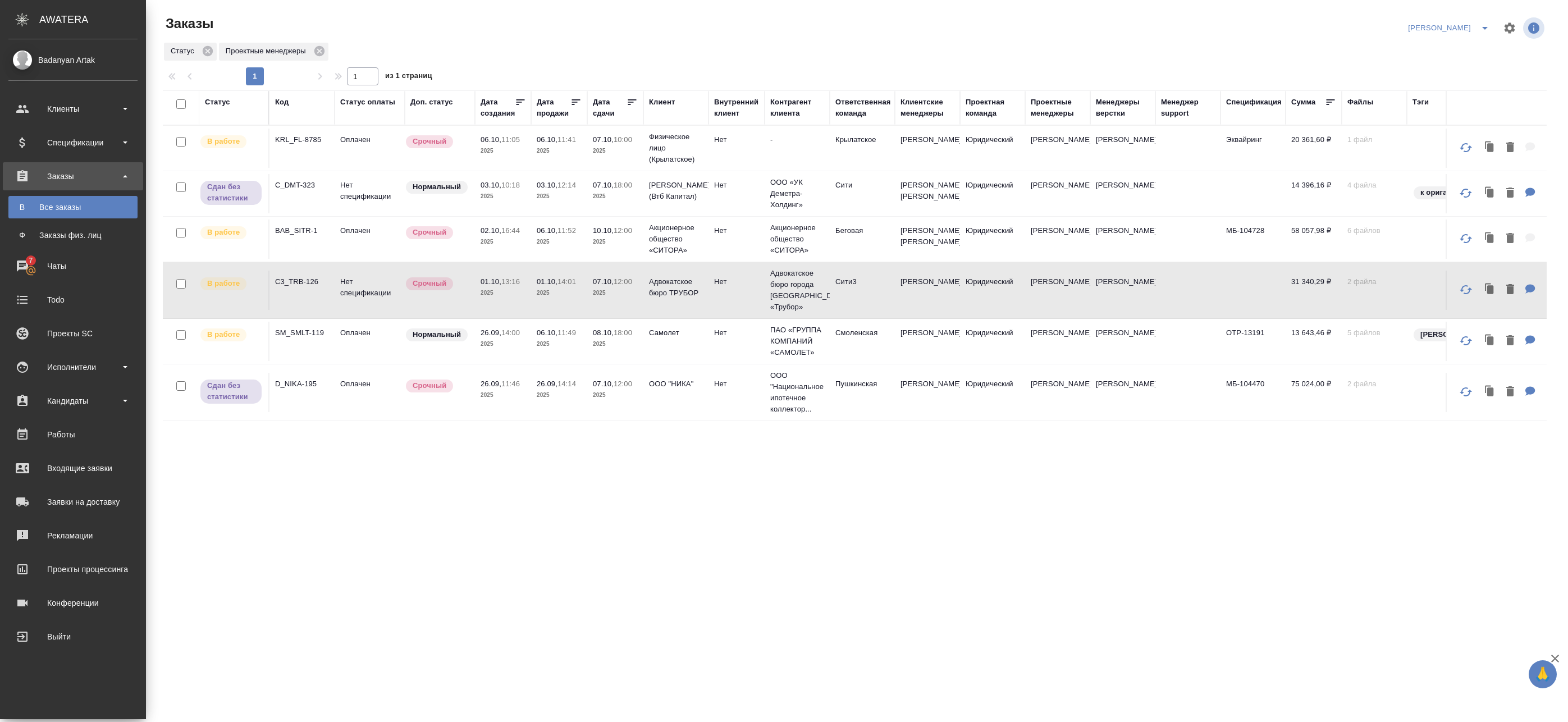
click at [636, 144] on span "07.10, 10:00" at bounding box center [614, 139] width 44 height 11
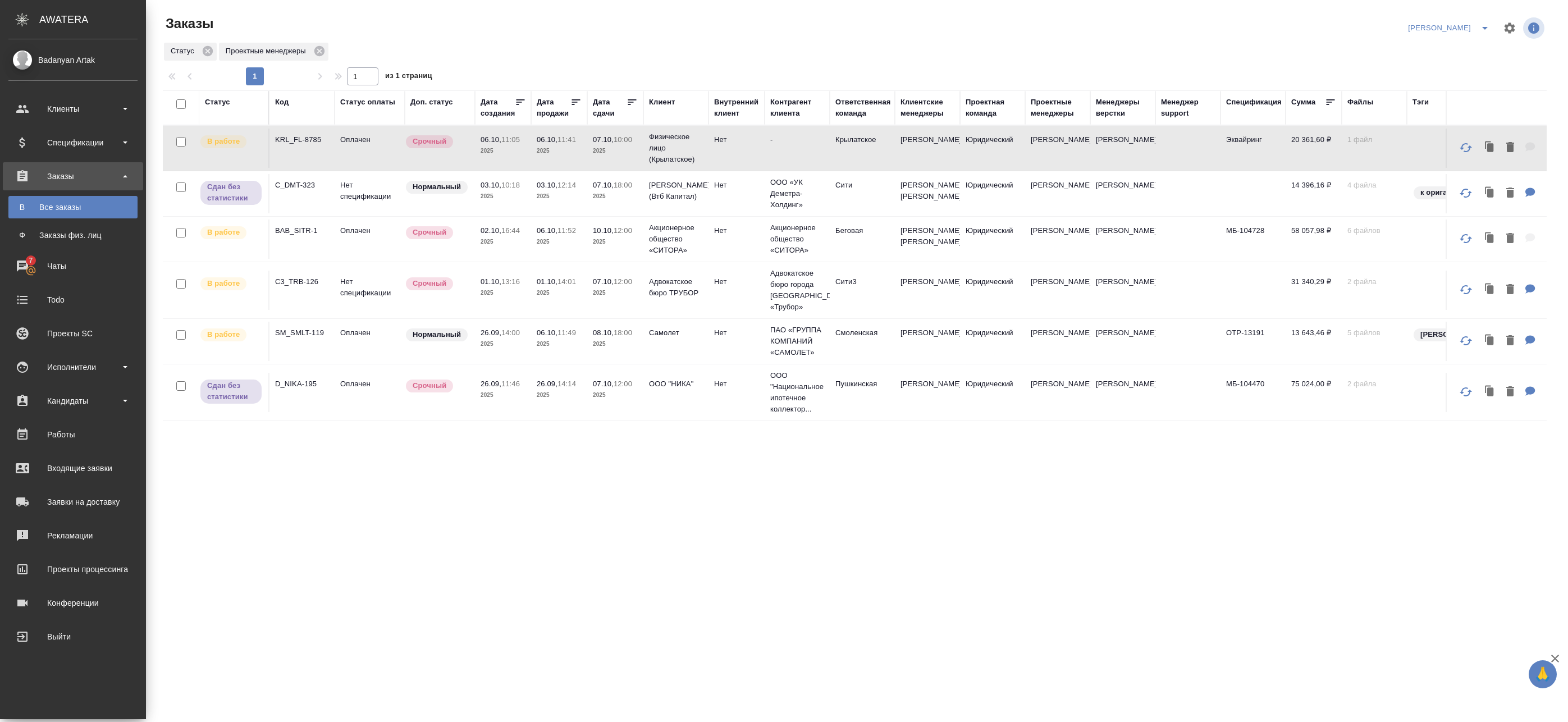
click at [637, 149] on p "2025" at bounding box center [614, 150] width 44 height 11
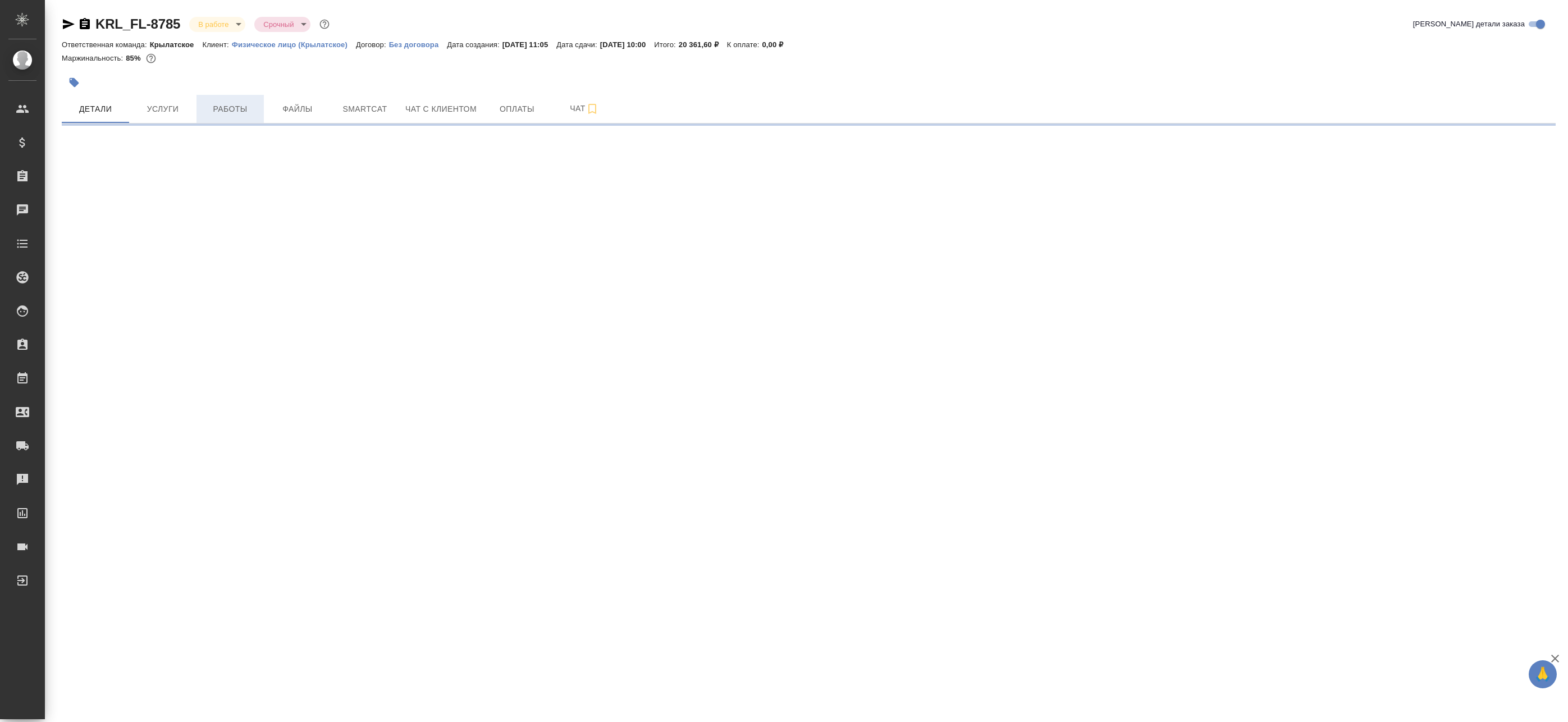
click at [210, 107] on span "Работы" at bounding box center [230, 109] width 54 height 14
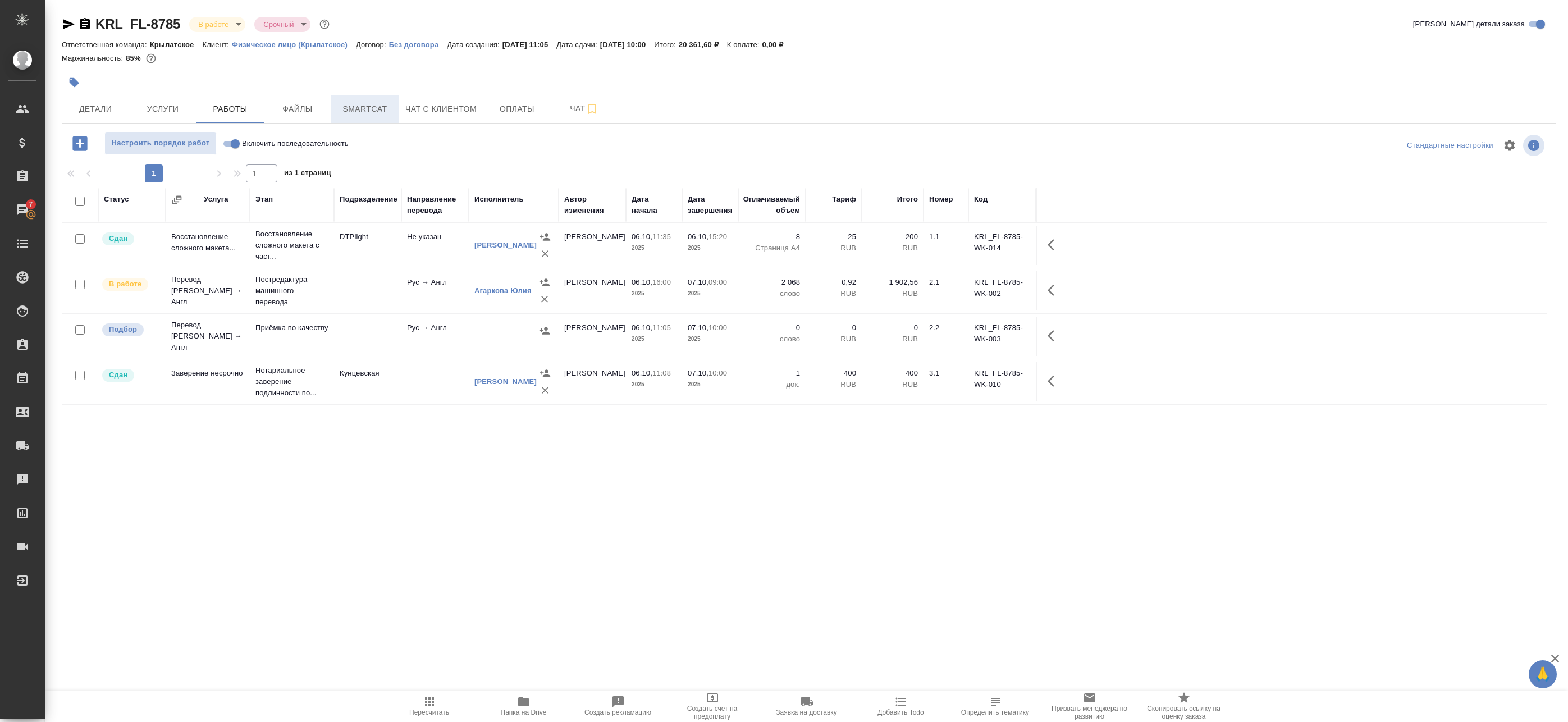
click at [352, 109] on span "Smartcat" at bounding box center [364, 109] width 54 height 14
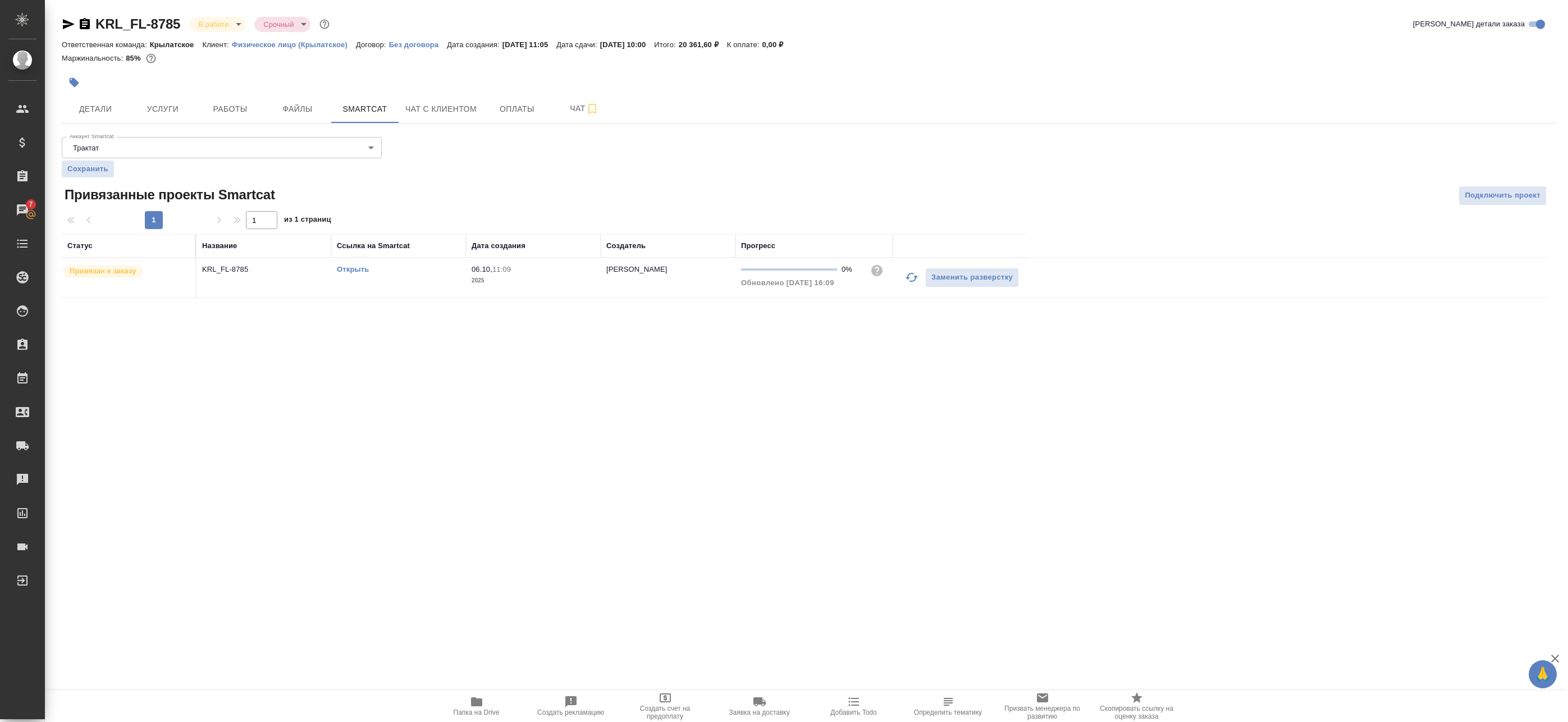
click at [353, 273] on link "Открыть" at bounding box center [353, 269] width 32 height 9
